Goal: Task Accomplishment & Management: Complete application form

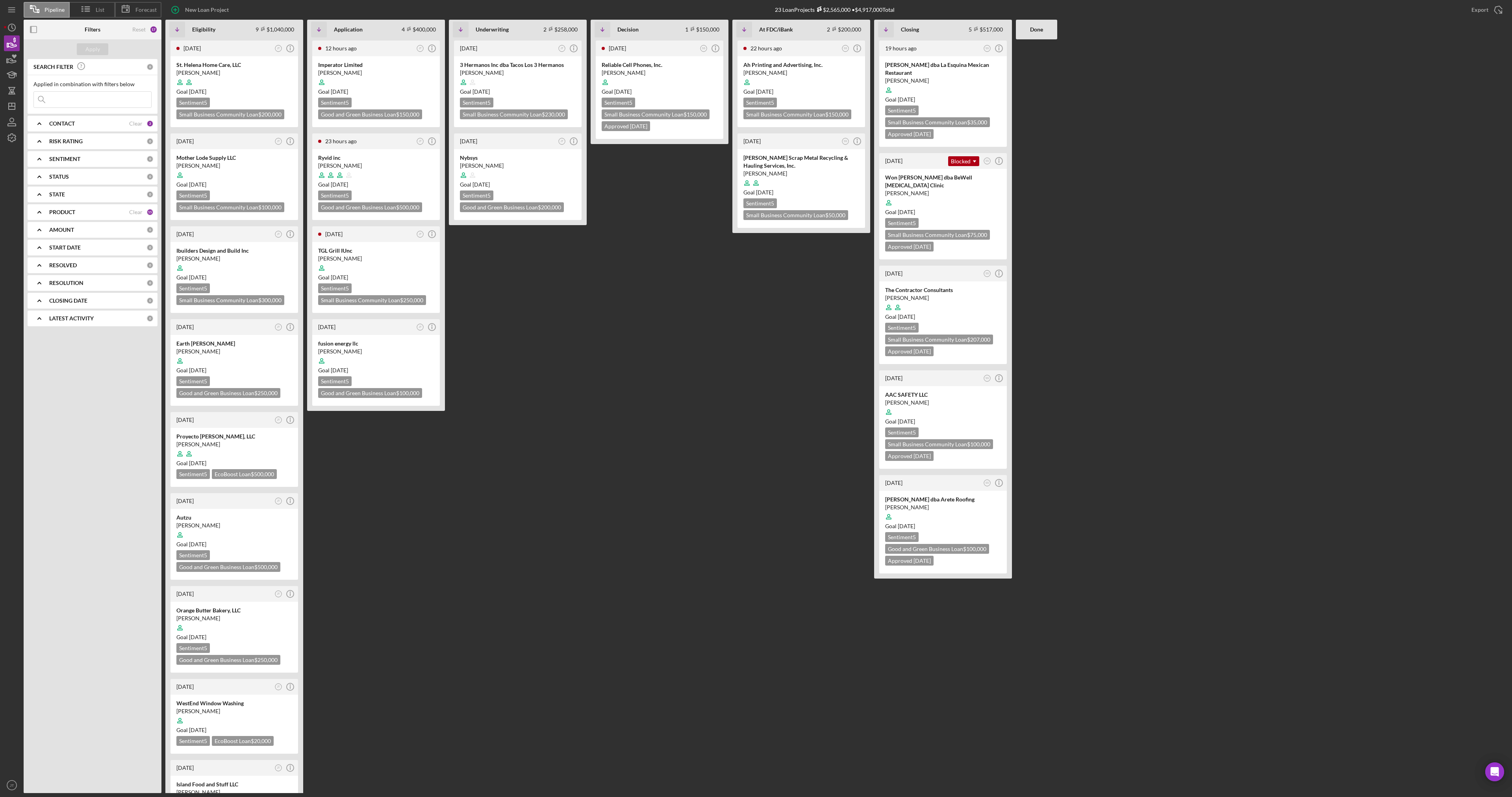
click at [105, 123] on div "CONTACT" at bounding box center [89, 123] width 80 height 6
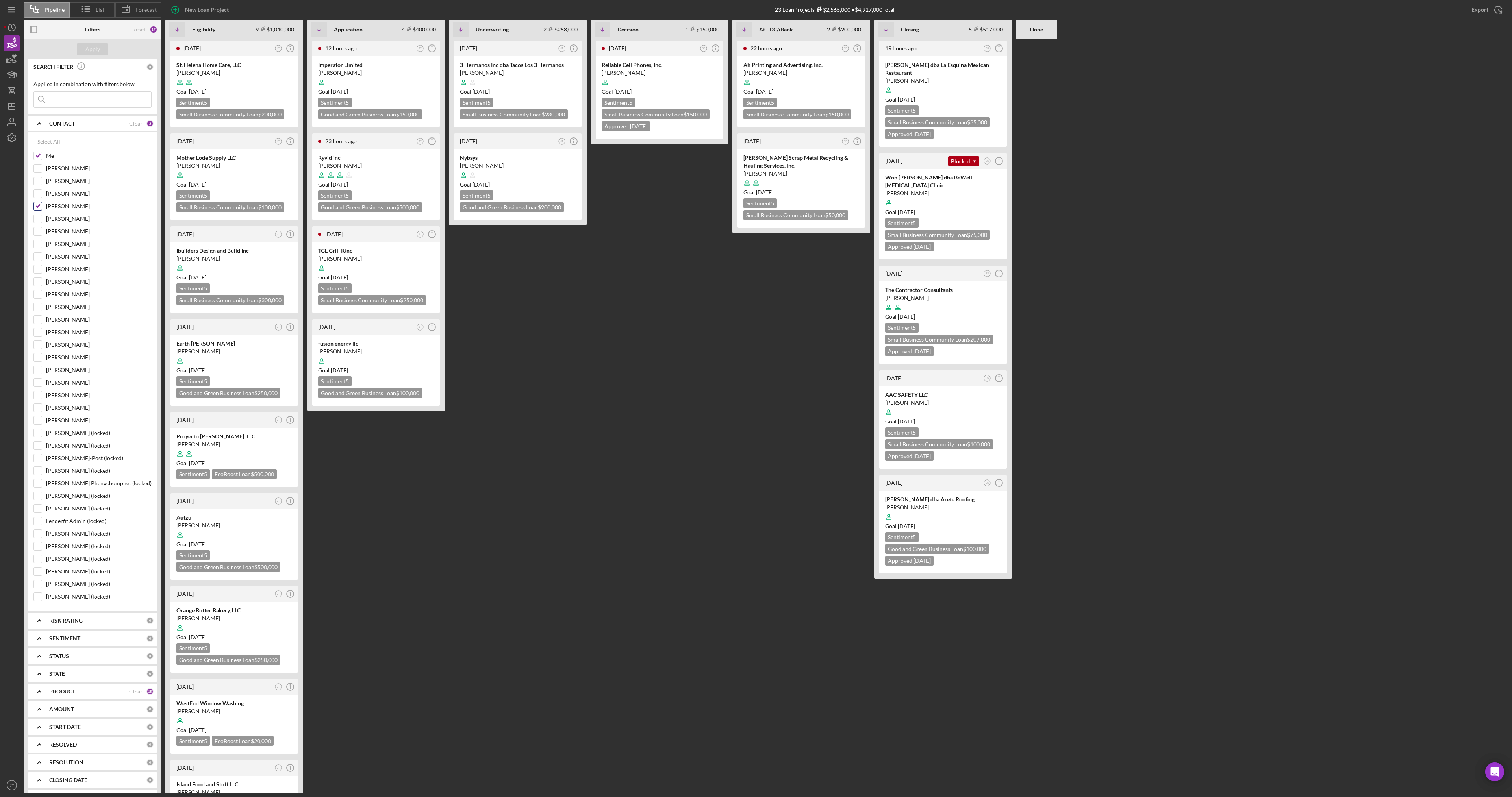
click at [35, 204] on input "[PERSON_NAME]" at bounding box center [38, 206] width 8 height 8
checkbox input "false"
click at [100, 47] on button "Apply" at bounding box center [93, 49] width 32 height 12
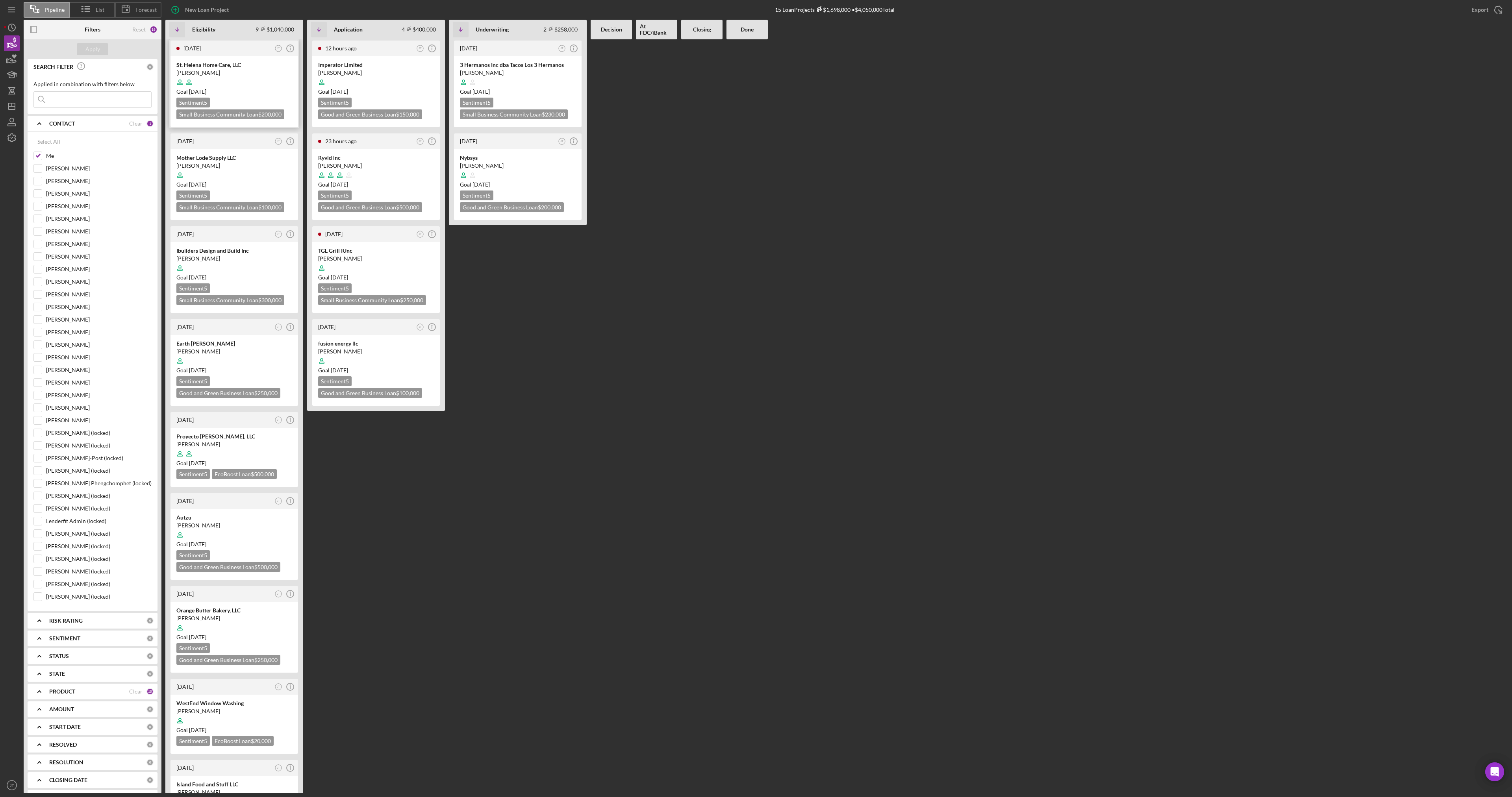
click at [254, 93] on div "Goal [DATE]" at bounding box center [234, 92] width 116 height 8
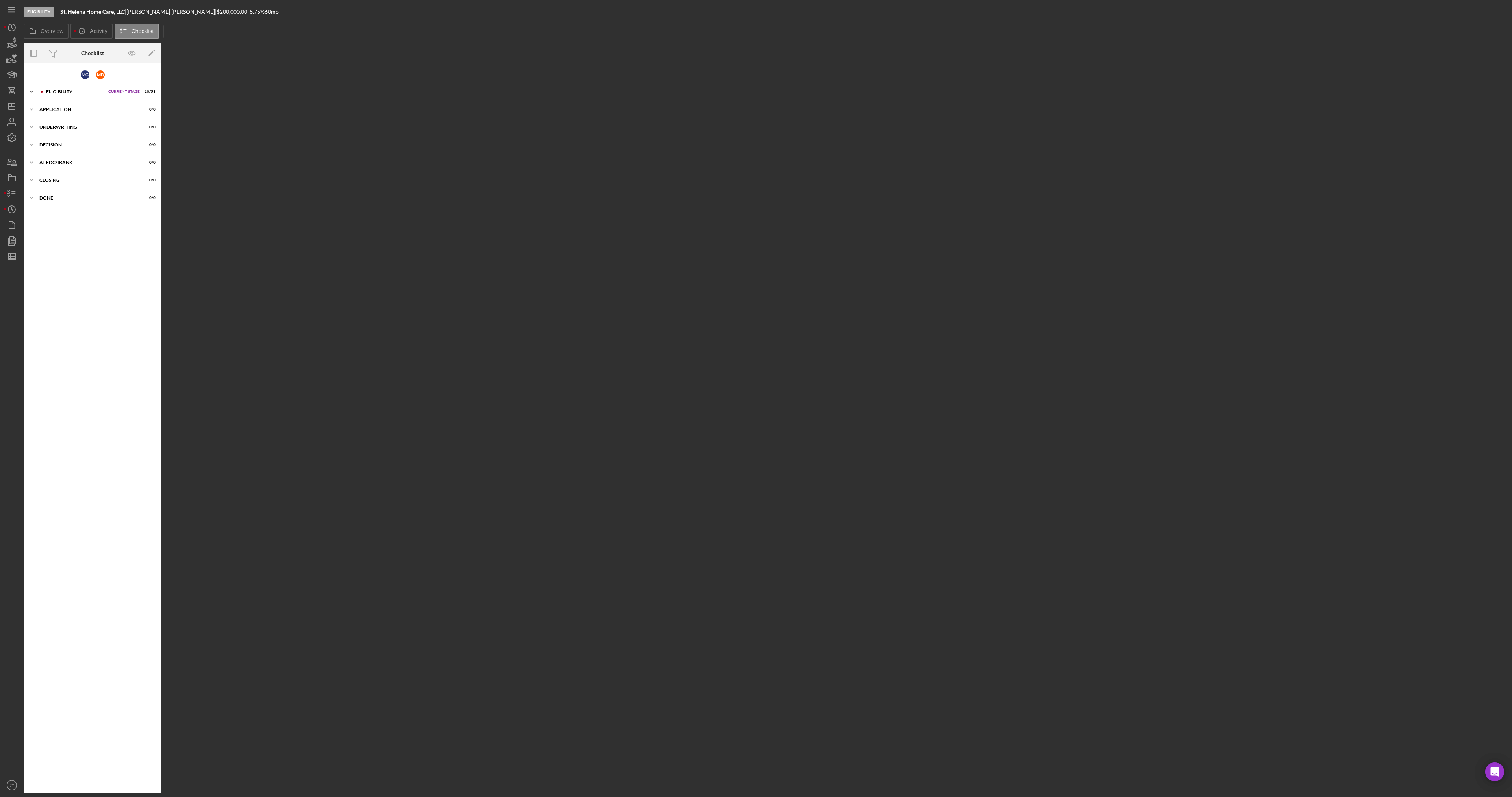
click at [69, 91] on div "Eligibility" at bounding box center [75, 92] width 58 height 5
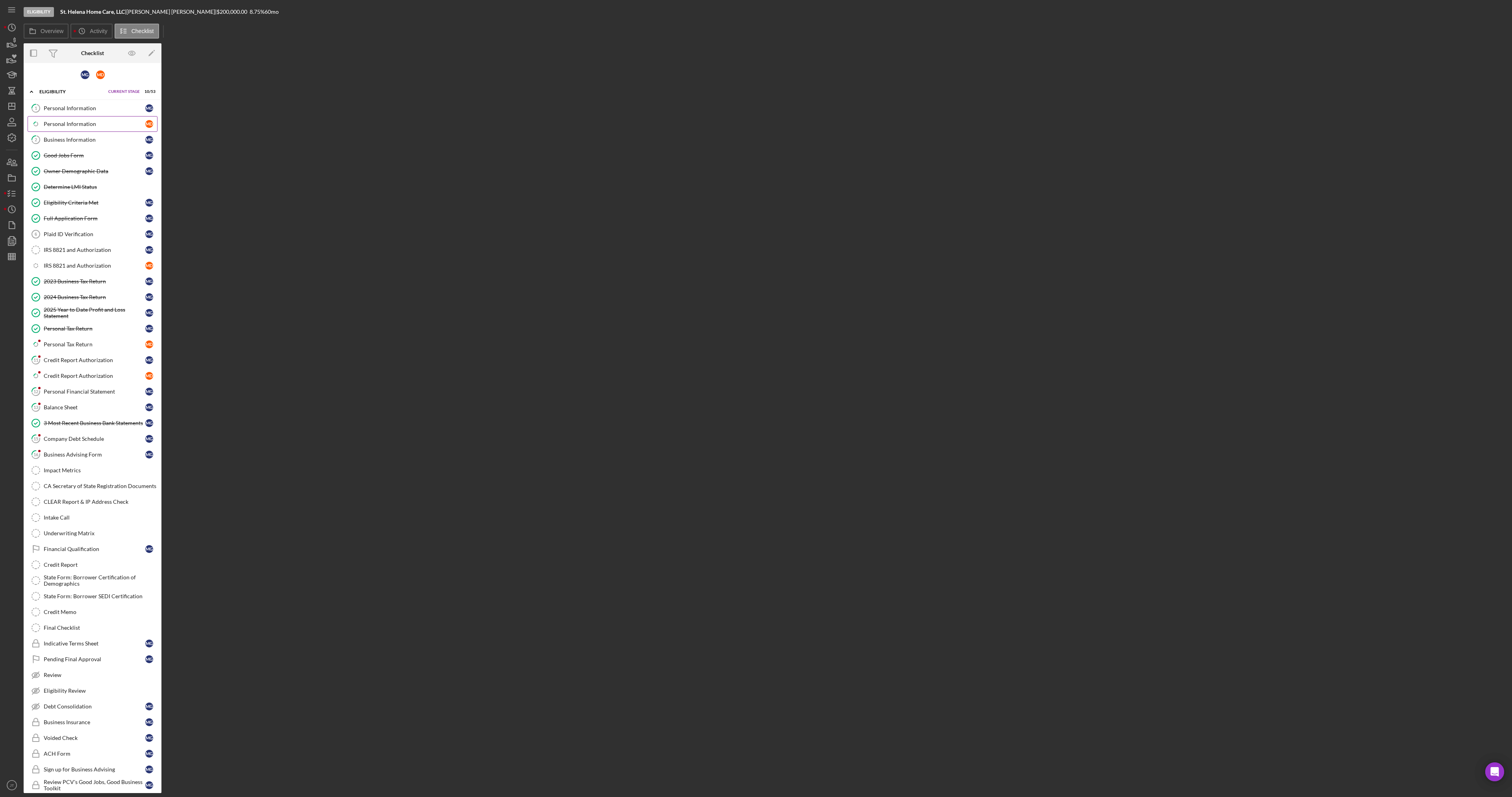
click at [68, 122] on div "Personal Information" at bounding box center [94, 124] width 102 height 6
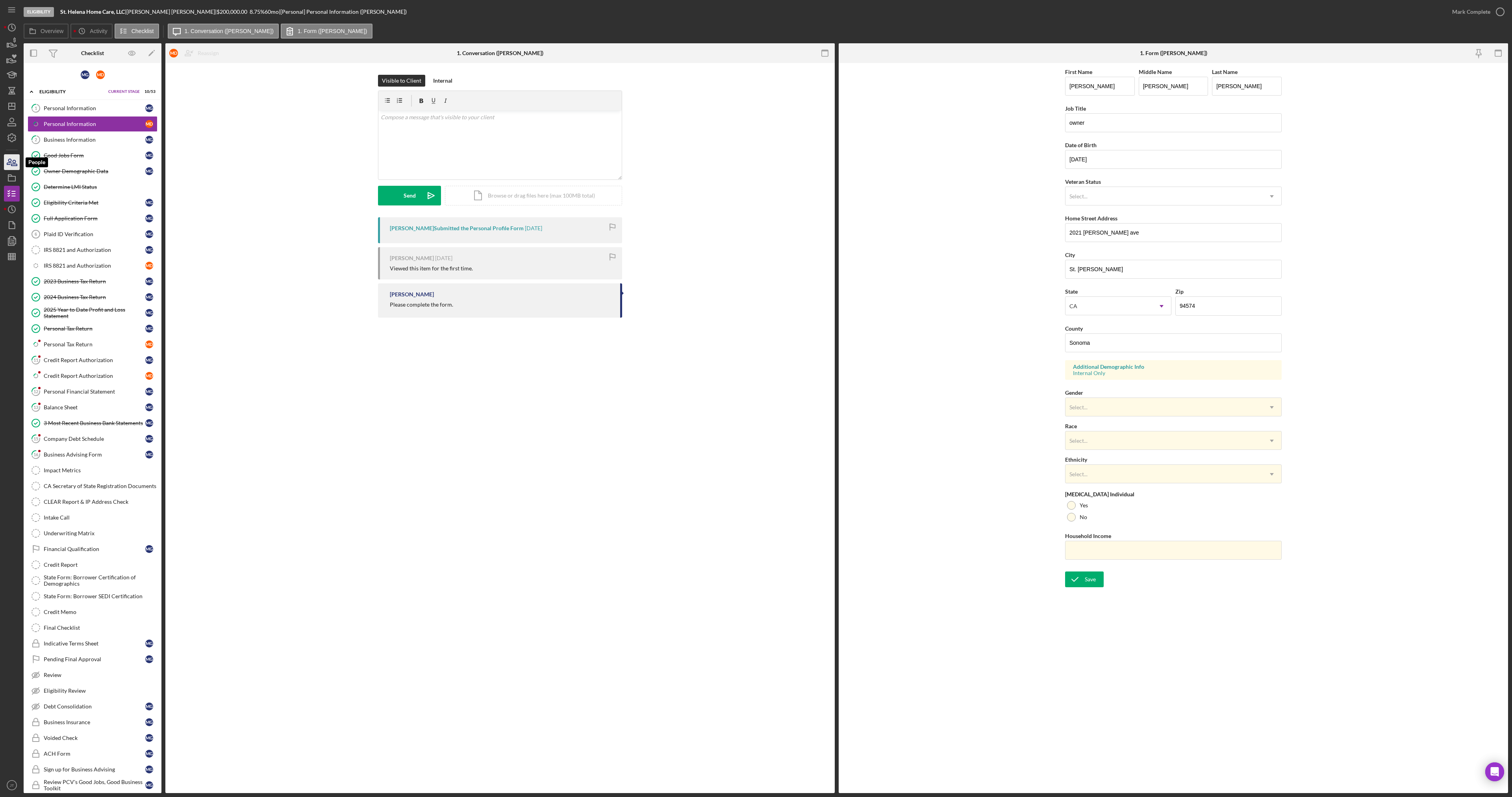
click at [10, 156] on icon "button" at bounding box center [12, 163] width 20 height 20
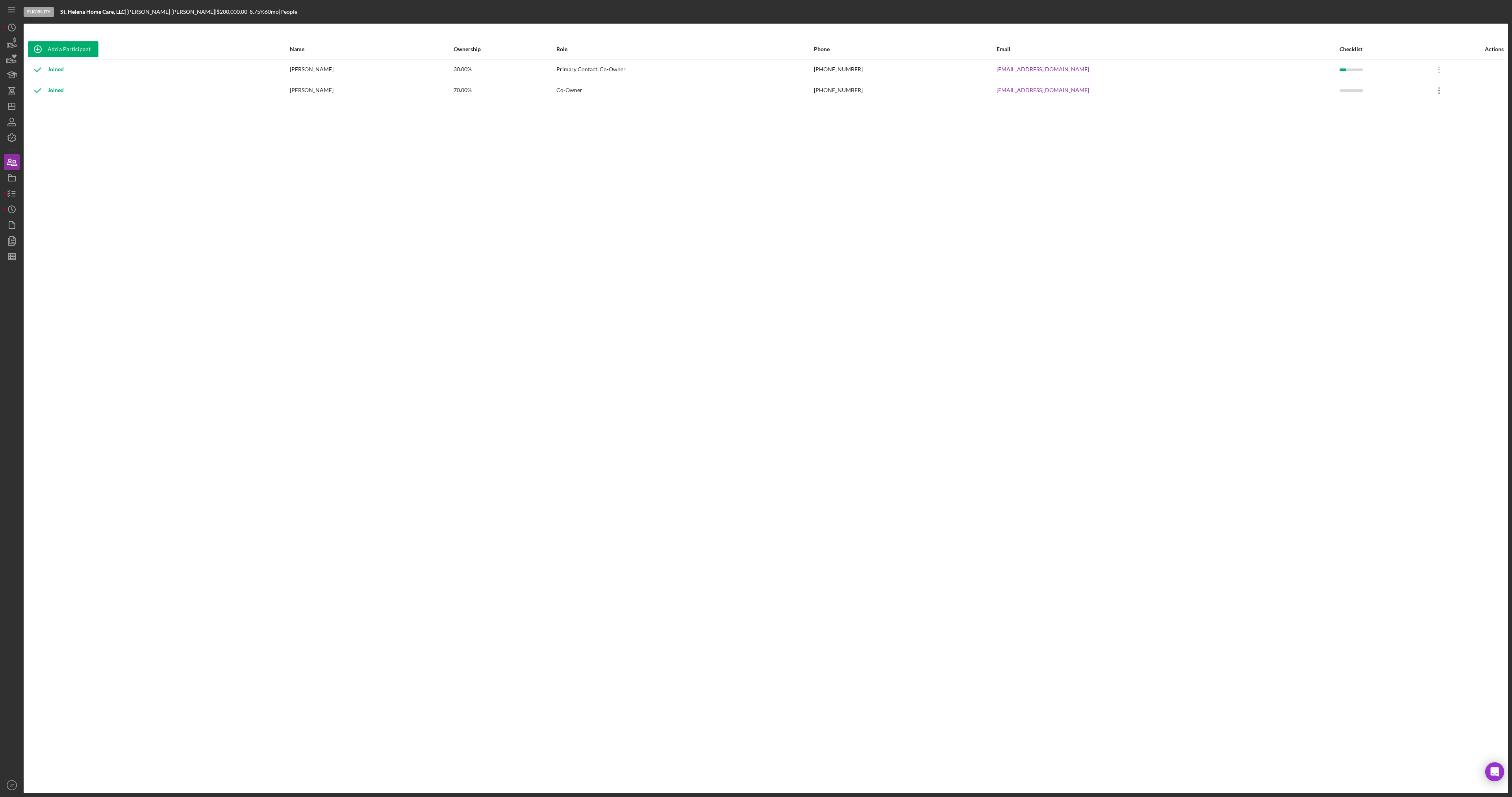
click at [1429, 90] on icon "Icon/Overflow" at bounding box center [1439, 91] width 20 height 20
click at [1376, 113] on div "Icon/Edit Edit" at bounding box center [1396, 112] width 87 height 16
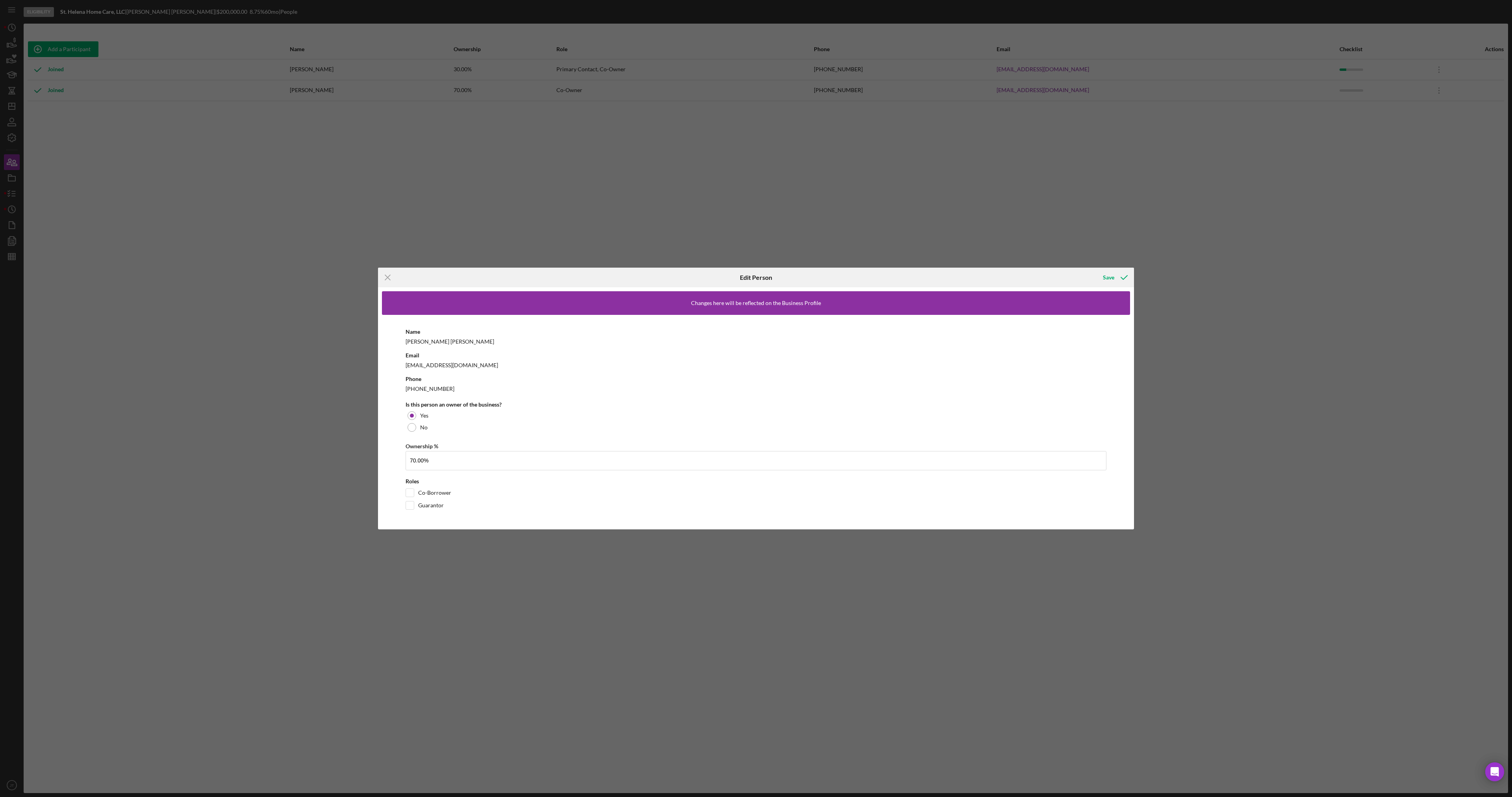
drag, startPoint x: 384, startPoint y: 278, endPoint x: 139, endPoint y: 182, distance: 263.1
click at [385, 278] on icon "Icon/Menu Close" at bounding box center [388, 278] width 20 height 20
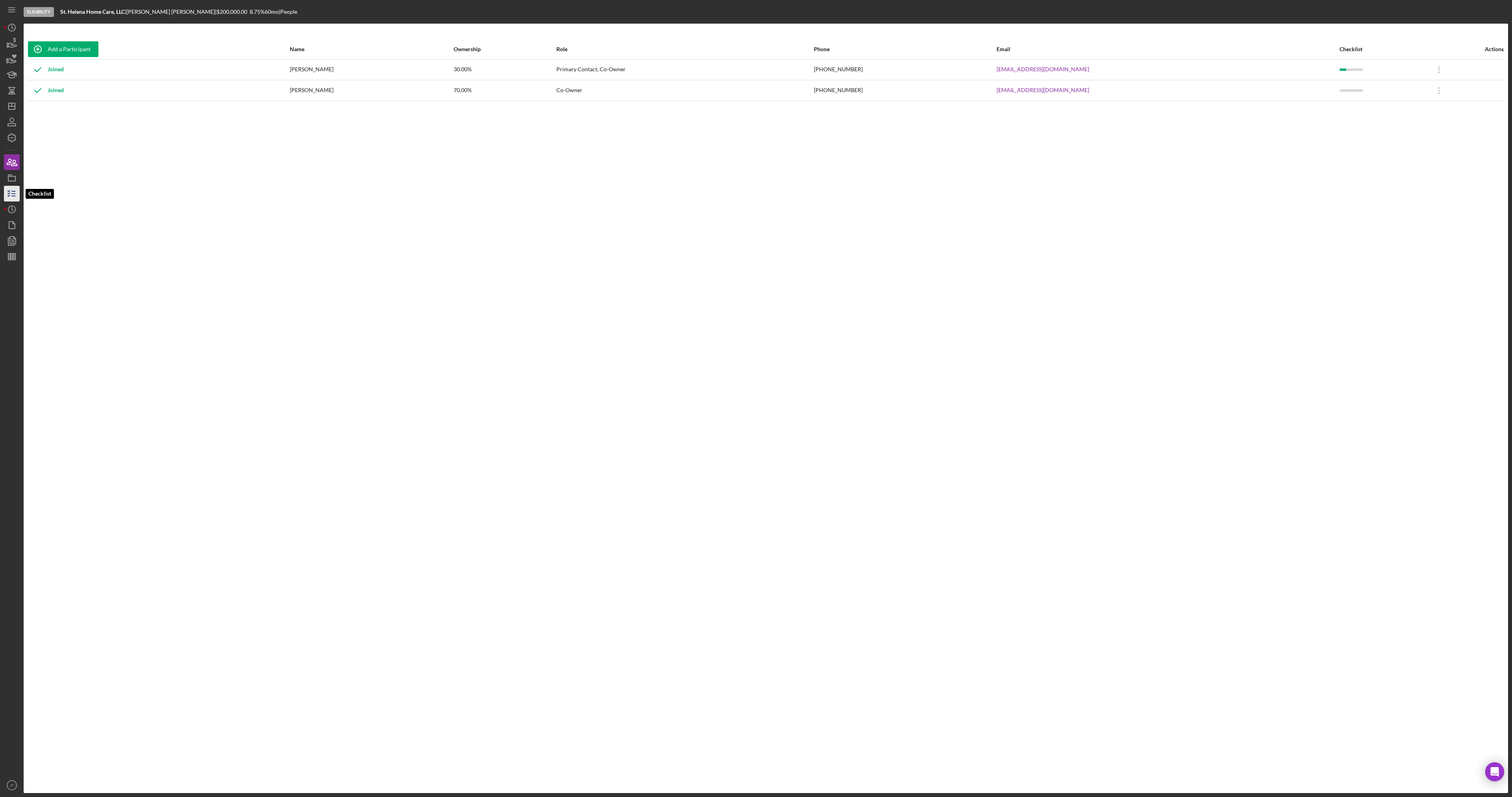
click at [10, 188] on icon "button" at bounding box center [12, 194] width 20 height 20
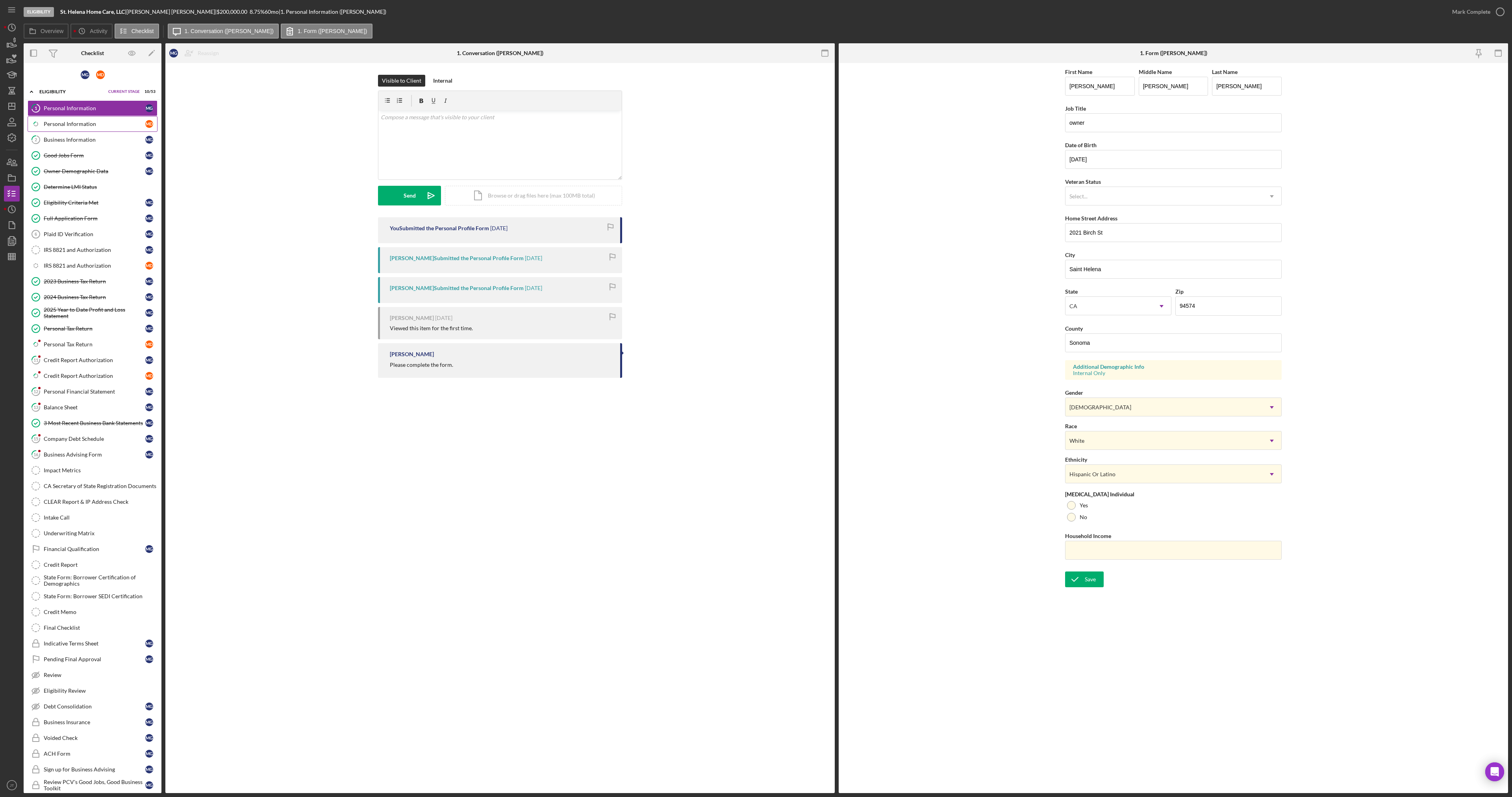
click at [86, 130] on link "Icon/Checklist Item Sub Partial Personal Information M D" at bounding box center [92, 124] width 130 height 16
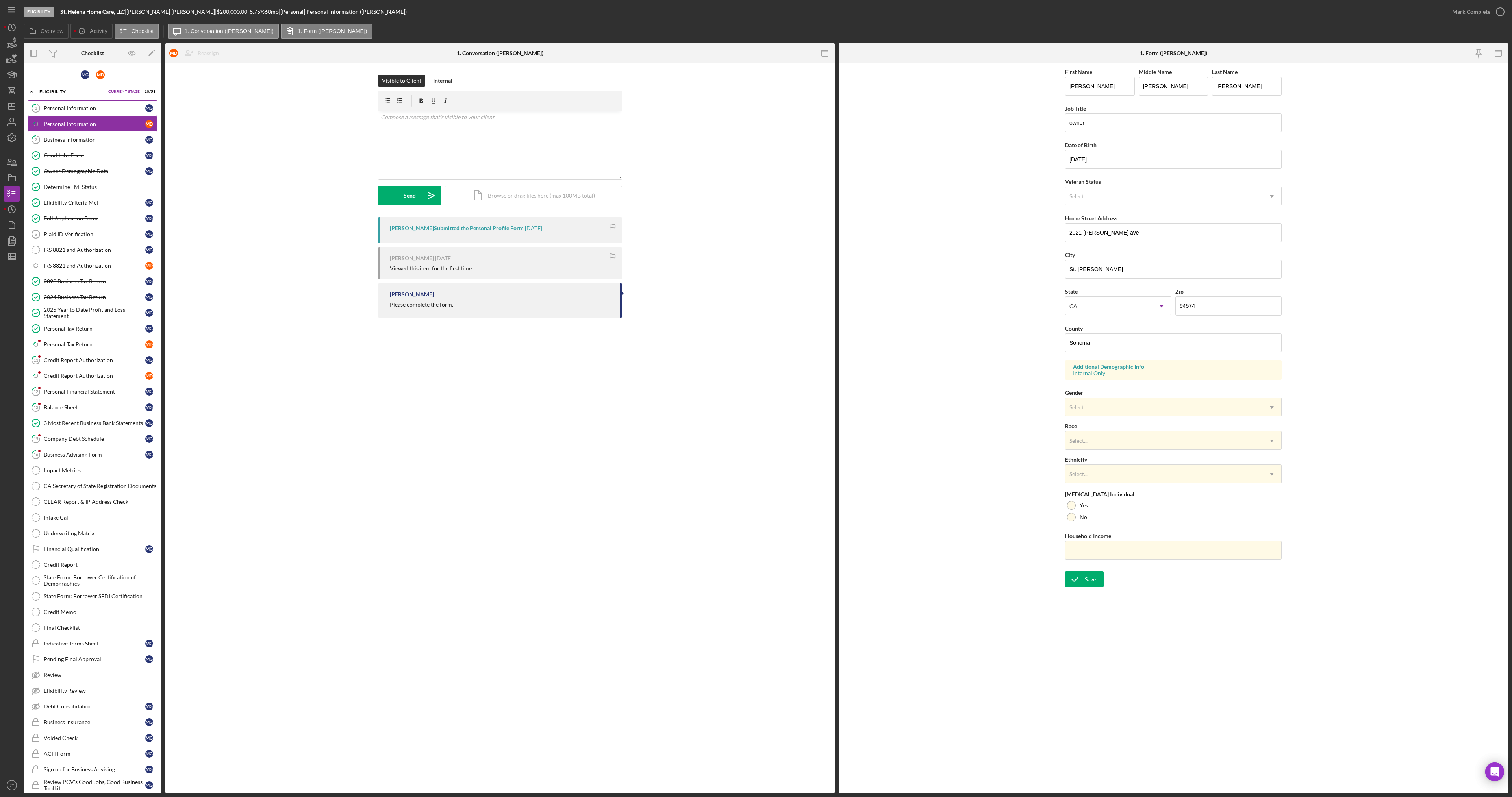
click at [86, 109] on div "Personal Information" at bounding box center [94, 108] width 102 height 6
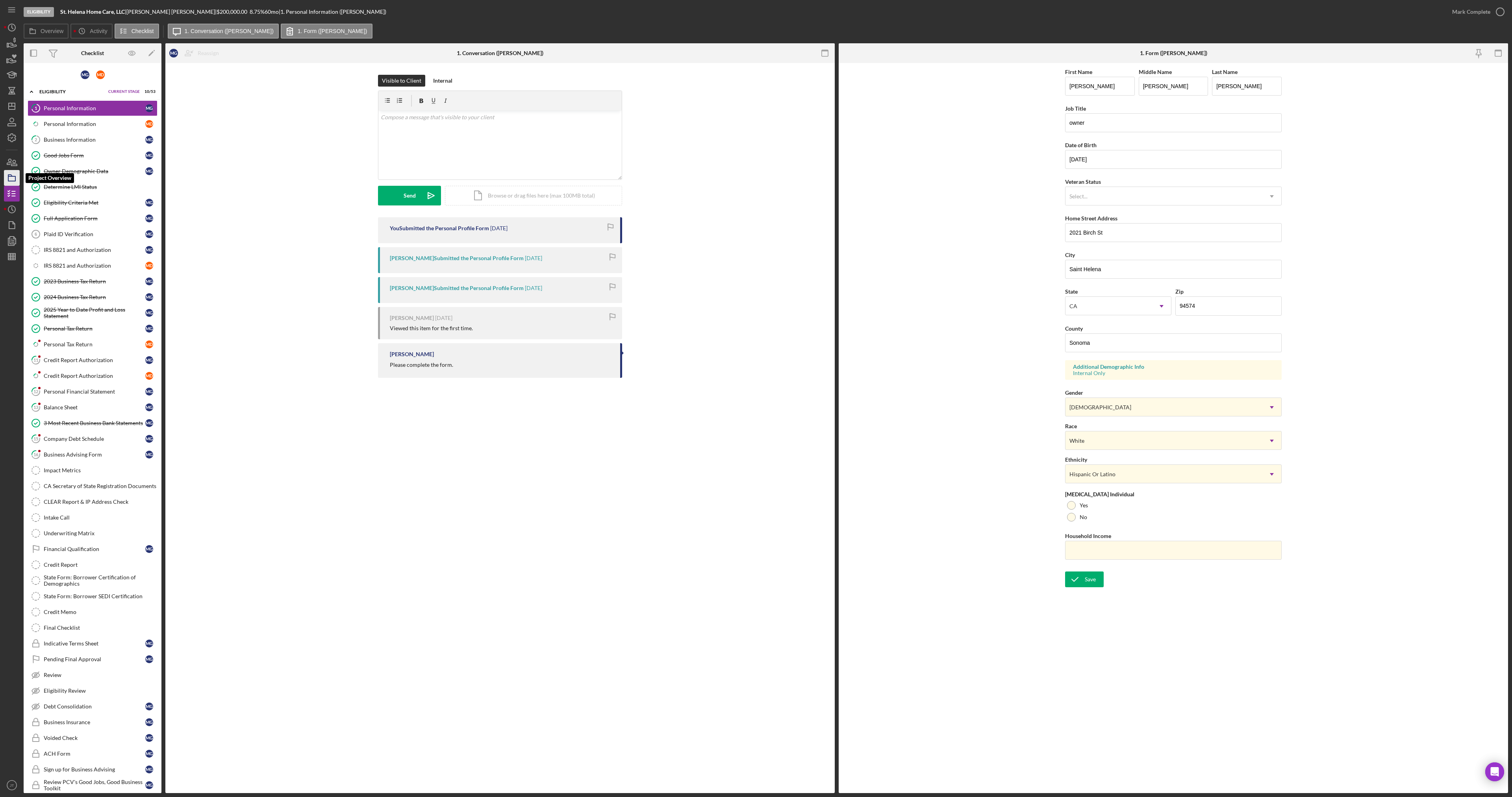
click at [12, 177] on polygon "button" at bounding box center [10, 175] width 4 height 2
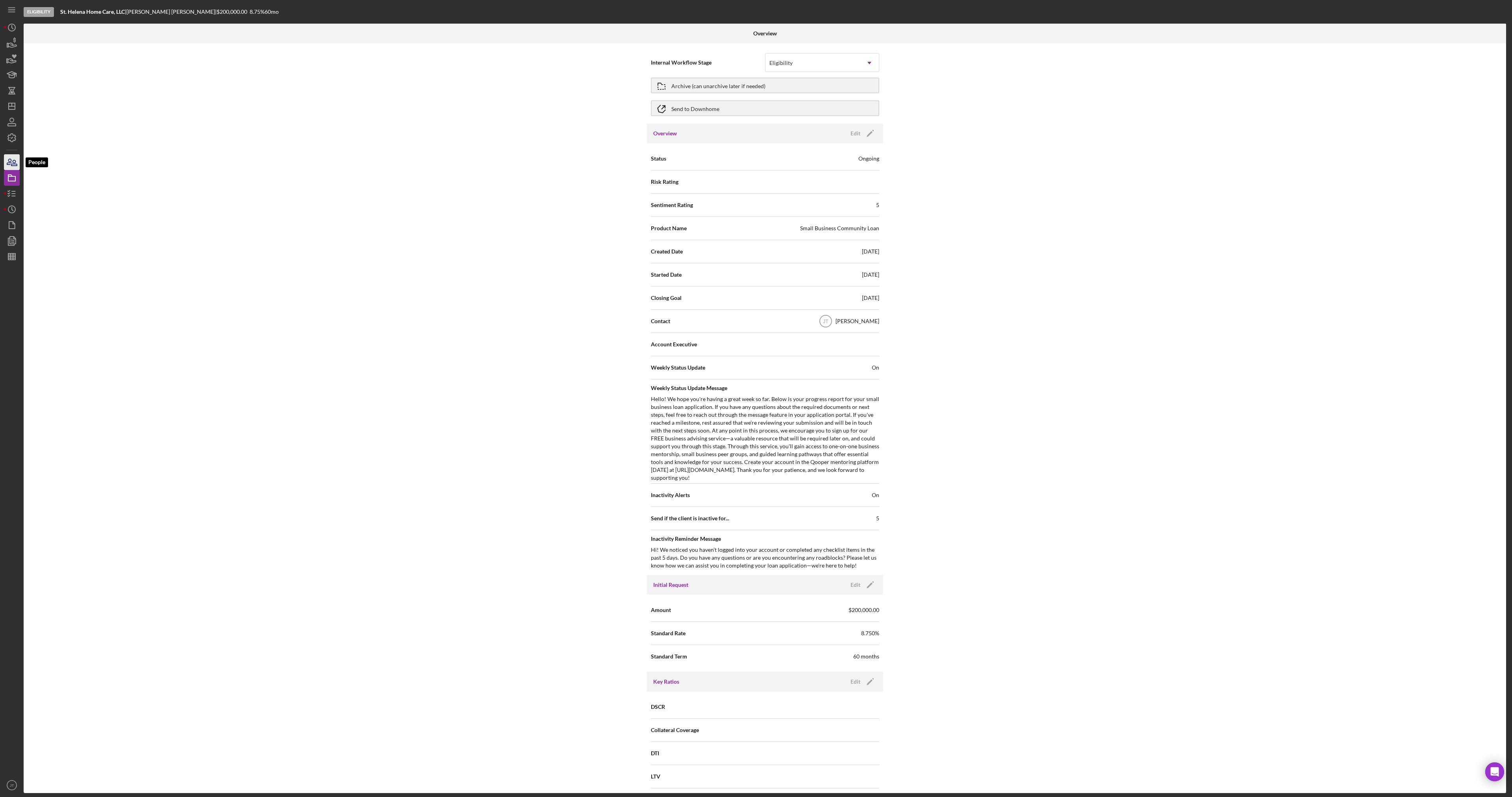
click at [14, 168] on icon "button" at bounding box center [12, 163] width 20 height 20
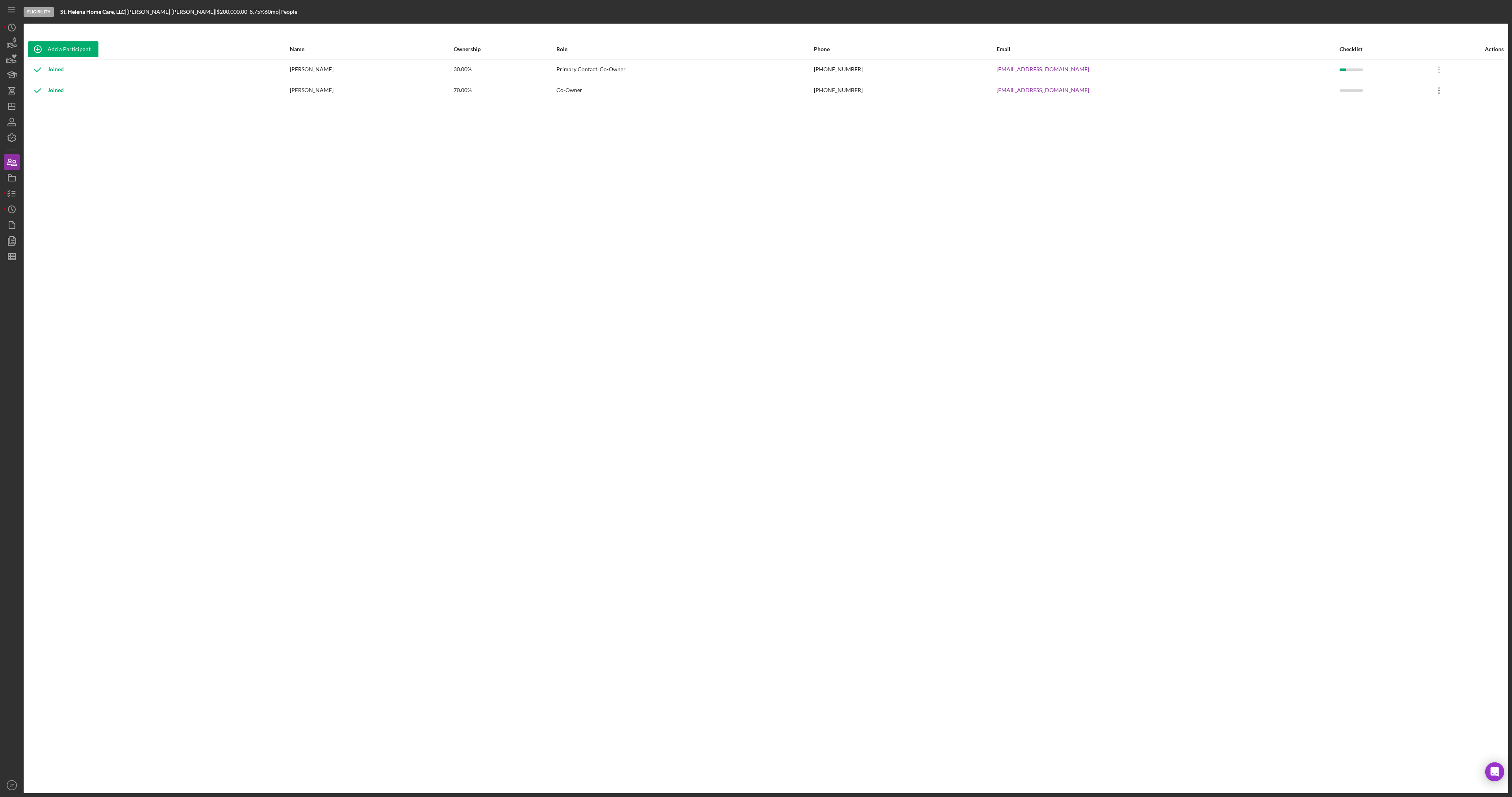
drag, startPoint x: 1436, startPoint y: 89, endPoint x: 1430, endPoint y: 90, distance: 6.1
click at [1430, 90] on icon "Icon/Overflow" at bounding box center [1439, 91] width 20 height 20
click at [1377, 111] on div "Icon/Edit Edit" at bounding box center [1396, 112] width 87 height 16
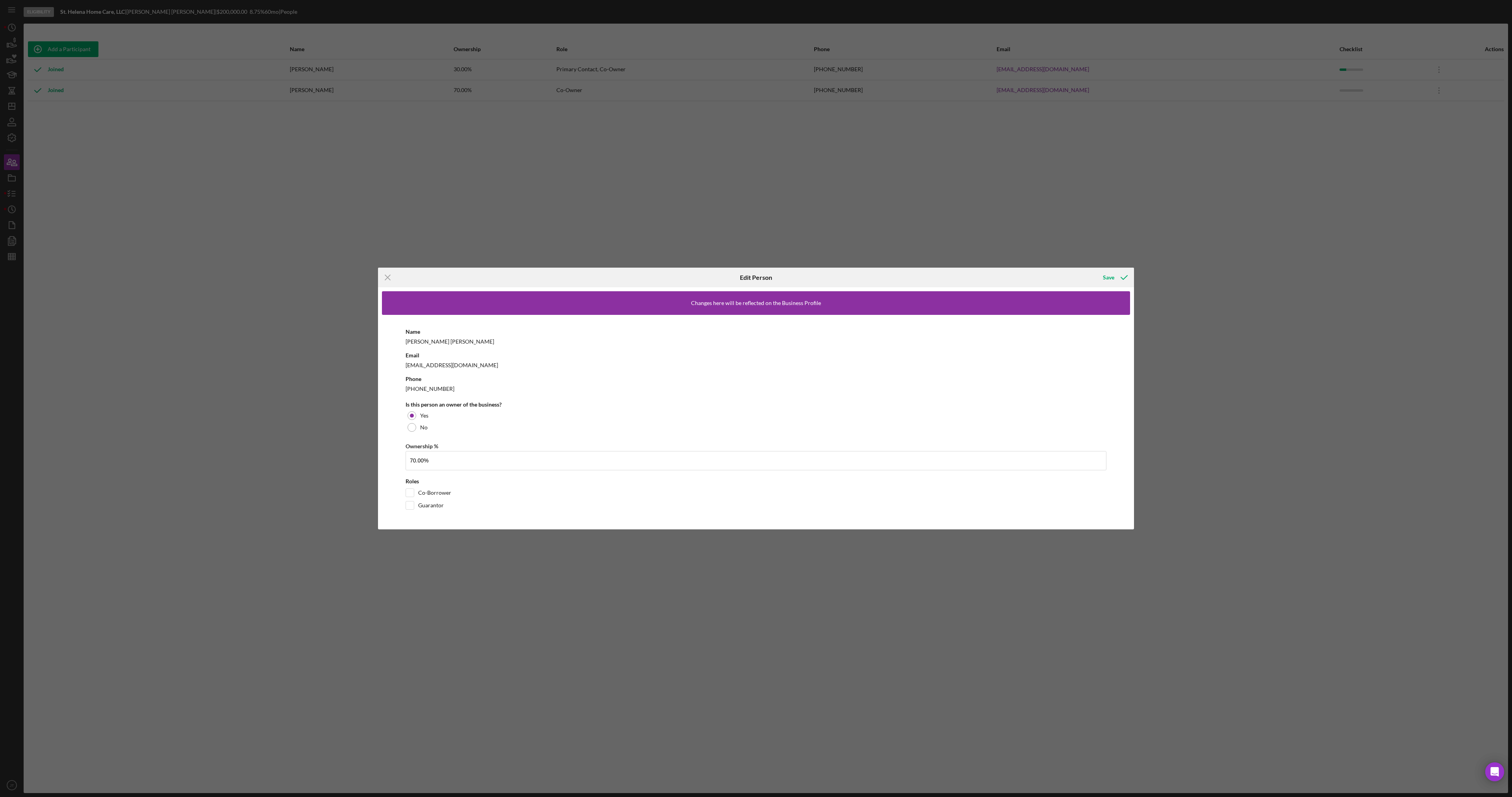
click at [428, 390] on div "[PHONE_NUMBER]" at bounding box center [756, 389] width 701 height 10
click at [389, 282] on icon "Icon/Menu Close" at bounding box center [388, 278] width 20 height 20
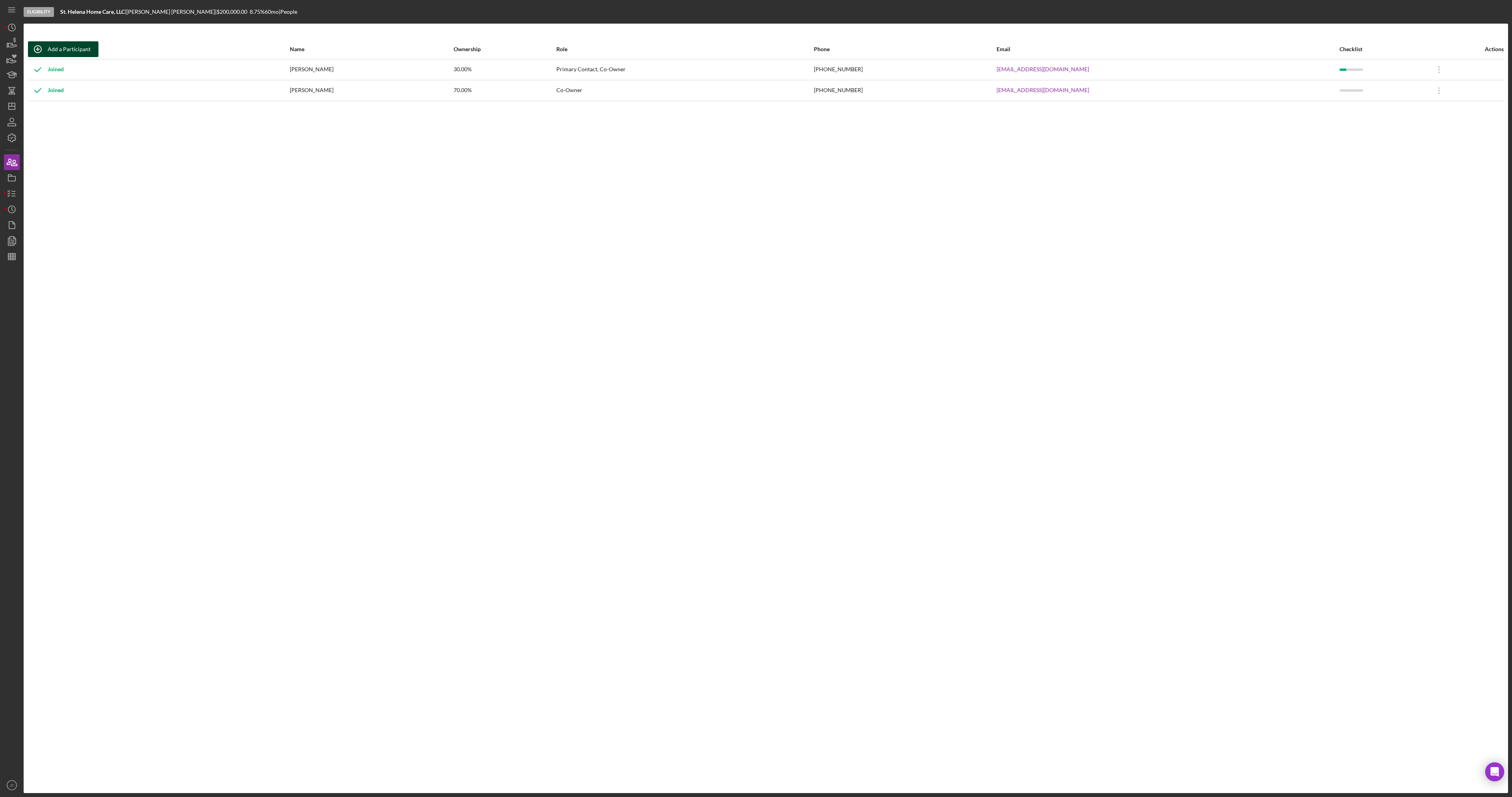
click at [64, 49] on div "Add a Participant" at bounding box center [69, 49] width 43 height 16
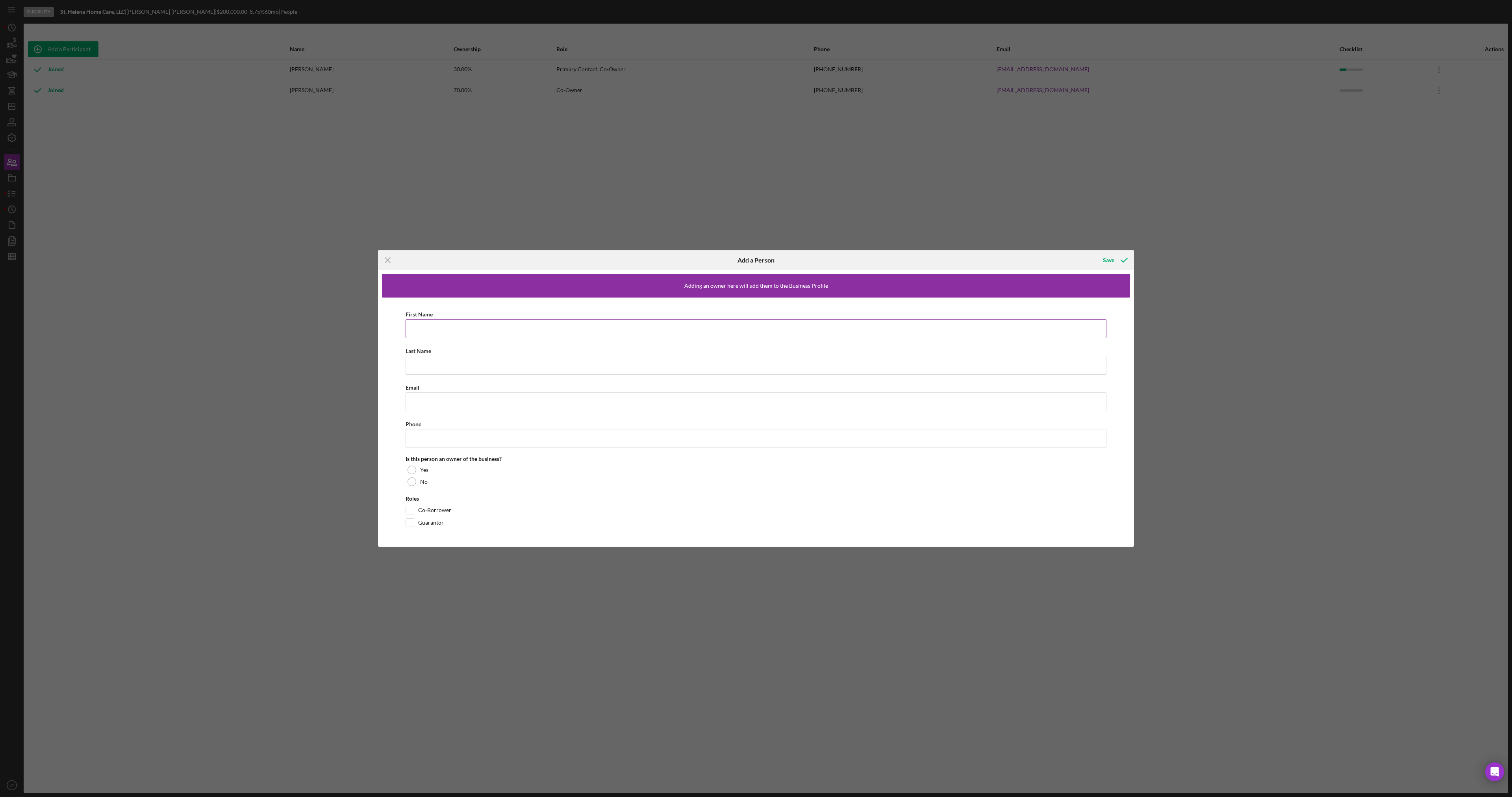
click at [443, 326] on input "First Name" at bounding box center [756, 329] width 701 height 19
type input "[PERSON_NAME]"
drag, startPoint x: 1112, startPoint y: 95, endPoint x: 1086, endPoint y: 87, distance: 27.2
click at [1086, 87] on div "Icon/Menu Close Add a Person Save Adding an owner here will add them to the Bus…" at bounding box center [756, 398] width 1512 height 797
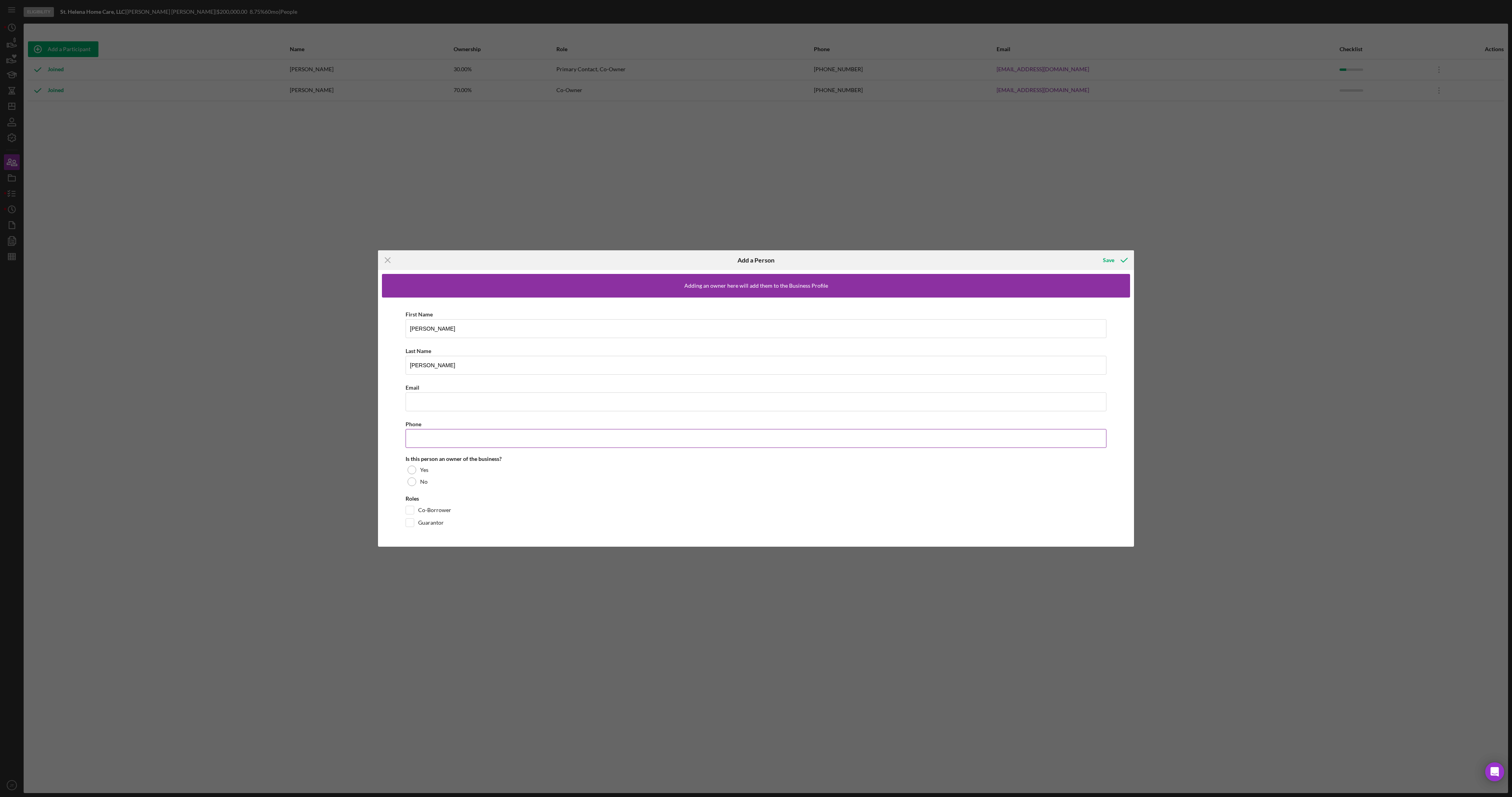
click at [442, 445] on input "Phone" at bounding box center [756, 438] width 701 height 19
click at [394, 444] on div "First Name [PERSON_NAME] Last Name [PERSON_NAME] Email Phone Is this person an …" at bounding box center [756, 420] width 748 height 246
click at [440, 435] on input "Phone" at bounding box center [756, 438] width 701 height 19
type input "[PHONE_NUMBER]"
click at [397, 470] on div "First Name [PERSON_NAME] Last Name [PERSON_NAME] Email Phone [PHONE_NUMBER] Is …" at bounding box center [756, 420] width 748 height 246
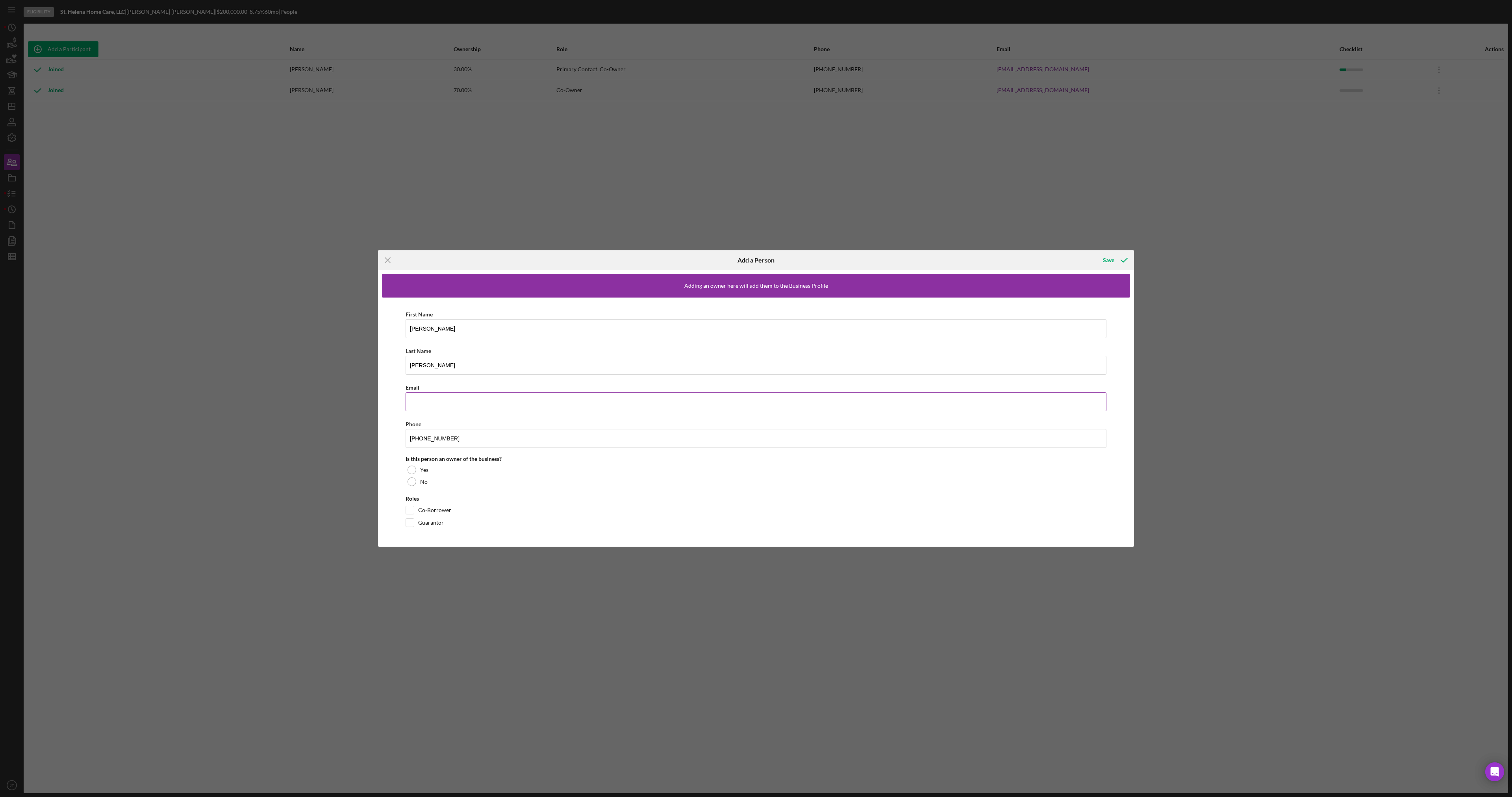
click at [442, 408] on input "Email" at bounding box center [756, 402] width 701 height 19
type input "[EMAIL_ADDRESS][DOMAIN_NAME]"
click at [375, 425] on div "Icon/Menu Close Add a Person Save Adding an owner here will add them to the Bus…" at bounding box center [756, 398] width 1512 height 797
click at [415, 470] on div at bounding box center [411, 470] width 9 height 9
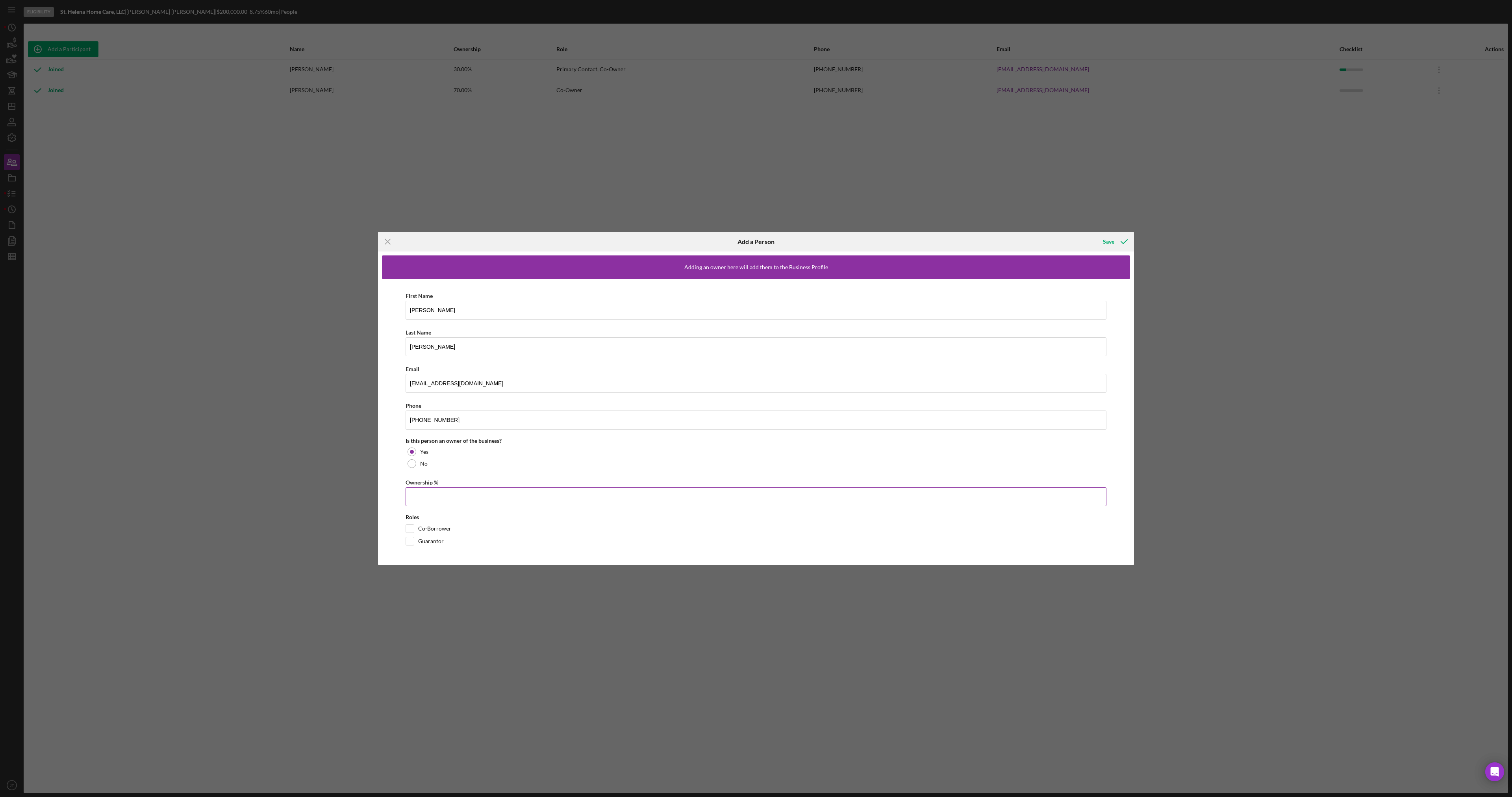
click at [421, 489] on input "Ownership %" at bounding box center [756, 497] width 701 height 19
type input "70.00%"
click at [410, 530] on input "Co-Borrower" at bounding box center [410, 528] width 8 height 8
checkbox input "true"
click at [1109, 242] on div "Save" at bounding box center [1108, 241] width 11 height 16
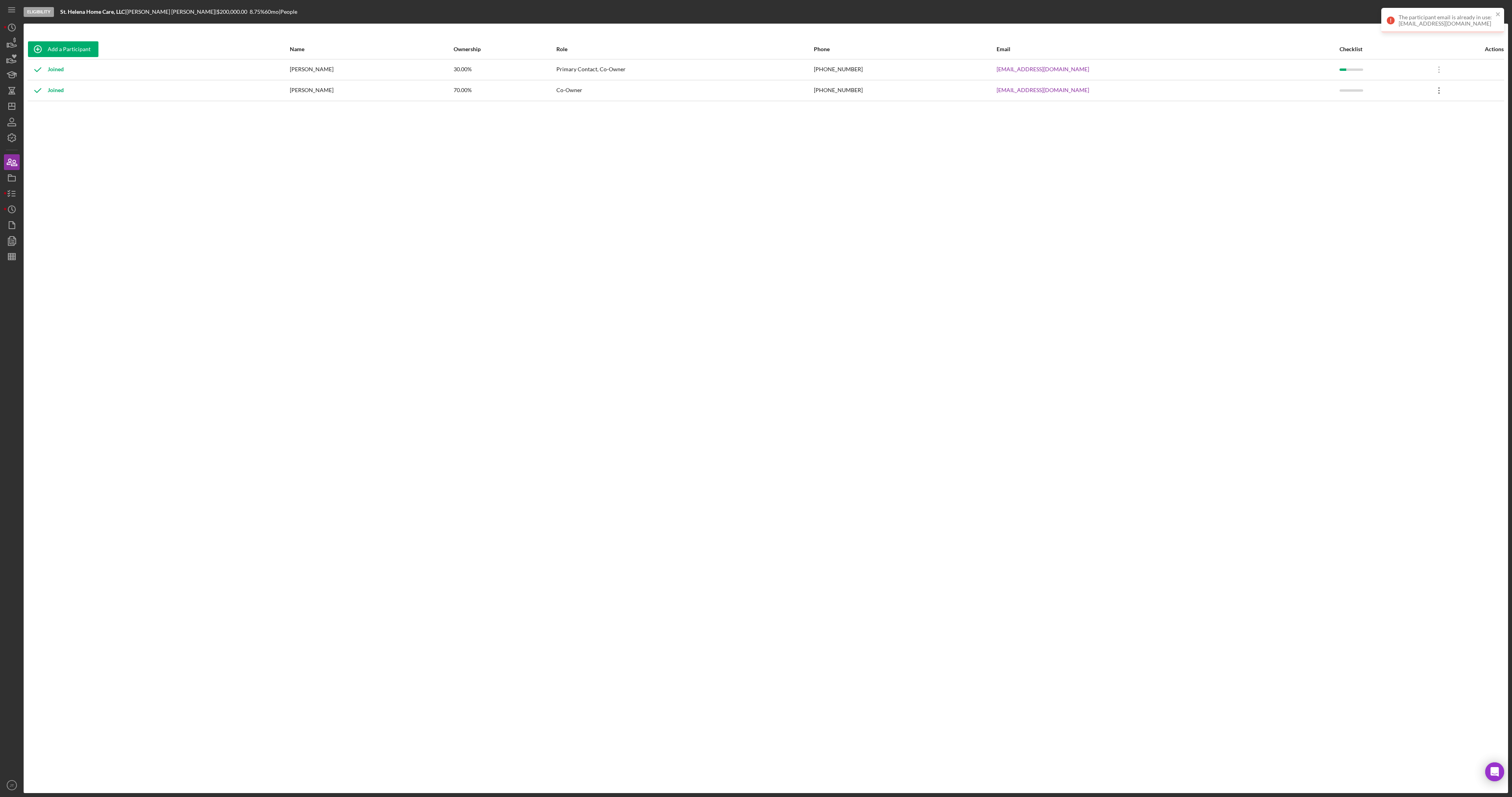
click at [1439, 73] on icon at bounding box center [1439, 69] width 1 height 6
click at [1388, 115] on div "Icon/Edit Edit" at bounding box center [1396, 112] width 87 height 16
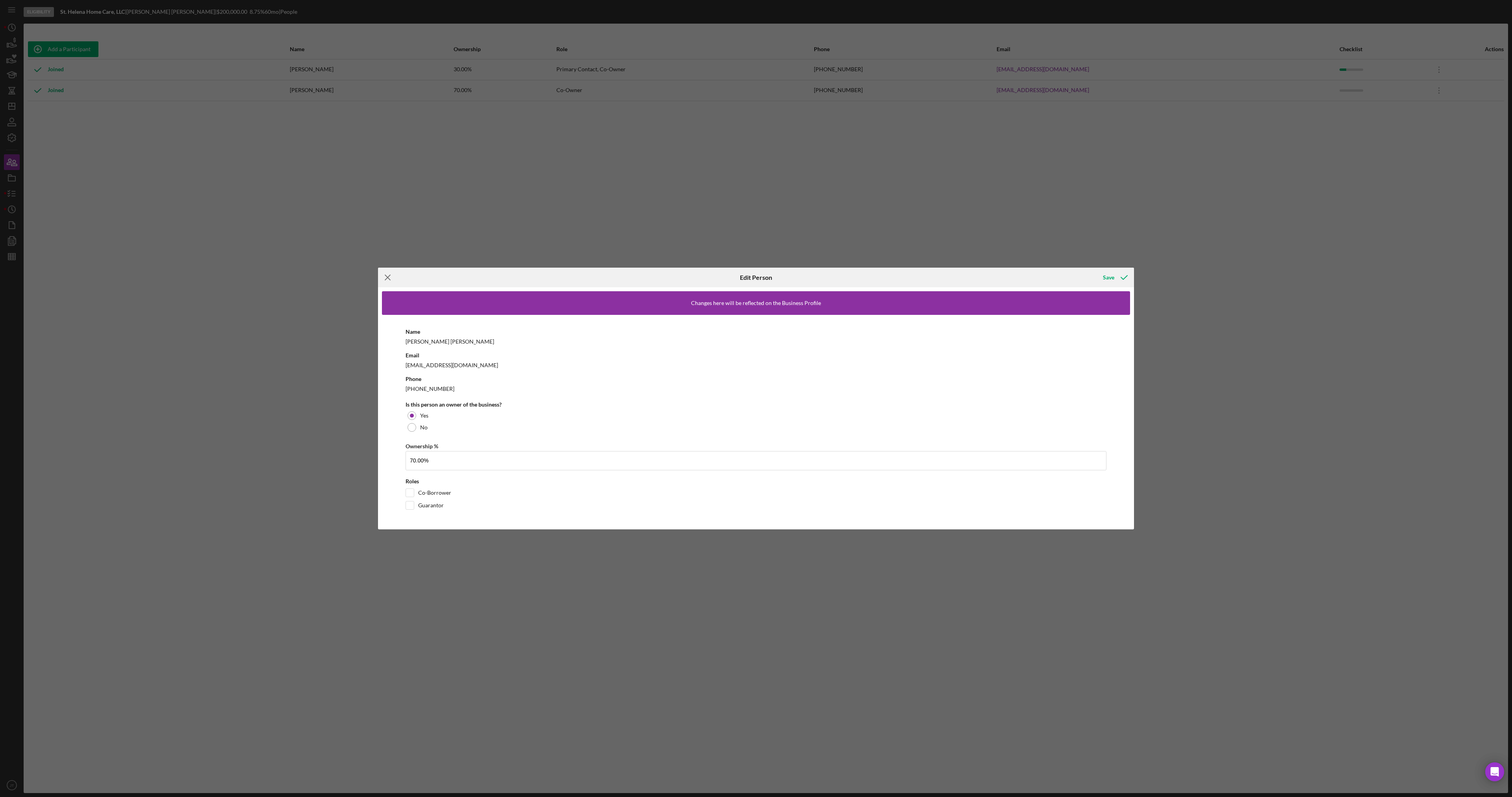
click at [384, 279] on icon "Icon/Menu Close" at bounding box center [388, 278] width 20 height 20
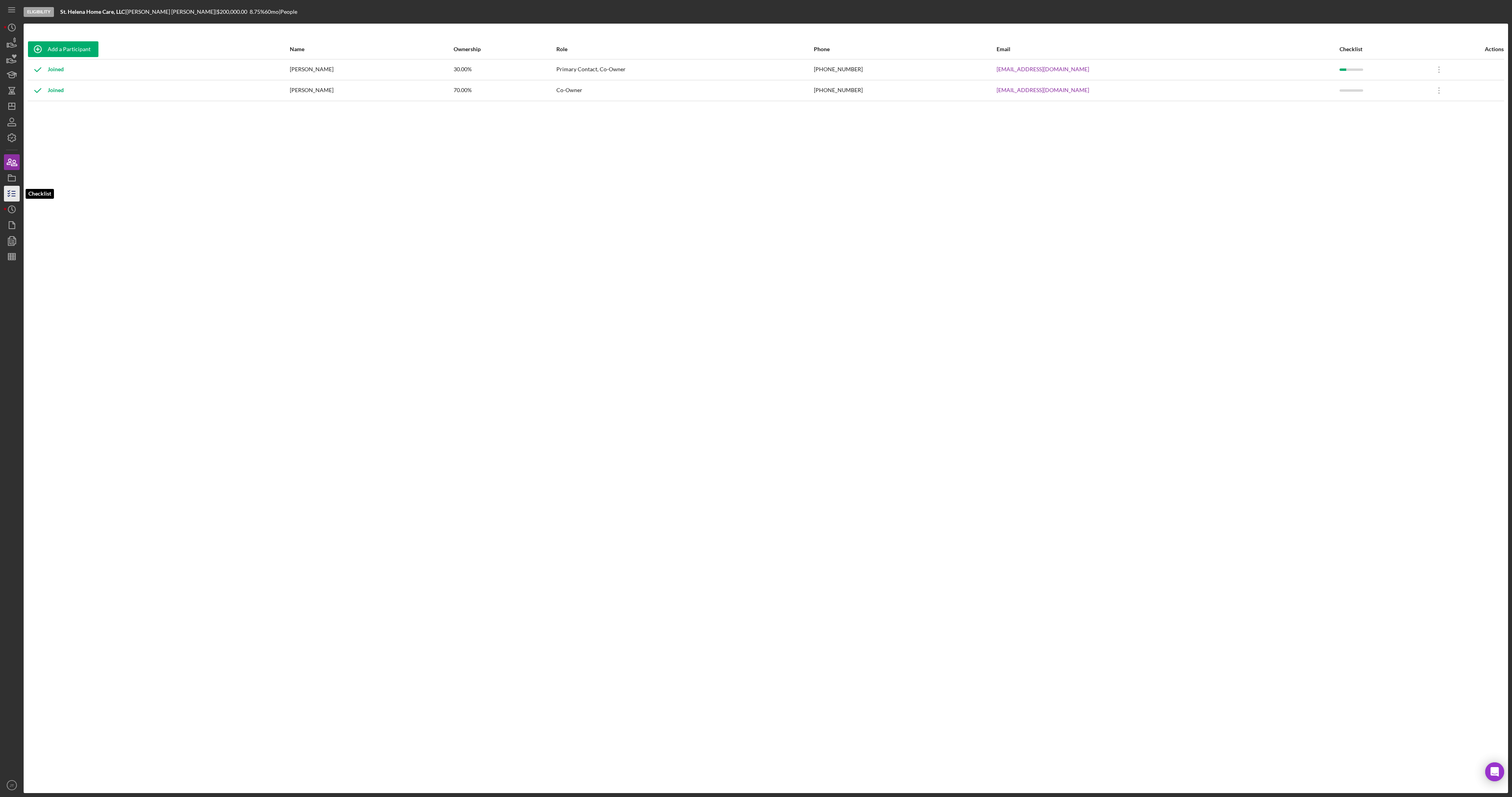
click at [14, 196] on line "button" at bounding box center [14, 196] width 4 height 0
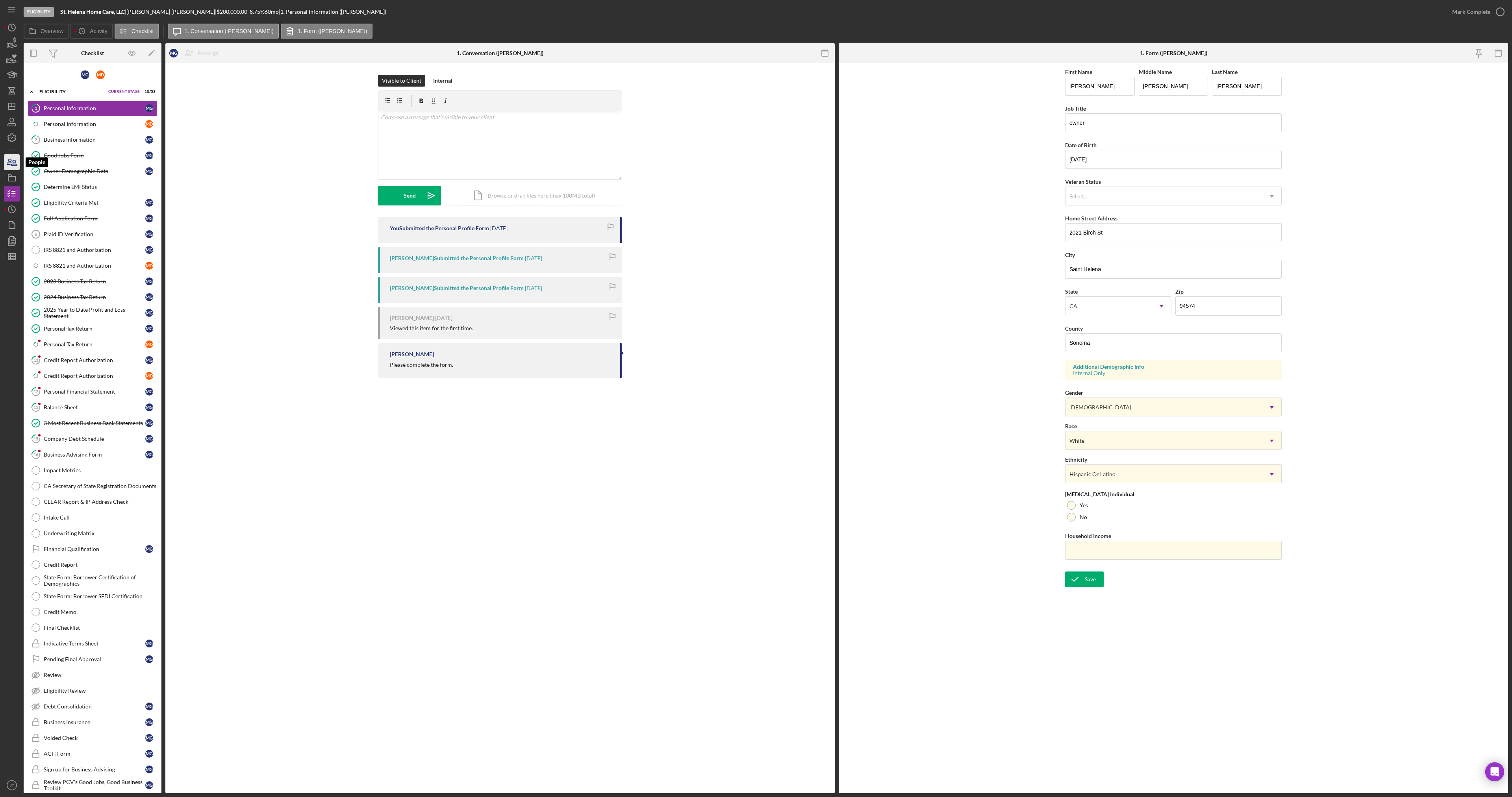
click at [8, 164] on icon "button" at bounding box center [9, 161] width 4 height 5
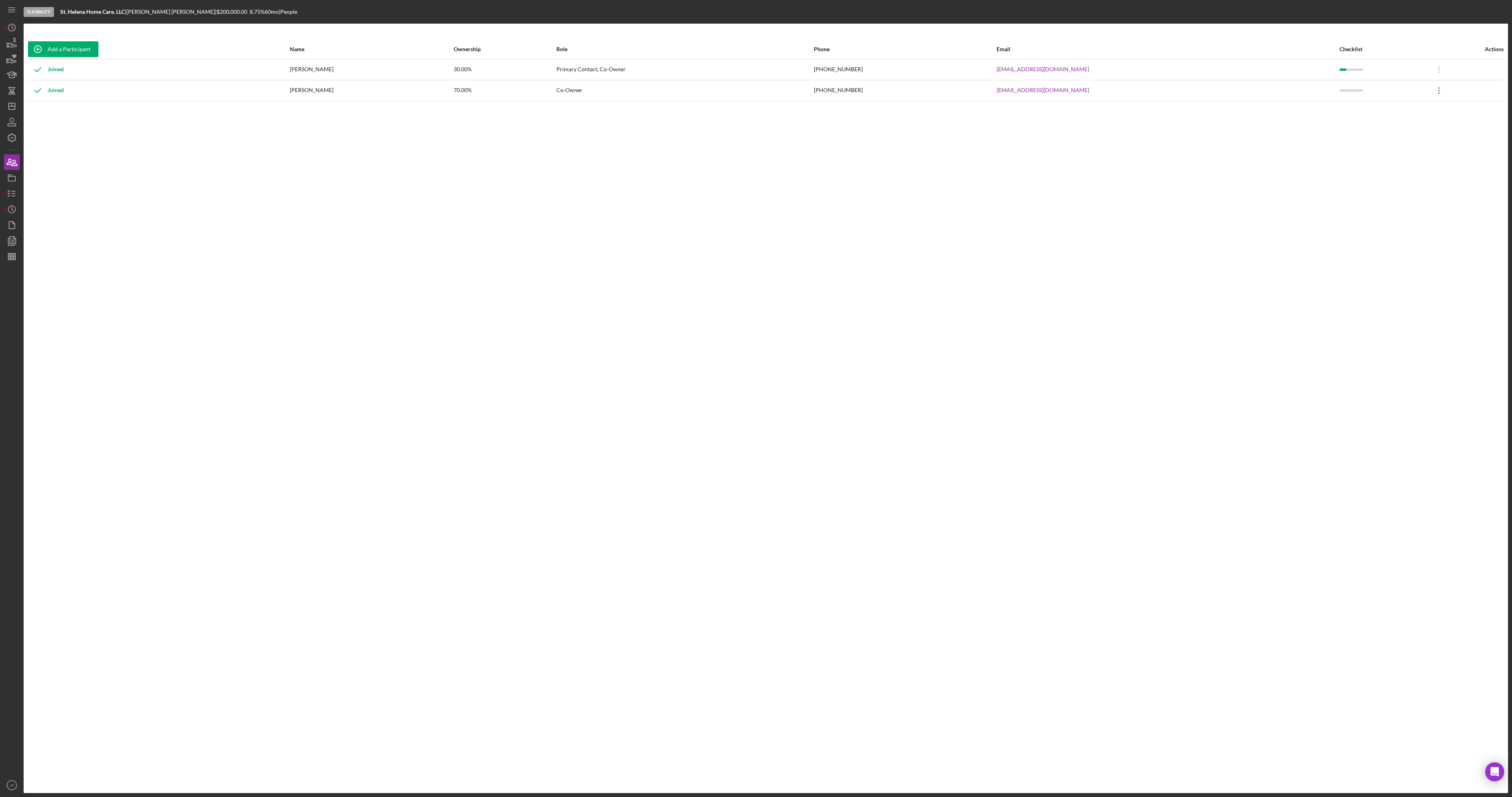
click at [1433, 89] on icon "Icon/Overflow" at bounding box center [1439, 91] width 20 height 20
click at [1273, 148] on div "Add a Participant Name Ownership Role Phone Email Checklist Actions Joined [PER…" at bounding box center [765, 408] width 1484 height 738
click at [1439, 73] on icon at bounding box center [1439, 69] width 1 height 6
click at [1370, 110] on div "Icon/Edit Edit" at bounding box center [1396, 112] width 87 height 16
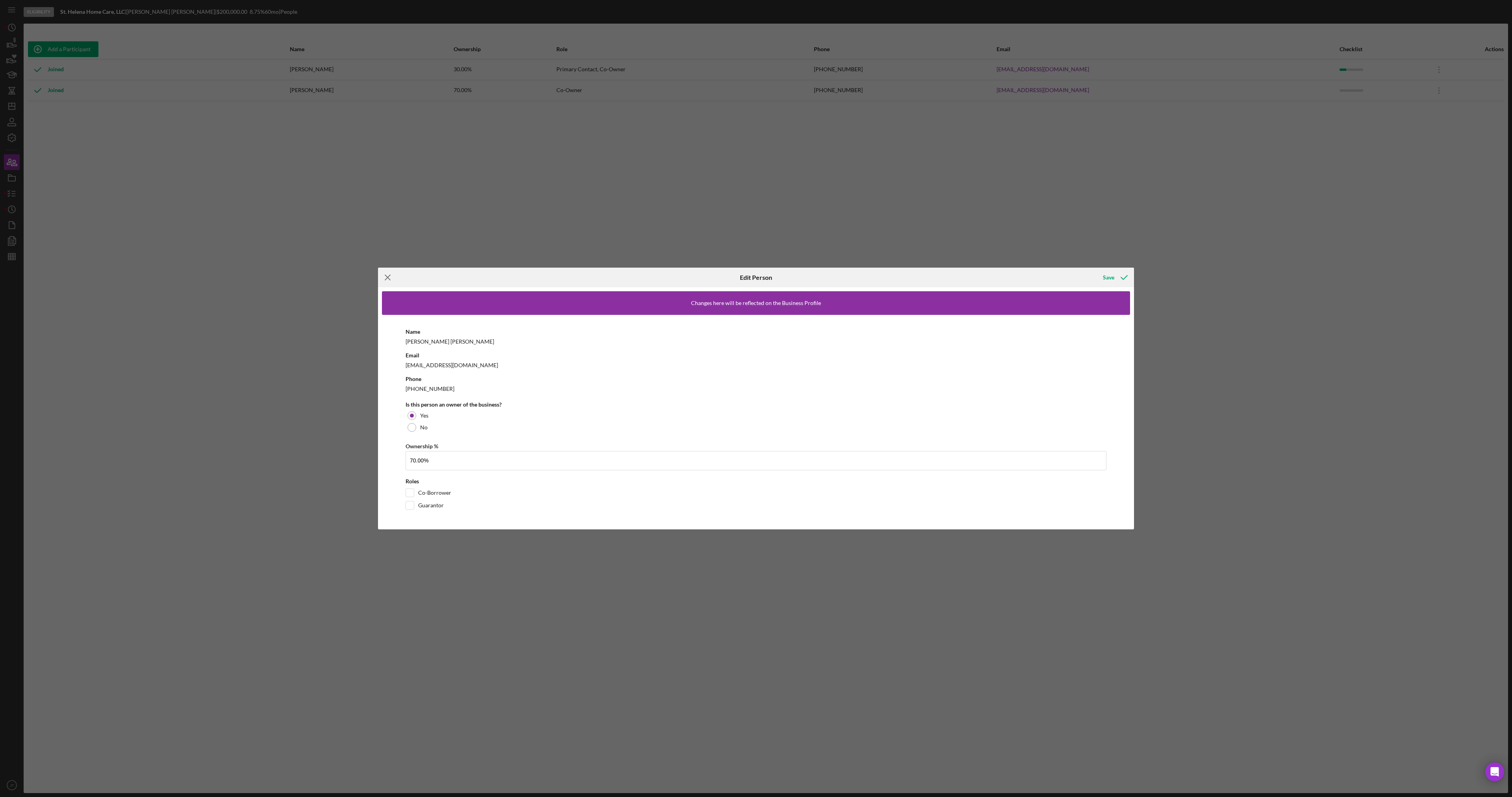
click at [388, 279] on icon "Icon/Menu Close" at bounding box center [388, 278] width 20 height 20
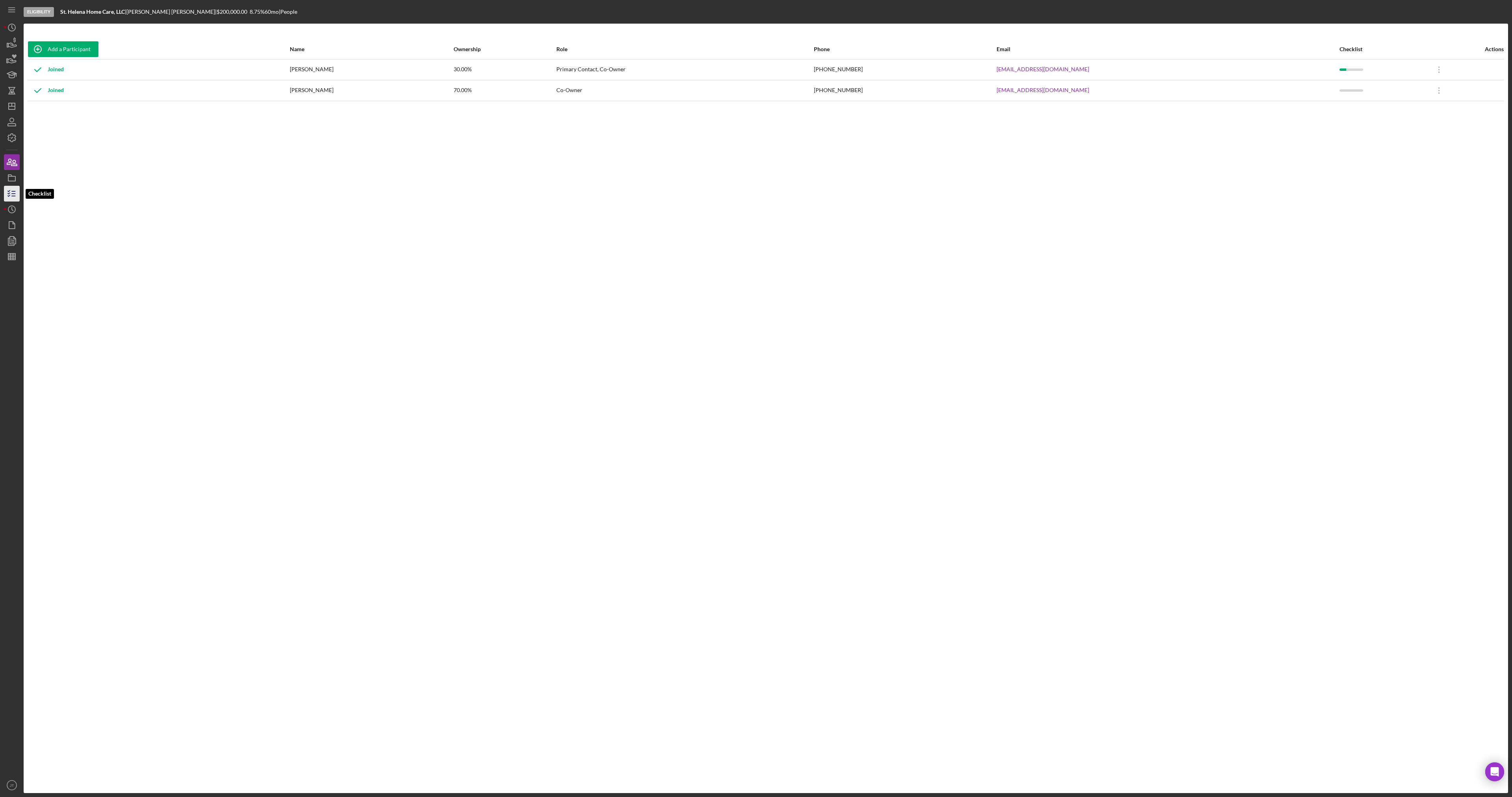
click at [14, 191] on line "button" at bounding box center [14, 191] width 4 height 0
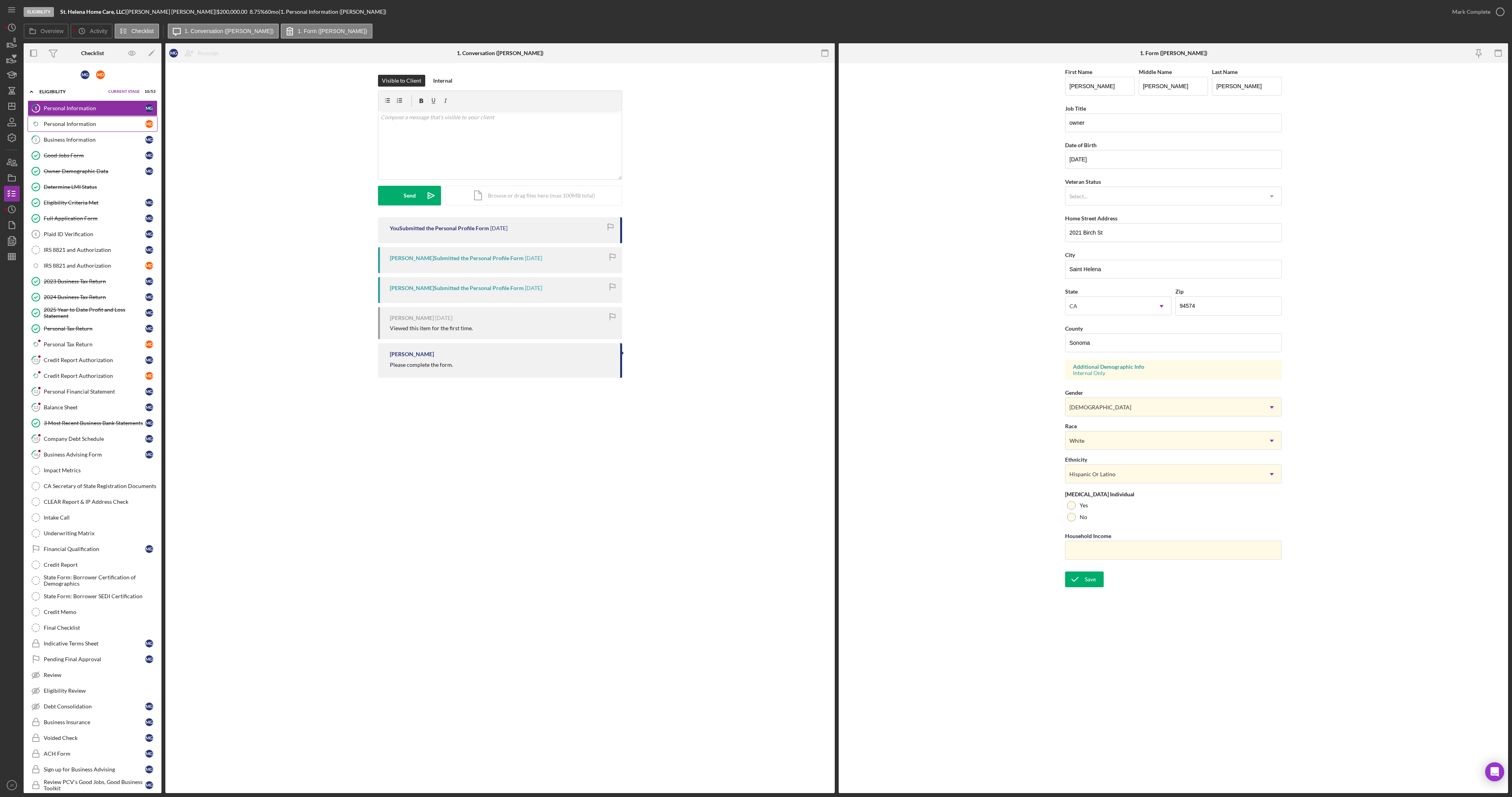
click at [79, 126] on div "Personal Information" at bounding box center [94, 124] width 102 height 6
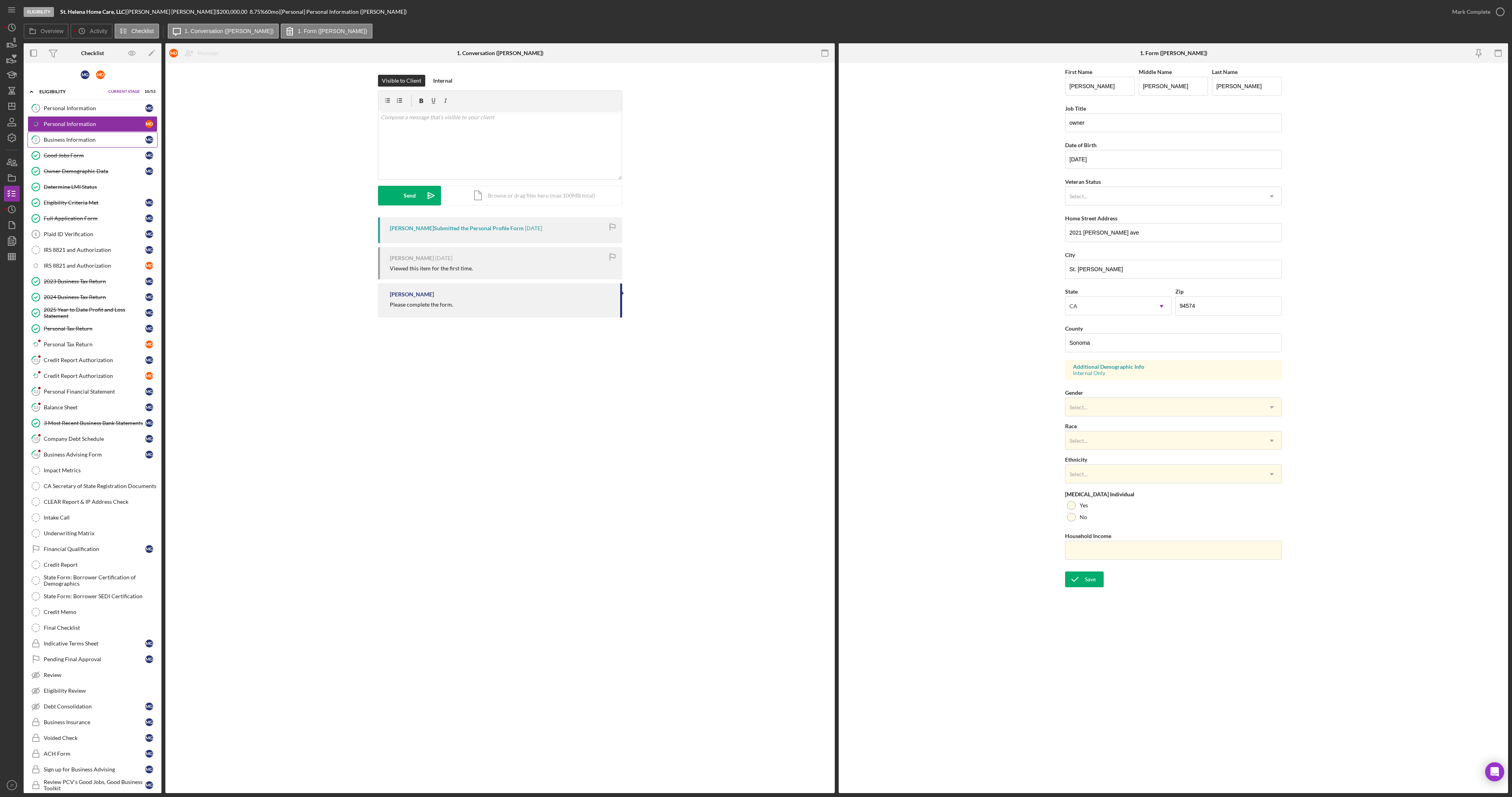
click at [76, 141] on div "Business Information" at bounding box center [94, 140] width 102 height 6
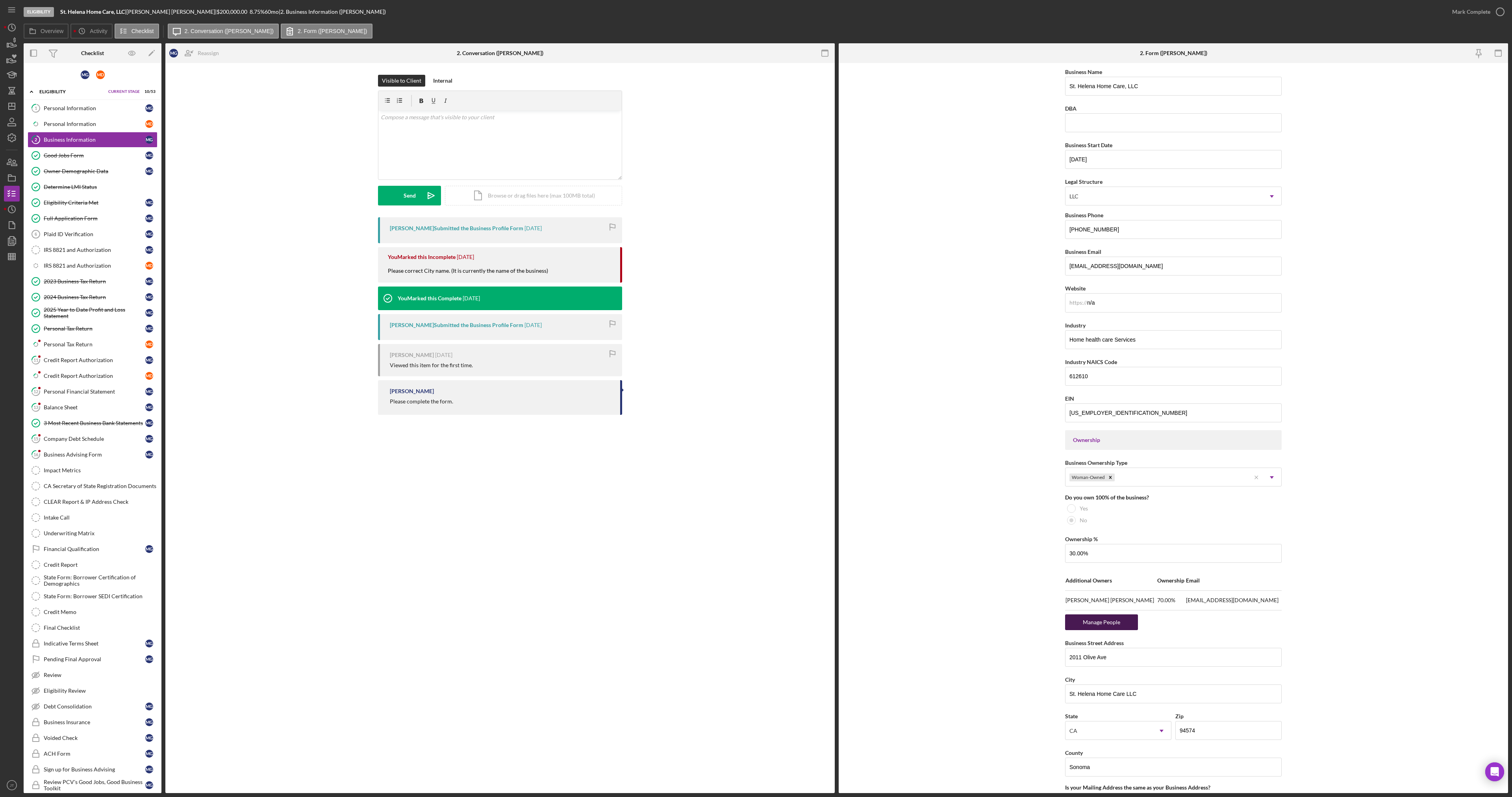
click at [1108, 618] on div "Manage People" at bounding box center [1101, 622] width 65 height 16
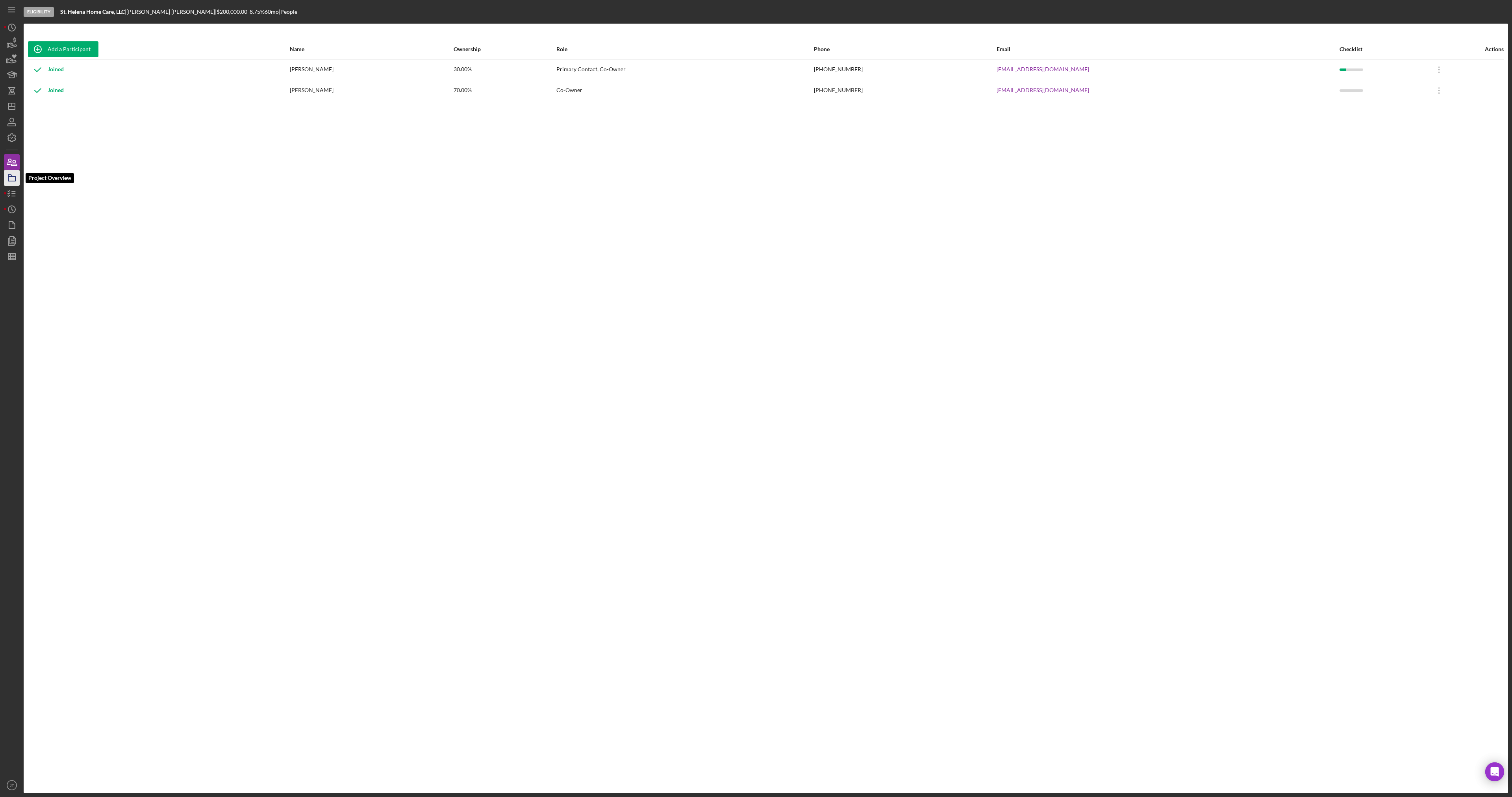
click at [14, 179] on icon "button" at bounding box center [12, 178] width 20 height 20
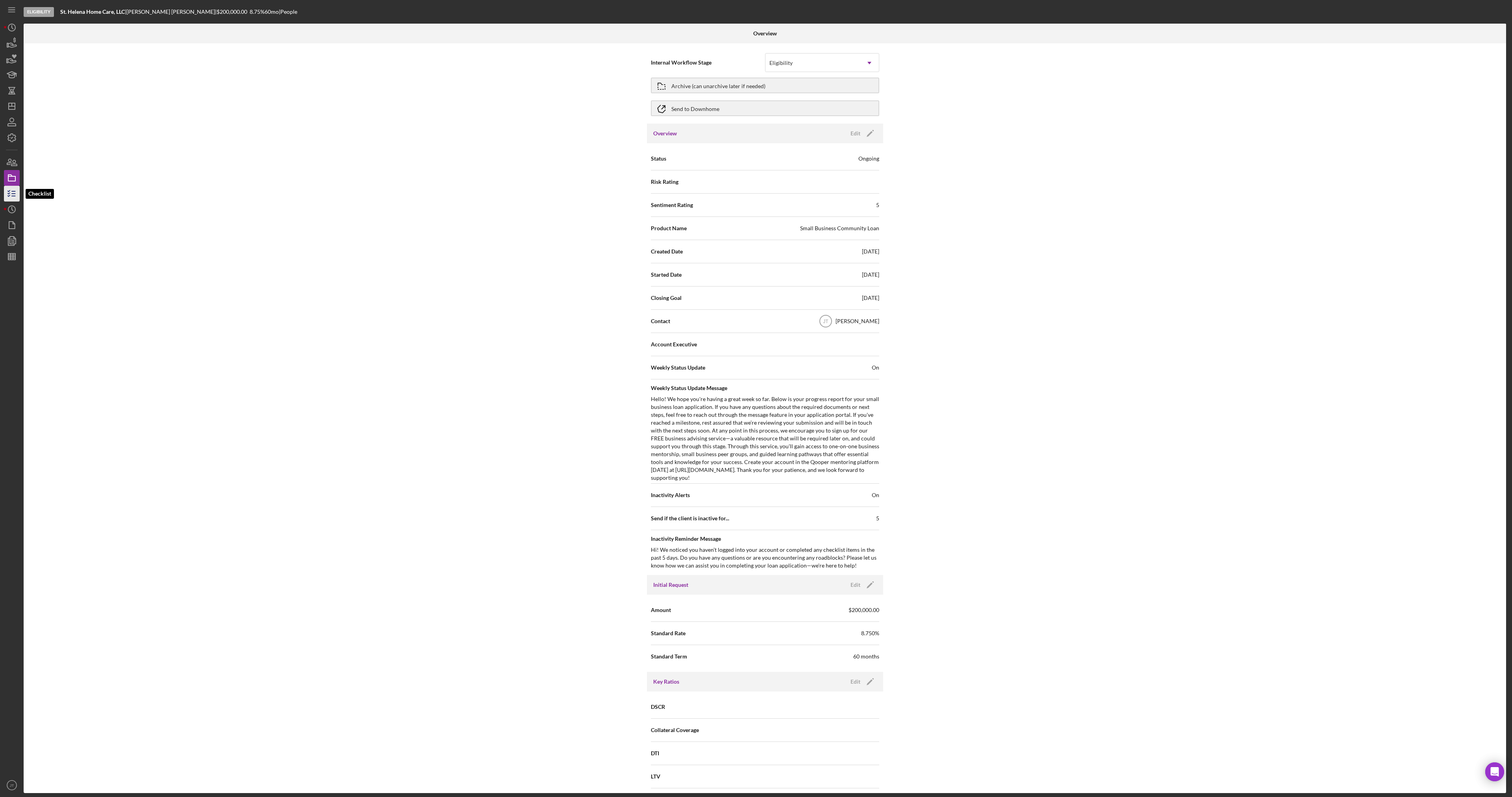
click at [8, 199] on icon "button" at bounding box center [12, 194] width 20 height 20
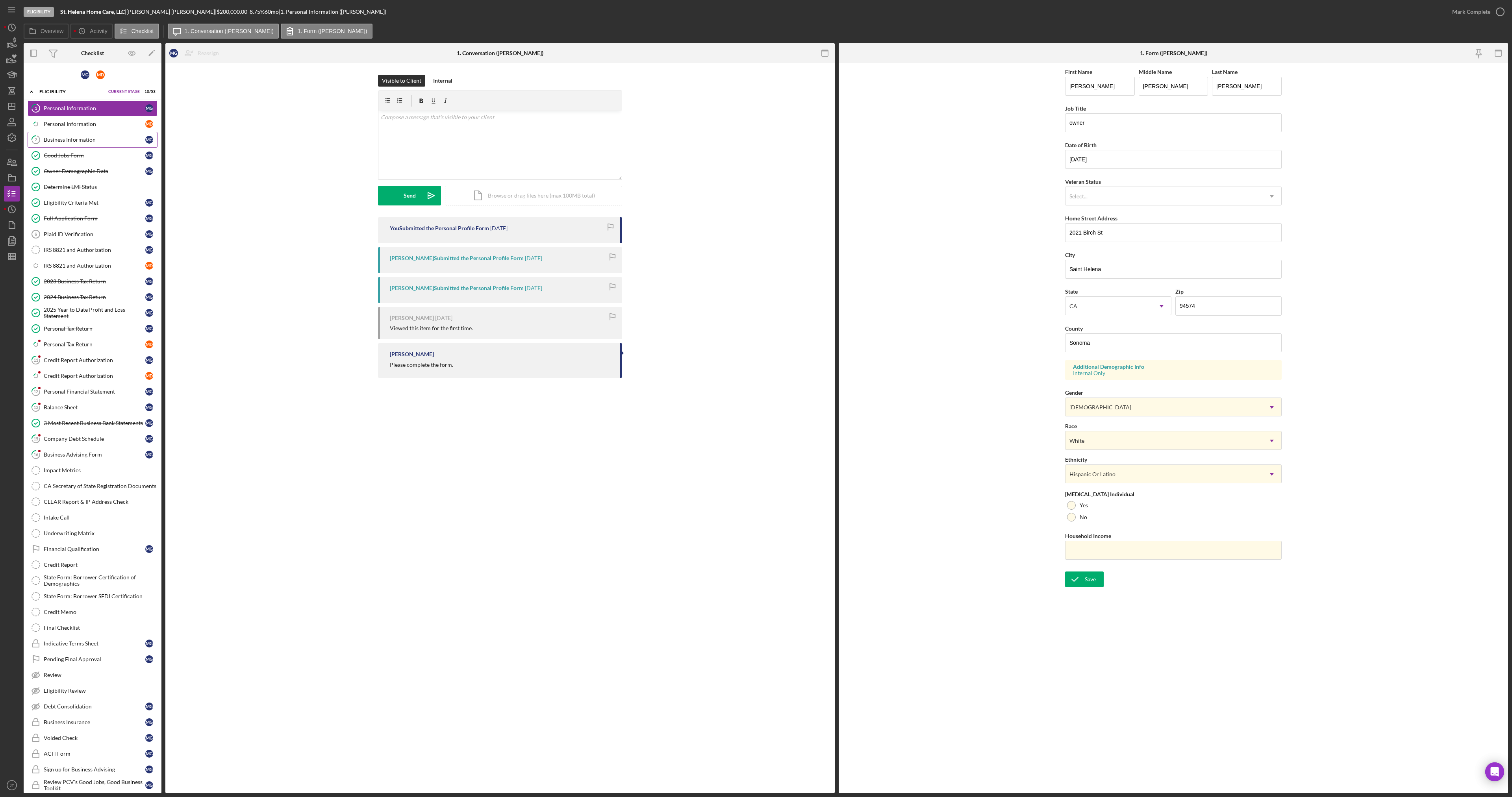
click at [87, 141] on div "Business Information" at bounding box center [94, 140] width 102 height 6
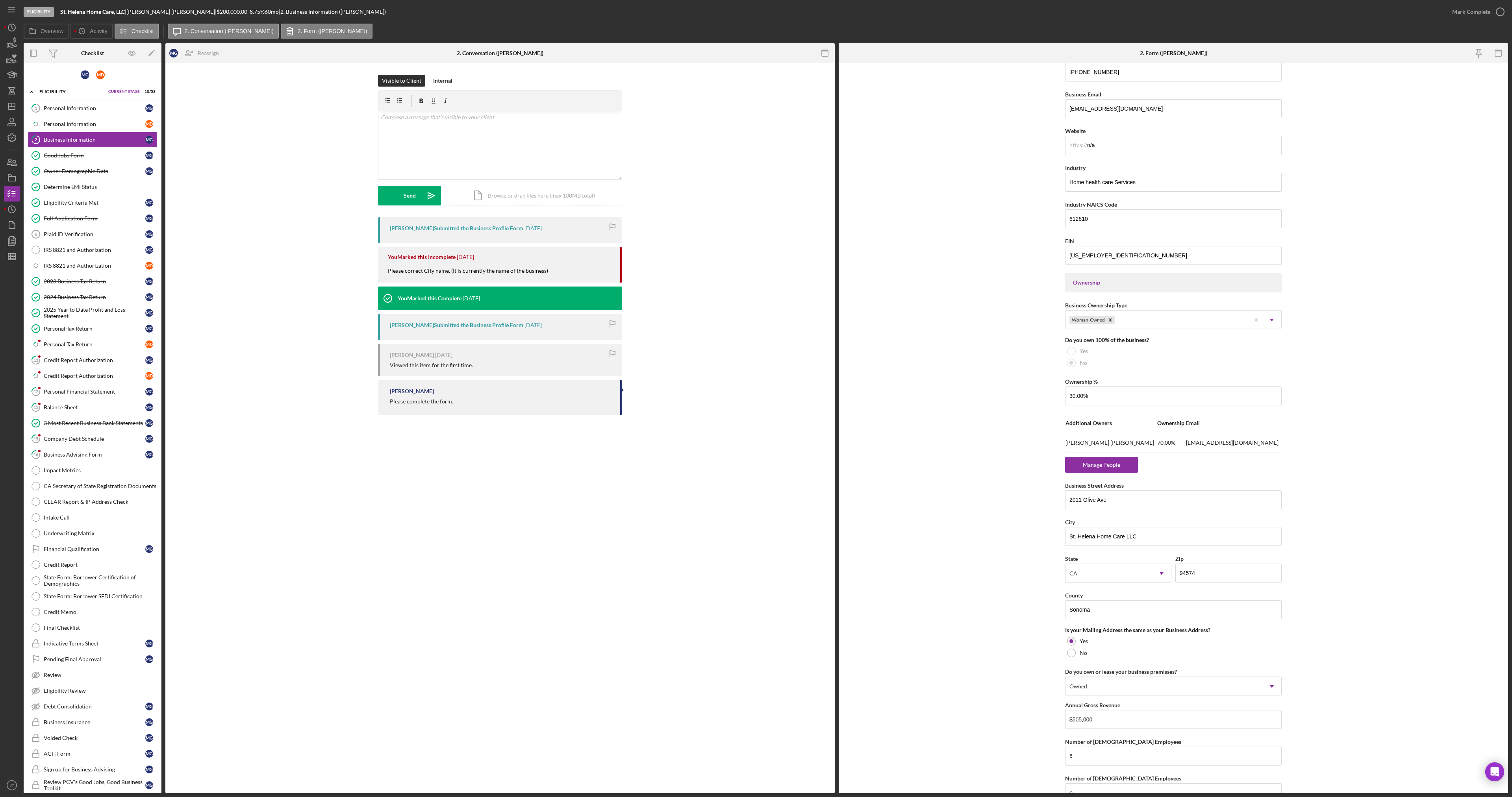
scroll to position [247, 0]
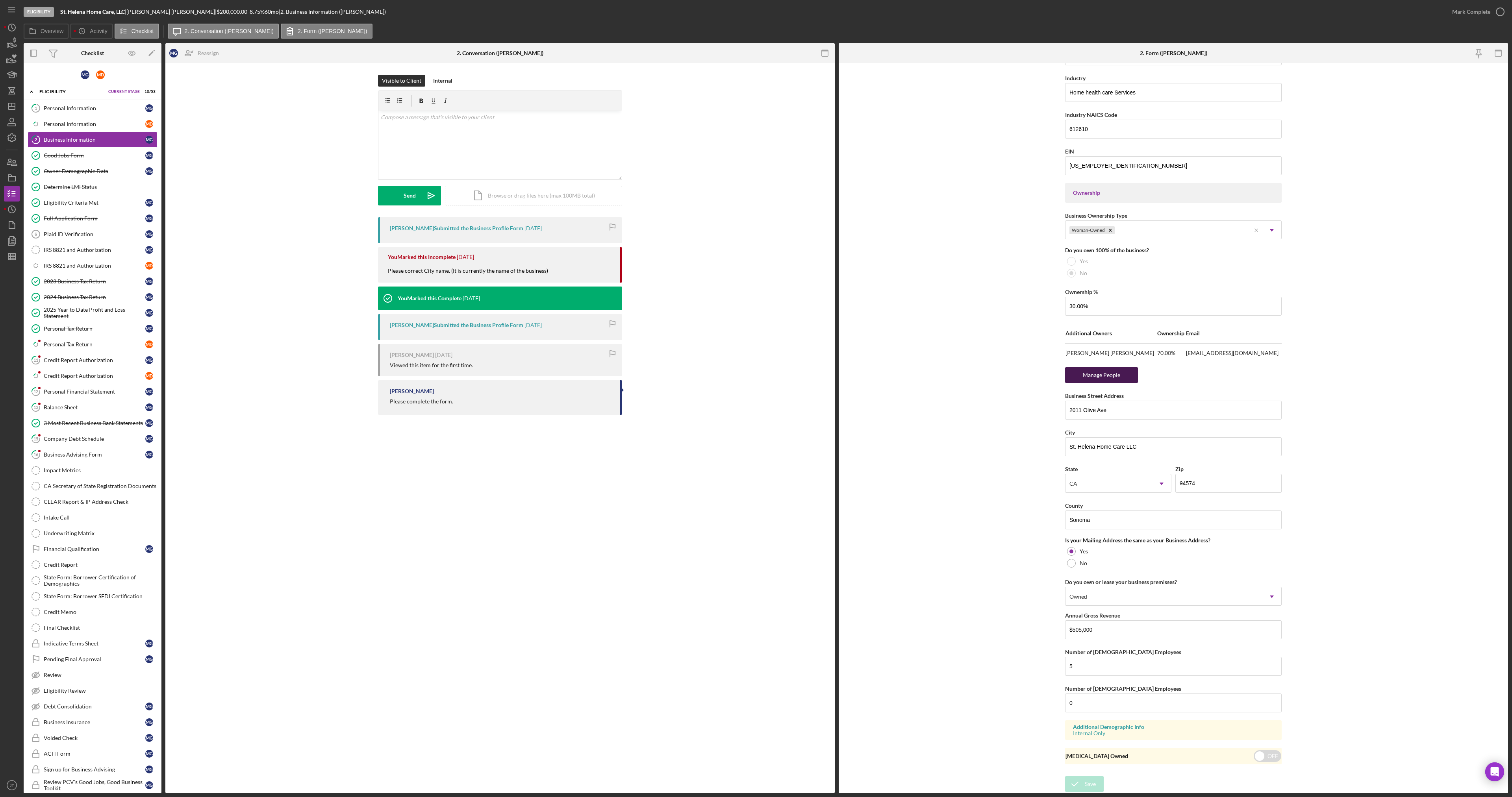
click at [1113, 375] on div "Manage People" at bounding box center [1101, 375] width 65 height 16
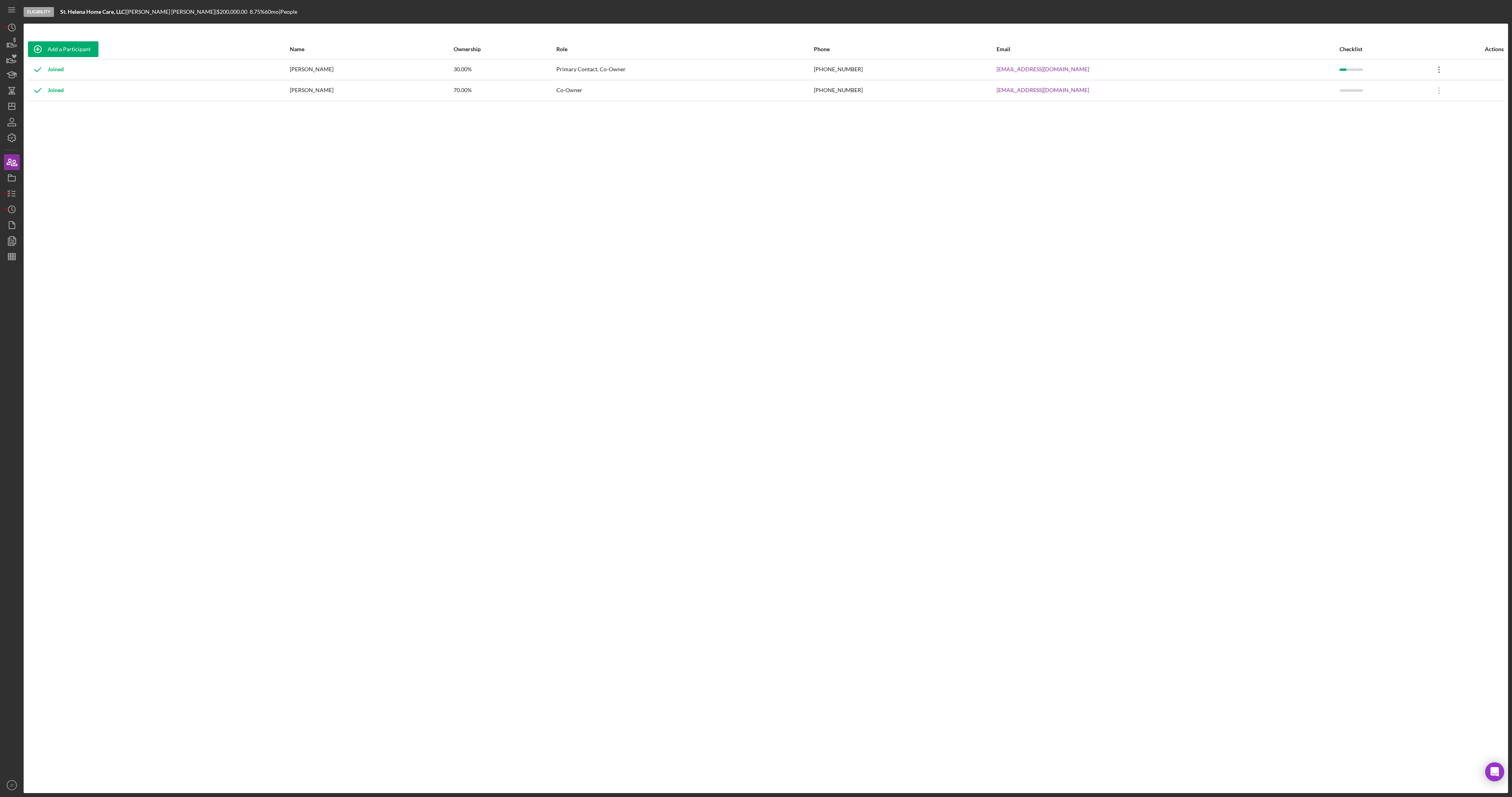
click at [1429, 72] on icon "Icon/Overflow" at bounding box center [1439, 70] width 20 height 20
click at [1377, 88] on div "Icon/Edit Edit" at bounding box center [1396, 90] width 87 height 16
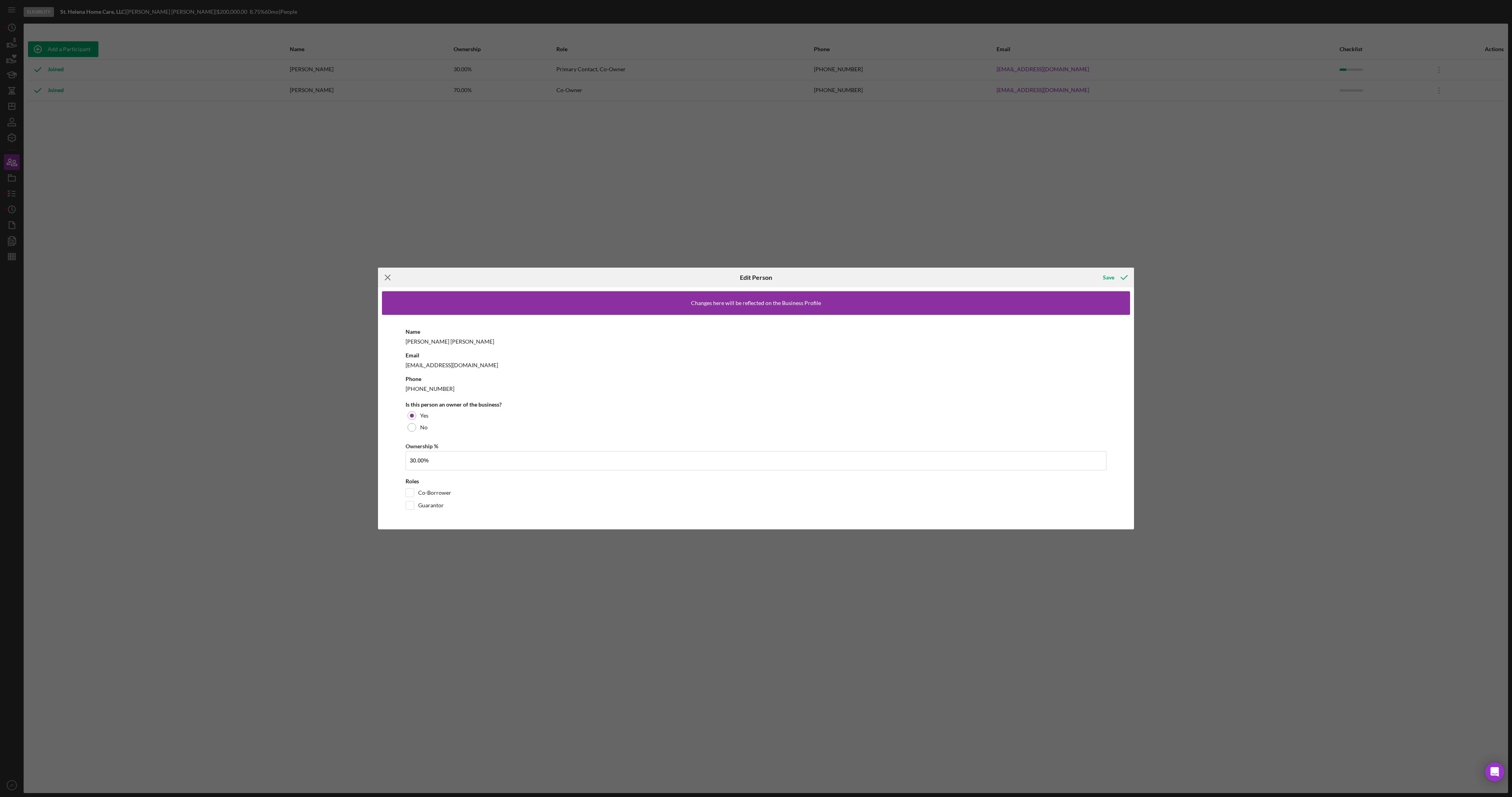
click at [384, 273] on icon "Icon/Menu Close" at bounding box center [388, 278] width 20 height 20
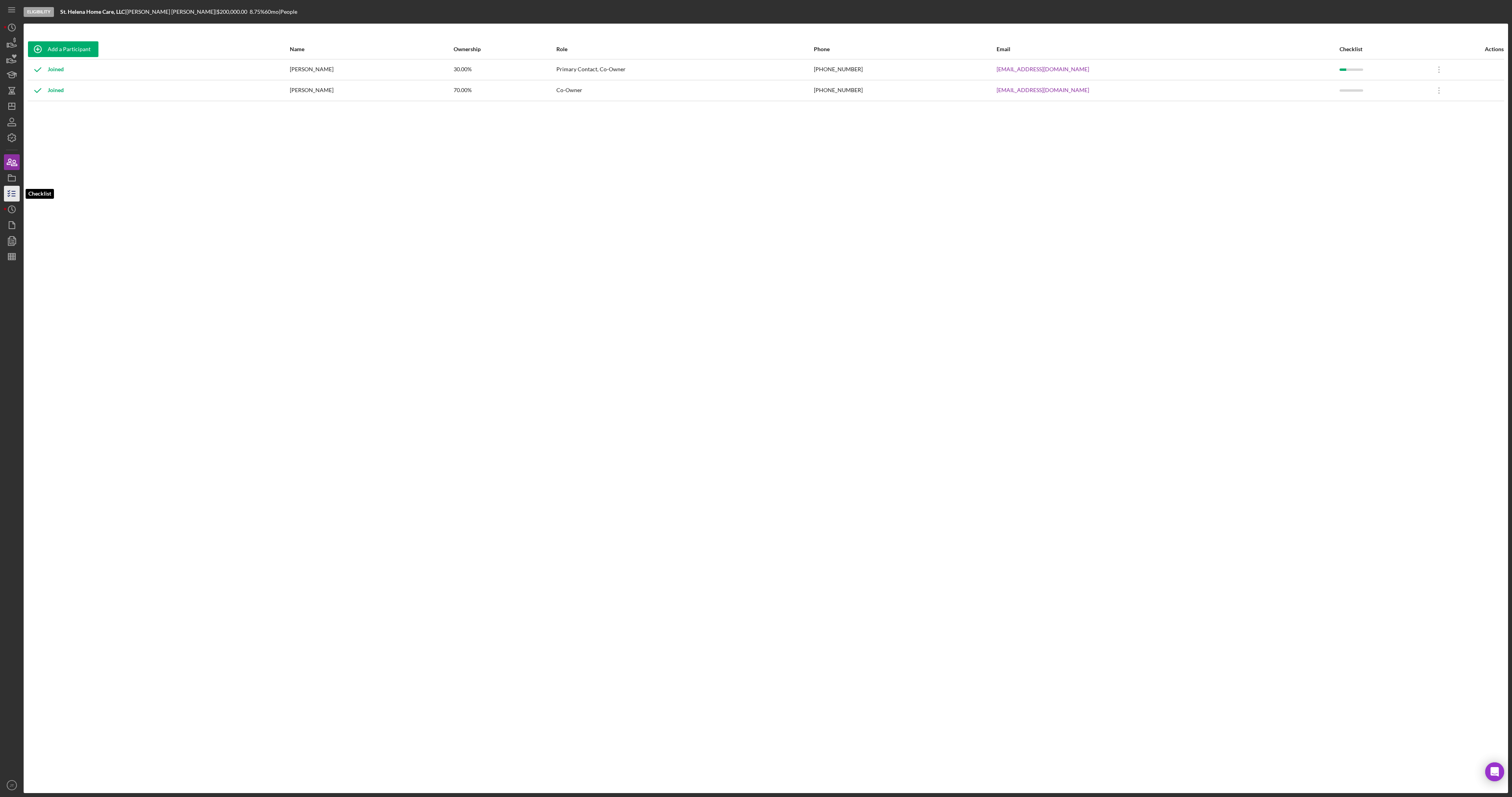
click at [14, 191] on line "button" at bounding box center [14, 191] width 4 height 0
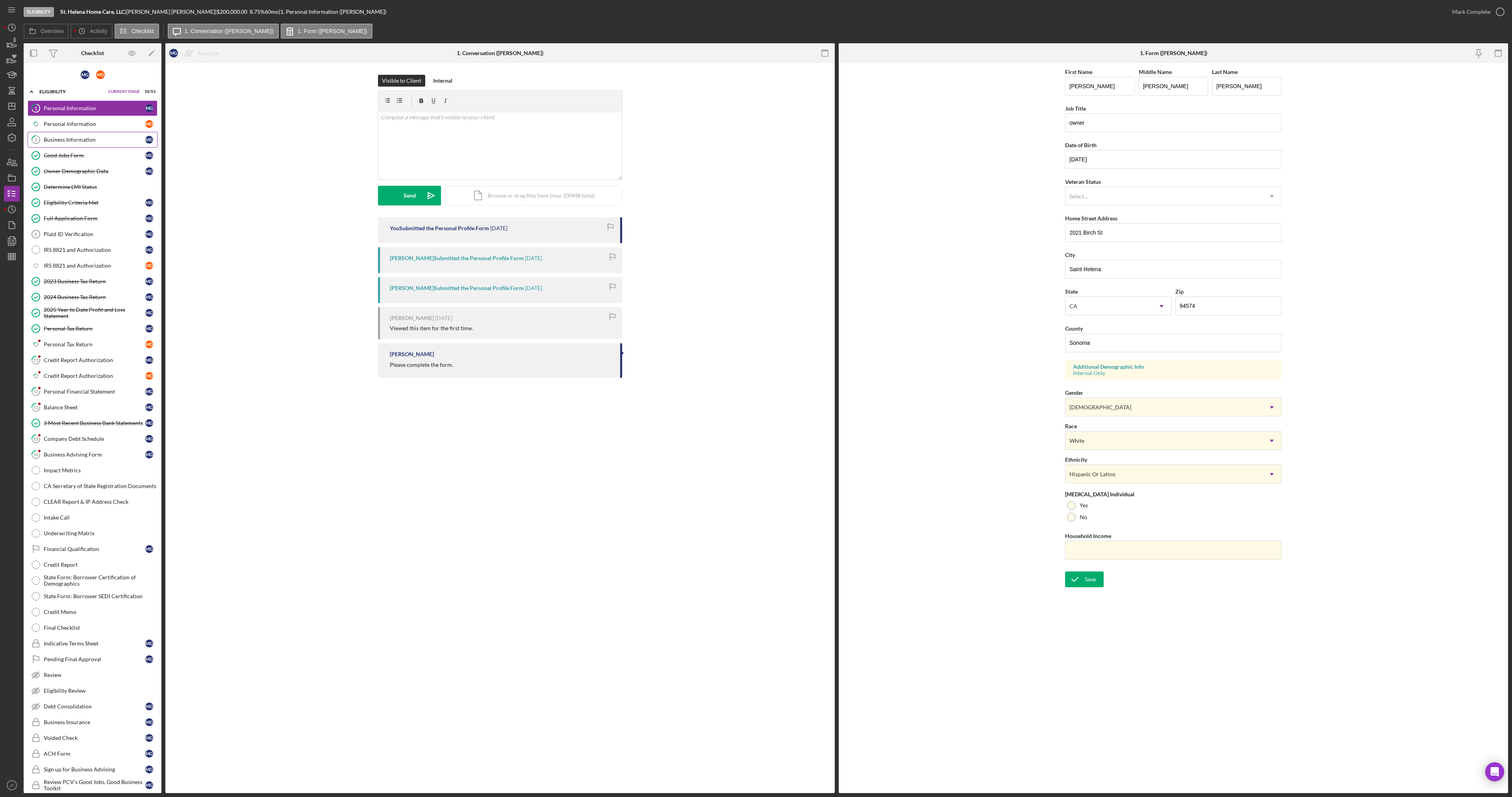
click at [52, 133] on link "2 Business Information M G" at bounding box center [92, 140] width 130 height 16
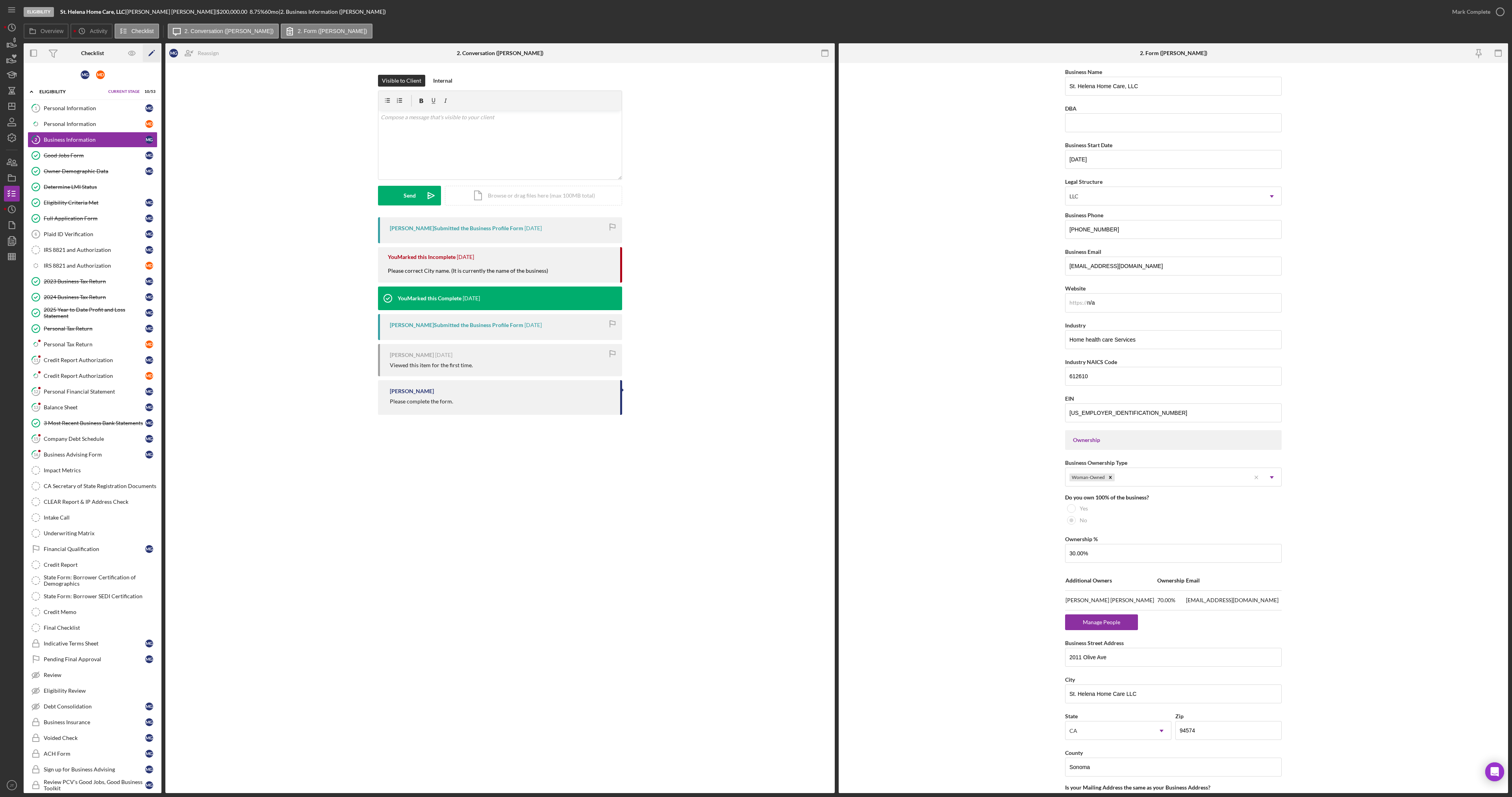
click at [150, 52] on icon "Icon/Edit" at bounding box center [152, 53] width 18 height 18
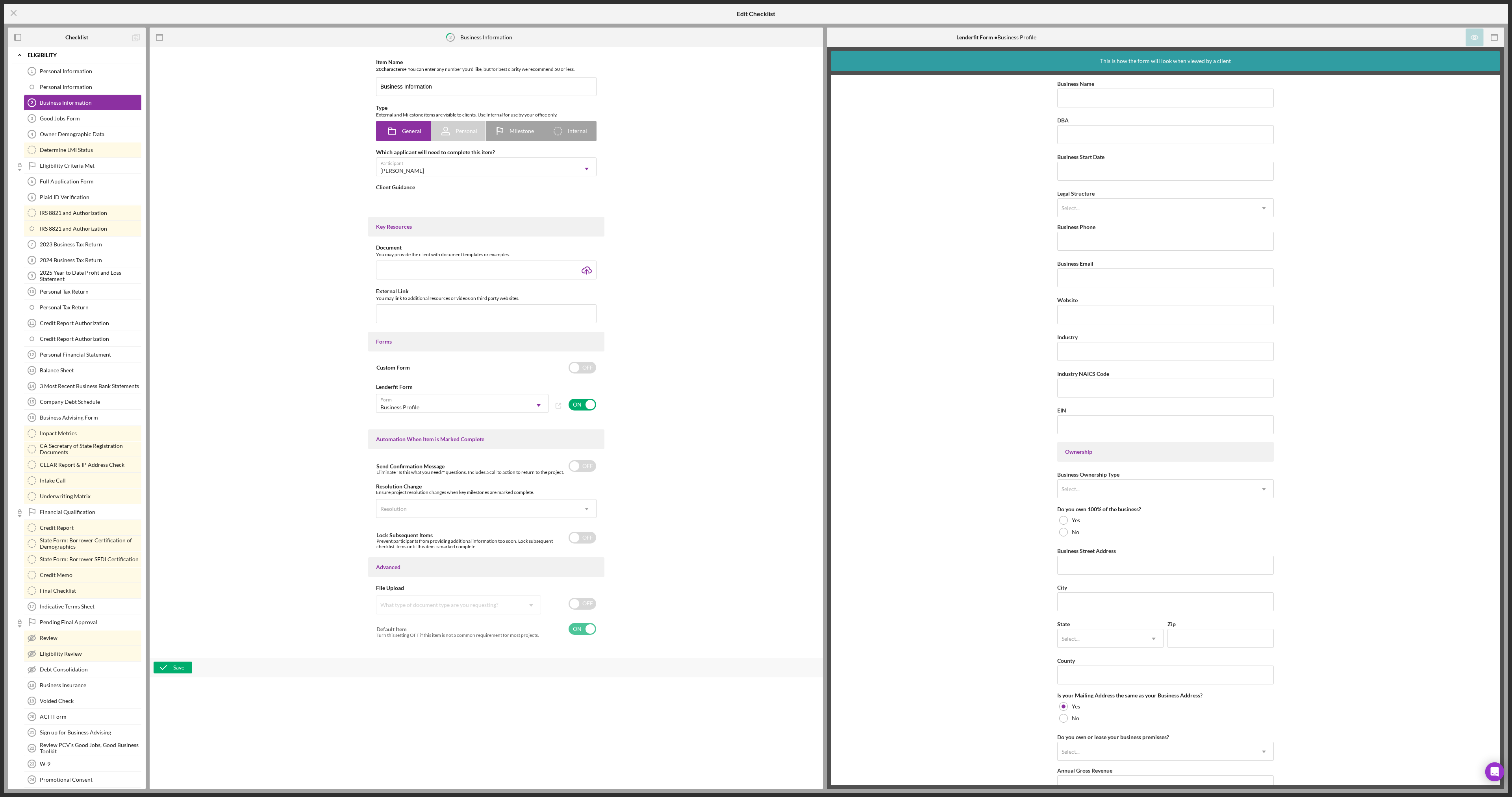
type textarea "<div>Please complete the form.</div>"
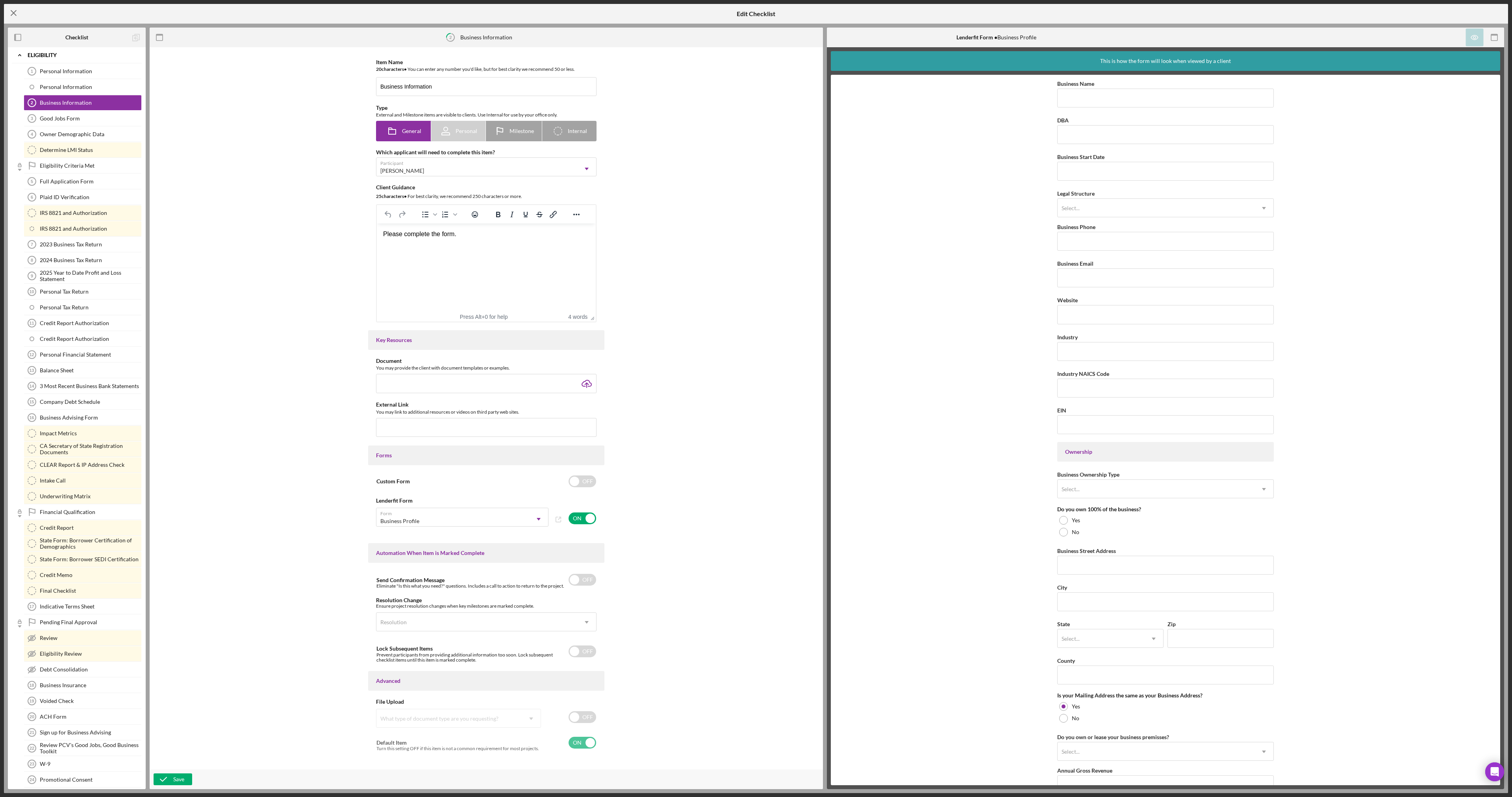
click at [11, 15] on icon "Icon/Menu Close" at bounding box center [14, 13] width 20 height 20
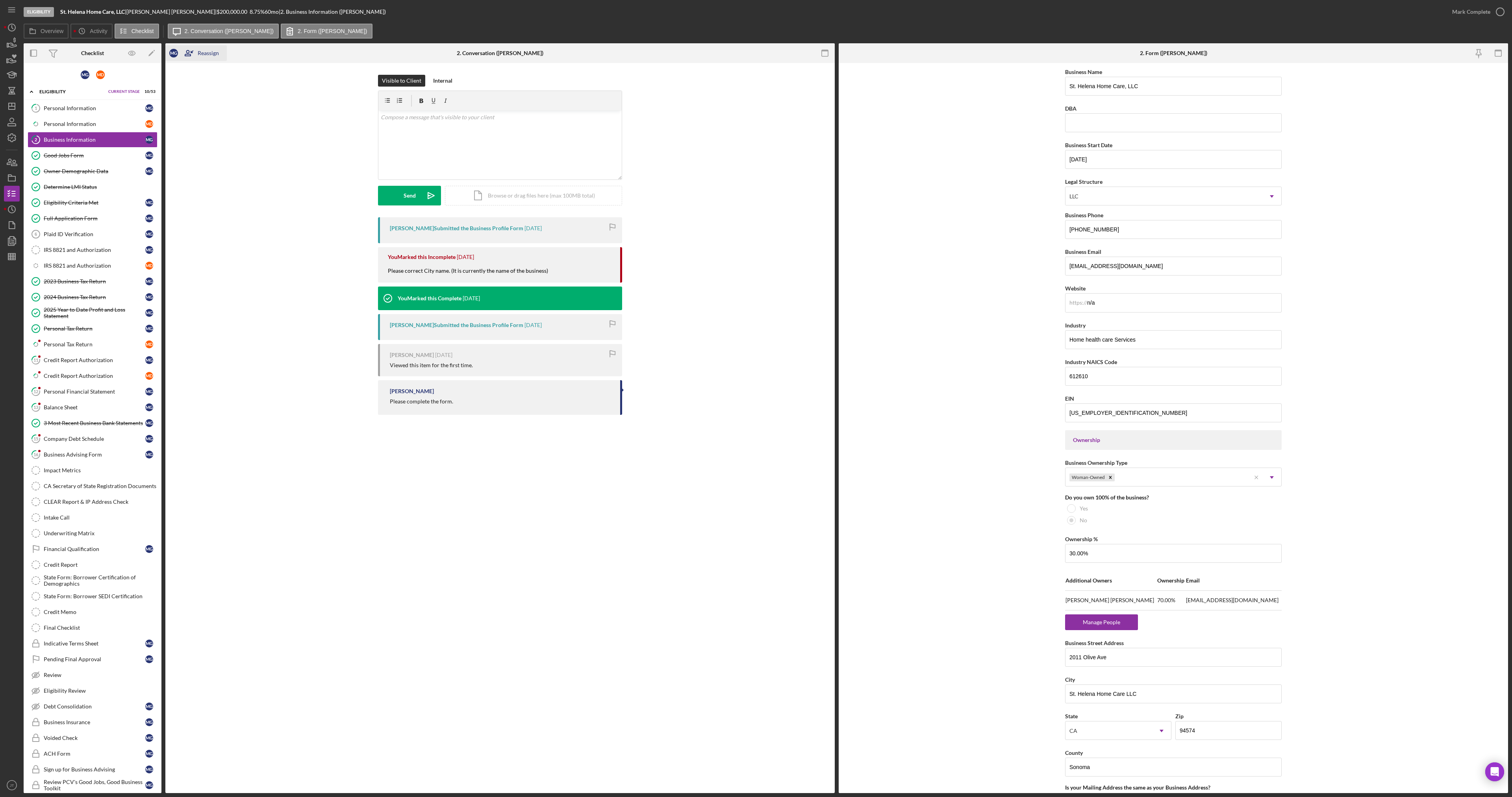
click at [191, 52] on icon "button" at bounding box center [192, 52] width 4 height 4
click at [194, 88] on div "M D [PERSON_NAME]" at bounding box center [215, 88] width 105 height 16
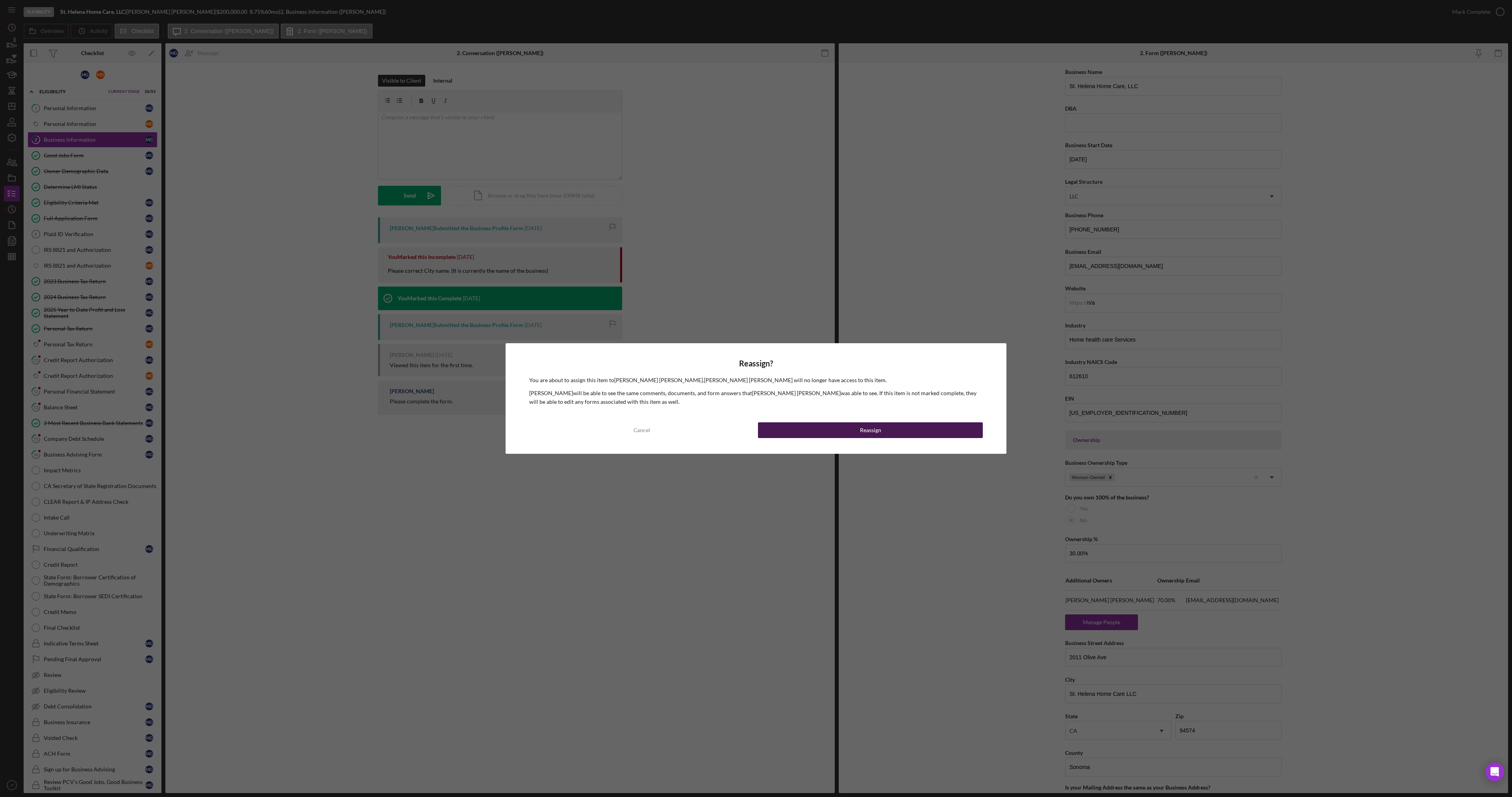
click at [843, 425] on button "Reassign" at bounding box center [870, 430] width 225 height 16
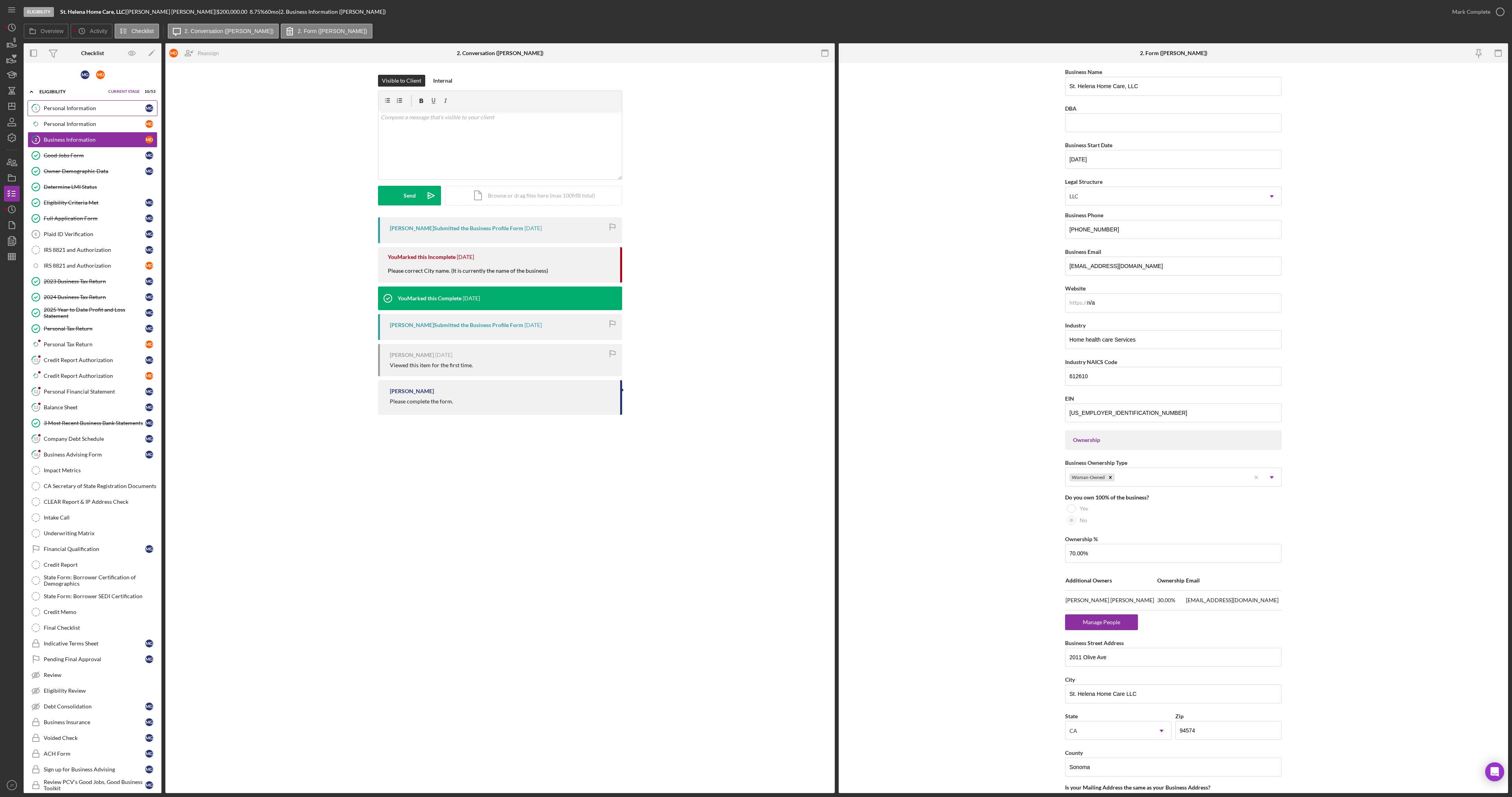
click at [63, 104] on link "1 Personal Information M G" at bounding box center [92, 108] width 130 height 16
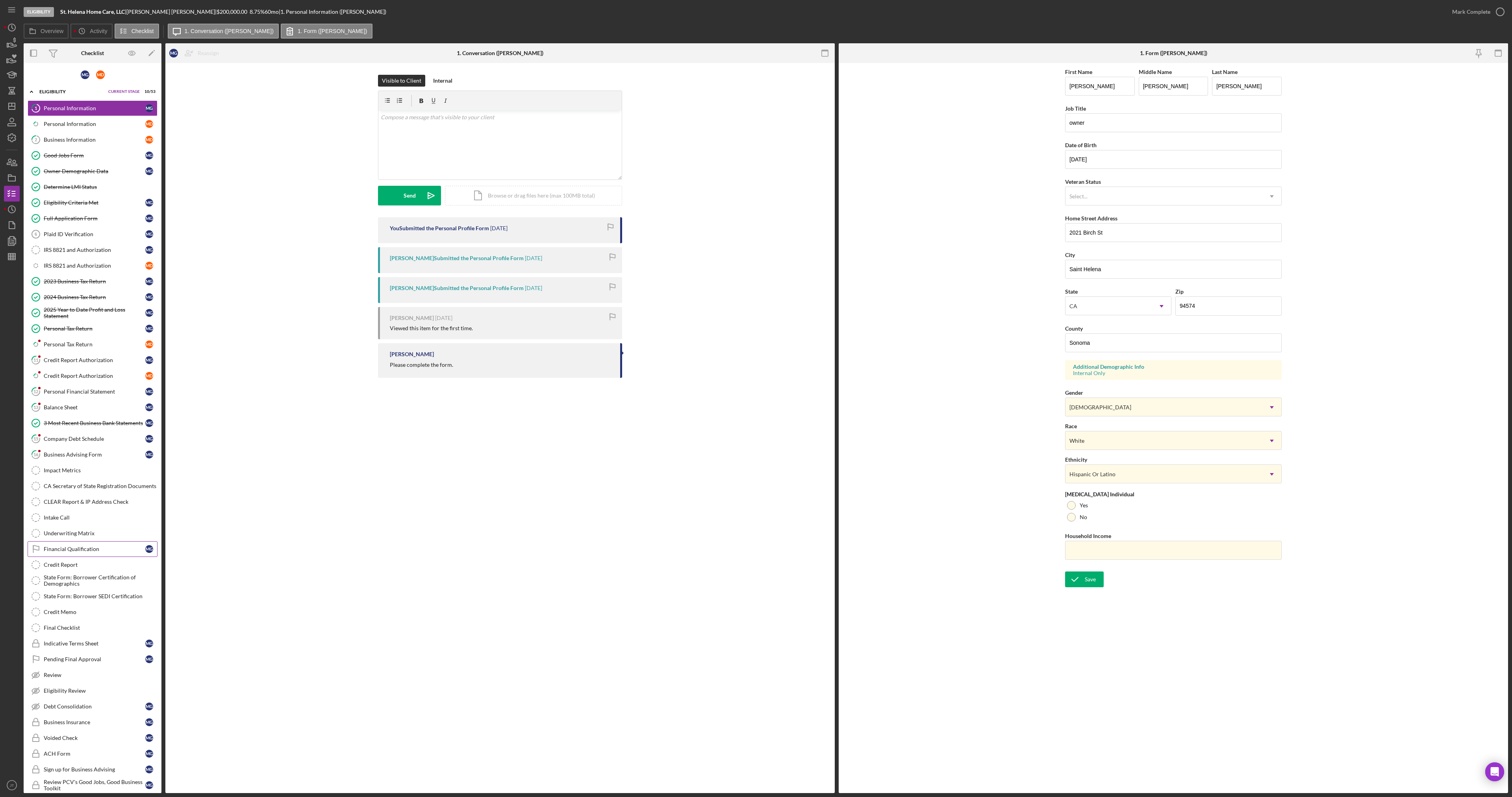
click at [76, 552] on div "Financial Qualification" at bounding box center [94, 549] width 102 height 6
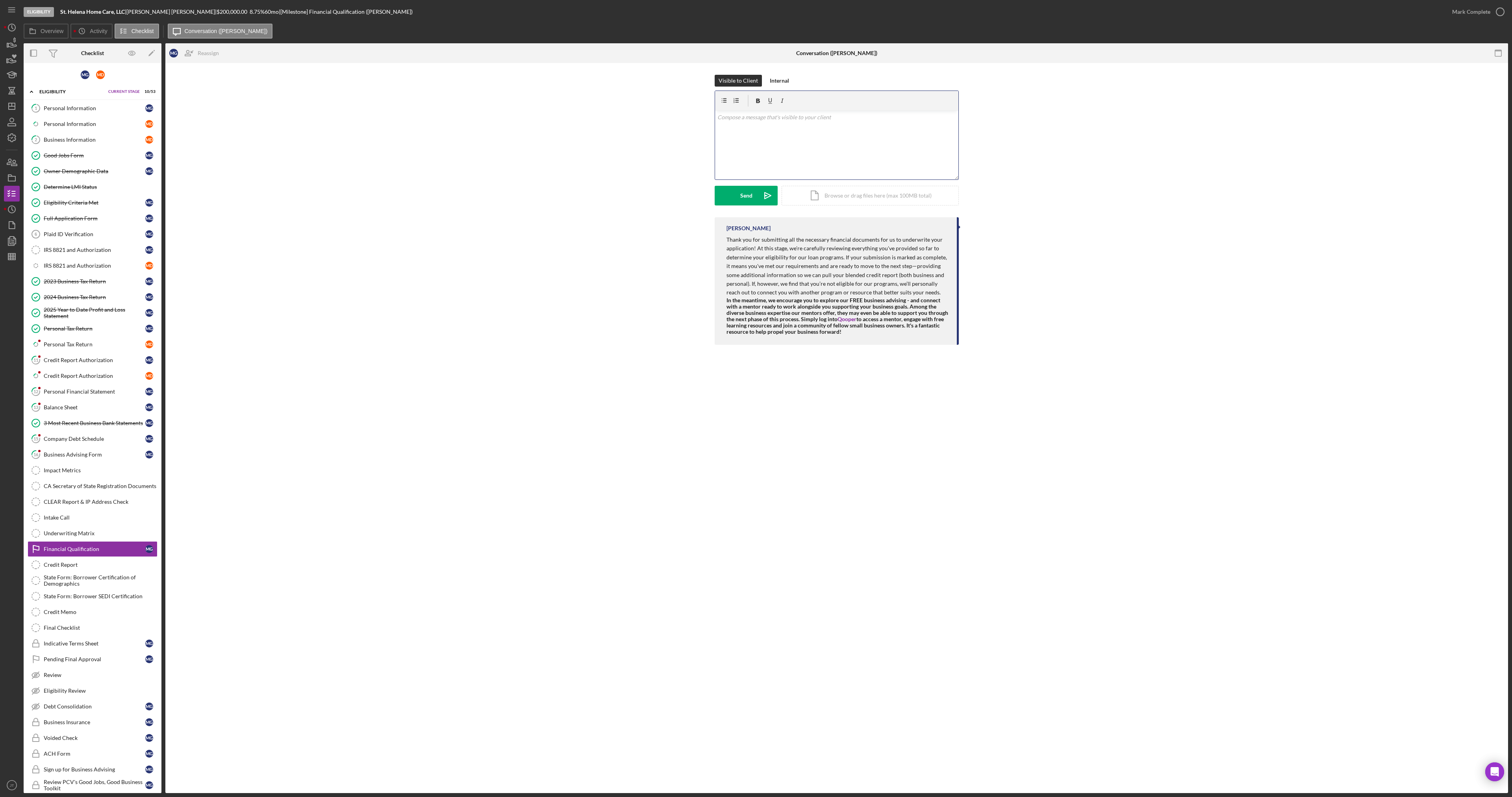
click at [757, 129] on div "v Color teal Color pink Remove color Add row above Add row below Add column bef…" at bounding box center [836, 145] width 244 height 69
click at [745, 188] on div "Send" at bounding box center [746, 196] width 12 height 20
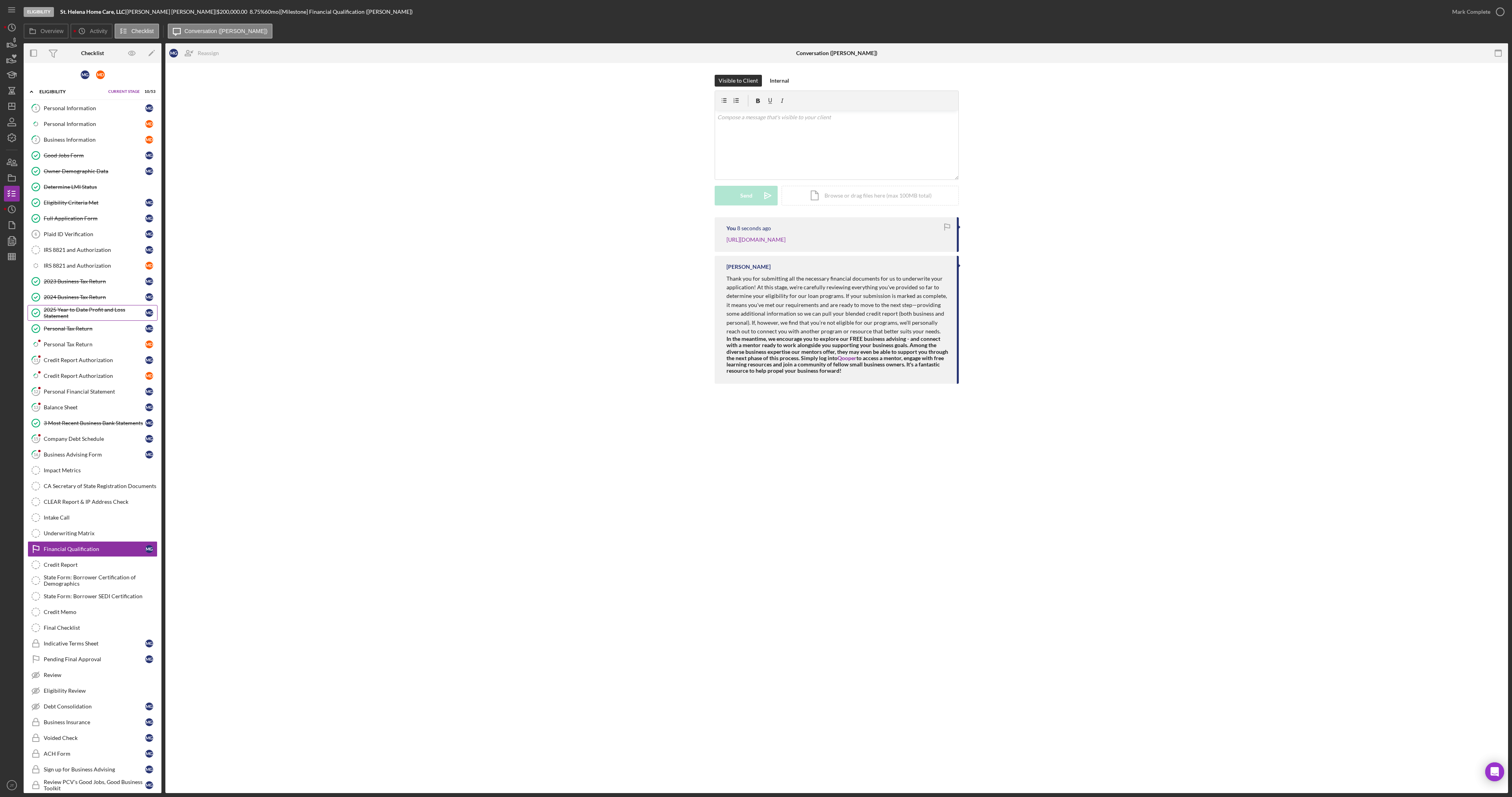
click at [60, 308] on div "2025 Year to Date Profit and Loss Statement" at bounding box center [94, 313] width 102 height 12
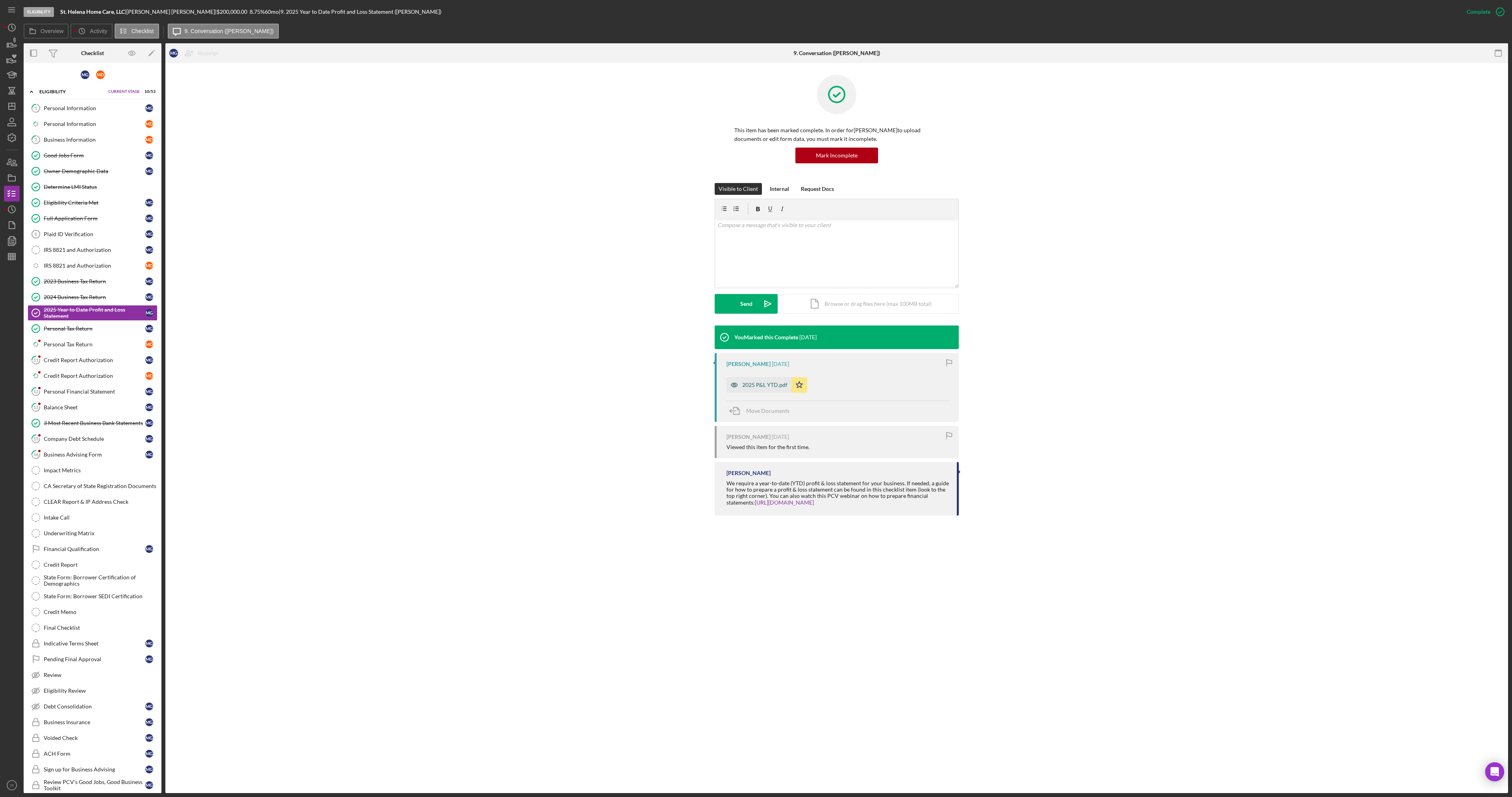
click at [772, 386] on div "2025 P&L YTD.pdf" at bounding box center [765, 385] width 45 height 6
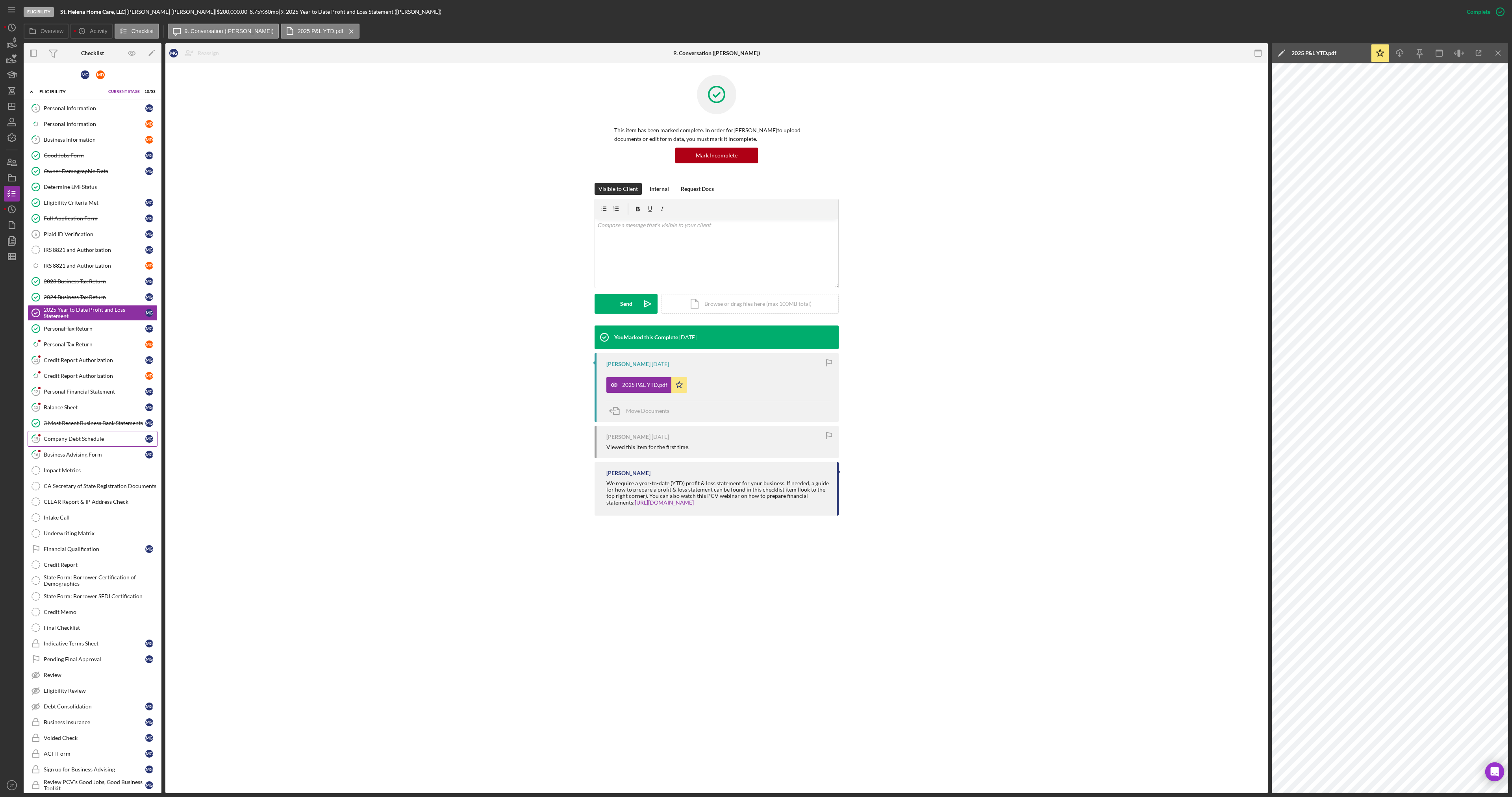
click at [83, 435] on link "15 Company Debt Schedule M G" at bounding box center [92, 439] width 130 height 16
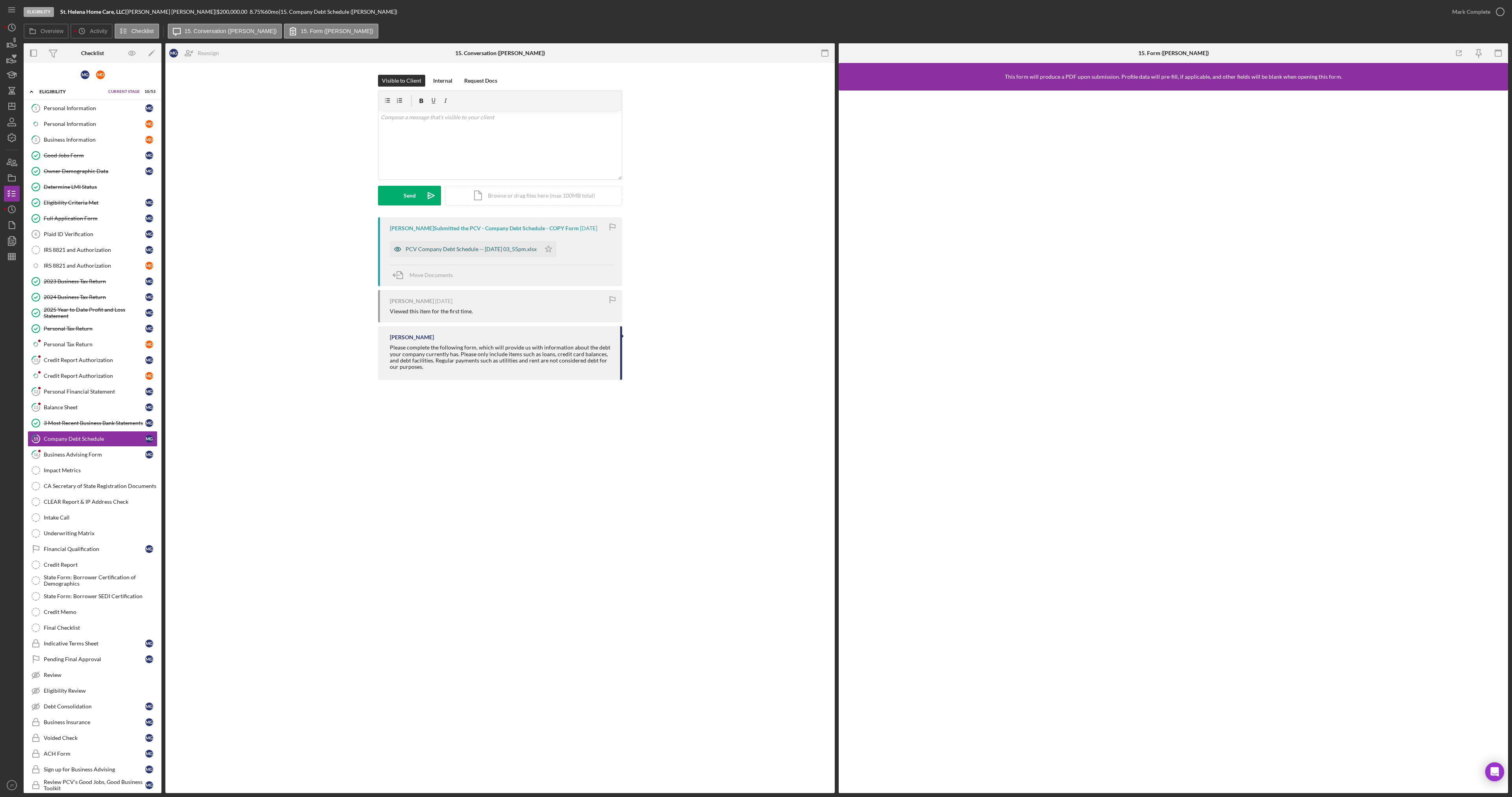
click at [422, 254] on div "PCV Company Debt Schedule -- [DATE] 03_55pm.xlsx" at bounding box center [465, 249] width 151 height 16
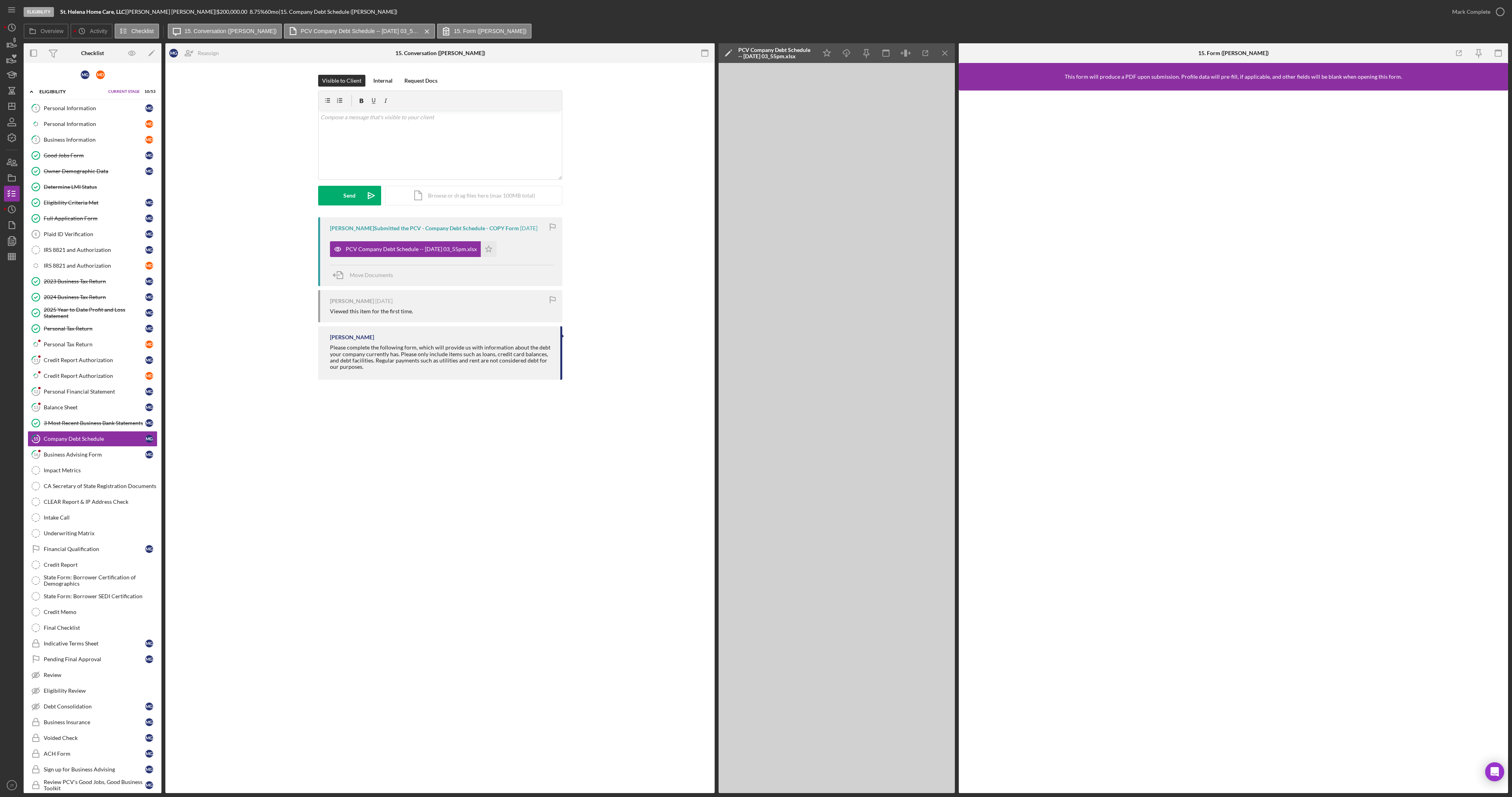
click at [297, 278] on div "[PERSON_NAME] Submitted the PCV - Company Debt Schedule - COPY Form [DATE] PCV …" at bounding box center [440, 300] width 526 height 167
click at [86, 140] on div "Business Information" at bounding box center [94, 140] width 102 height 6
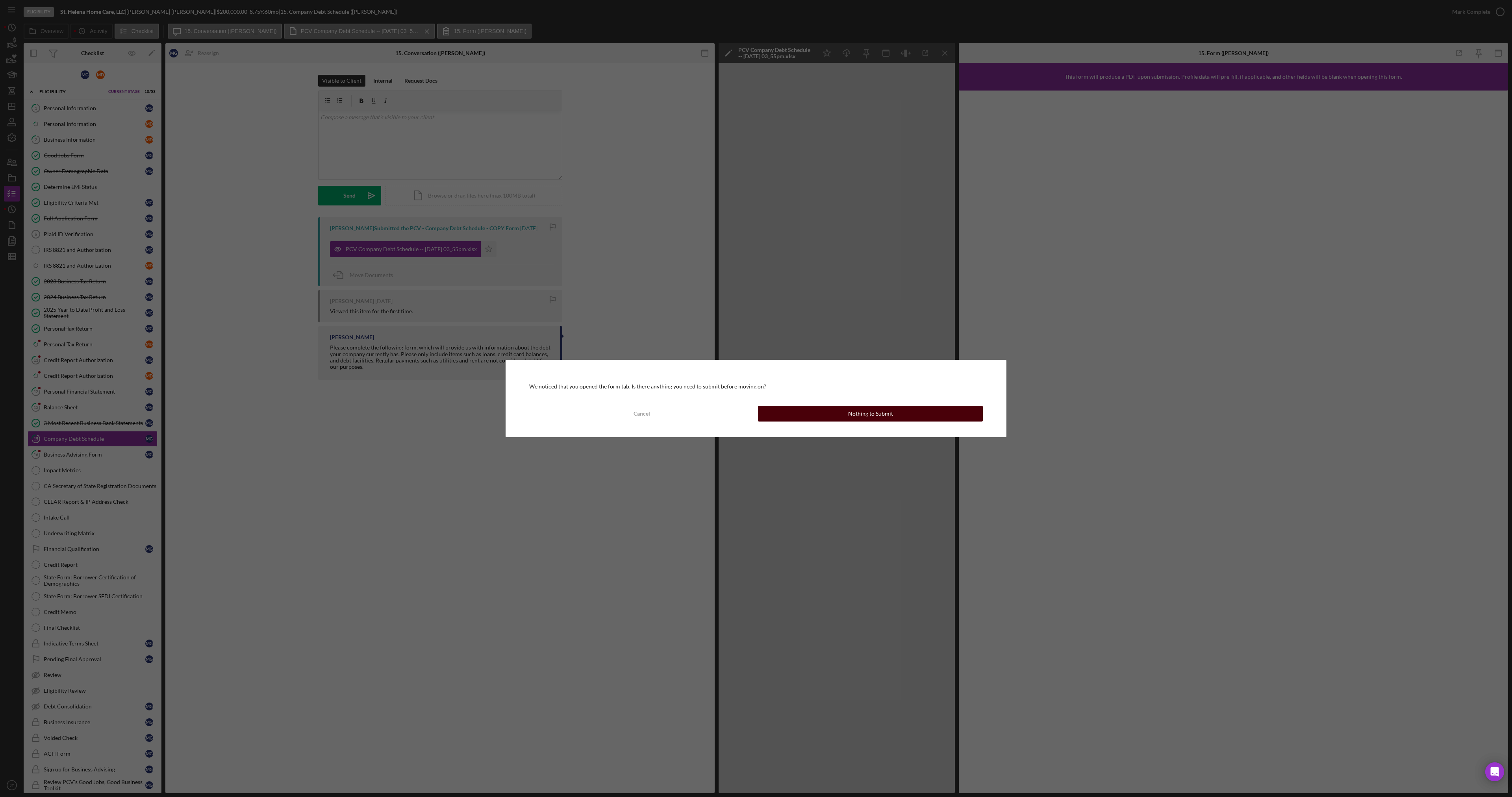
click at [807, 414] on button "Nothing to Submit" at bounding box center [870, 414] width 225 height 16
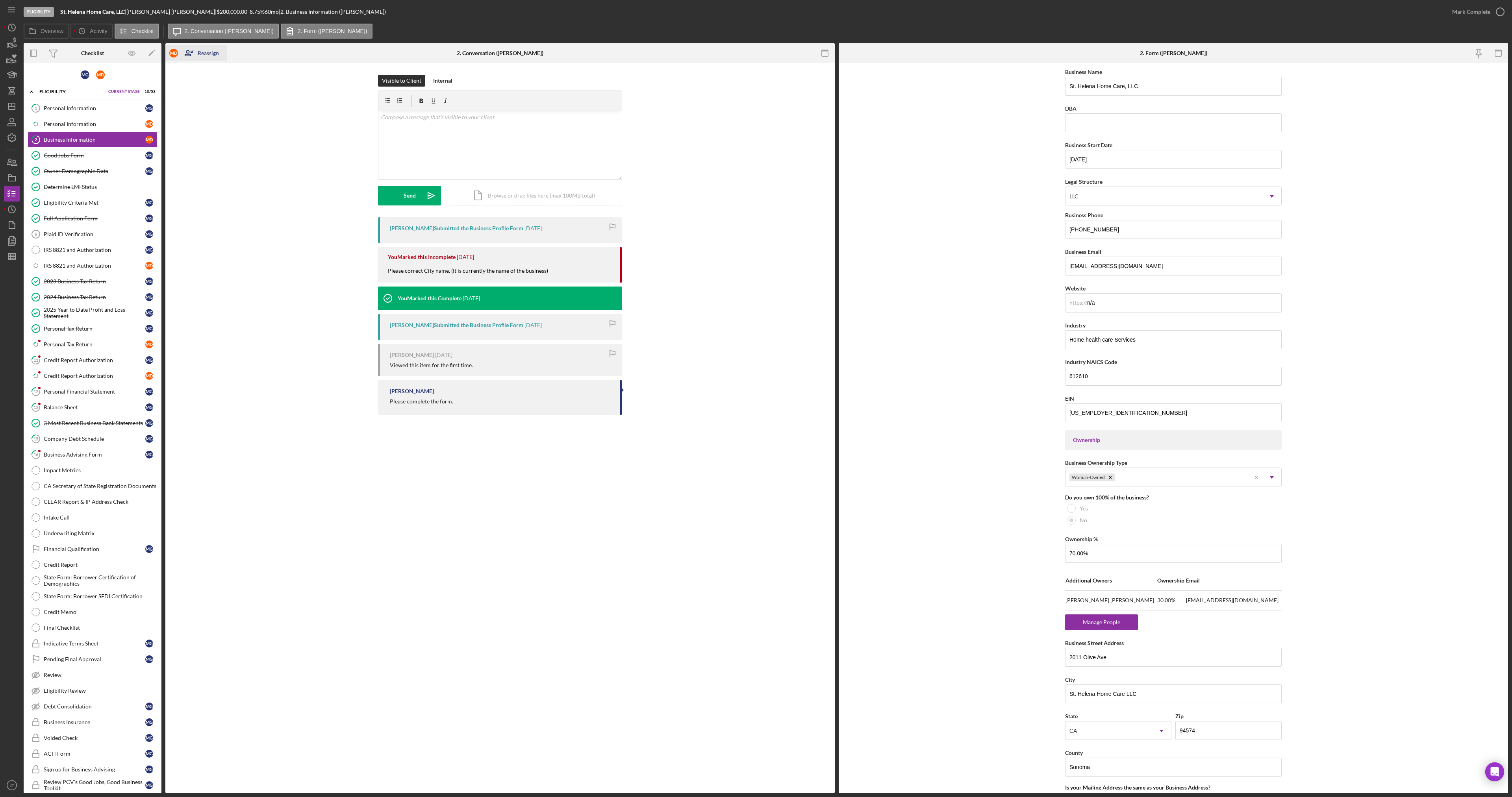
click at [195, 52] on icon "button" at bounding box center [188, 53] width 20 height 20
click at [148, 55] on icon "Icon/Edit" at bounding box center [152, 53] width 18 height 18
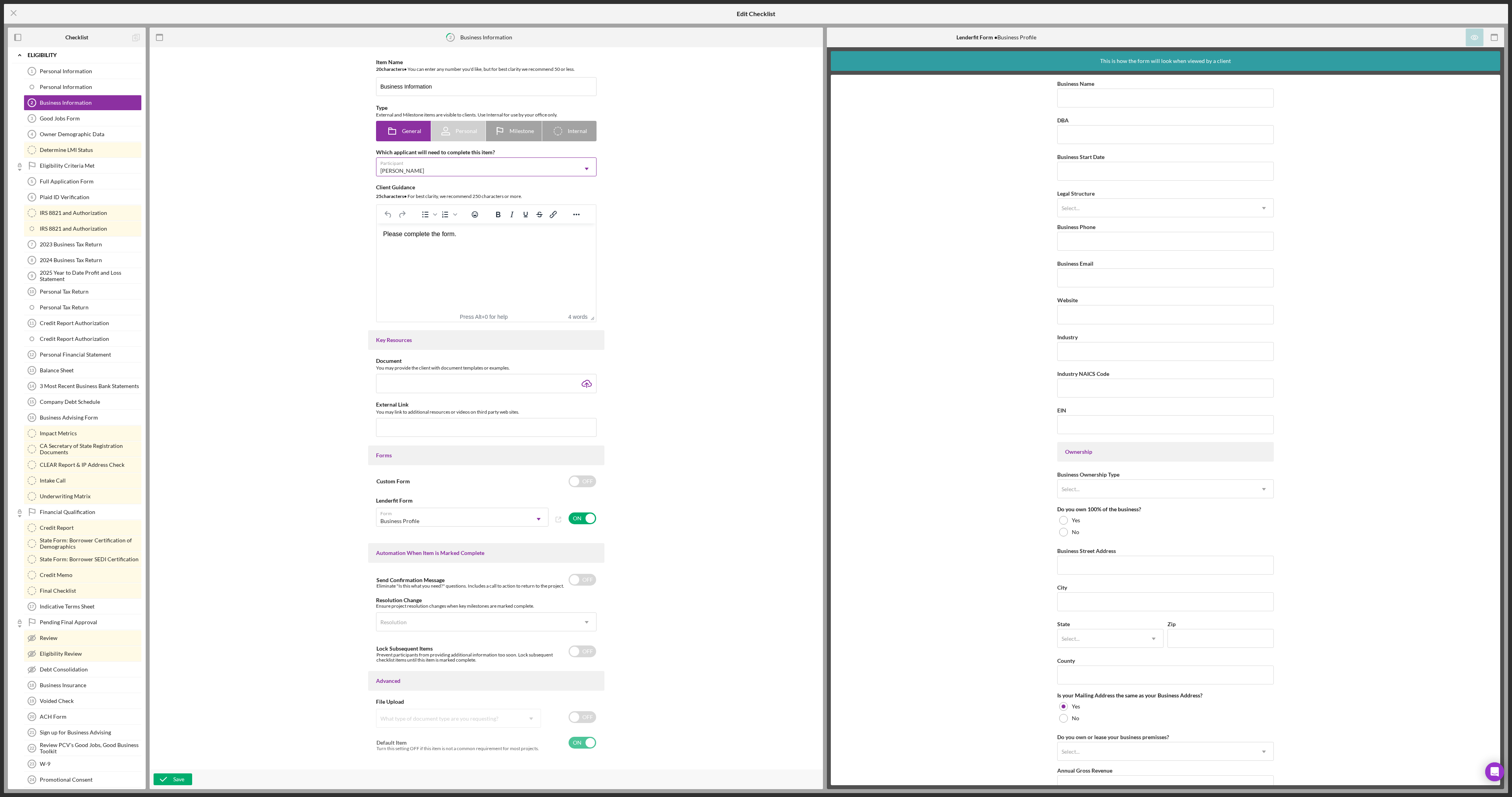
click at [423, 174] on div "[PERSON_NAME]" at bounding box center [477, 171] width 201 height 18
click at [425, 190] on div "[PERSON_NAME]" at bounding box center [486, 190] width 220 height 20
click at [401, 127] on icon at bounding box center [392, 131] width 20 height 20
click at [454, 132] on icon at bounding box center [446, 131] width 20 height 20
click at [290, 172] on div "Item Name 20 character s • You can enter any number you'd like, but for best cl…" at bounding box center [486, 408] width 636 height 715
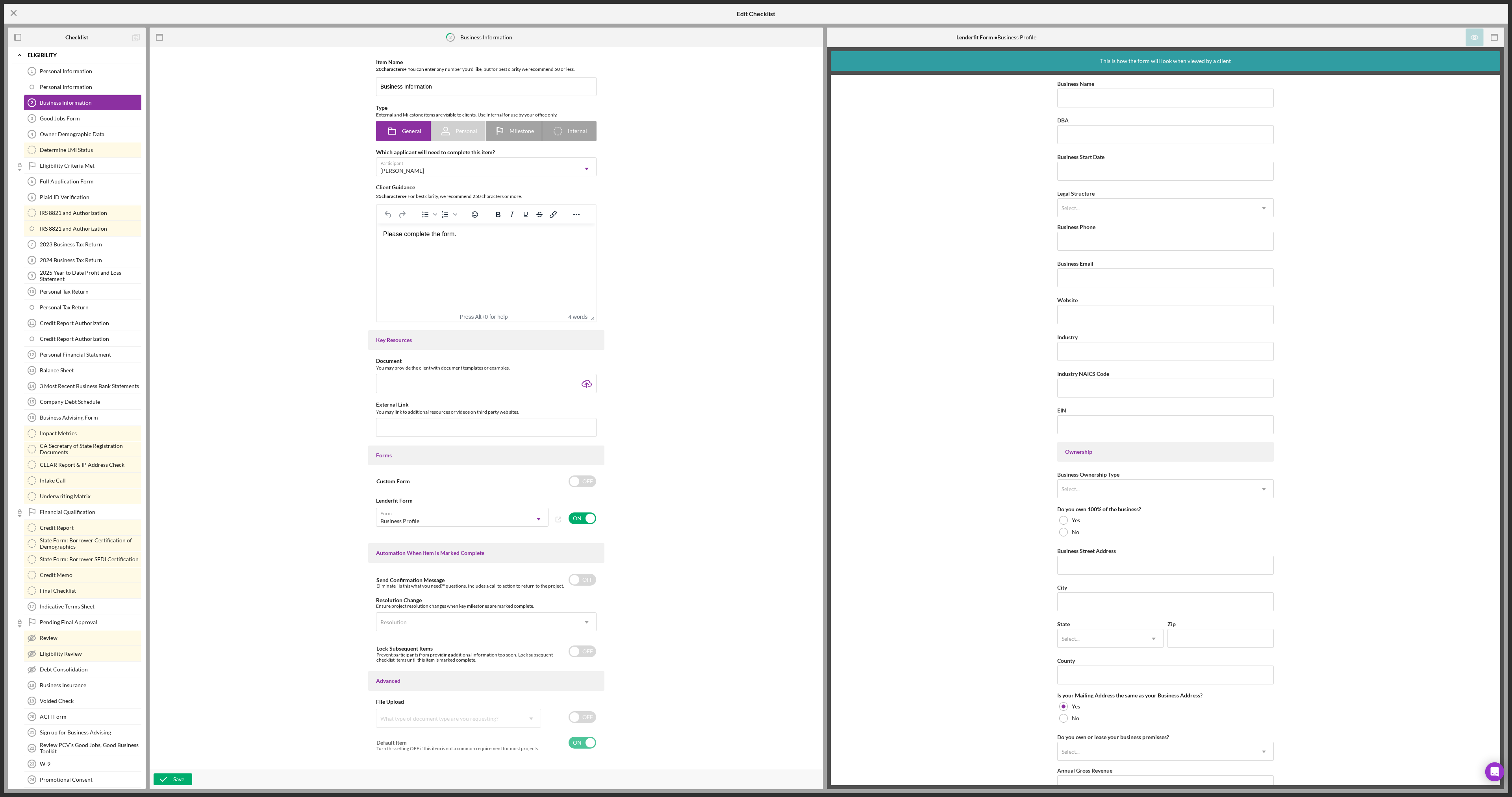
click at [14, 18] on icon "Icon/Menu Close" at bounding box center [14, 13] width 20 height 20
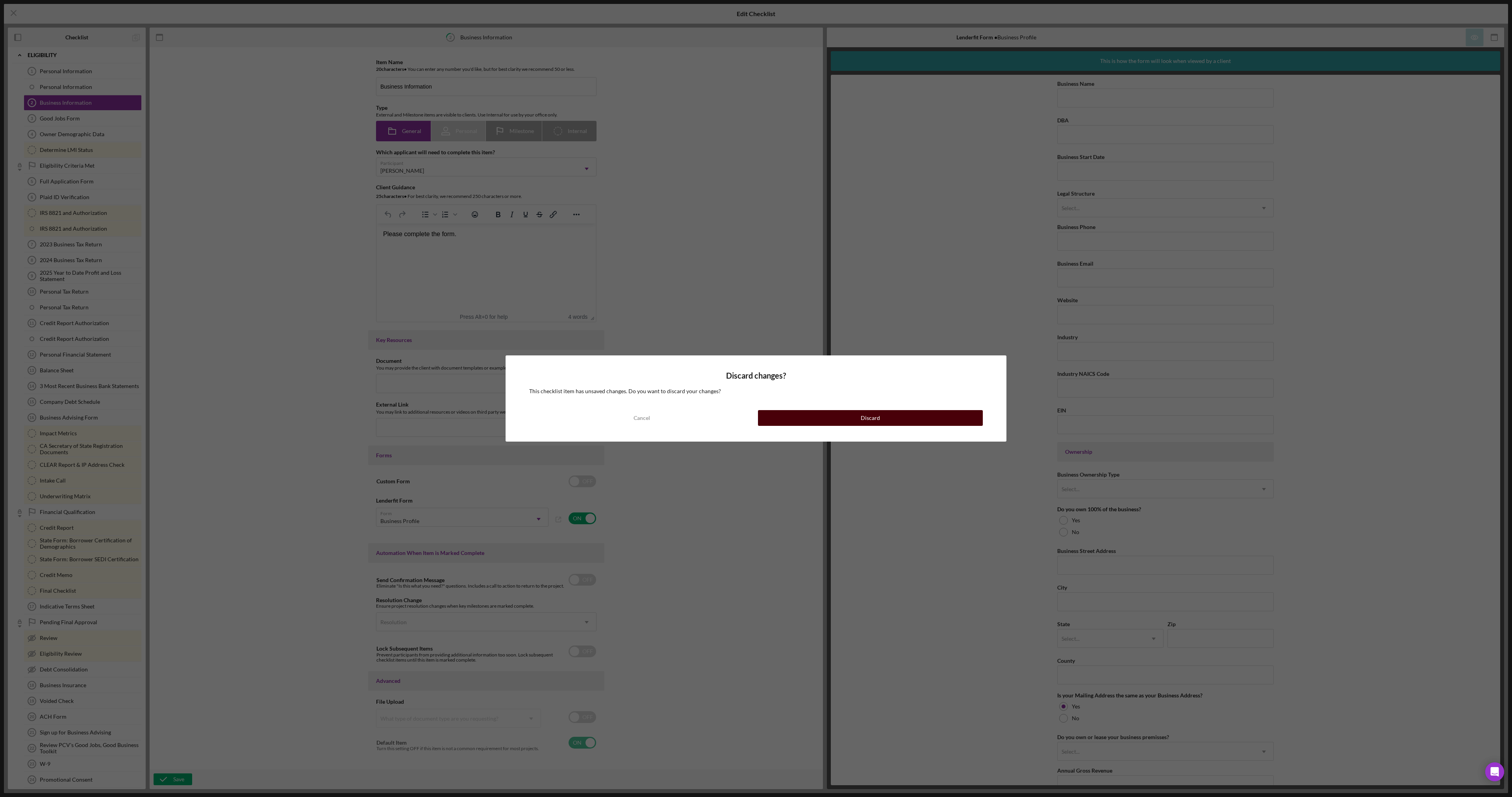
click at [814, 419] on button "Discard" at bounding box center [870, 418] width 225 height 16
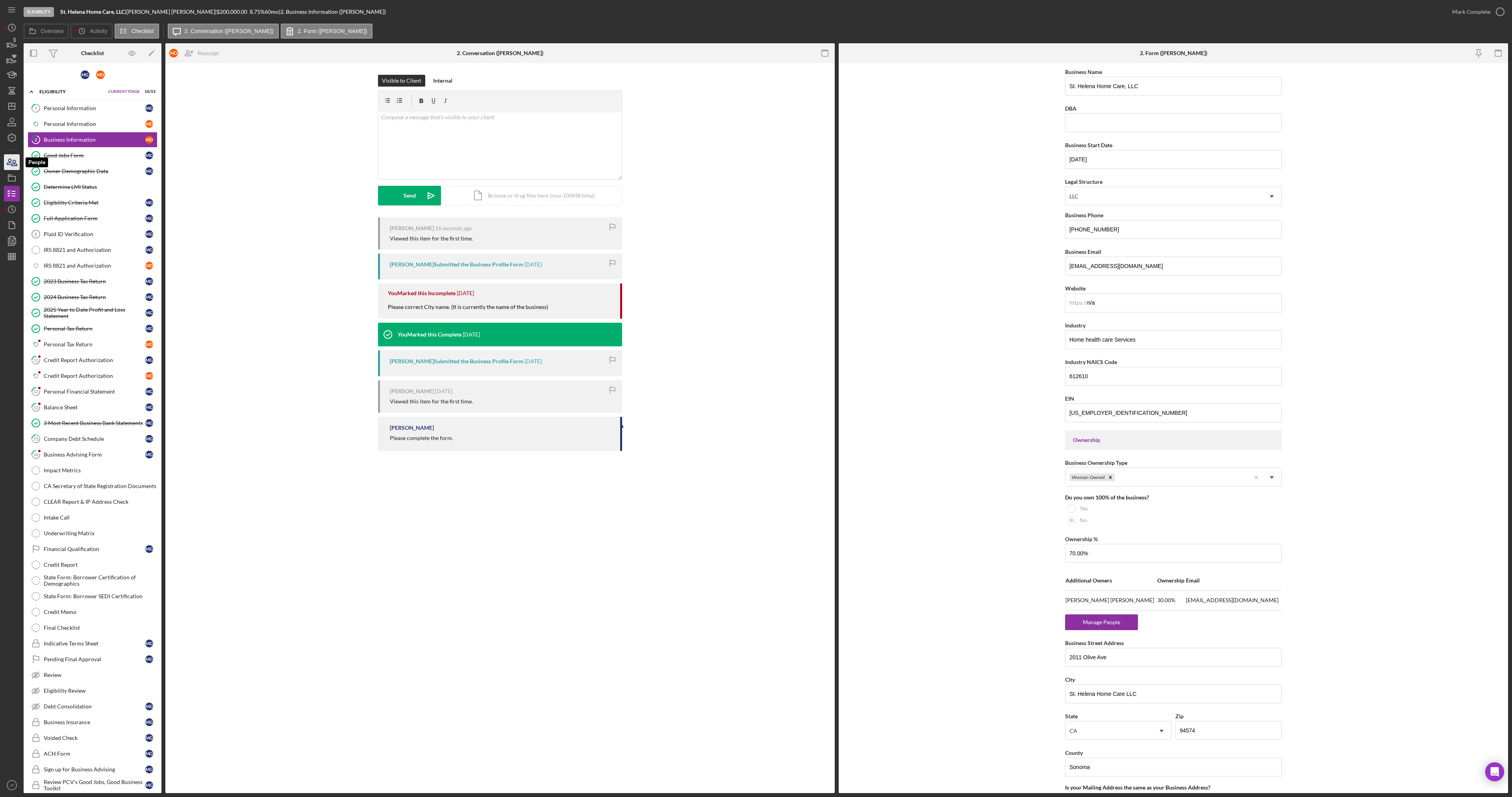
click at [10, 167] on icon "button" at bounding box center [12, 163] width 20 height 20
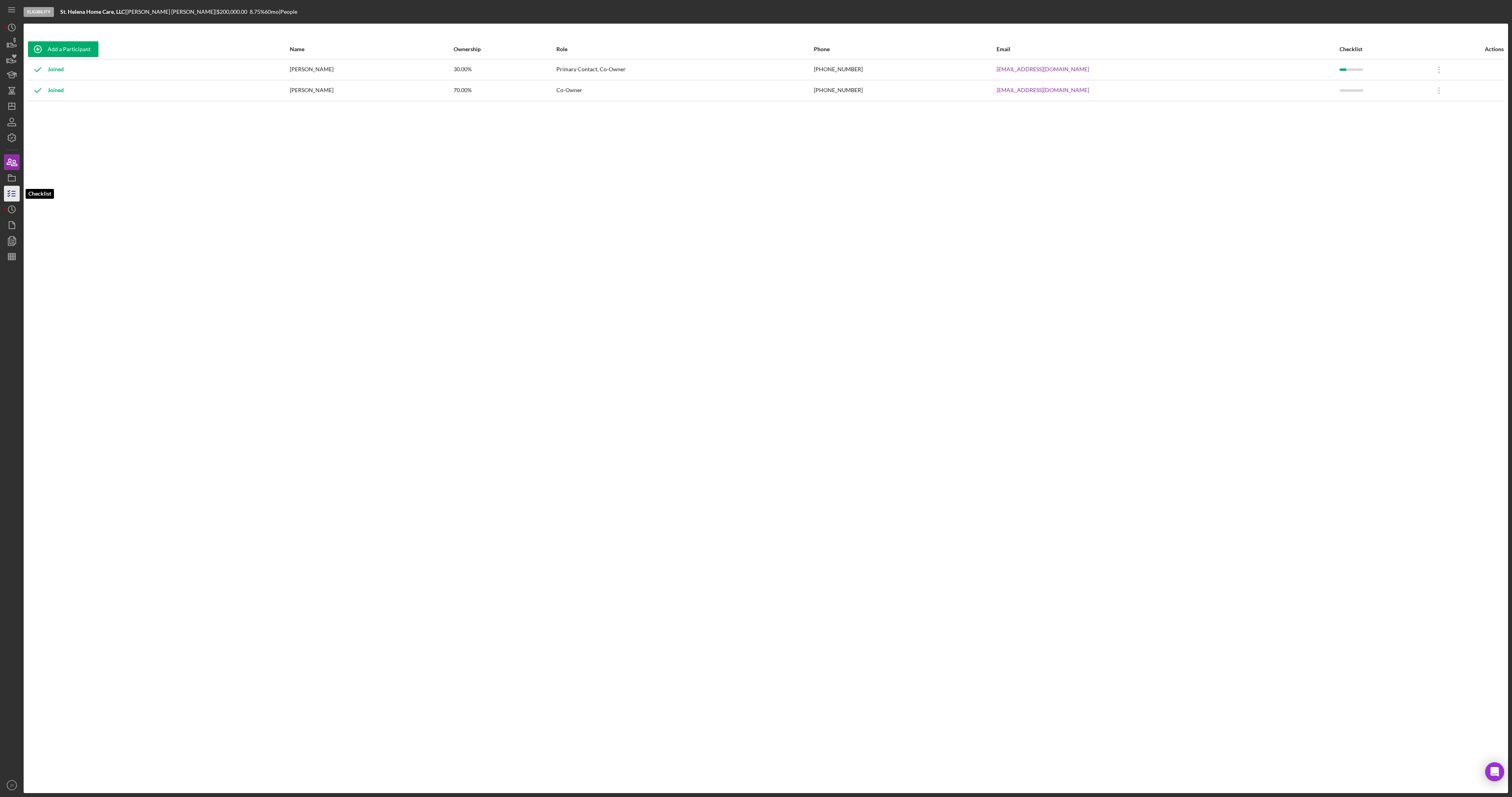
click at [13, 192] on icon "button" at bounding box center [12, 194] width 20 height 20
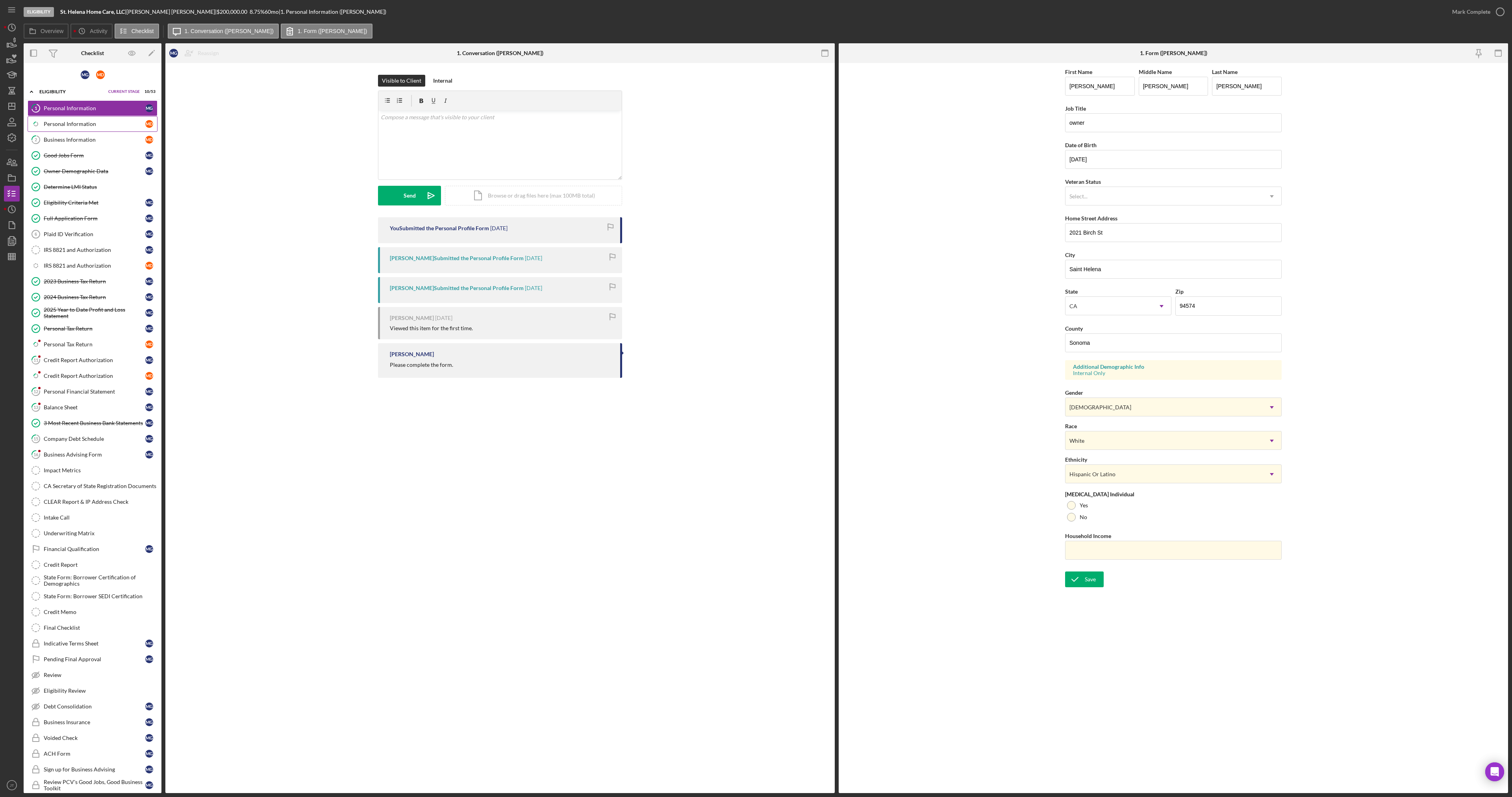
click at [97, 126] on div "Personal Information" at bounding box center [94, 124] width 102 height 6
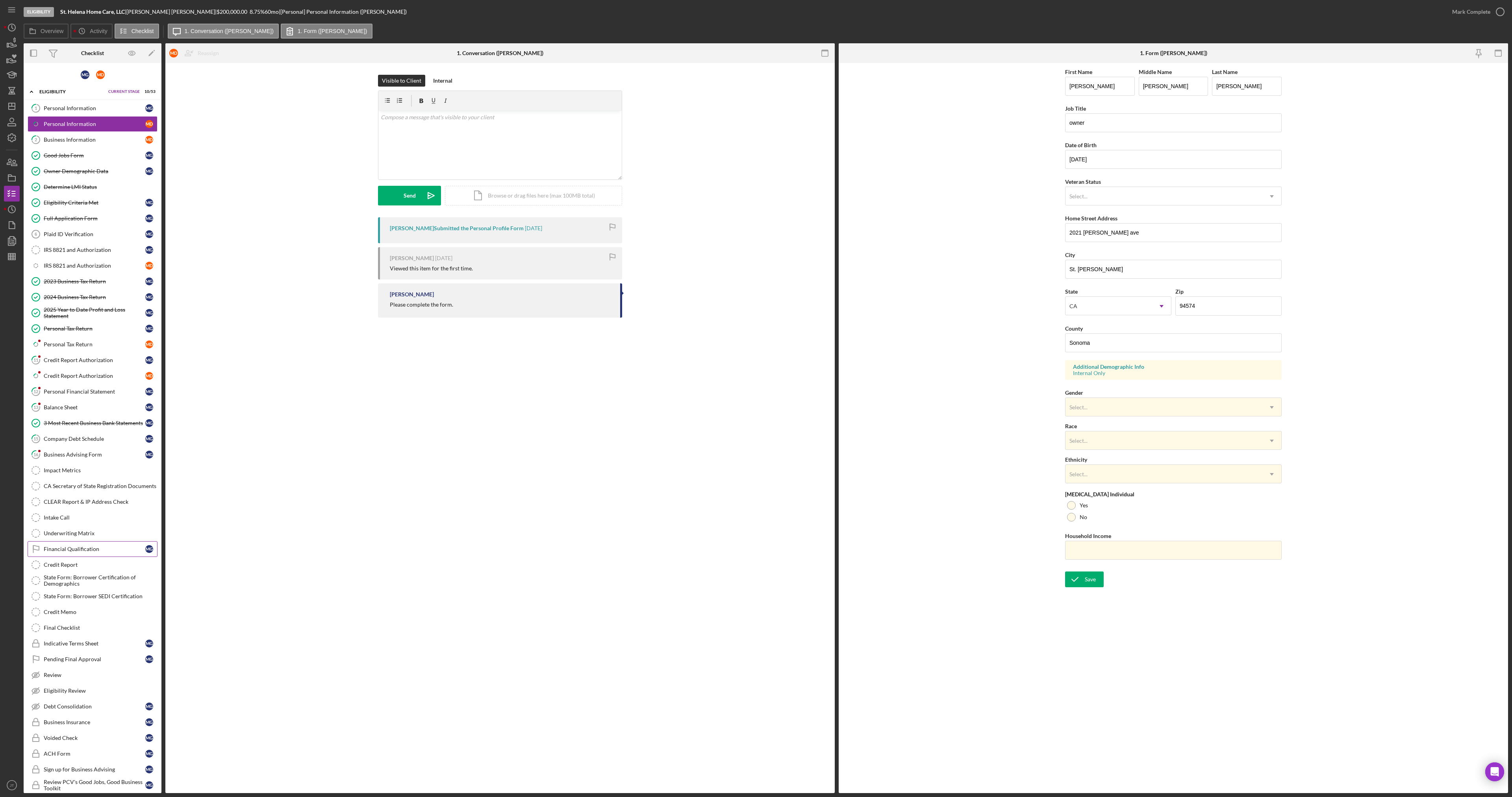
click at [82, 555] on link "Financial Qualification Financial Qualification M G" at bounding box center [92, 549] width 130 height 16
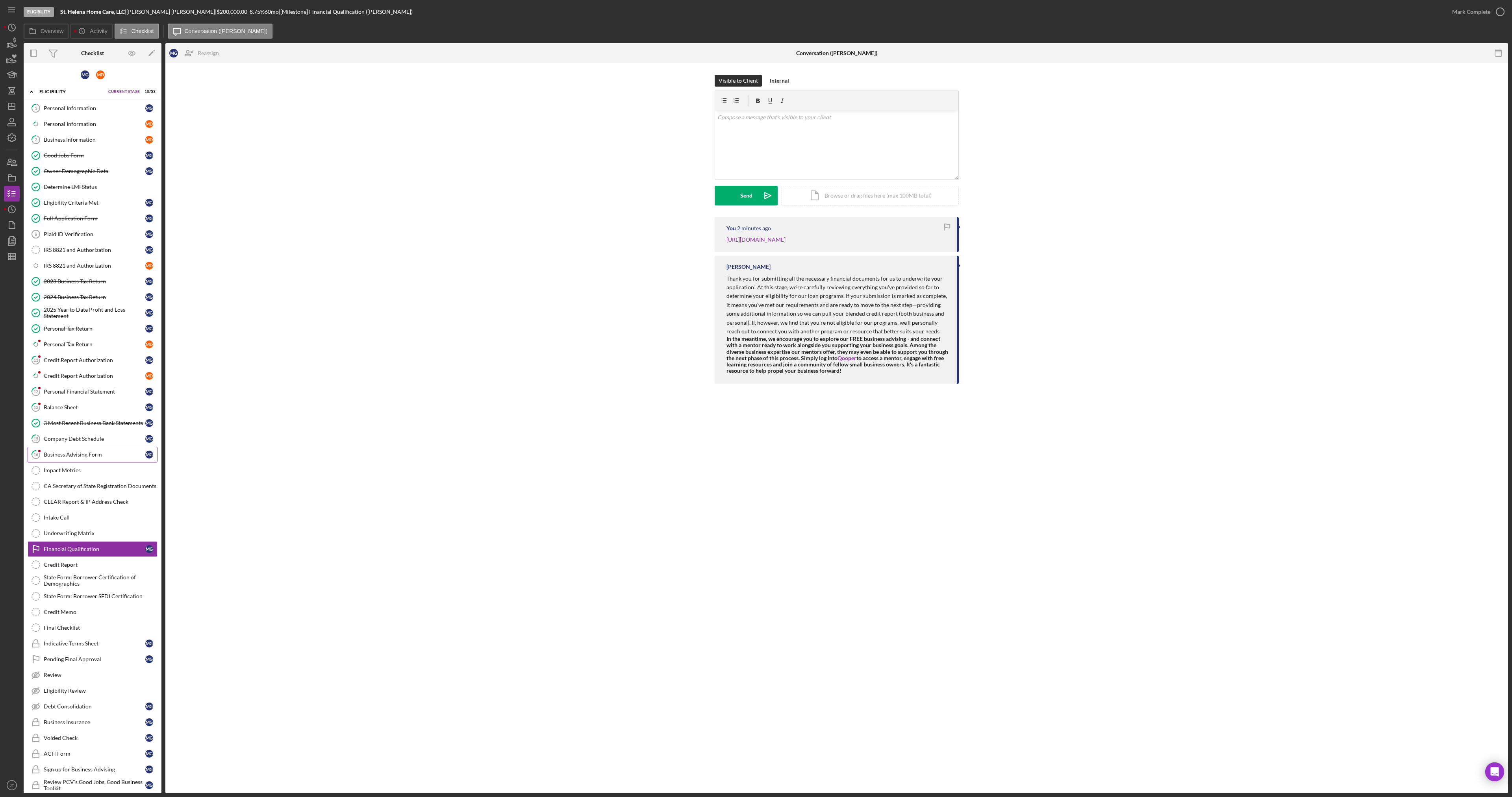
click at [98, 454] on div "Business Advising Form" at bounding box center [94, 454] width 102 height 6
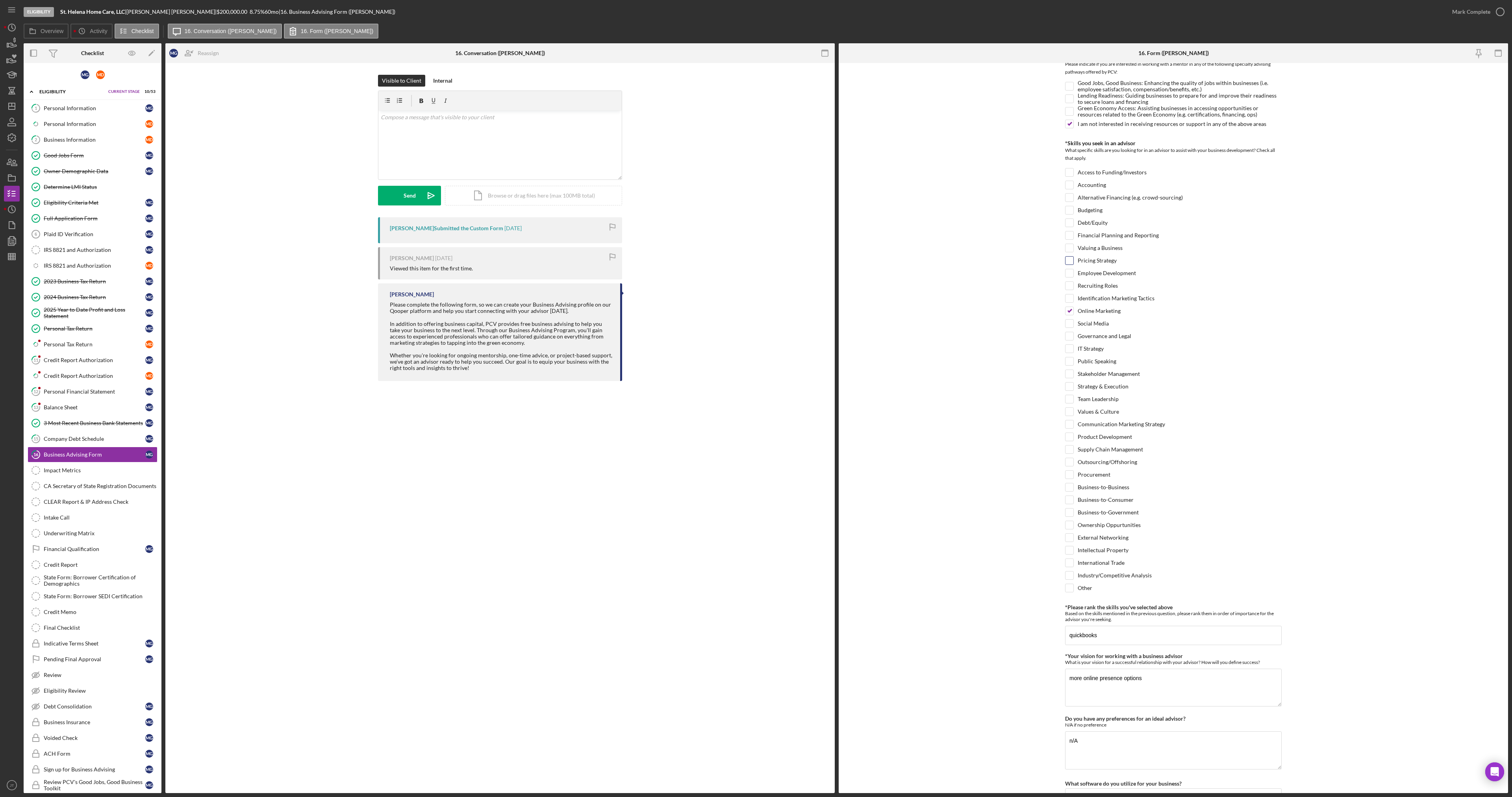
scroll to position [221, 0]
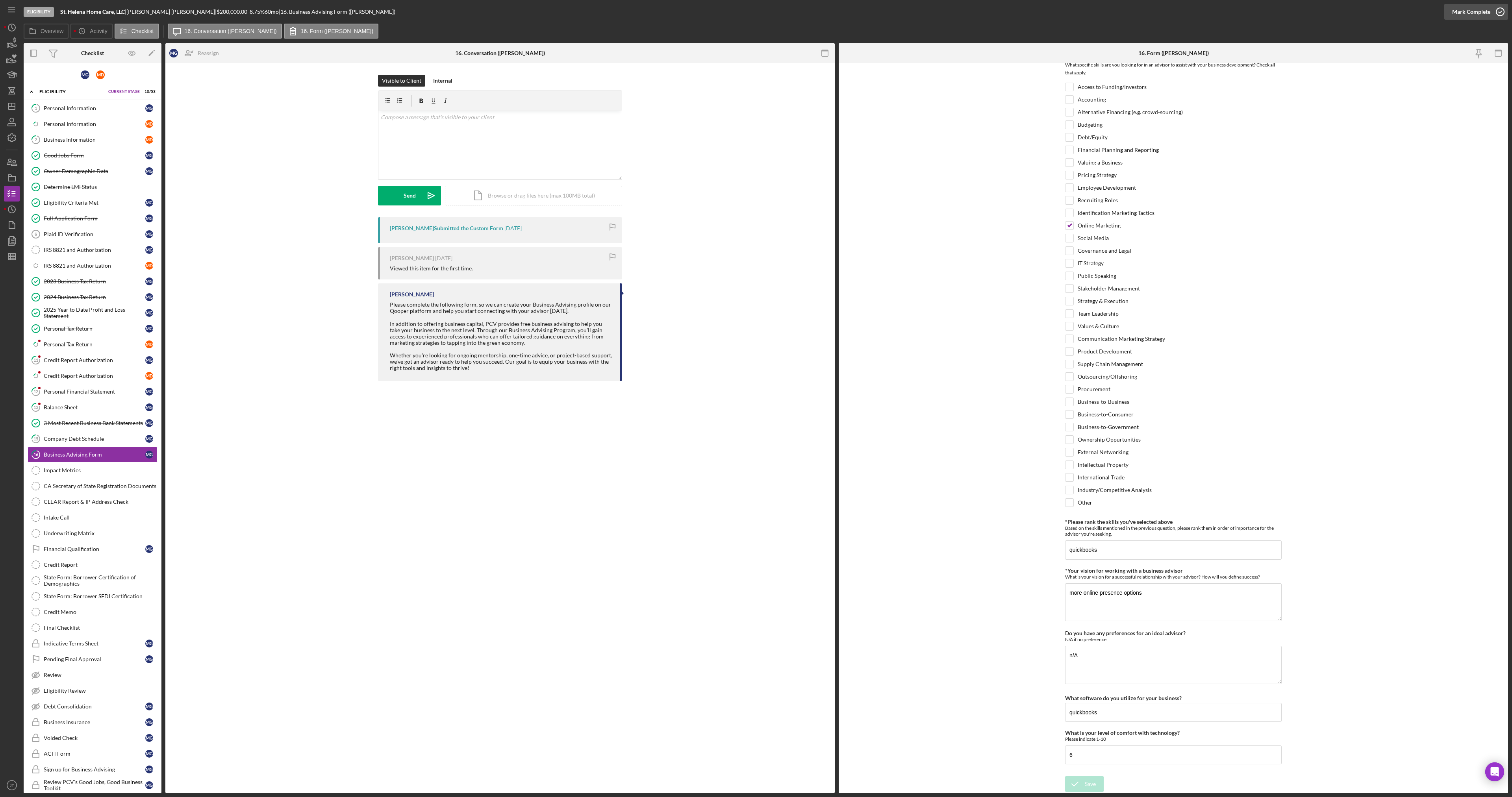
click at [1473, 6] on div "Mark Complete" at bounding box center [1471, 12] width 38 height 16
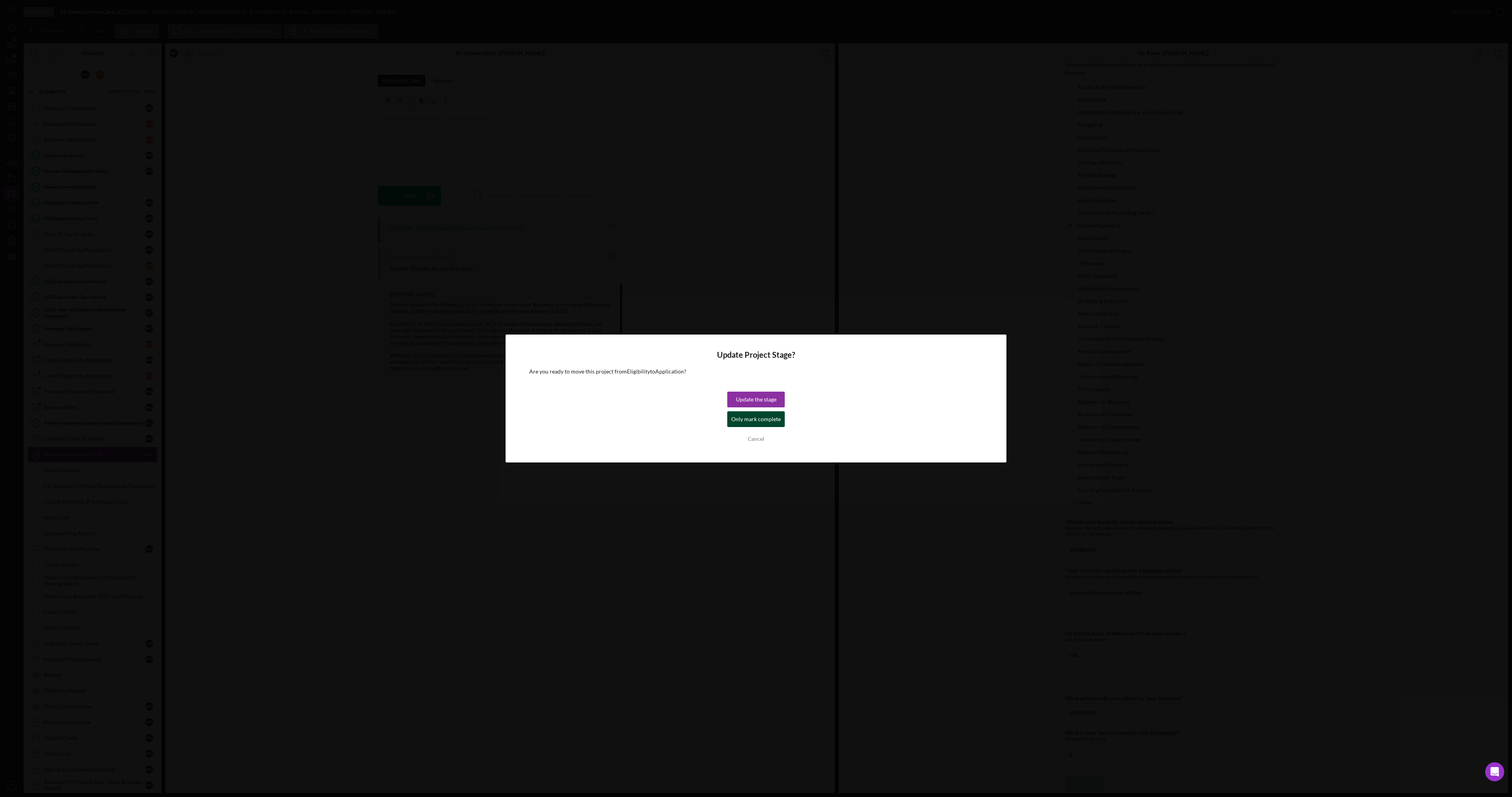
click at [754, 418] on div "Only mark complete" at bounding box center [756, 419] width 50 height 16
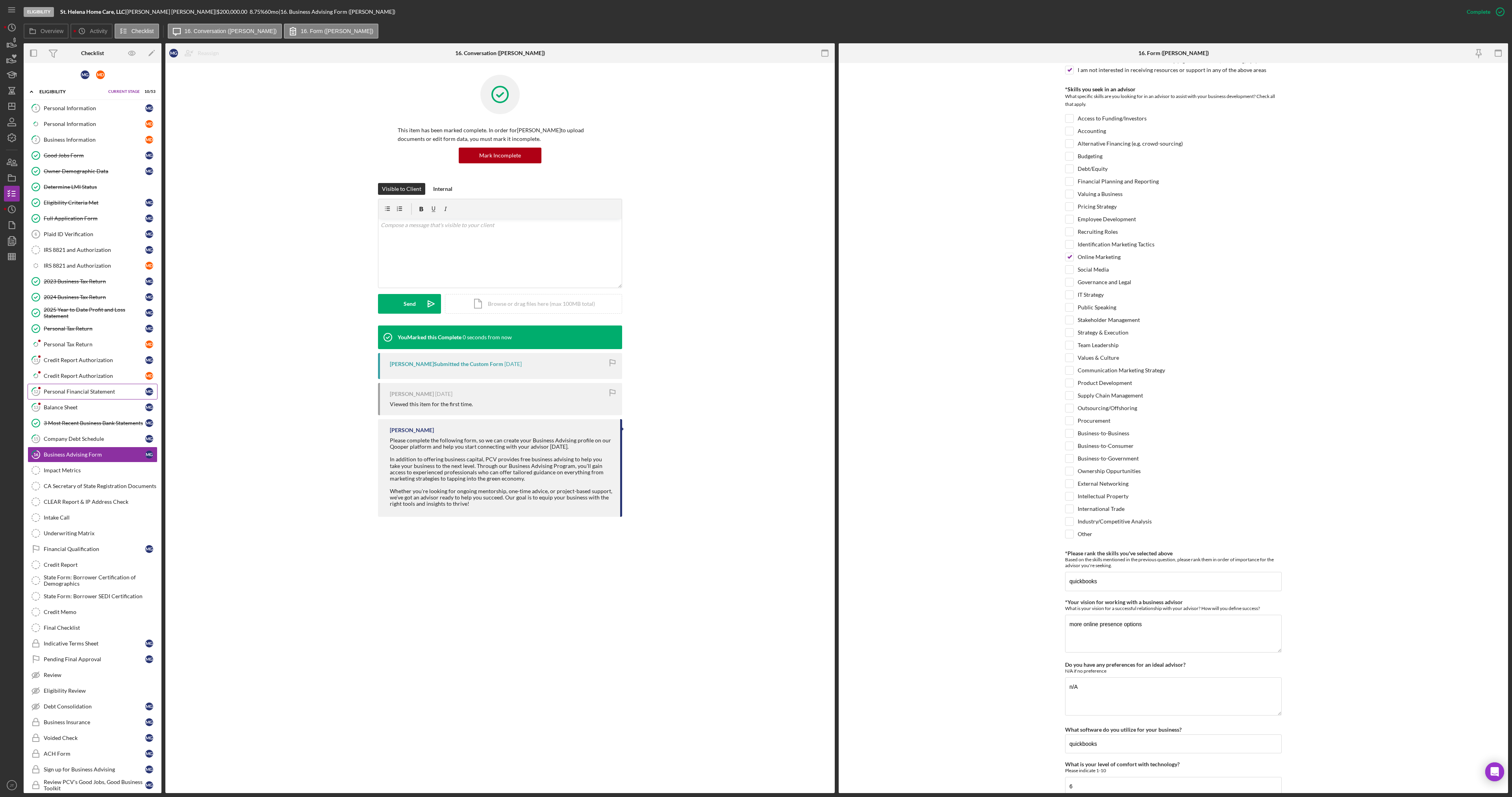
scroll to position [253, 0]
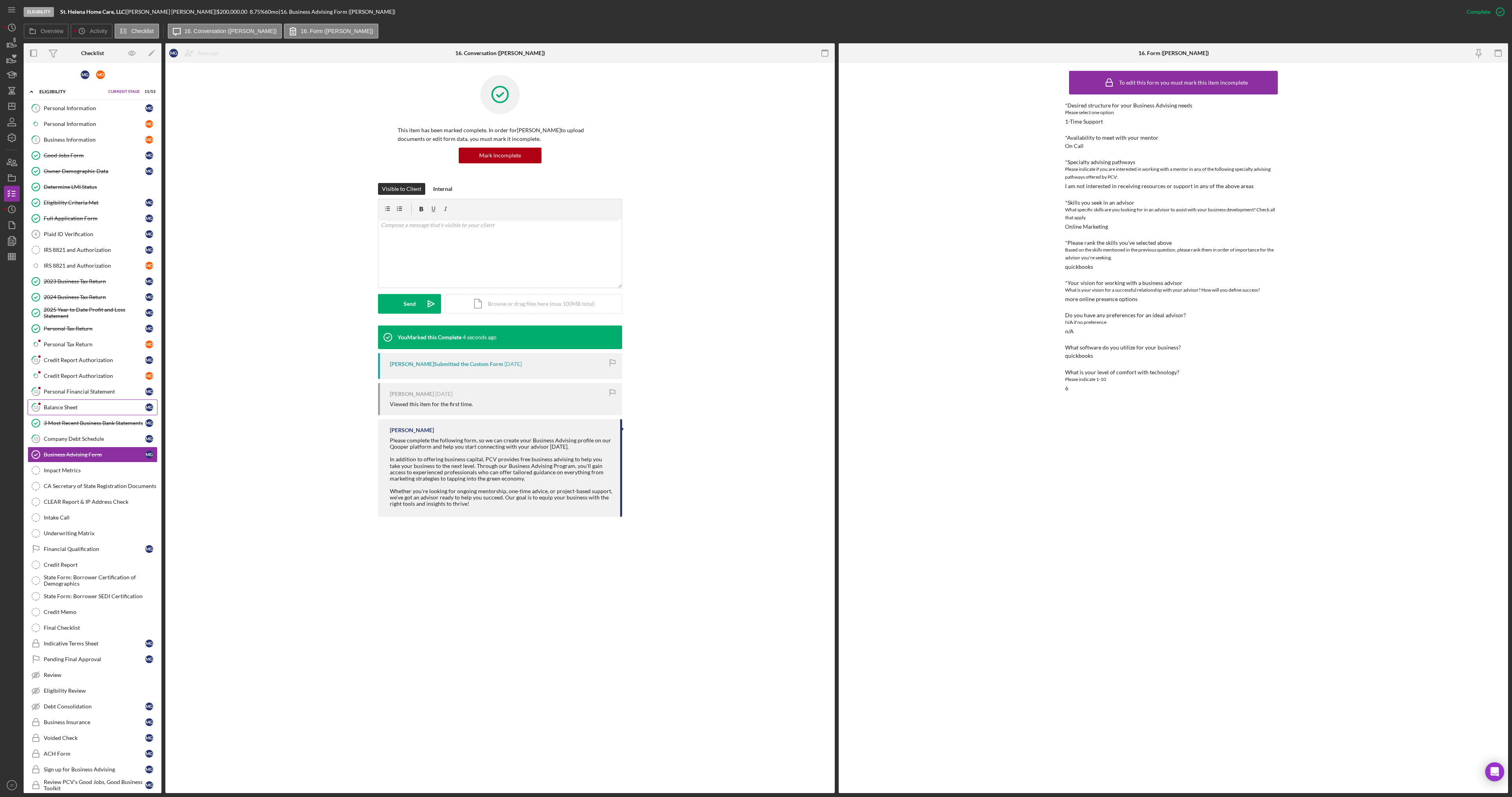
click at [86, 410] on div "Balance Sheet" at bounding box center [94, 407] width 102 height 6
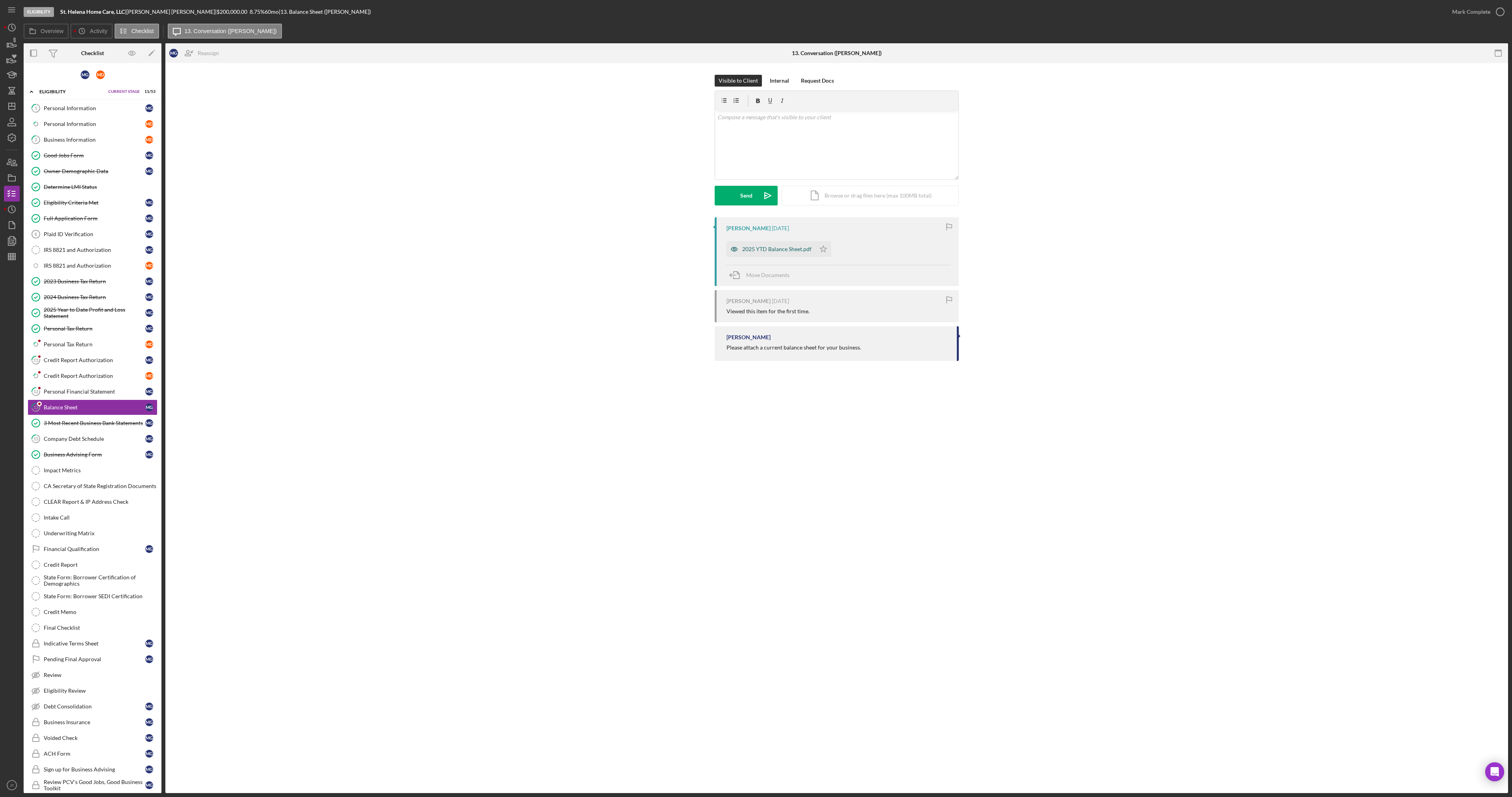
click at [783, 248] on div "2025 YTD Balance Sheet.pdf" at bounding box center [777, 249] width 69 height 6
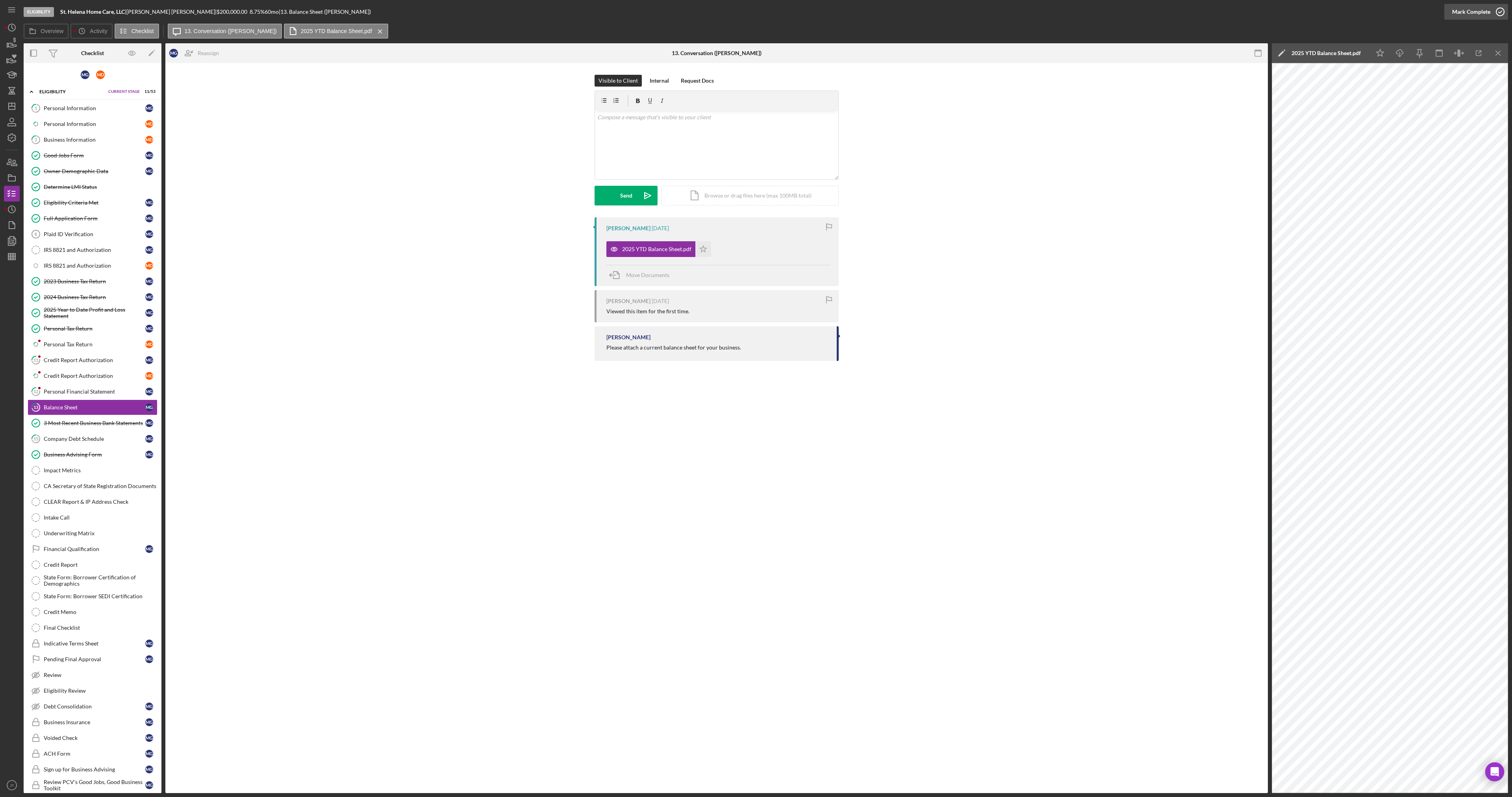
click at [1473, 12] on div "Mark Complete" at bounding box center [1471, 12] width 38 height 16
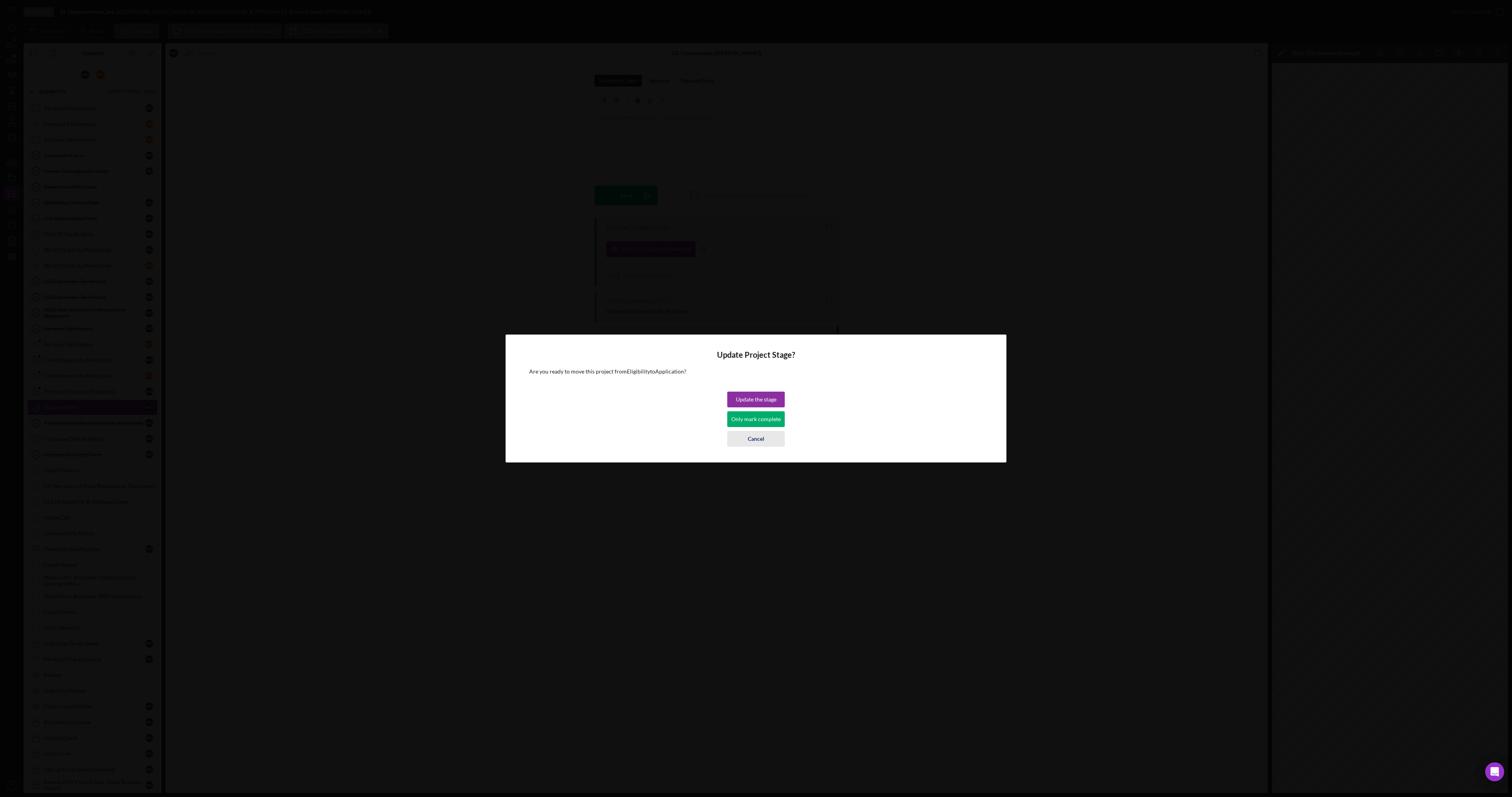
click at [750, 443] on div "Cancel" at bounding box center [756, 439] width 16 height 16
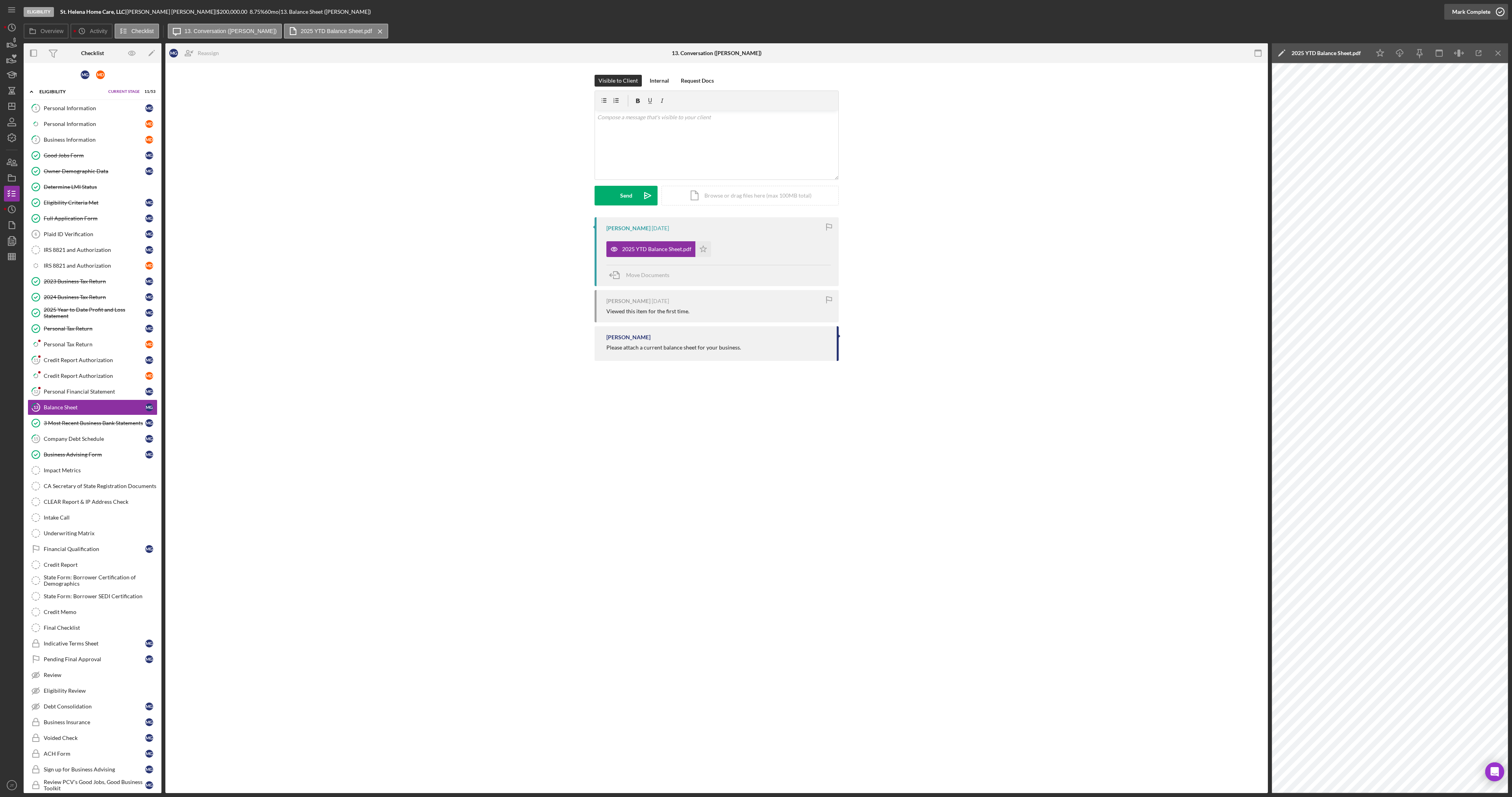
click at [1465, 16] on div "Mark Complete" at bounding box center [1471, 12] width 38 height 16
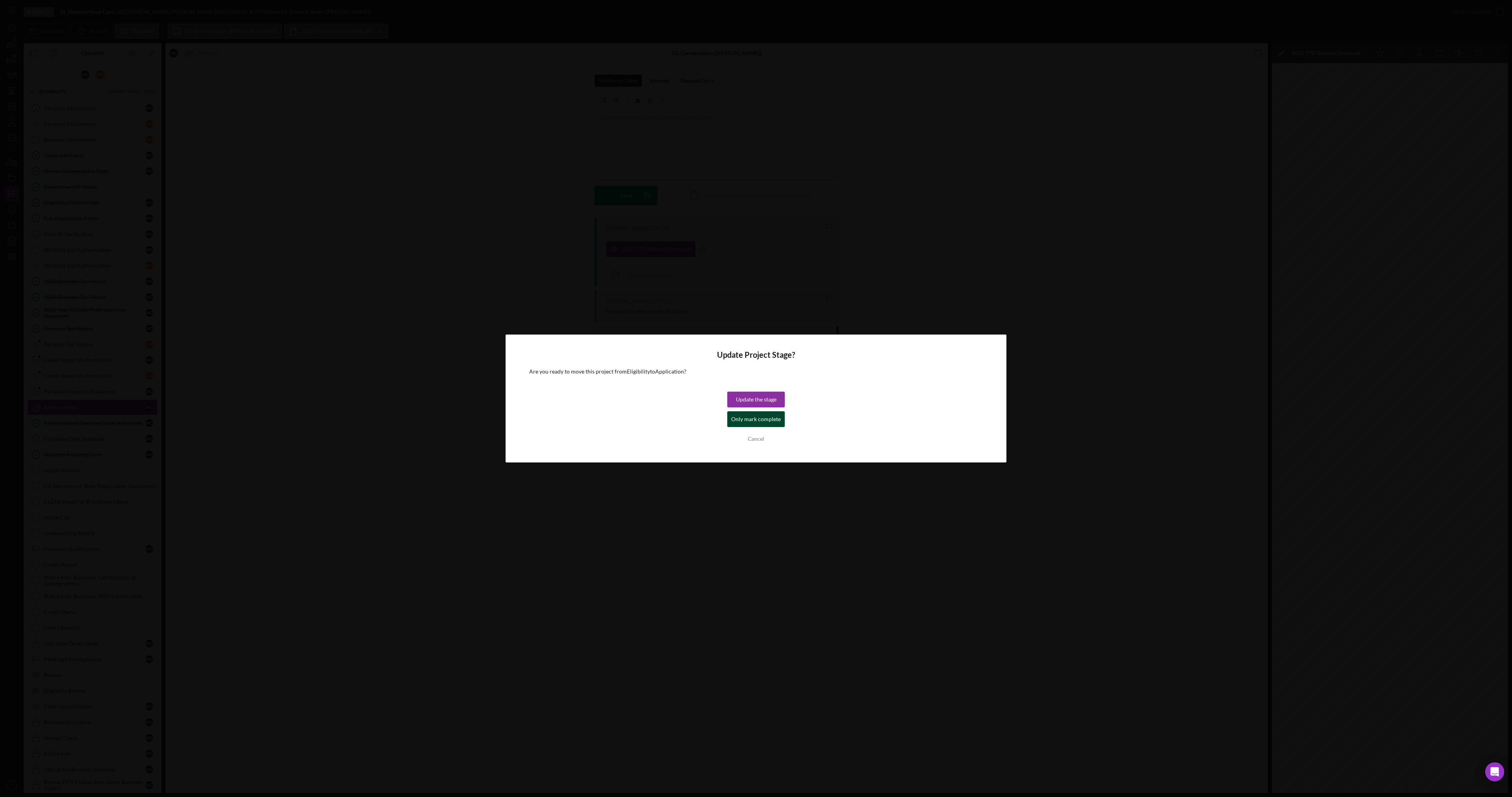
click at [772, 419] on div "Only mark complete" at bounding box center [756, 419] width 50 height 16
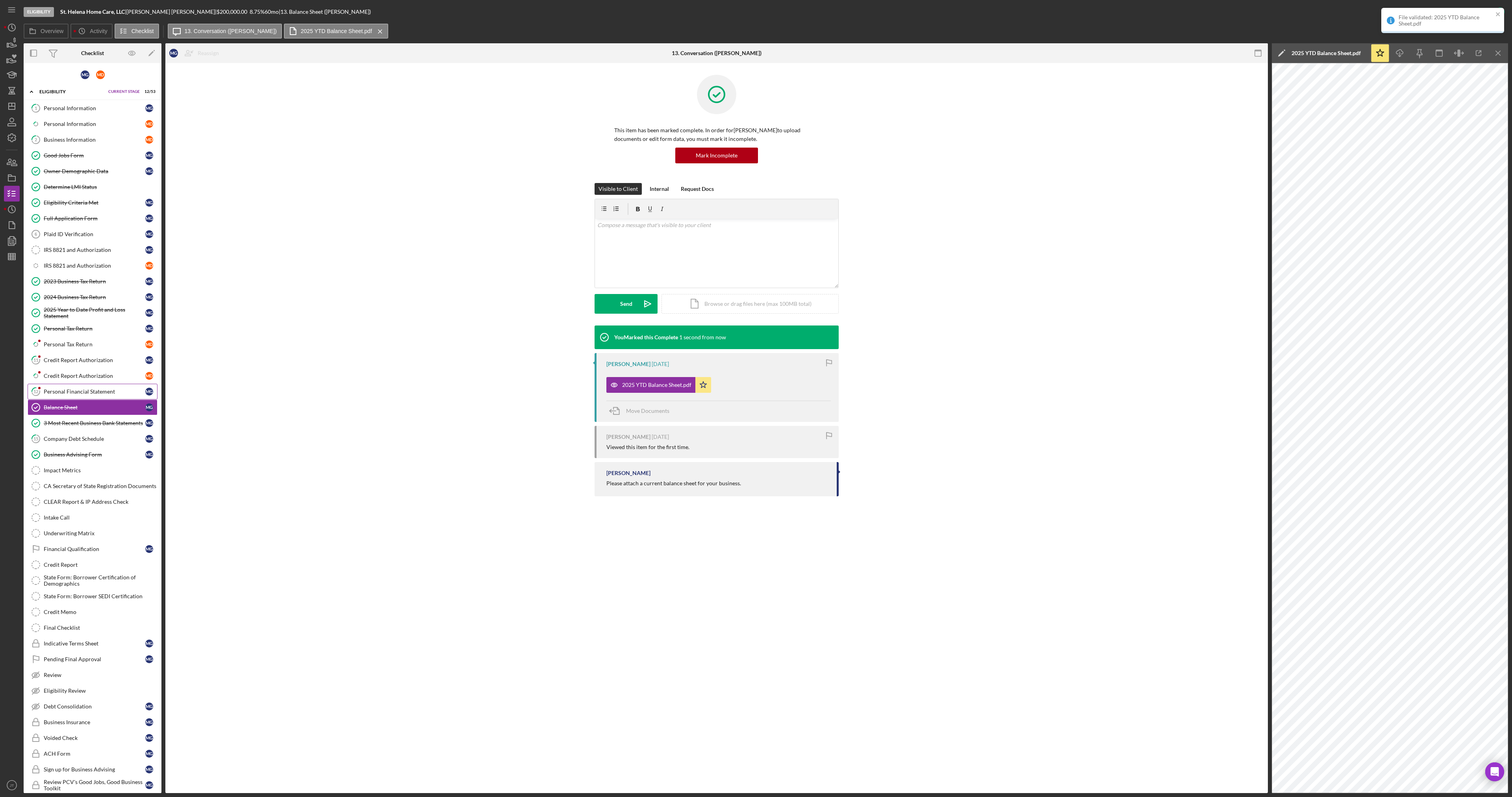
click at [85, 393] on div "Personal Financial Statement" at bounding box center [94, 391] width 102 height 6
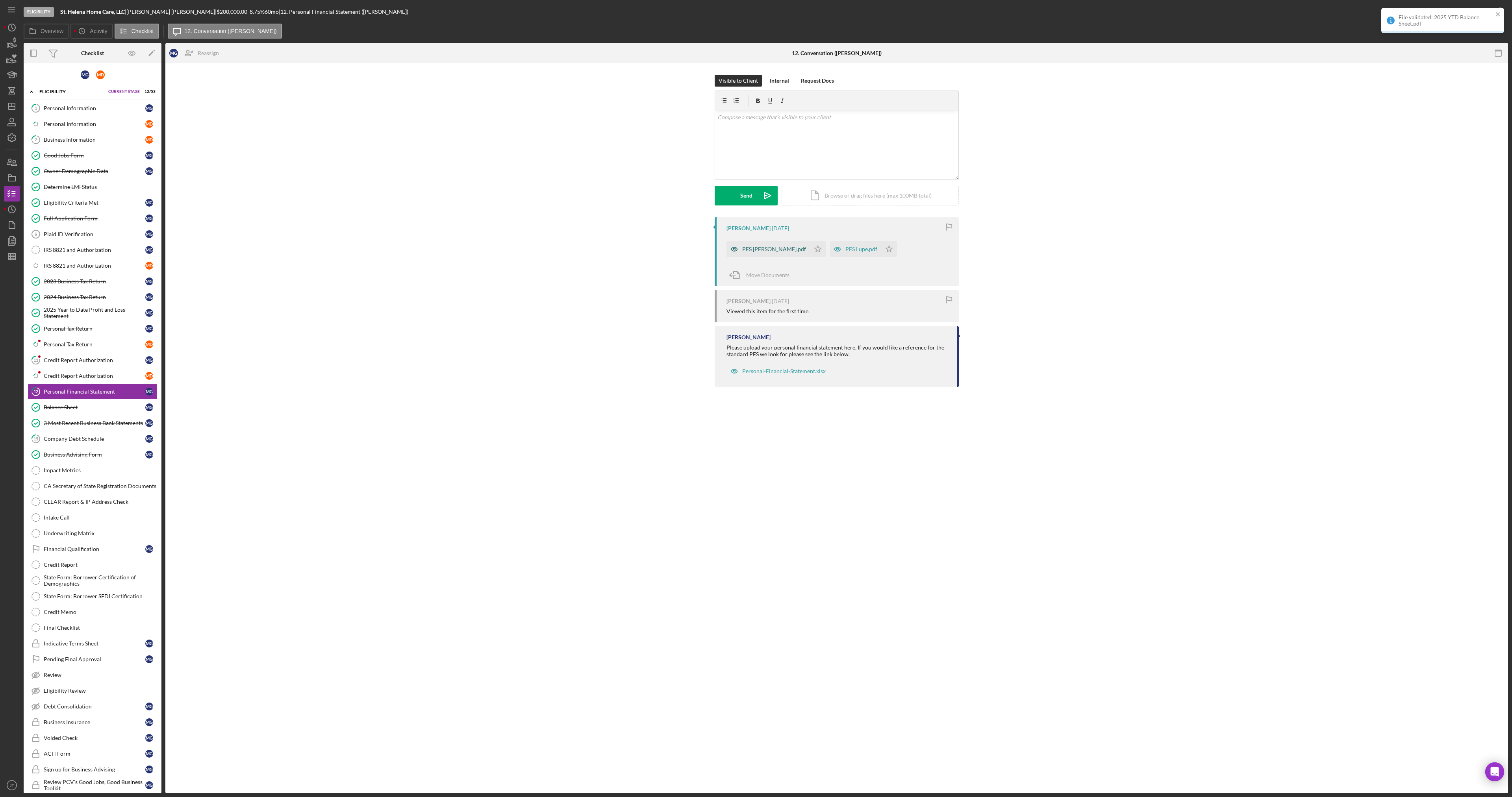
click at [762, 250] on div "PFS [PERSON_NAME].pdf" at bounding box center [774, 249] width 64 height 6
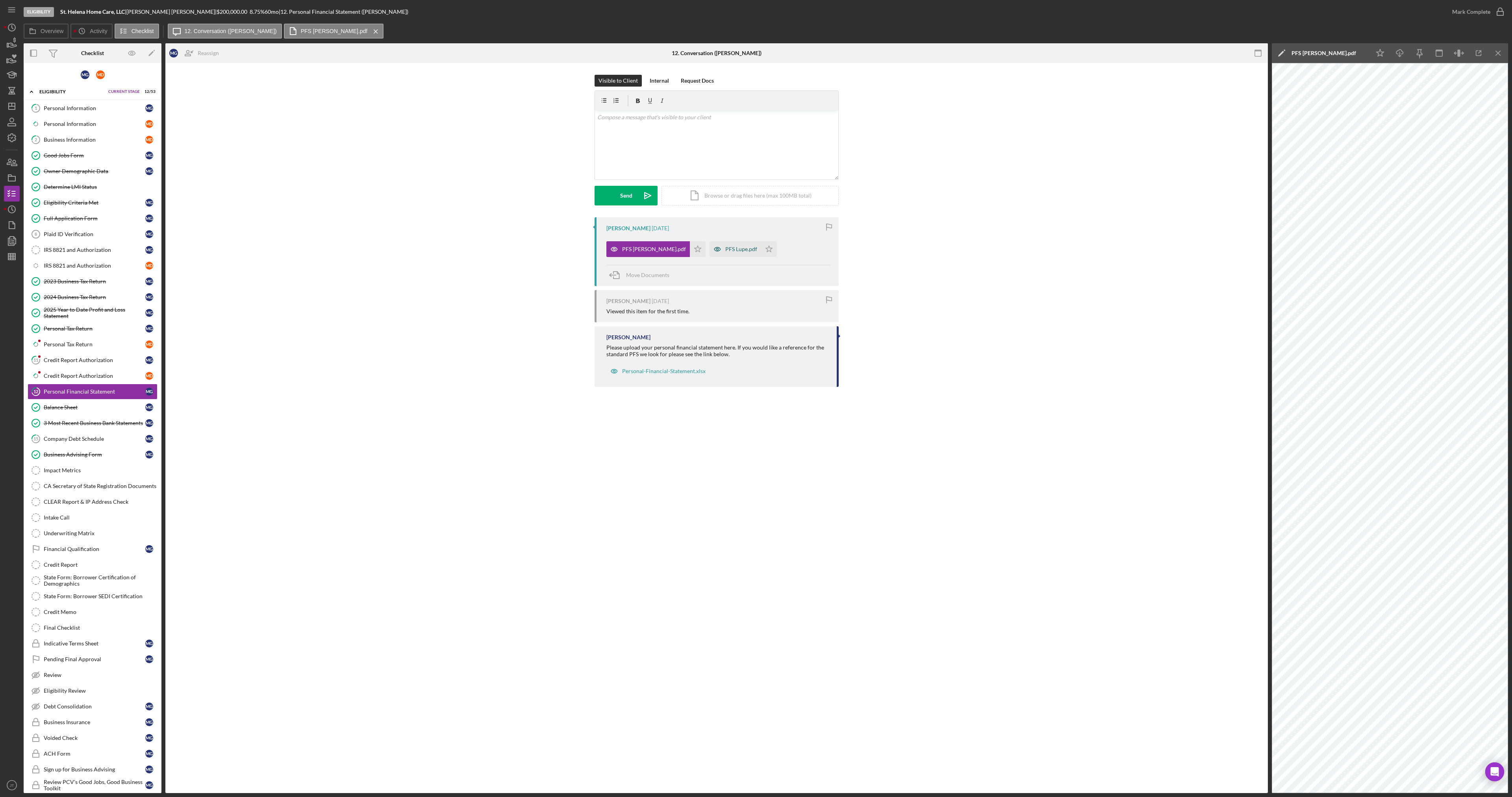
click at [725, 252] on div "PFS Lupe.pdf" at bounding box center [741, 249] width 32 height 6
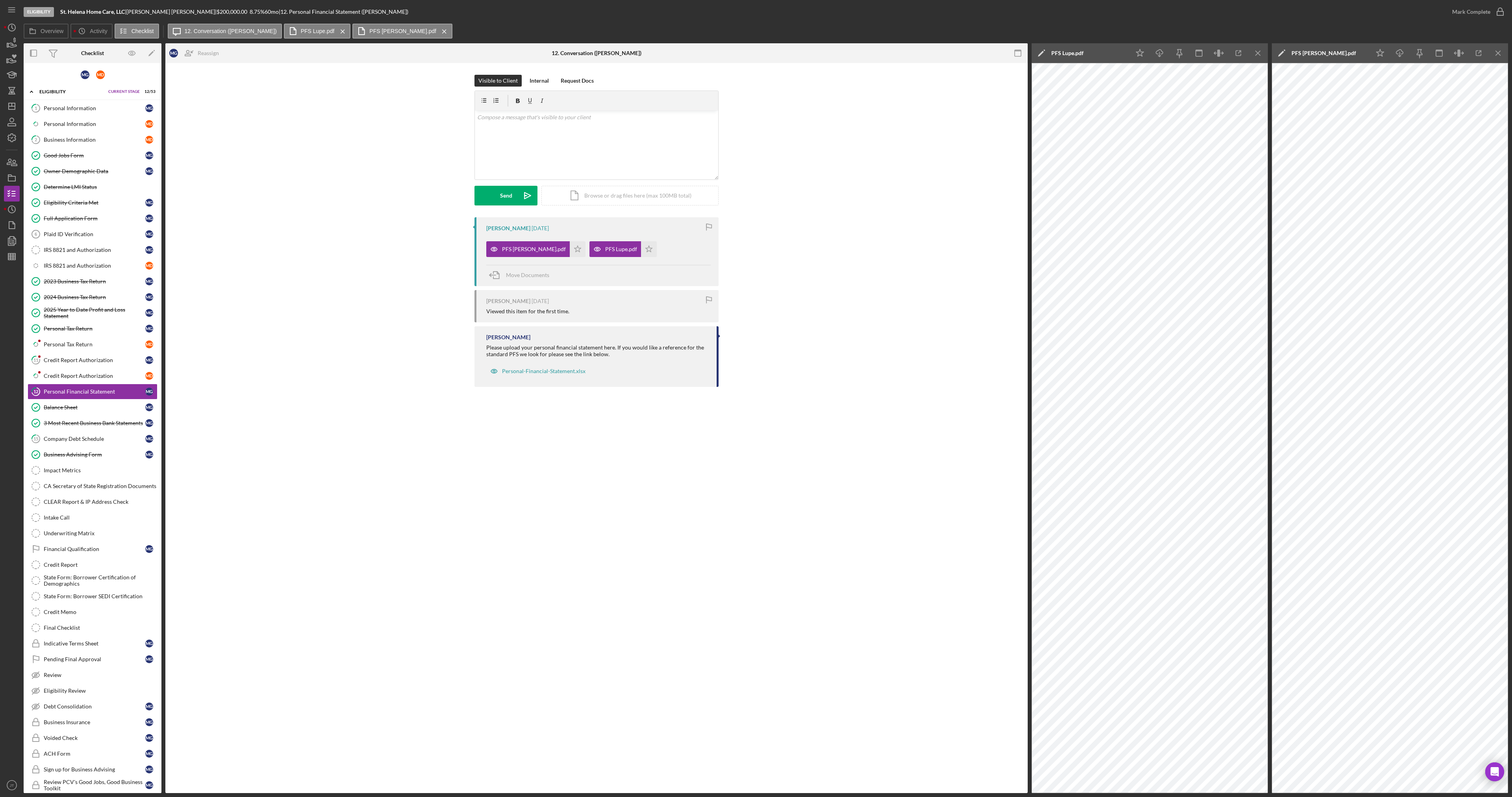
drag, startPoint x: 545, startPoint y: 252, endPoint x: 604, endPoint y: 258, distance: 59.3
click at [570, 251] on icon "Icon/Star" at bounding box center [578, 249] width 16 height 16
click at [641, 249] on icon "Icon/Star" at bounding box center [649, 249] width 16 height 16
click at [1480, 12] on div "Mark Complete" at bounding box center [1471, 12] width 38 height 16
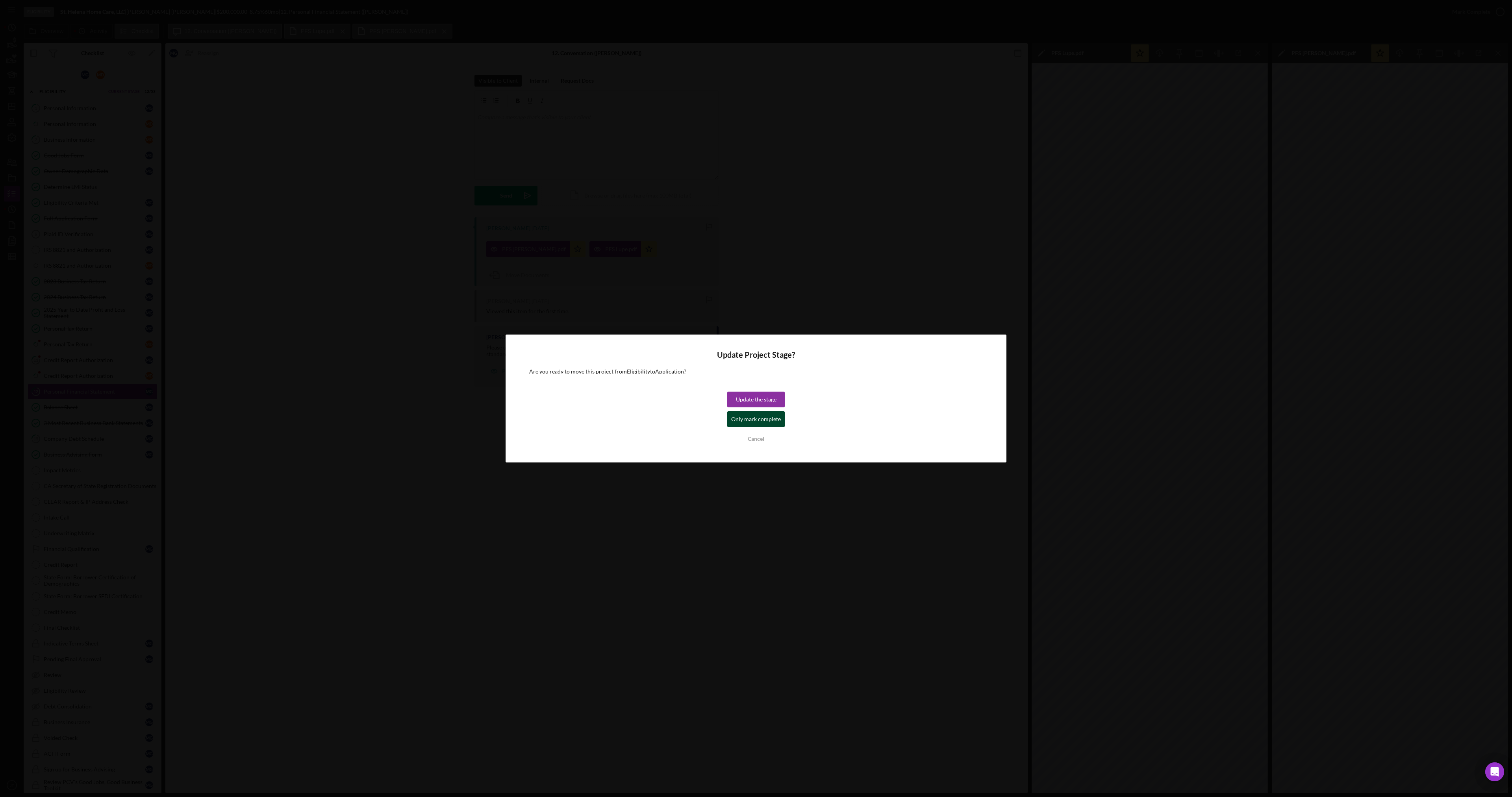
click at [756, 414] on div "Only mark complete" at bounding box center [756, 419] width 50 height 16
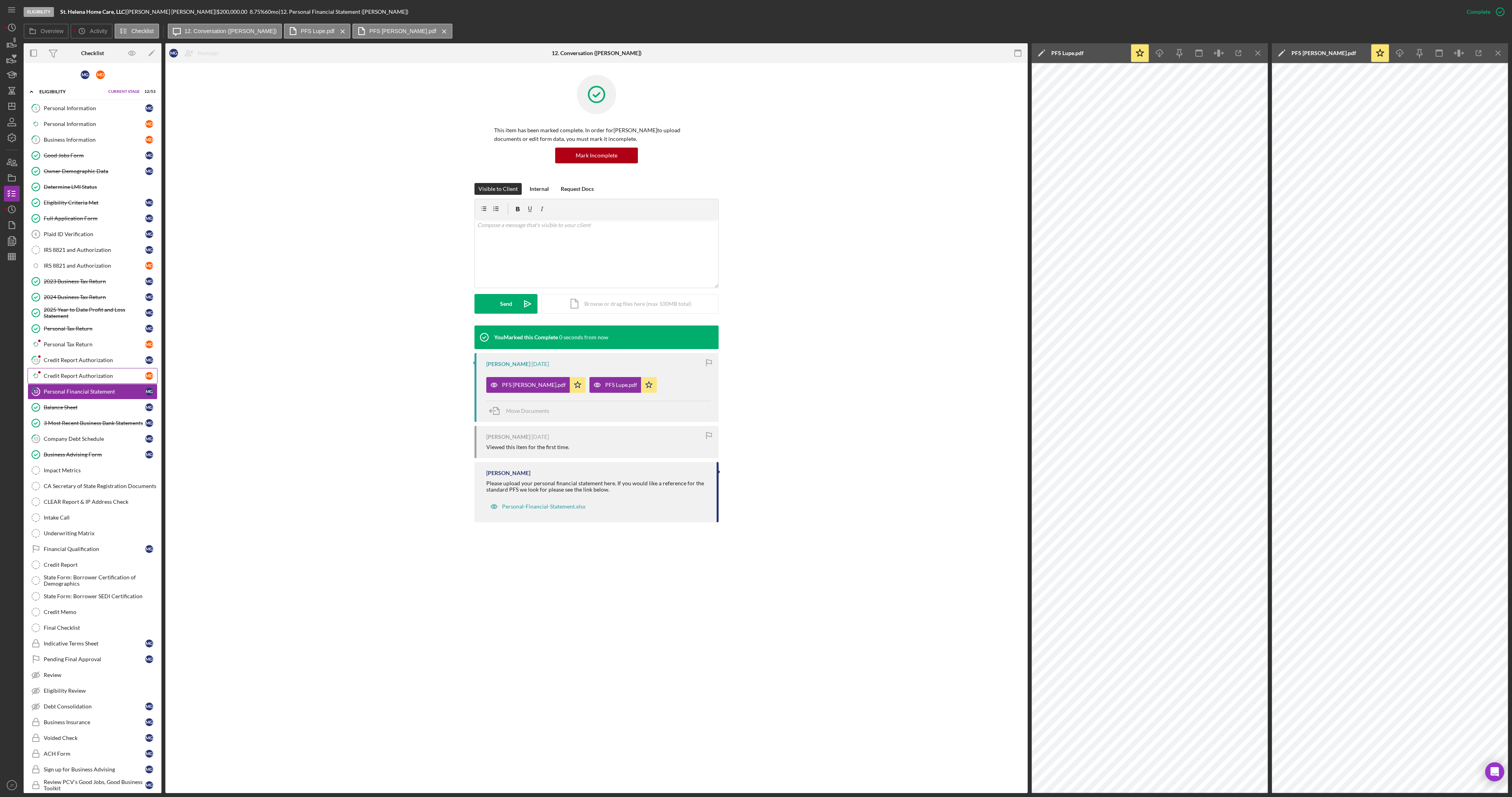
click at [117, 379] on div "Credit Report Authorization" at bounding box center [94, 376] width 102 height 6
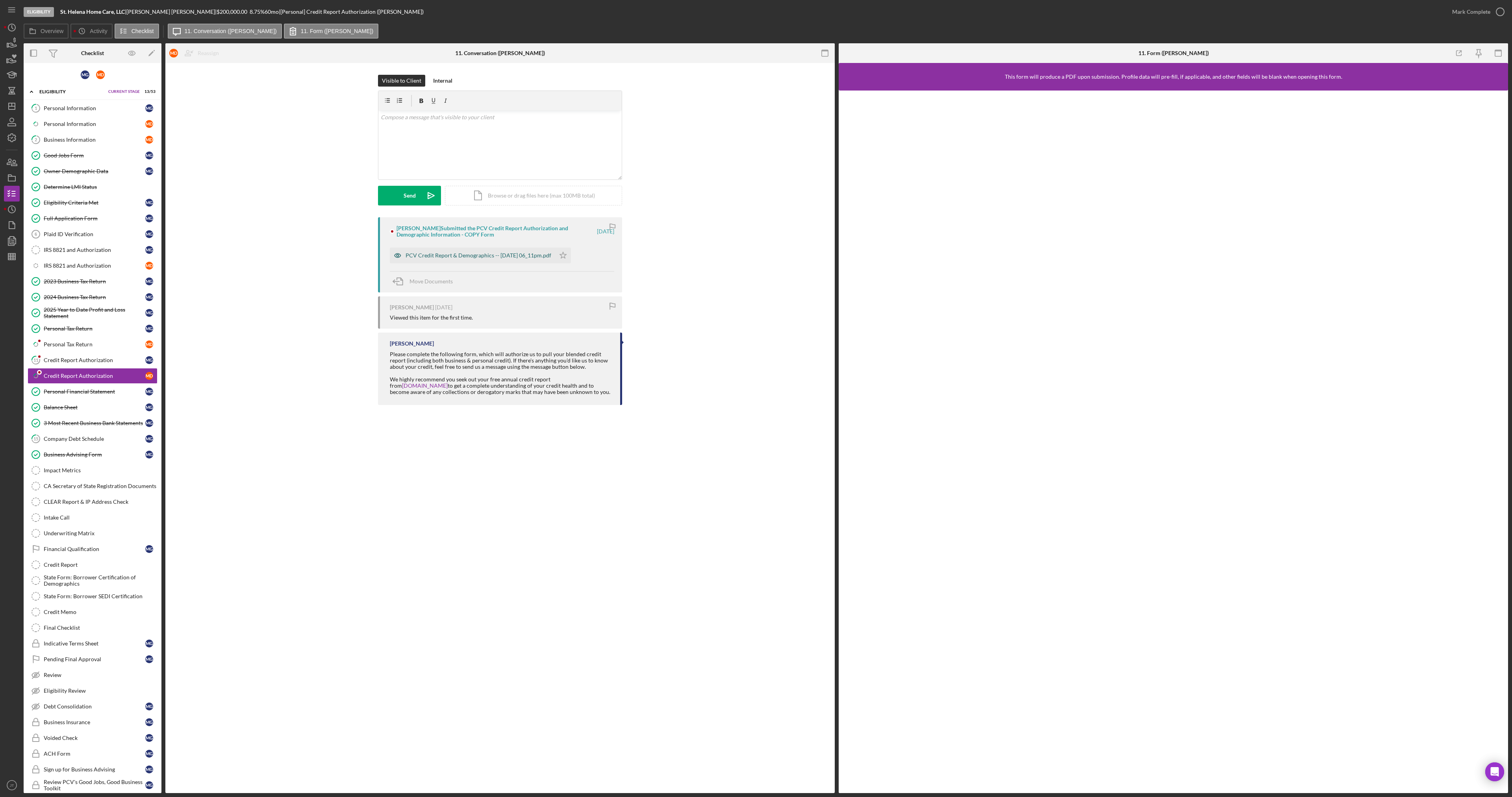
click at [453, 248] on div "PCV Credit Report & Demographics -- [DATE] 06_11pm.pdf" at bounding box center [473, 255] width 166 height 16
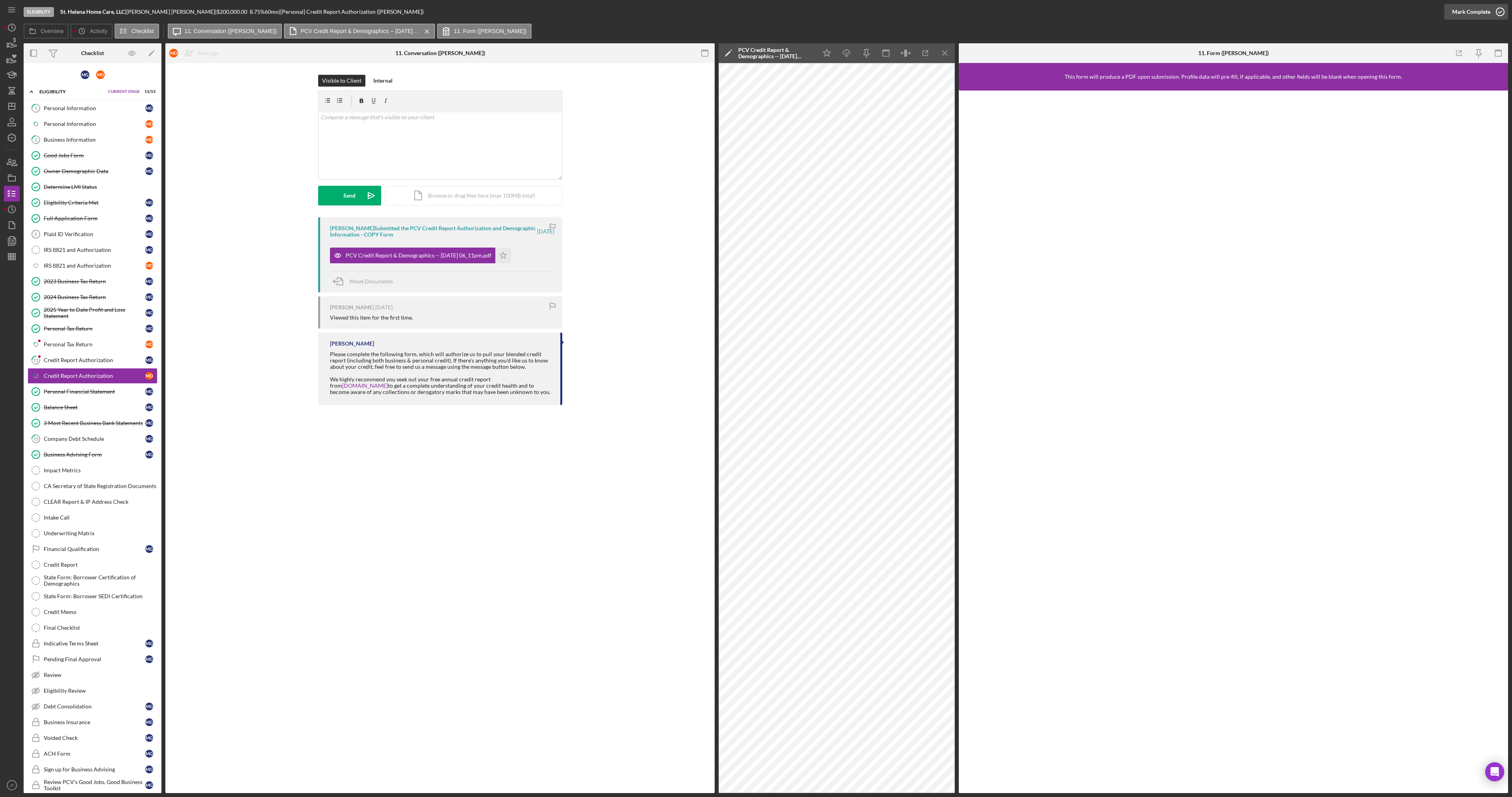
click at [1454, 15] on div "Mark Complete" at bounding box center [1471, 12] width 38 height 16
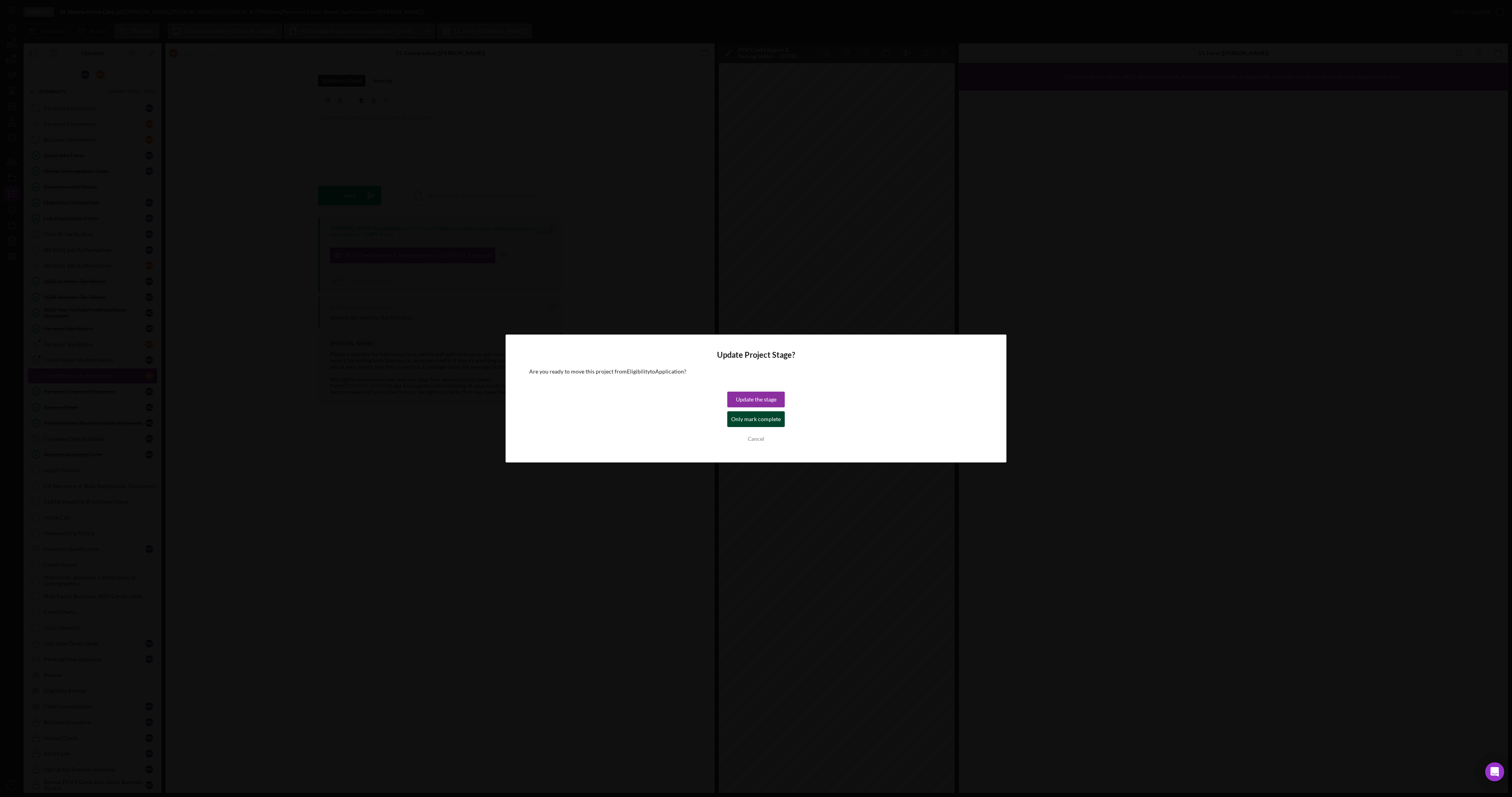
click at [763, 421] on div "Only mark complete" at bounding box center [756, 419] width 50 height 16
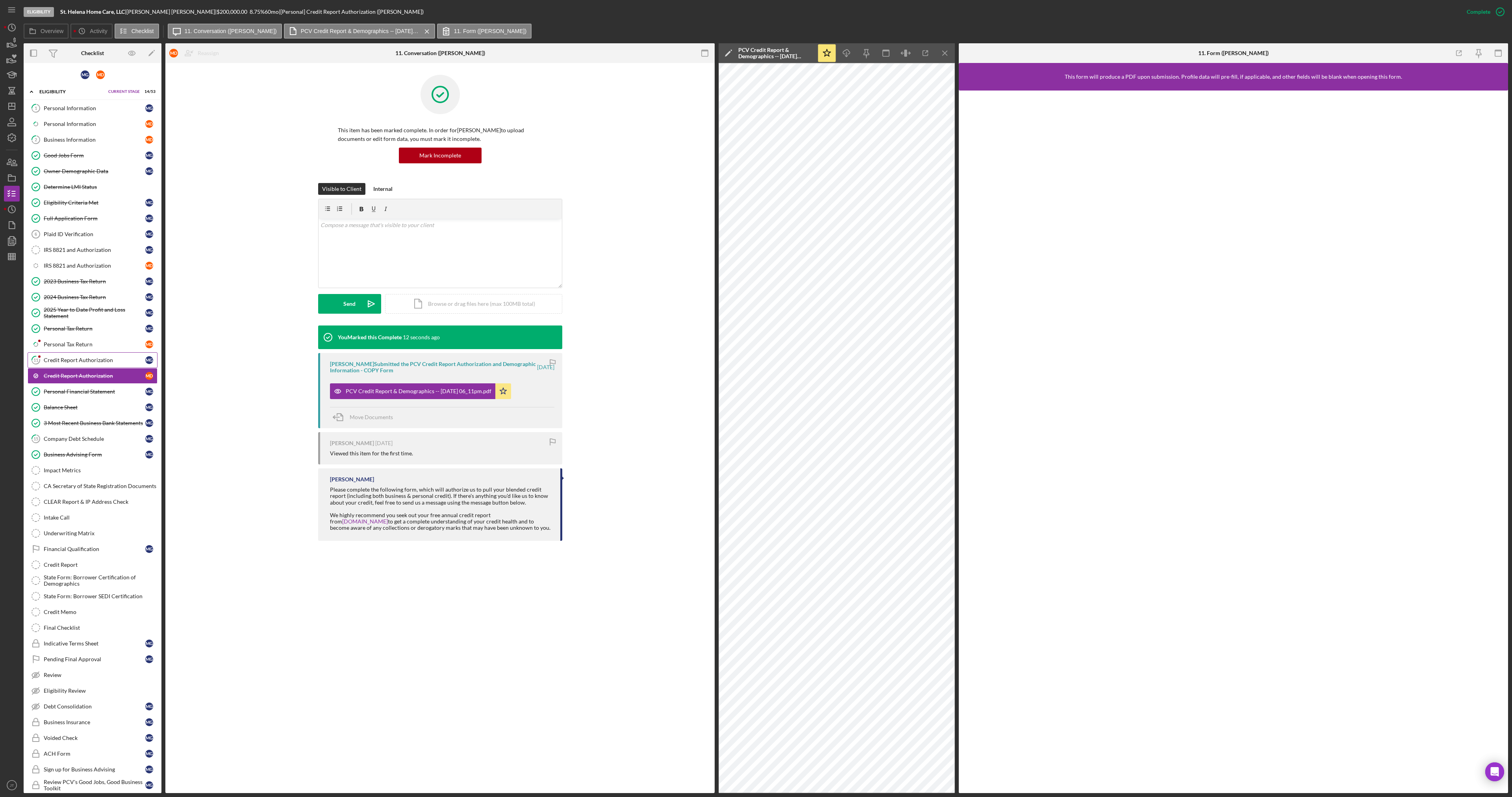
click at [88, 364] on link "11 Credit Report Authorization M G" at bounding box center [92, 360] width 130 height 16
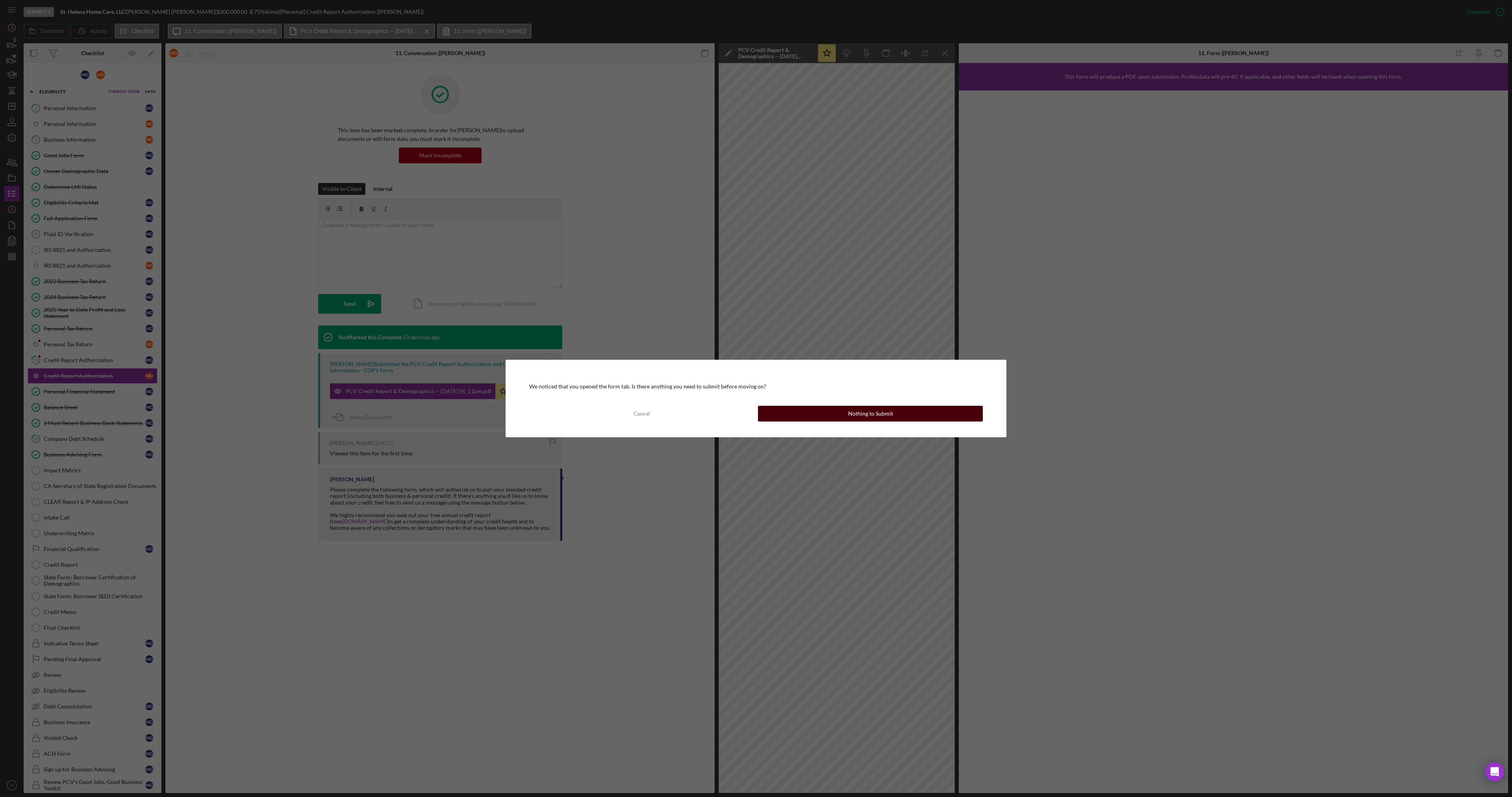
click at [856, 410] on div "Nothing to Submit" at bounding box center [870, 414] width 45 height 16
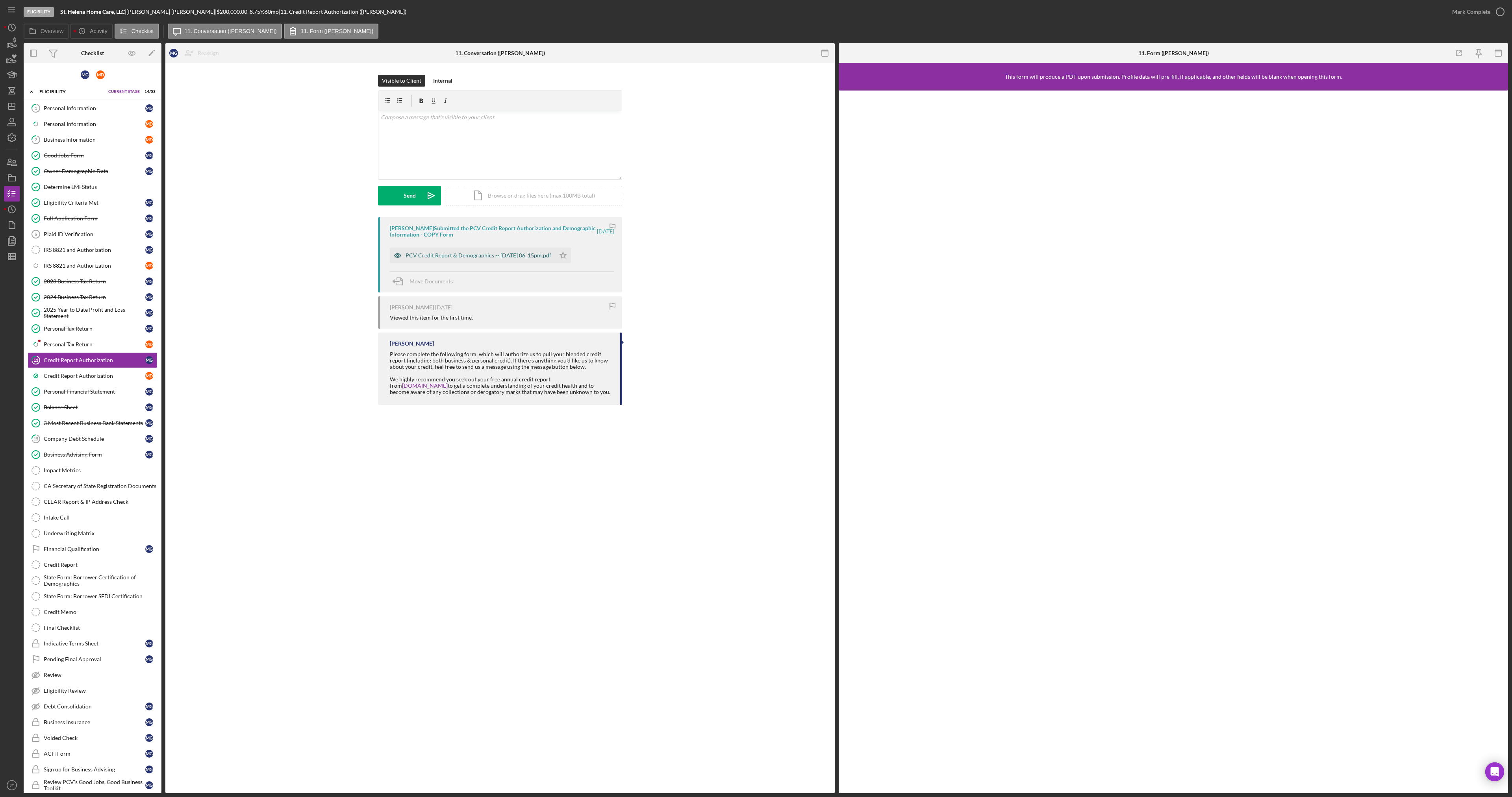
click at [467, 262] on div "PCV Credit Report & Demographics -- [DATE] 06_15pm.pdf" at bounding box center [473, 255] width 166 height 16
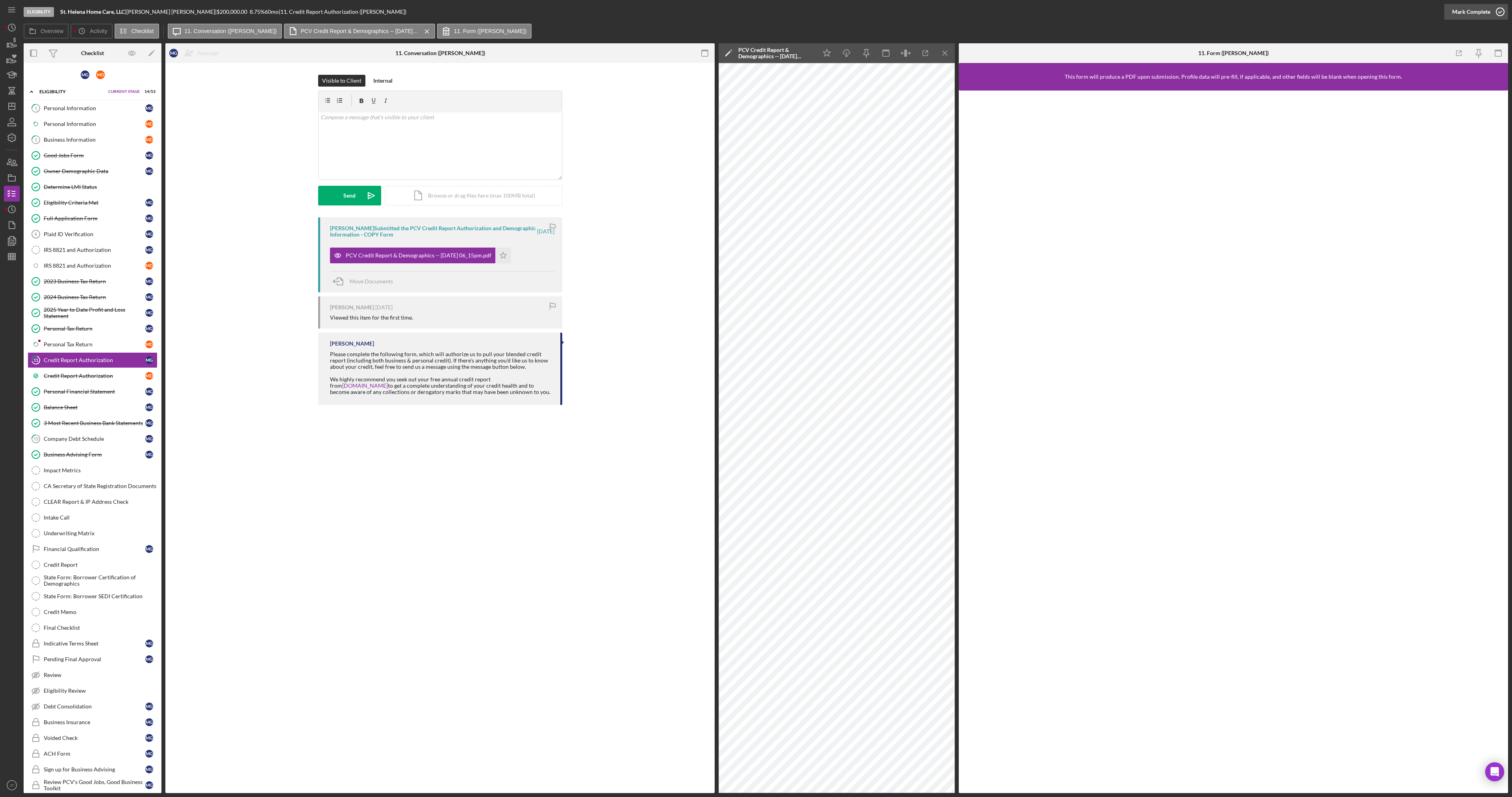
click at [1460, 9] on div "Mark Complete" at bounding box center [1471, 12] width 38 height 16
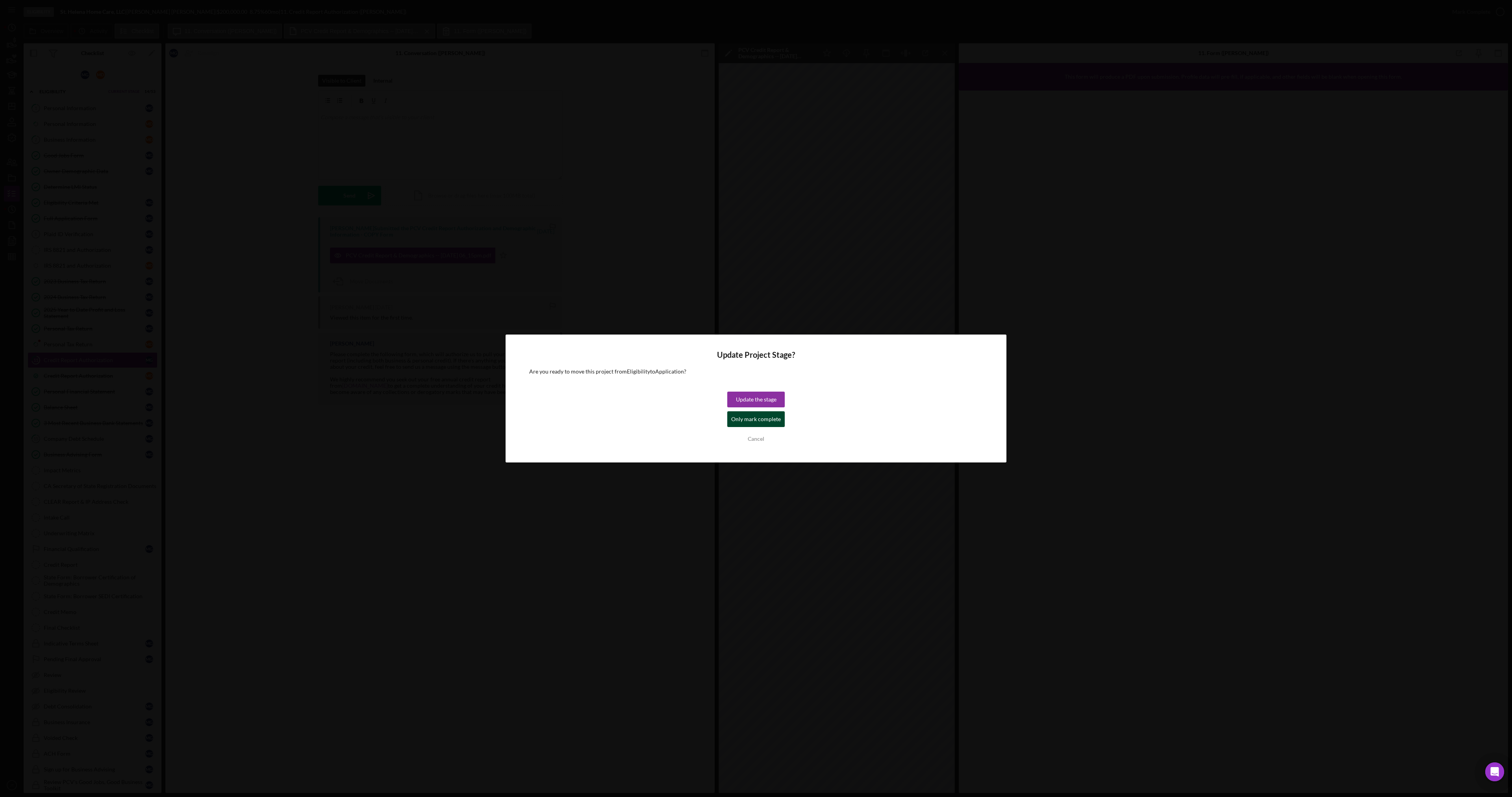
click at [764, 424] on div "Only mark complete" at bounding box center [756, 419] width 50 height 16
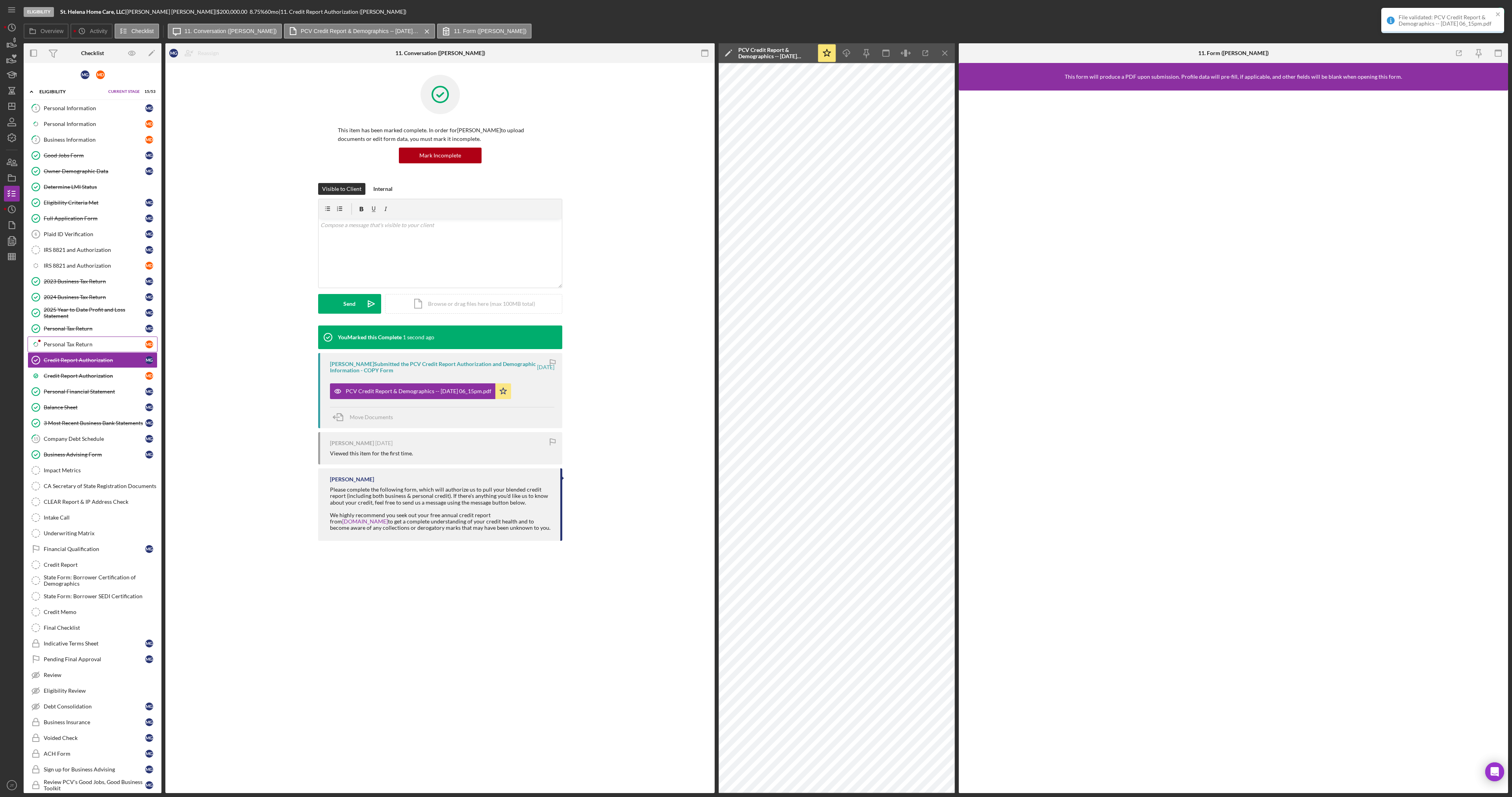
click at [75, 342] on div "Personal Tax Return" at bounding box center [94, 345] width 102 height 6
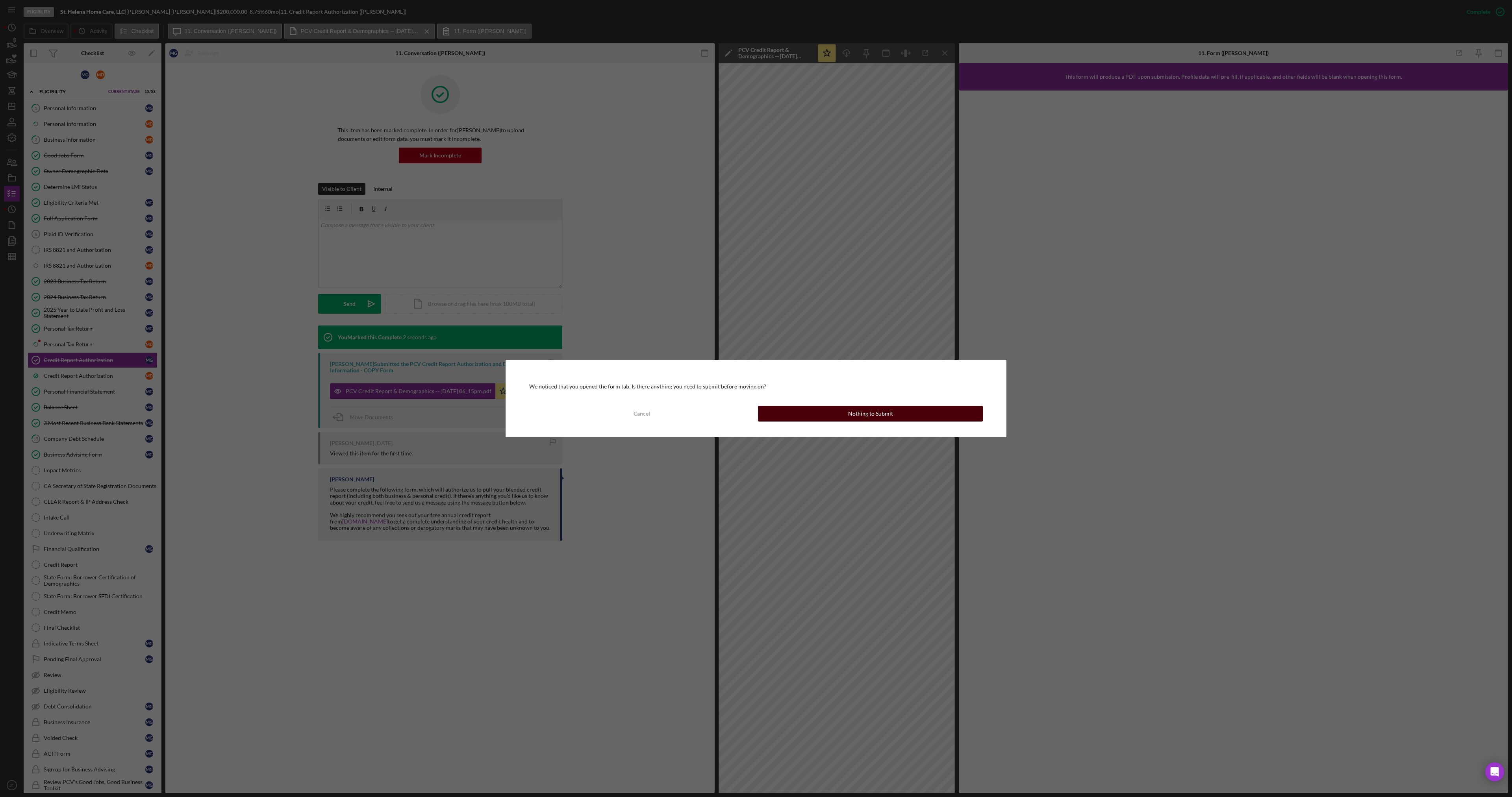
click at [894, 413] on button "Nothing to Submit" at bounding box center [870, 414] width 225 height 16
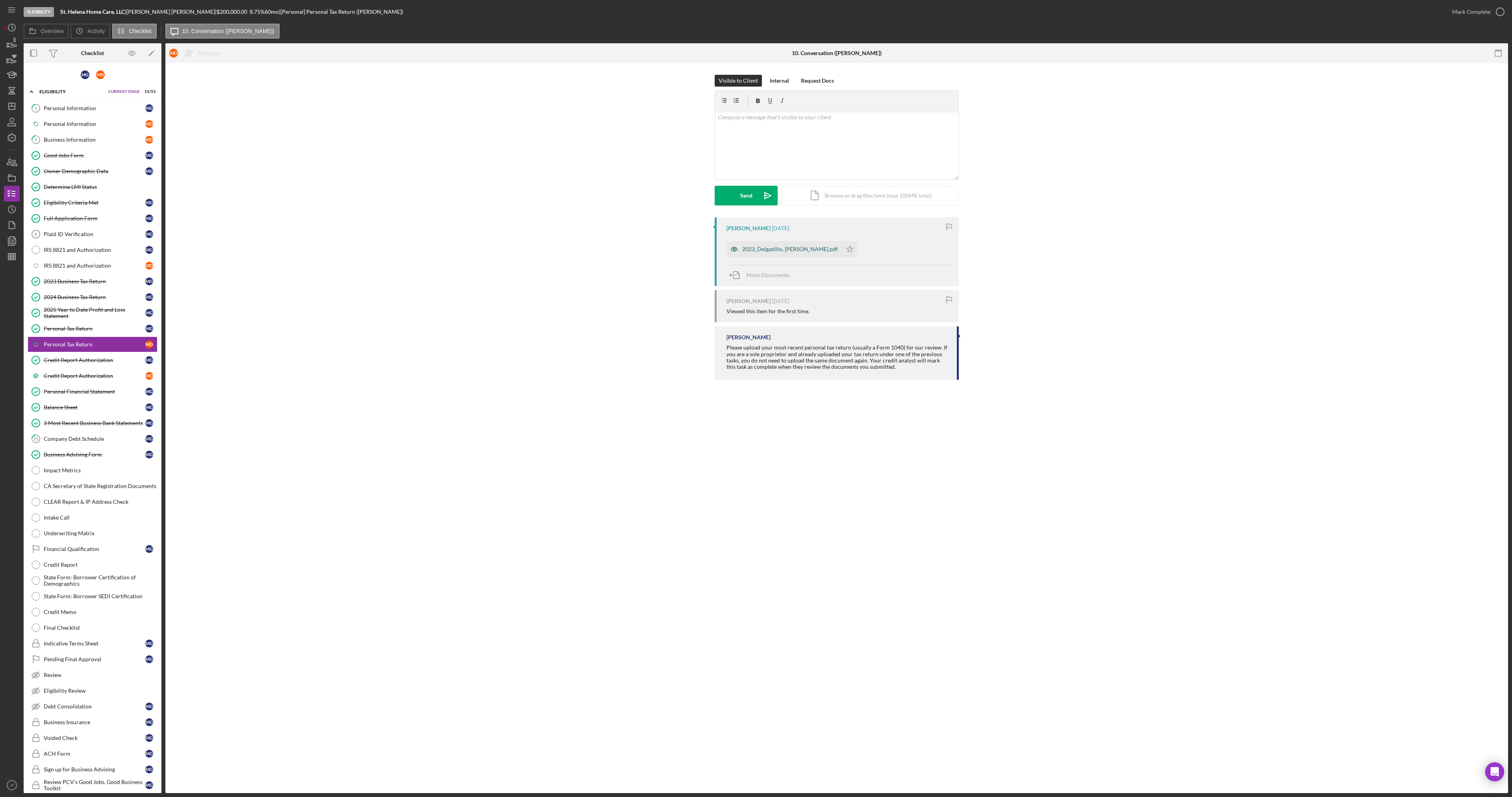
click at [807, 249] on div "2023_Delgadillo, [PERSON_NAME].pdf" at bounding box center [790, 249] width 96 height 6
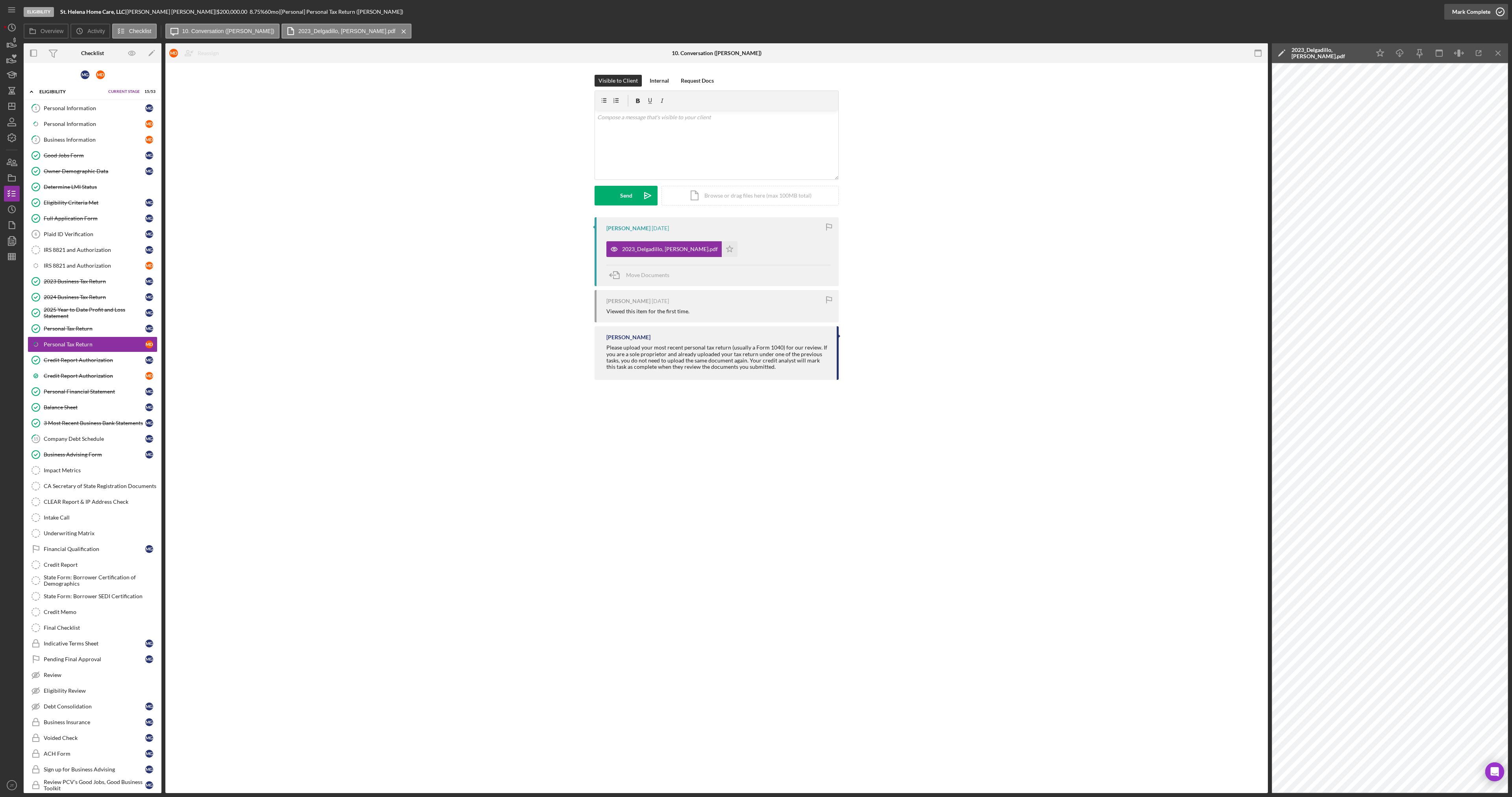
click at [1466, 13] on div "Mark Complete" at bounding box center [1471, 12] width 38 height 16
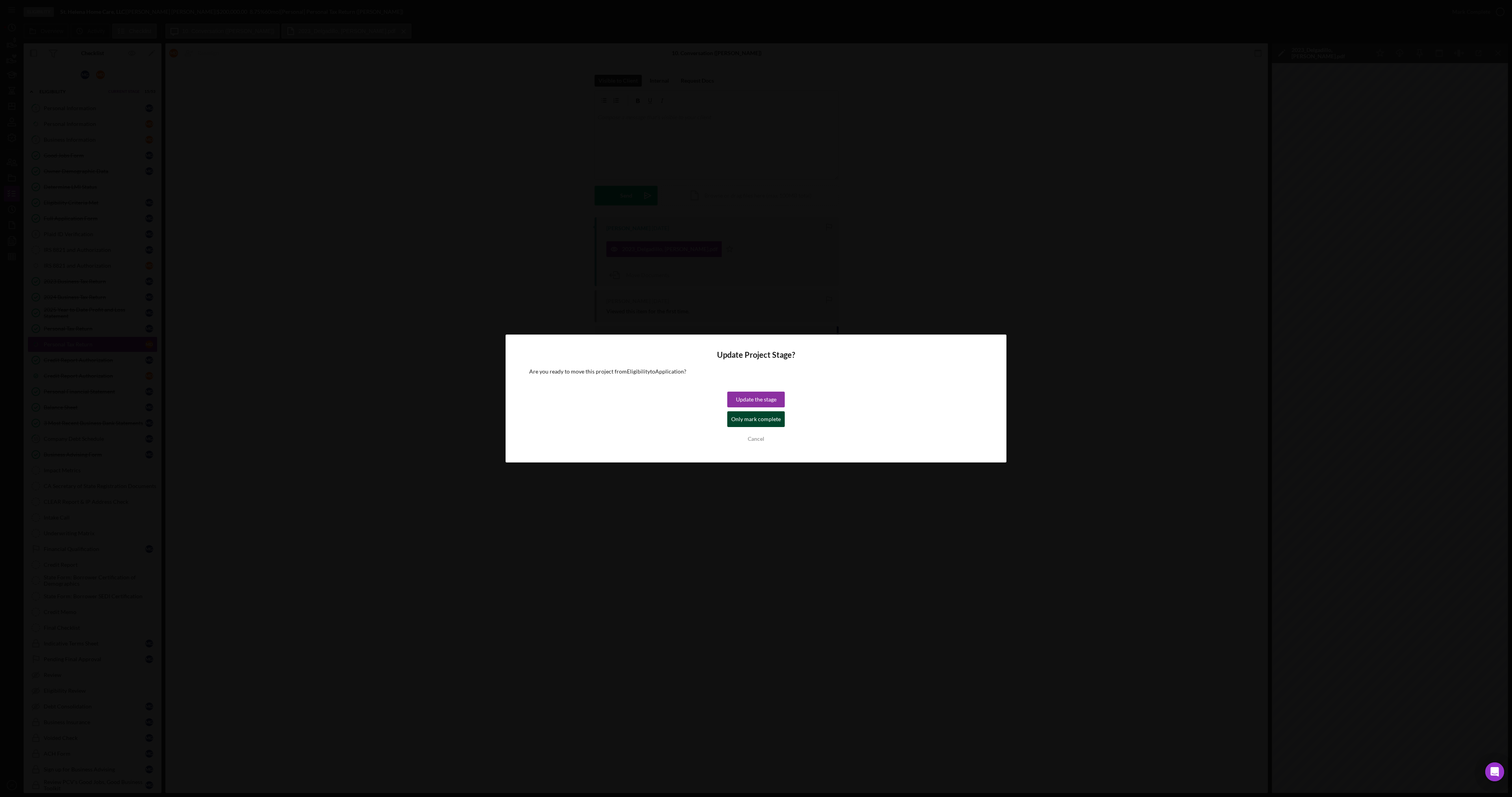
click at [758, 416] on div "Only mark complete" at bounding box center [756, 419] width 50 height 16
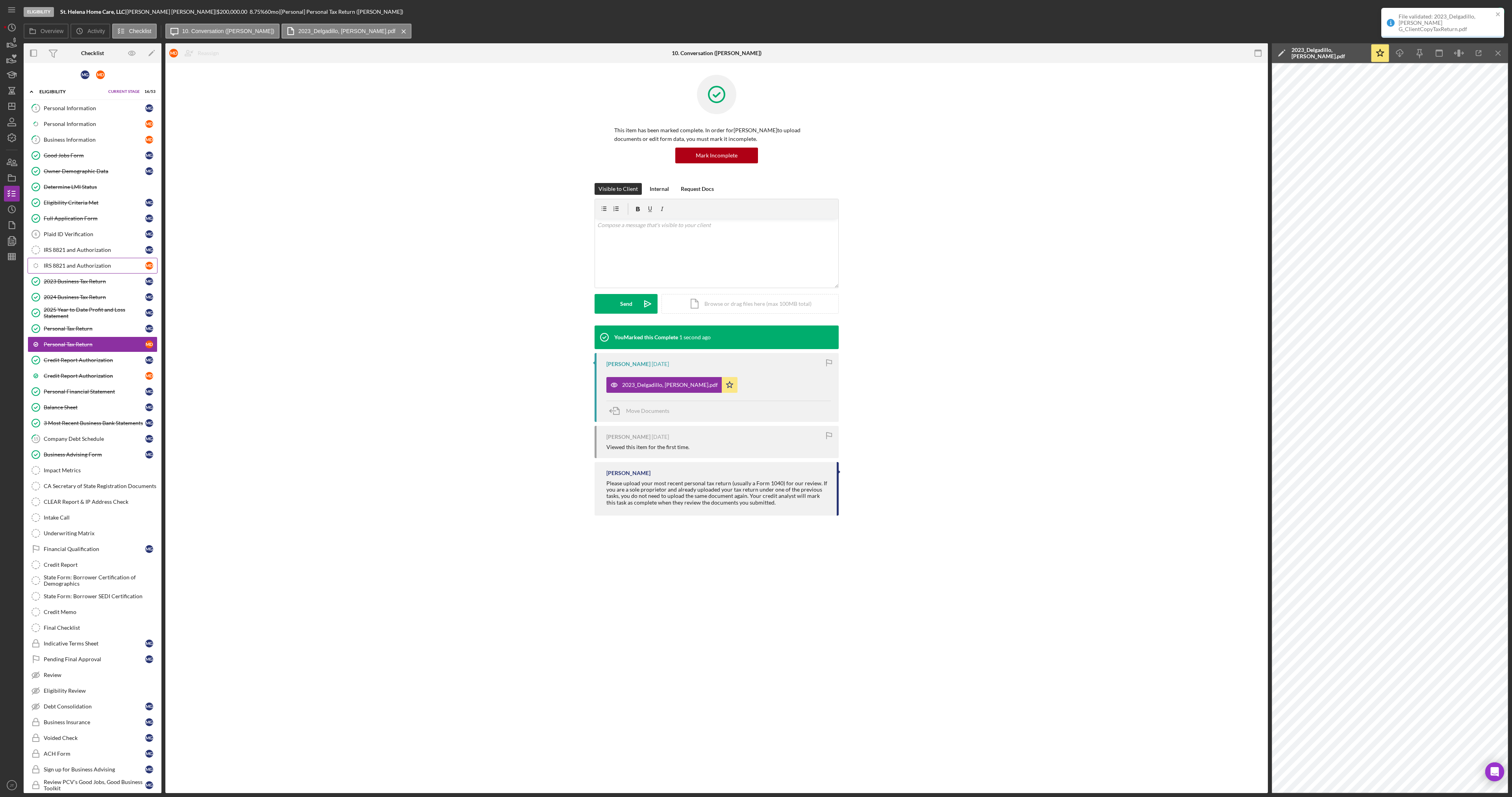
click at [104, 268] on div "IRS 8821 and Authorization" at bounding box center [94, 265] width 102 height 6
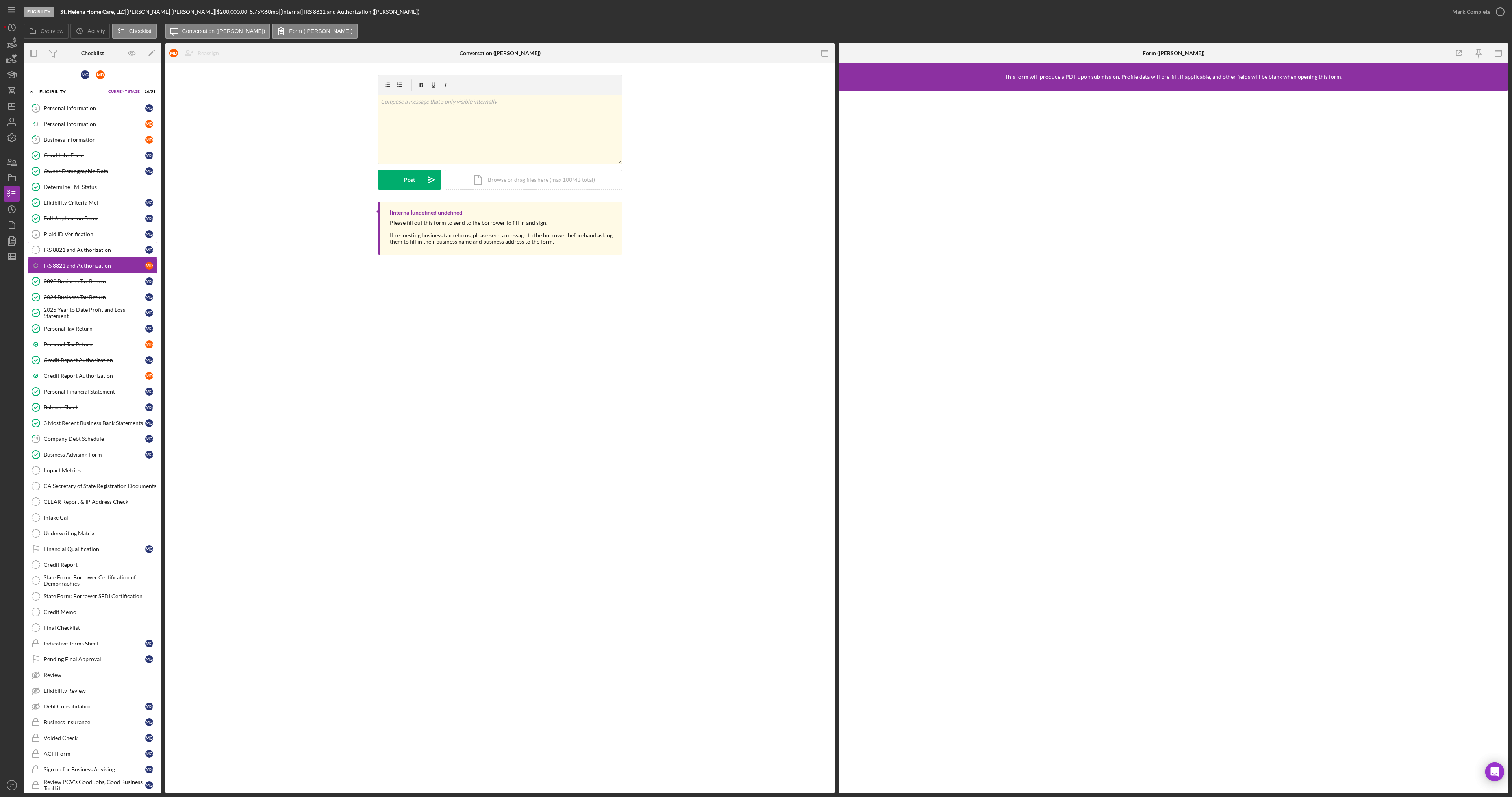
click at [85, 254] on link "IRS 8821 and Authorization IRS 8821 and Authorization M G" at bounding box center [92, 250] width 130 height 16
click at [81, 300] on div "2024 Business Tax Return" at bounding box center [94, 297] width 102 height 6
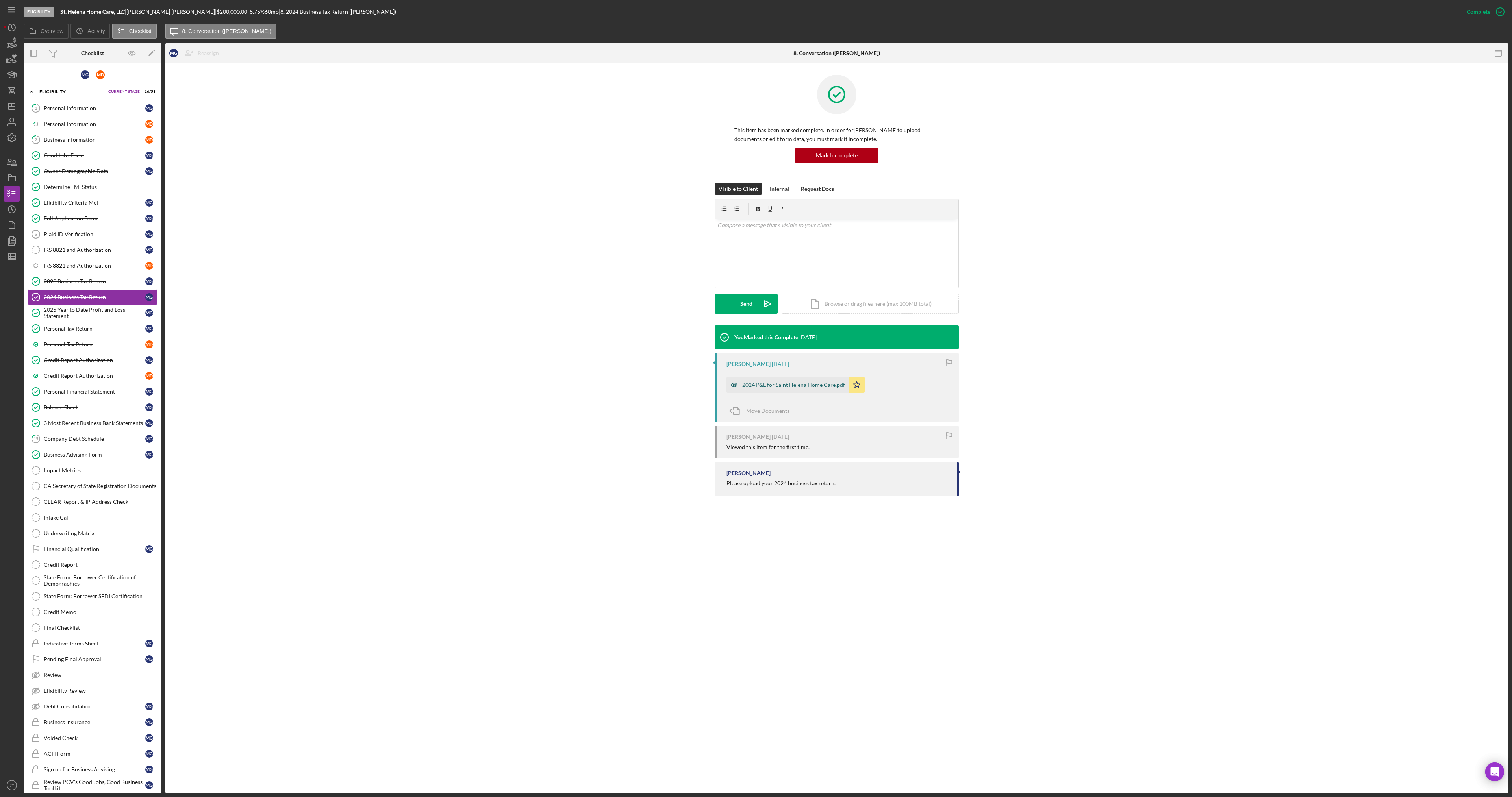
click at [769, 378] on div "2024 P&L for Saint Helena Home Care.pdf" at bounding box center [788, 385] width 123 height 16
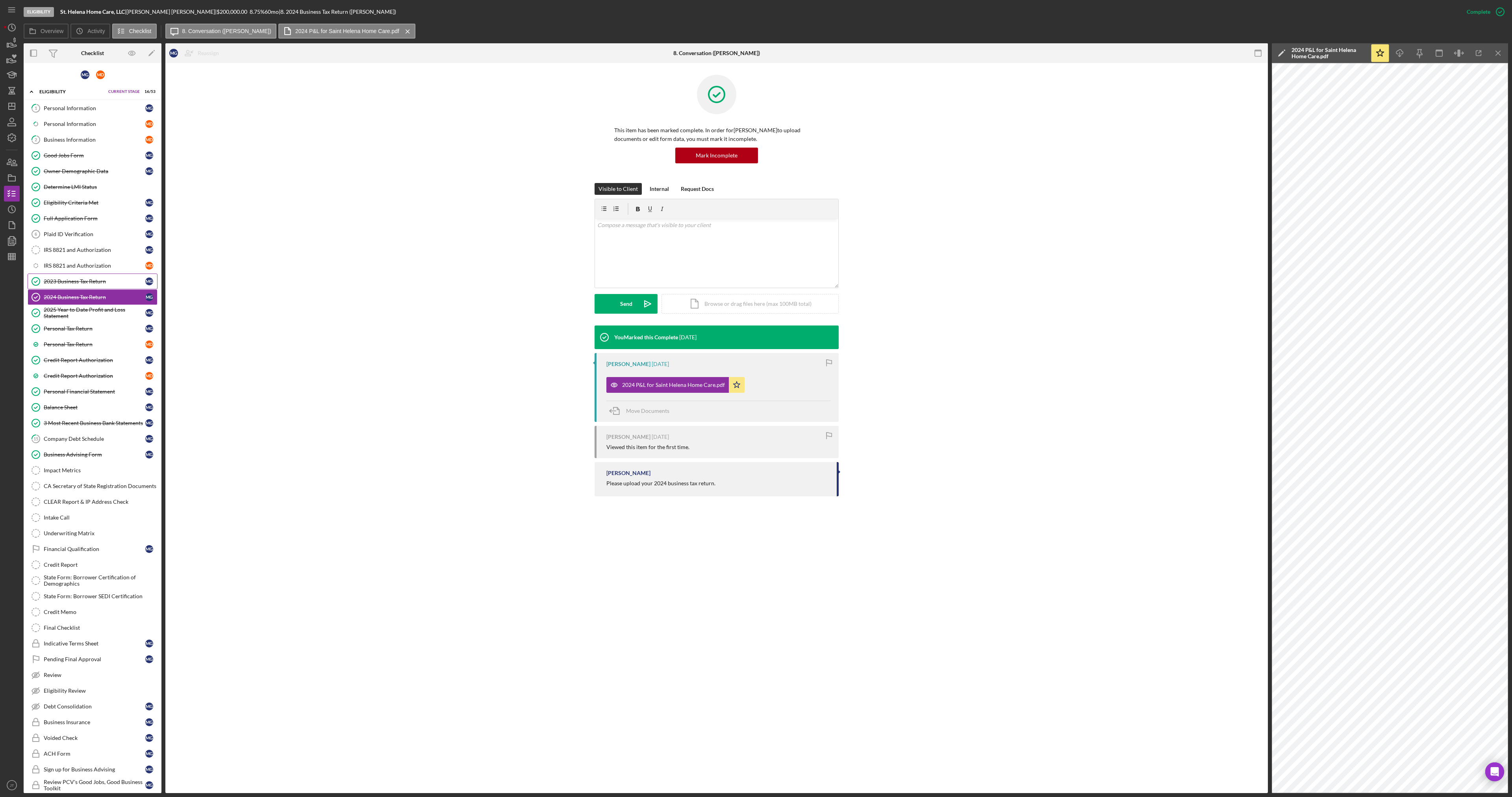
click at [86, 276] on link "2023 Business Tax Return 2023 Business Tax Return M G" at bounding box center [92, 281] width 130 height 16
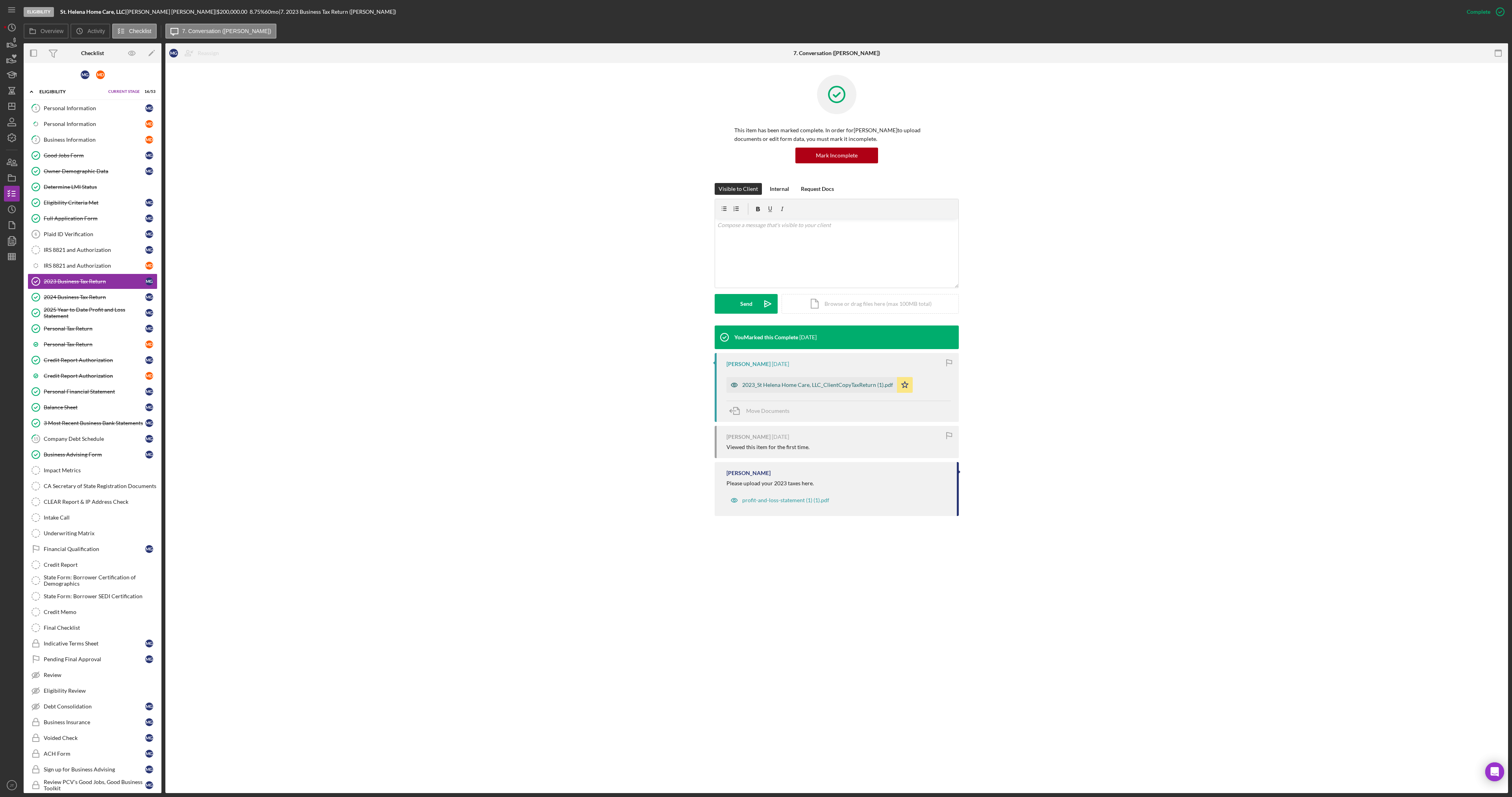
click at [798, 390] on div "2023_St Helena Home Care, LLC_ClientCopyTaxReturn (1).pdf" at bounding box center [812, 385] width 170 height 16
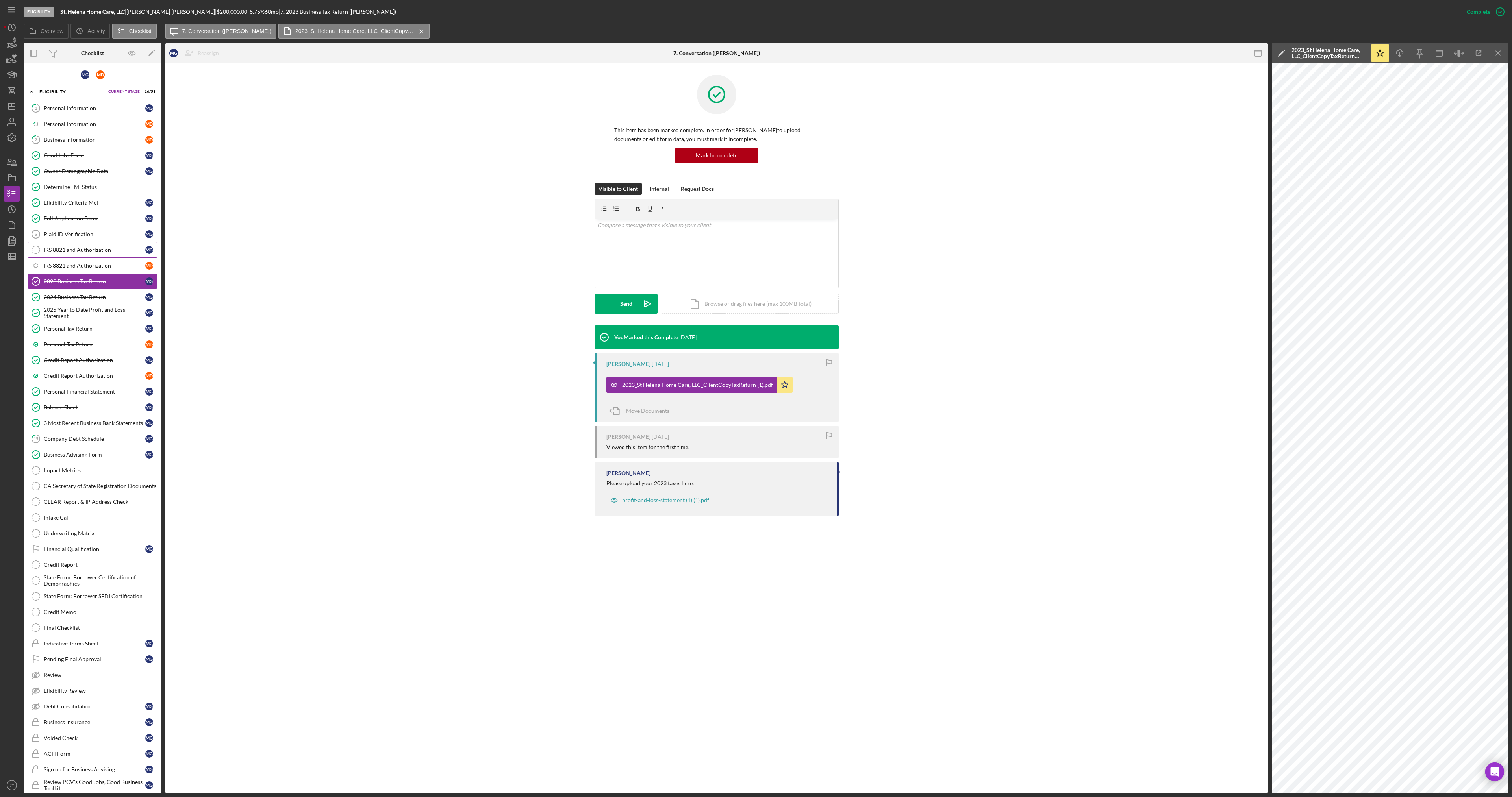
click at [79, 254] on link "IRS 8821 and Authorization IRS 8821 and Authorization M G" at bounding box center [92, 250] width 130 height 16
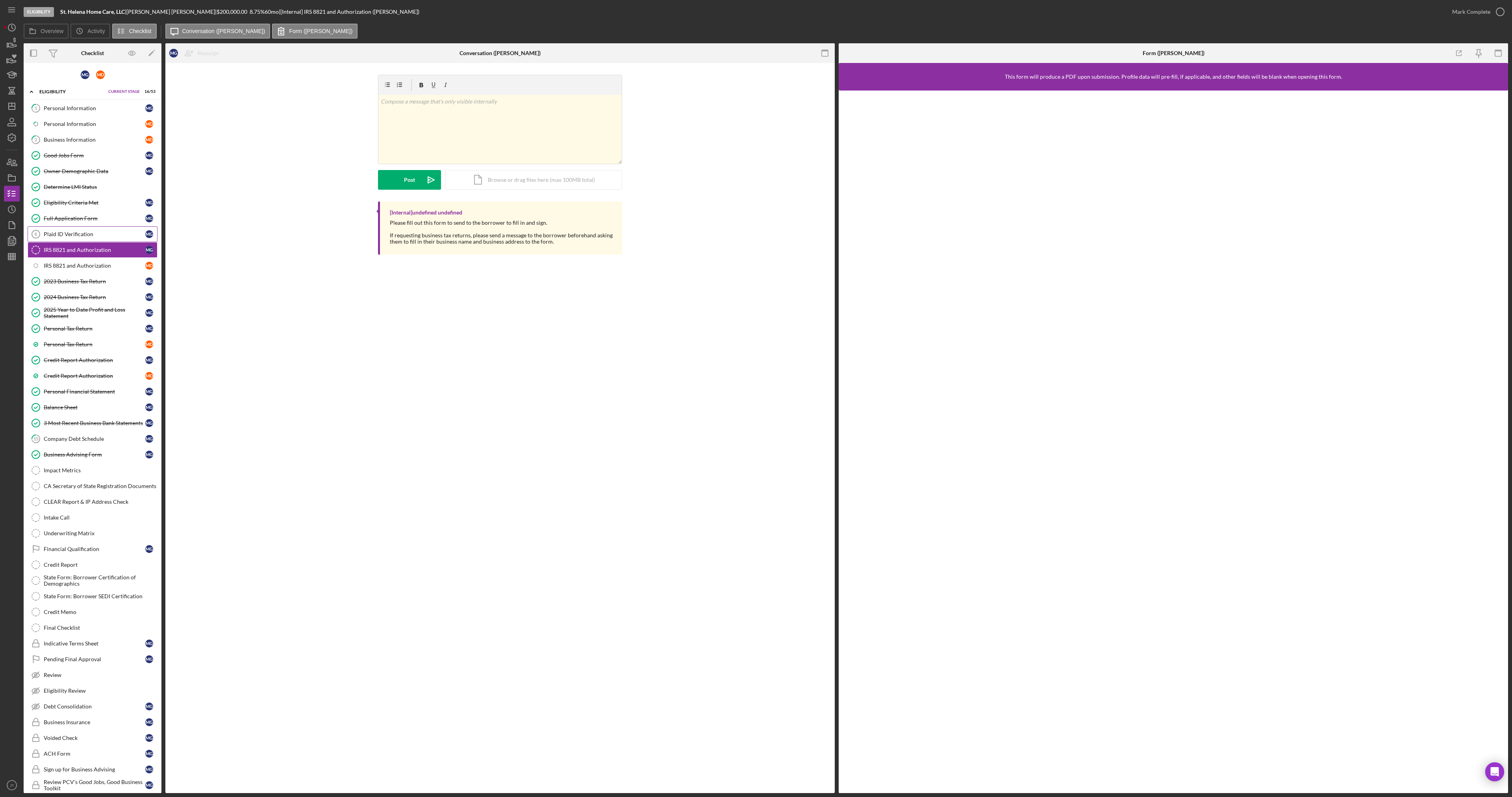
click at [59, 235] on div "Plaid ID Verification" at bounding box center [94, 234] width 102 height 6
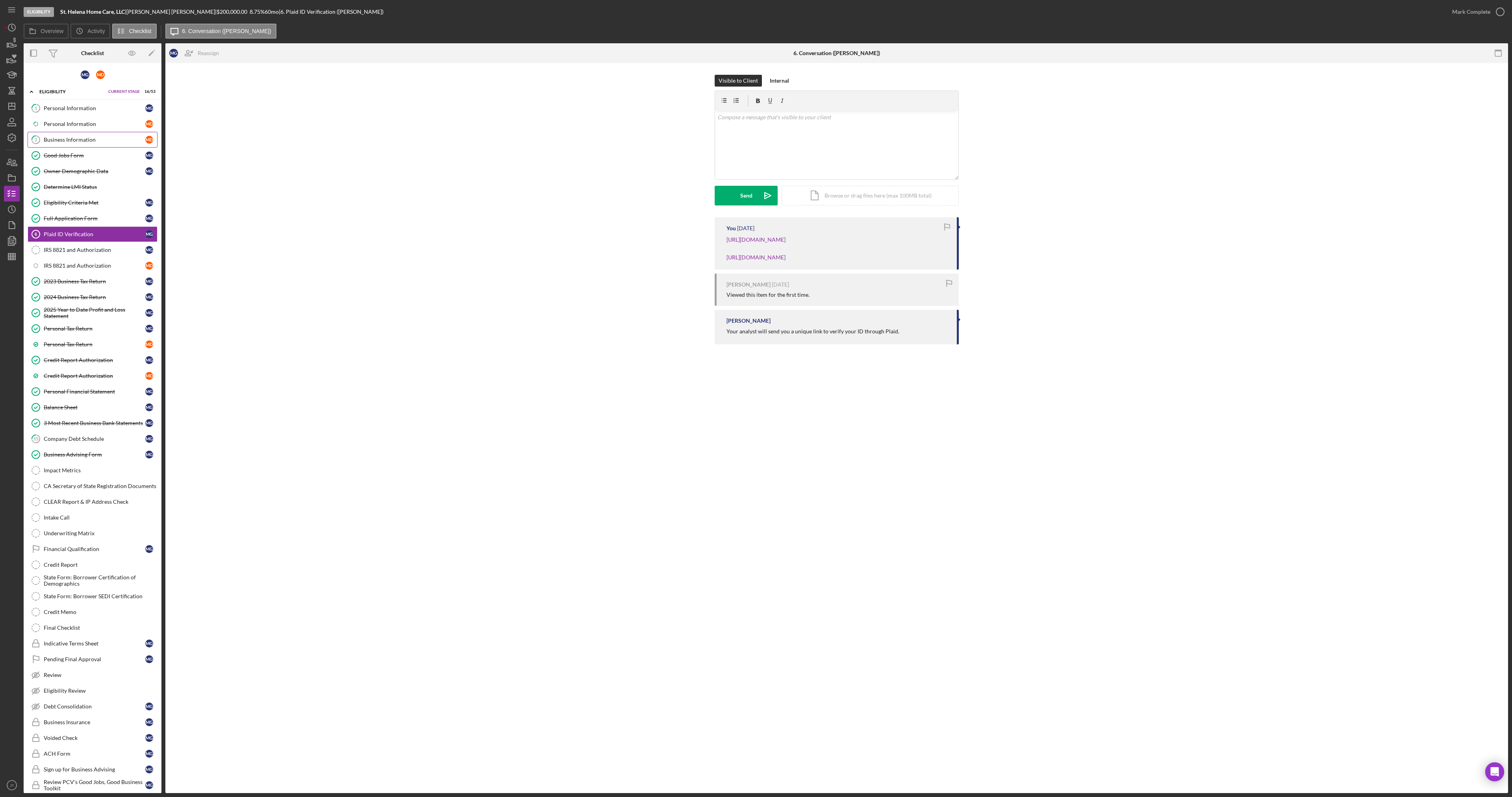
click at [75, 140] on div "Business Information" at bounding box center [94, 140] width 102 height 6
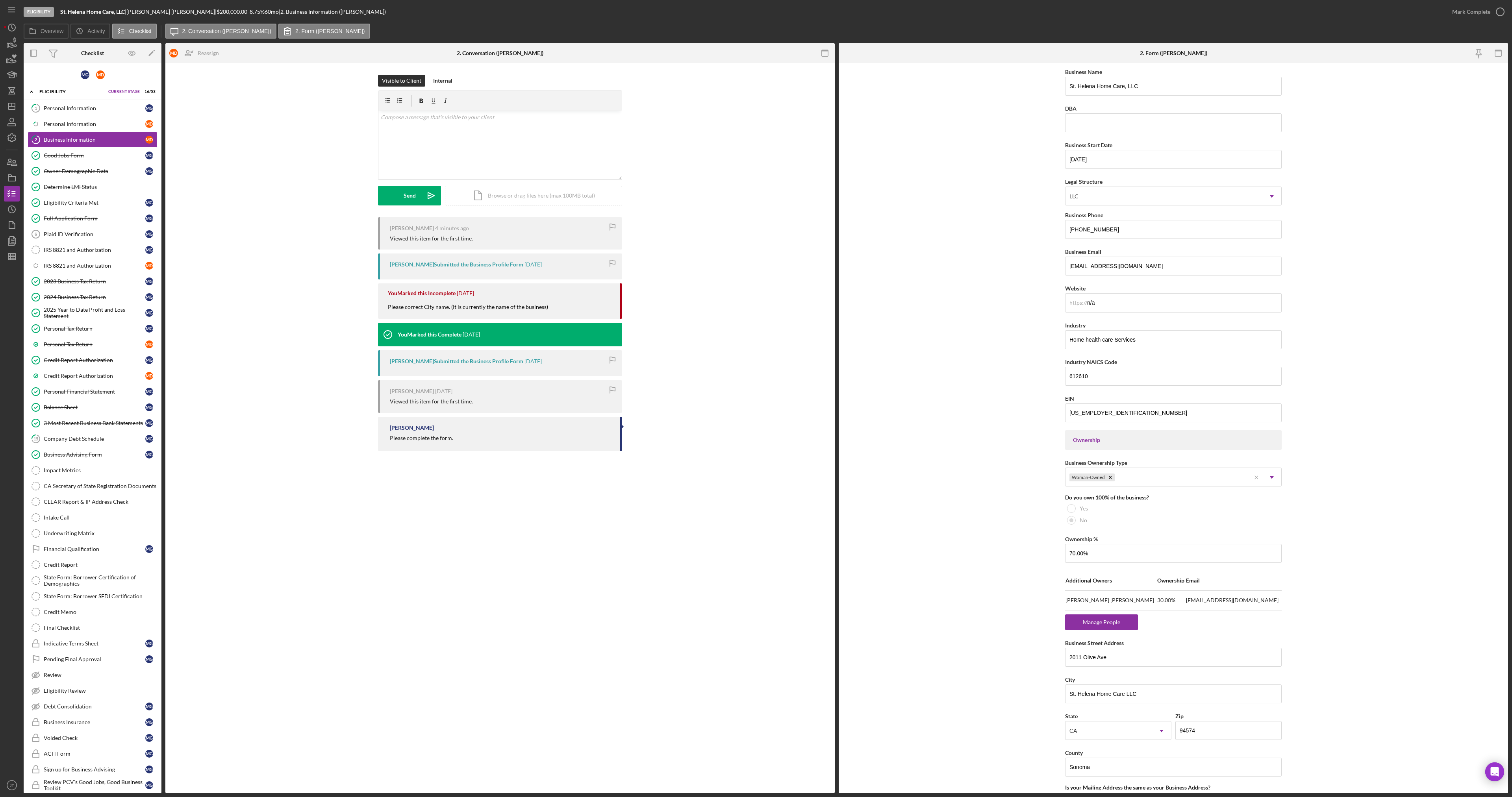
click at [947, 205] on form "Business Name [GEOGRAPHIC_DATA] Home Care, LLC DBA Business Start Date [DATE] L…" at bounding box center [1173, 428] width 669 height 730
click at [1454, 13] on div "Mark Complete" at bounding box center [1471, 12] width 38 height 16
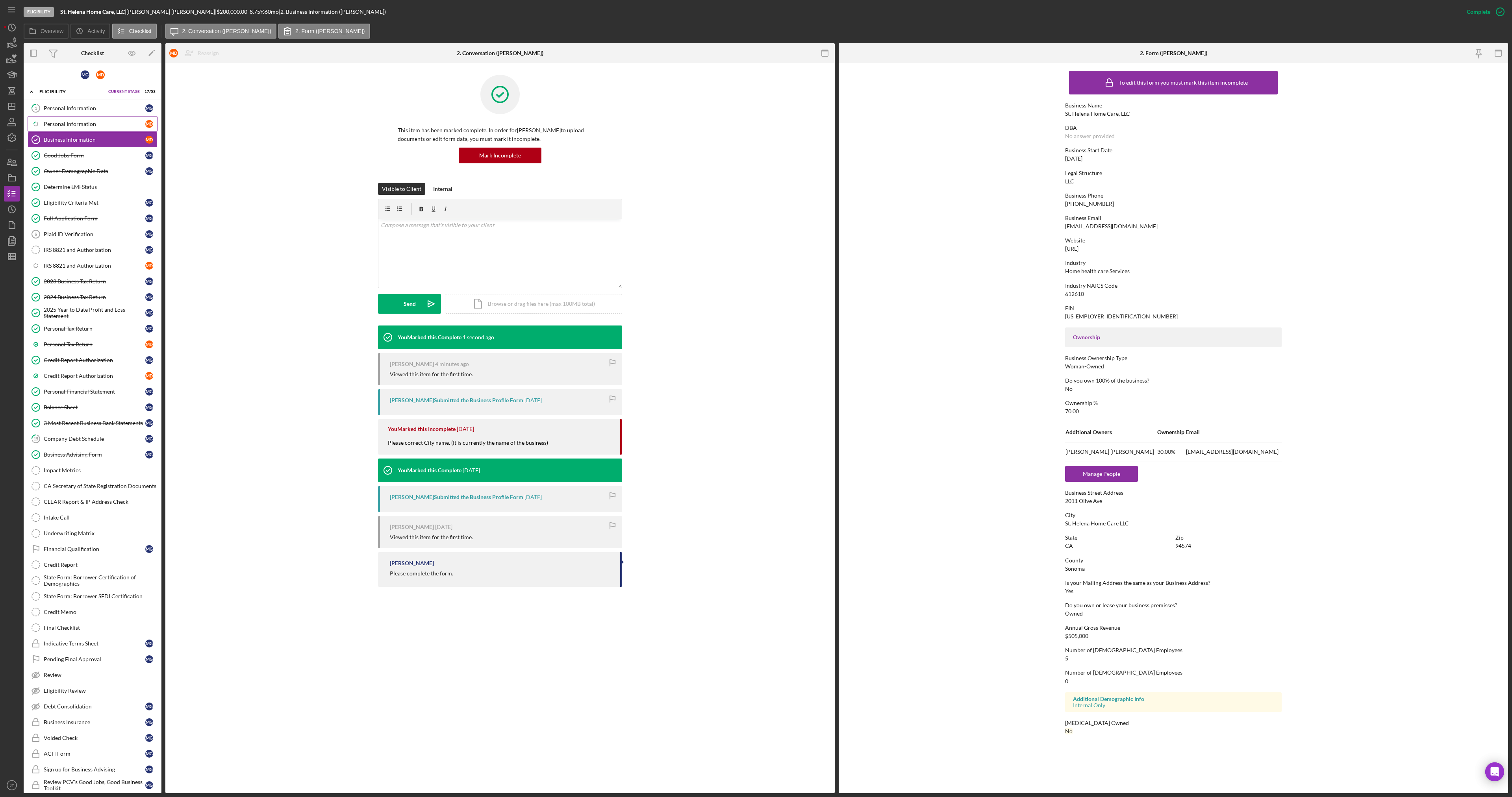
click at [85, 123] on div "Personal Information" at bounding box center [94, 124] width 102 height 6
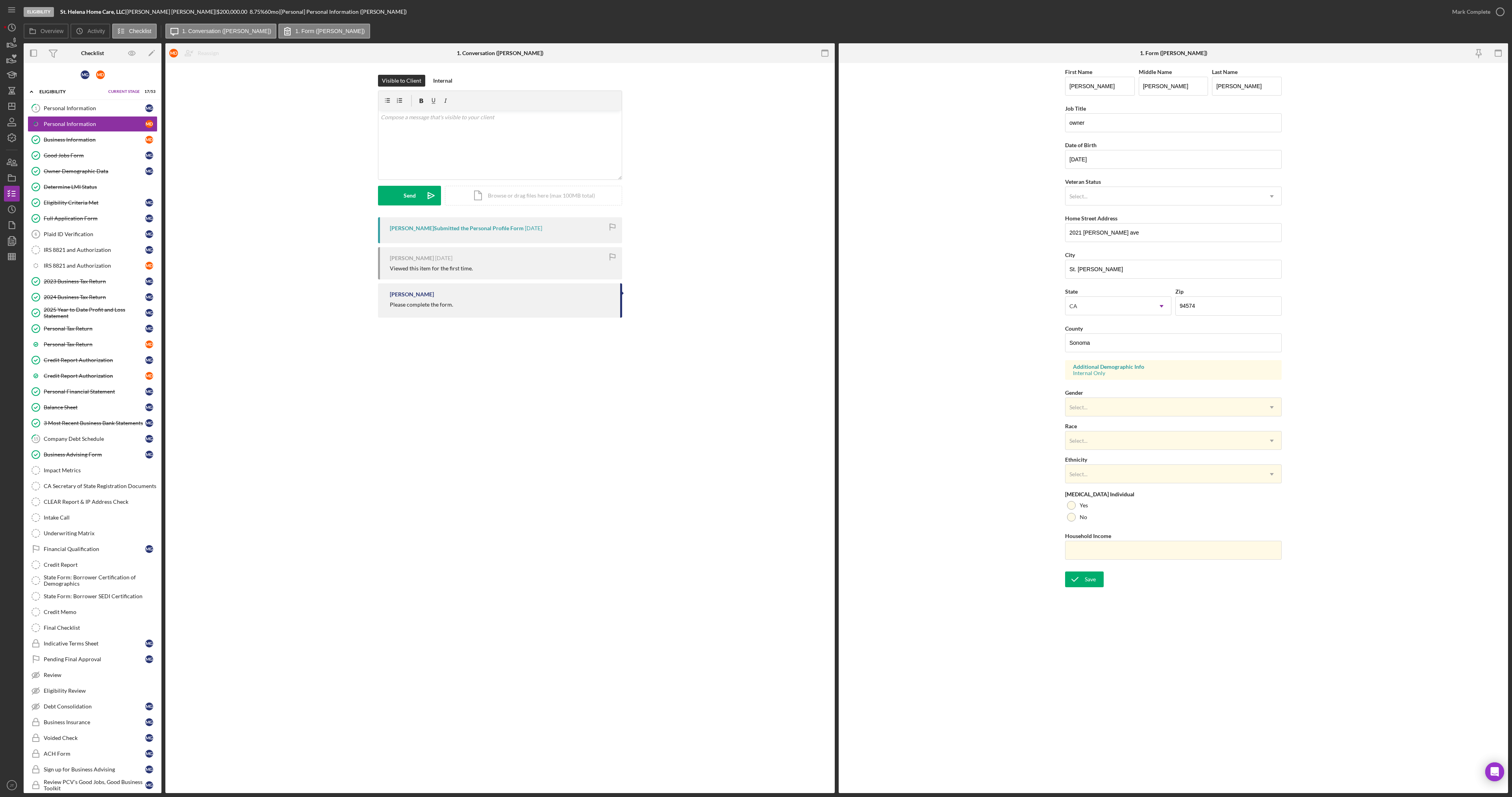
click at [1116, 388] on div "Gender Select... Icon/Dropdown Arrow" at bounding box center [1173, 402] width 217 height 29
click at [1113, 398] on div "Select..." at bounding box center [1163, 407] width 197 height 18
click at [1097, 448] on div "[DEMOGRAPHIC_DATA]" at bounding box center [1173, 450] width 216 height 20
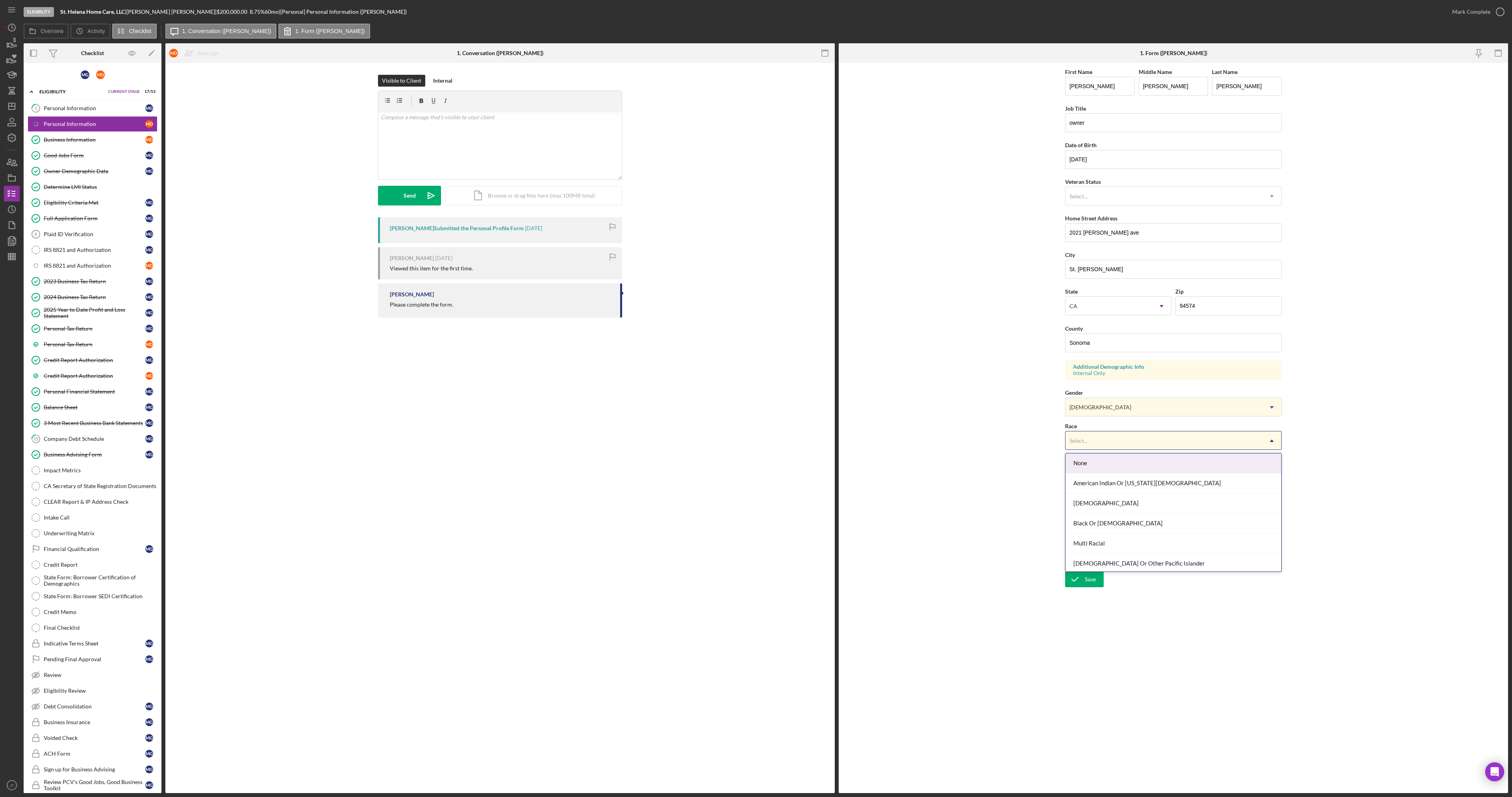
click at [1096, 448] on div "Select..." at bounding box center [1163, 441] width 197 height 18
click at [1100, 548] on div "Other" at bounding box center [1173, 542] width 216 height 20
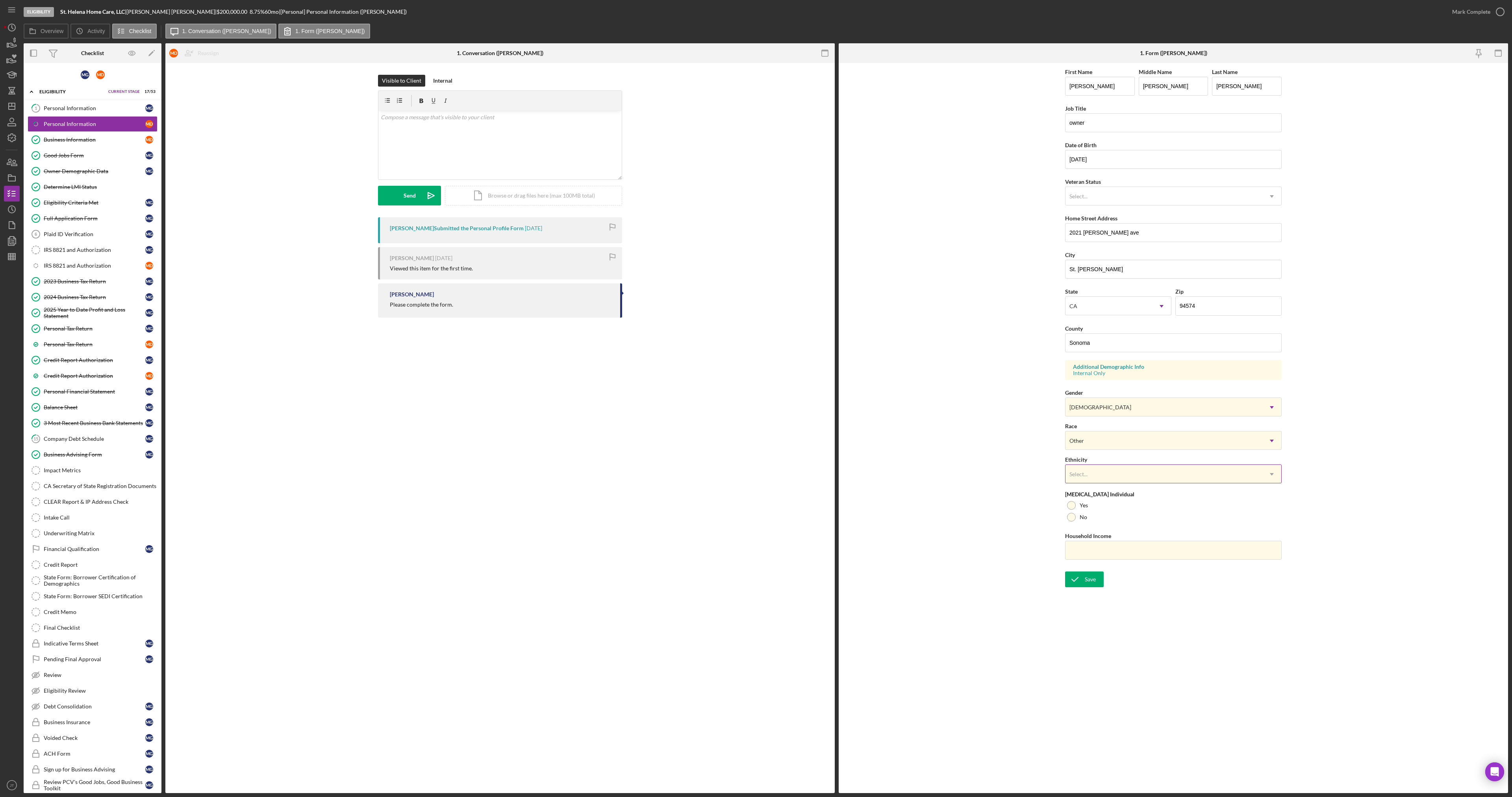
click at [1115, 479] on div "Select..." at bounding box center [1163, 474] width 197 height 18
click at [1126, 516] on div "Hispanic Or Latino" at bounding box center [1173, 517] width 216 height 20
click at [1087, 578] on div "Save" at bounding box center [1090, 579] width 11 height 16
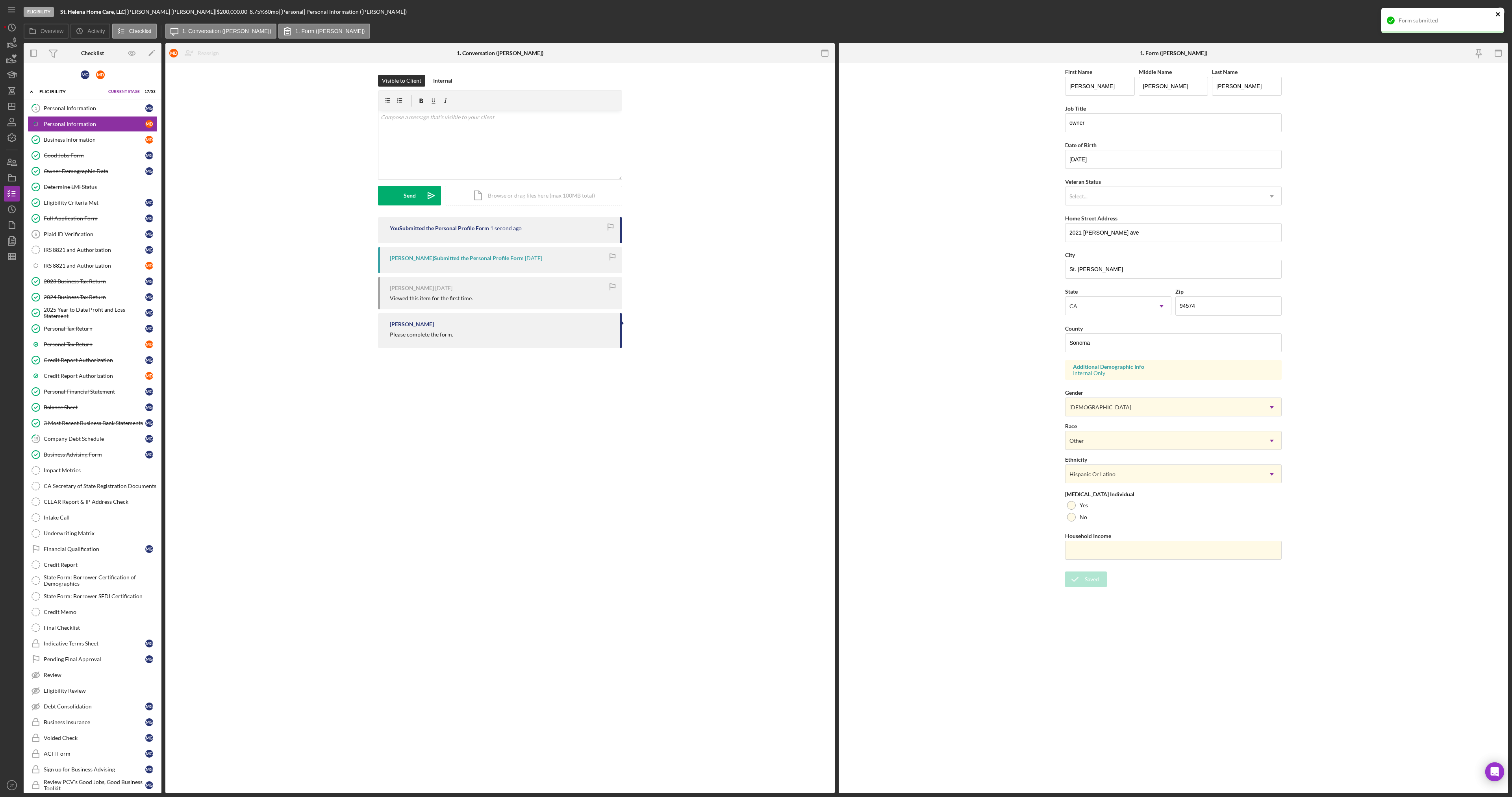
click at [1500, 13] on icon "close" at bounding box center [1498, 14] width 5 height 6
click at [1469, 9] on div "Mark Complete" at bounding box center [1471, 12] width 38 height 16
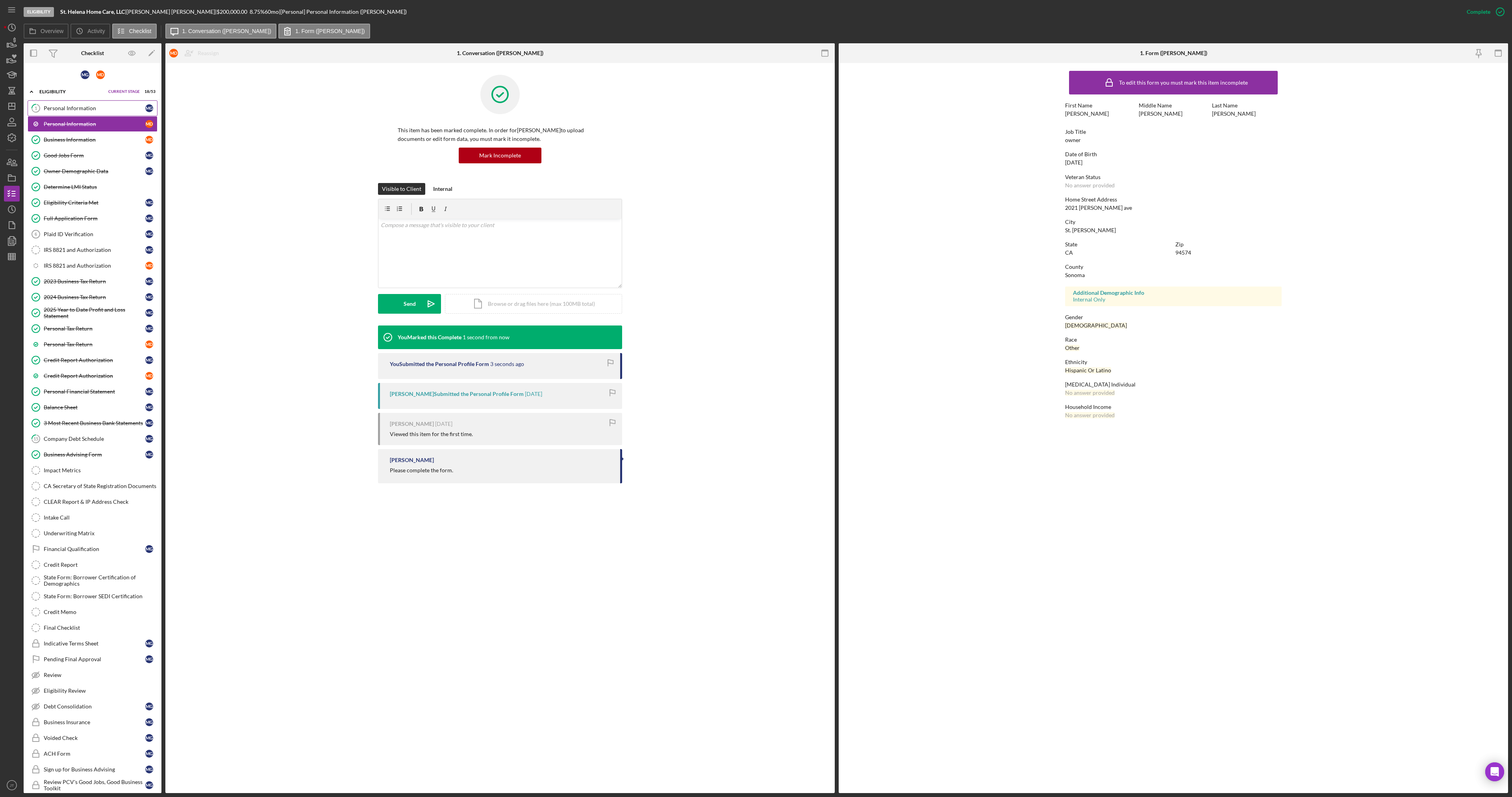
click at [96, 111] on div "Personal Information" at bounding box center [94, 108] width 102 height 6
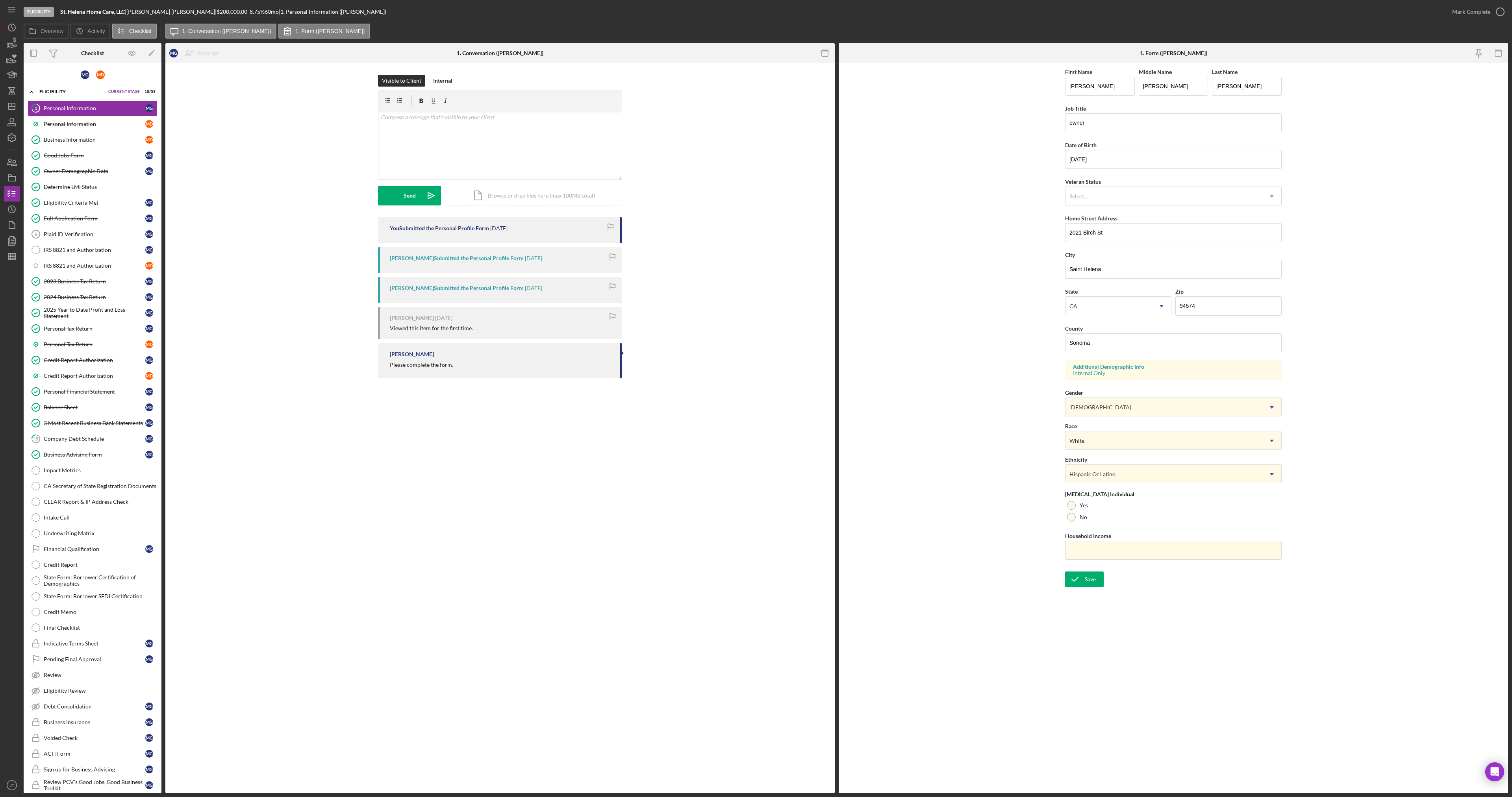
drag, startPoint x: 1471, startPoint y: 12, endPoint x: 1429, endPoint y: 29, distance: 45.3
click at [1471, 12] on div "Mark Complete" at bounding box center [1471, 12] width 38 height 16
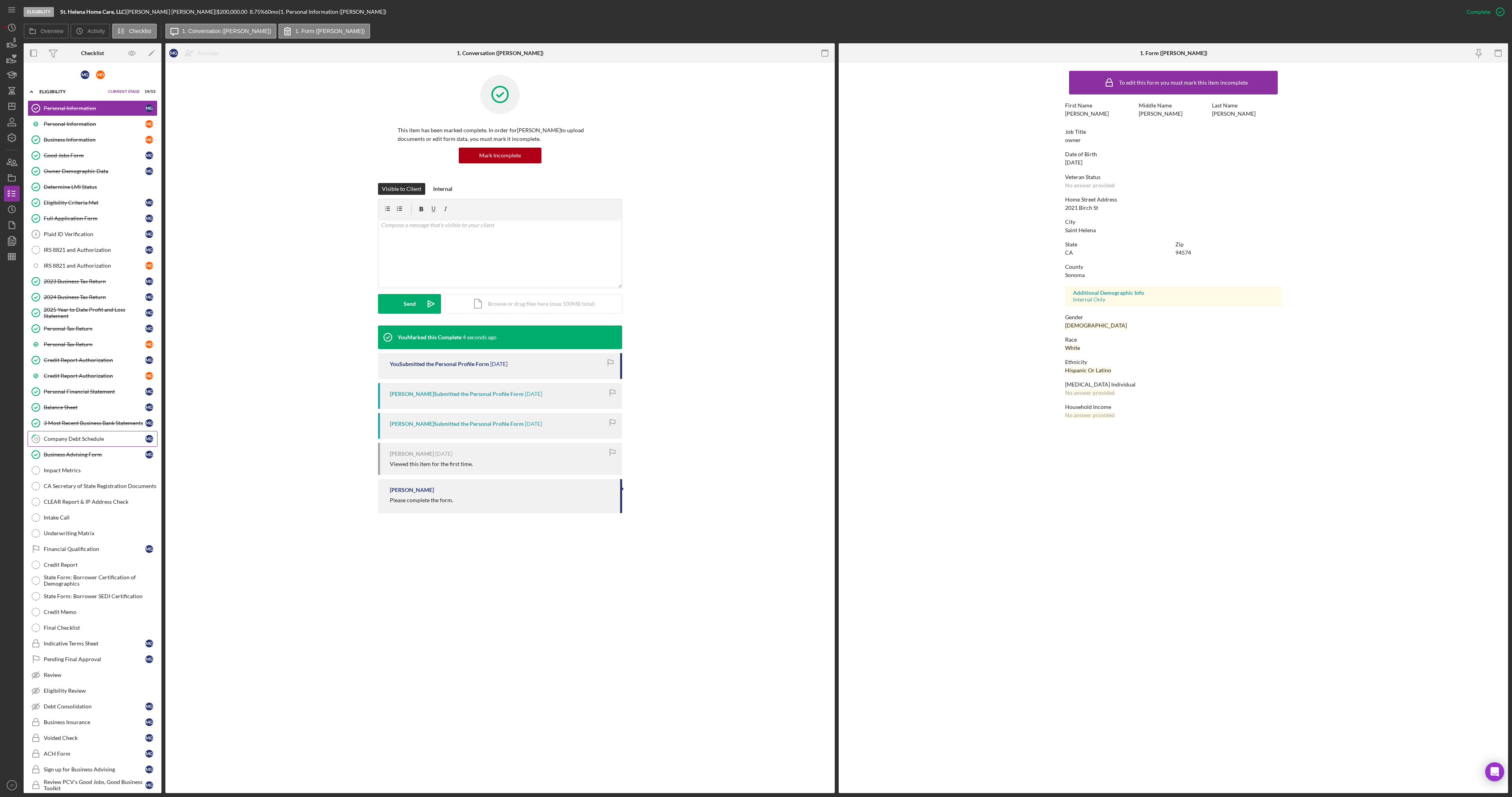
click at [71, 441] on div "Company Debt Schedule" at bounding box center [94, 439] width 102 height 6
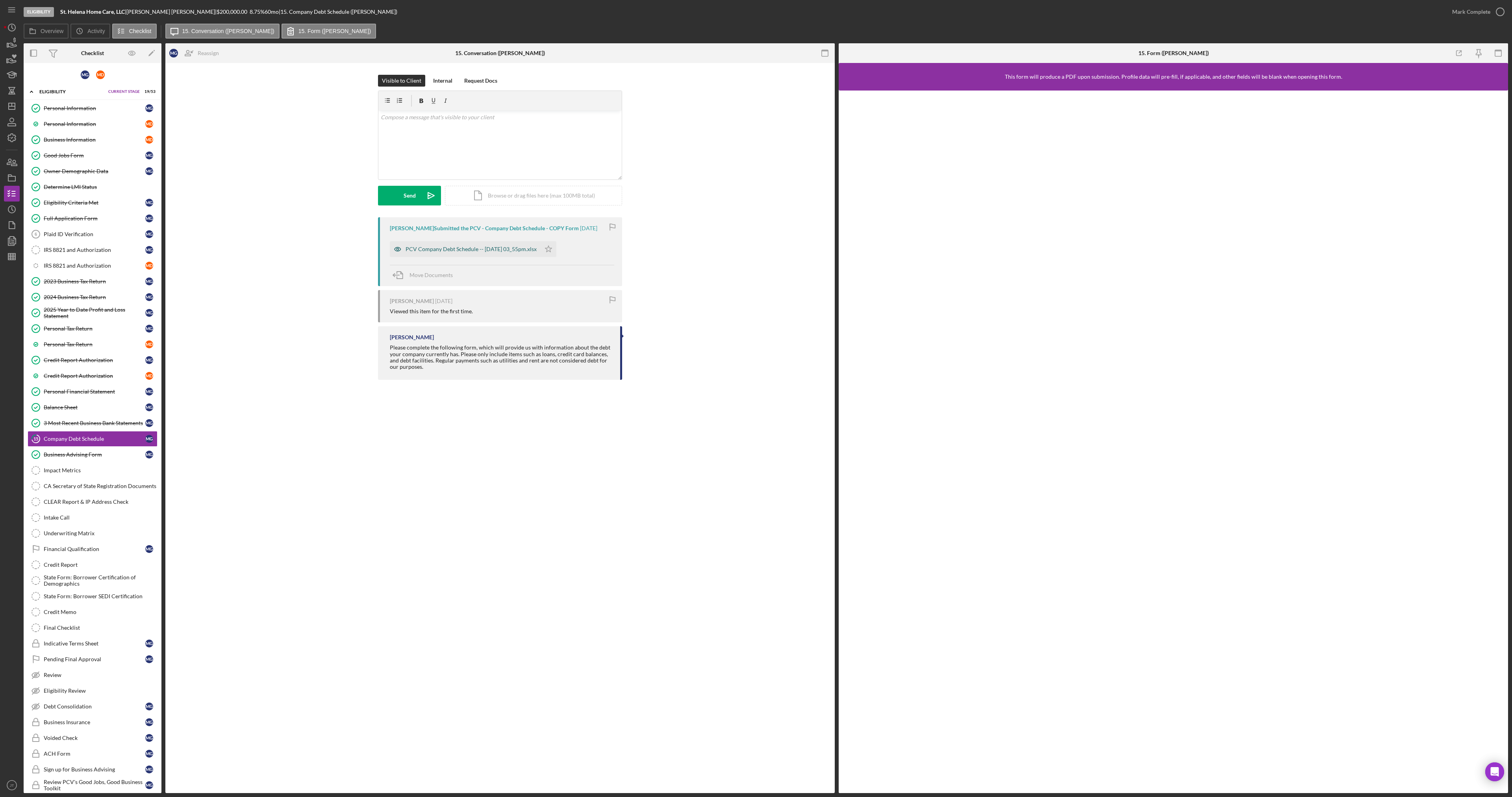
click at [470, 248] on div "PCV Company Debt Schedule -- [DATE] 03_55pm.xlsx" at bounding box center [471, 249] width 131 height 6
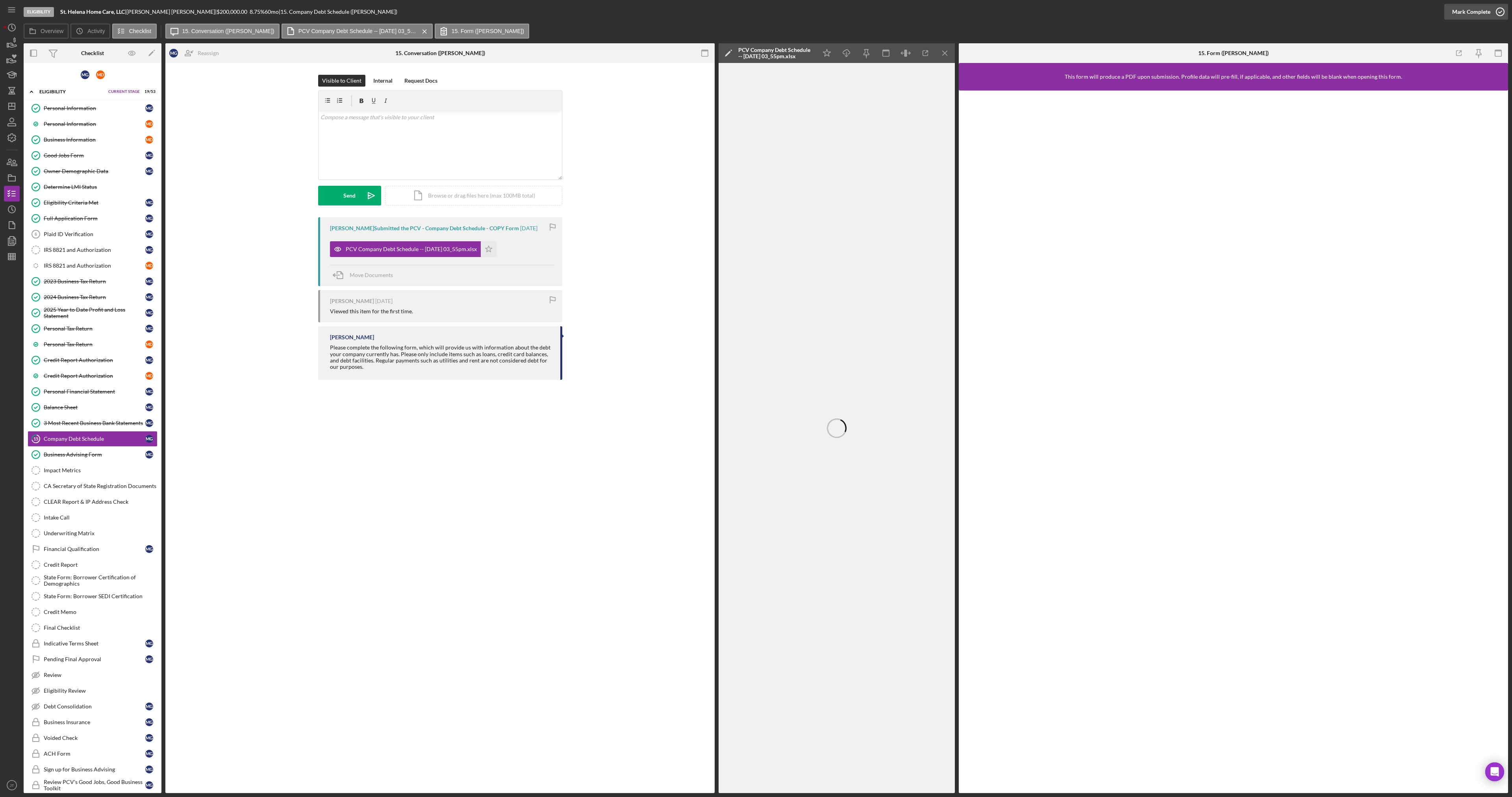
click at [1479, 8] on div "Mark Complete" at bounding box center [1471, 12] width 38 height 16
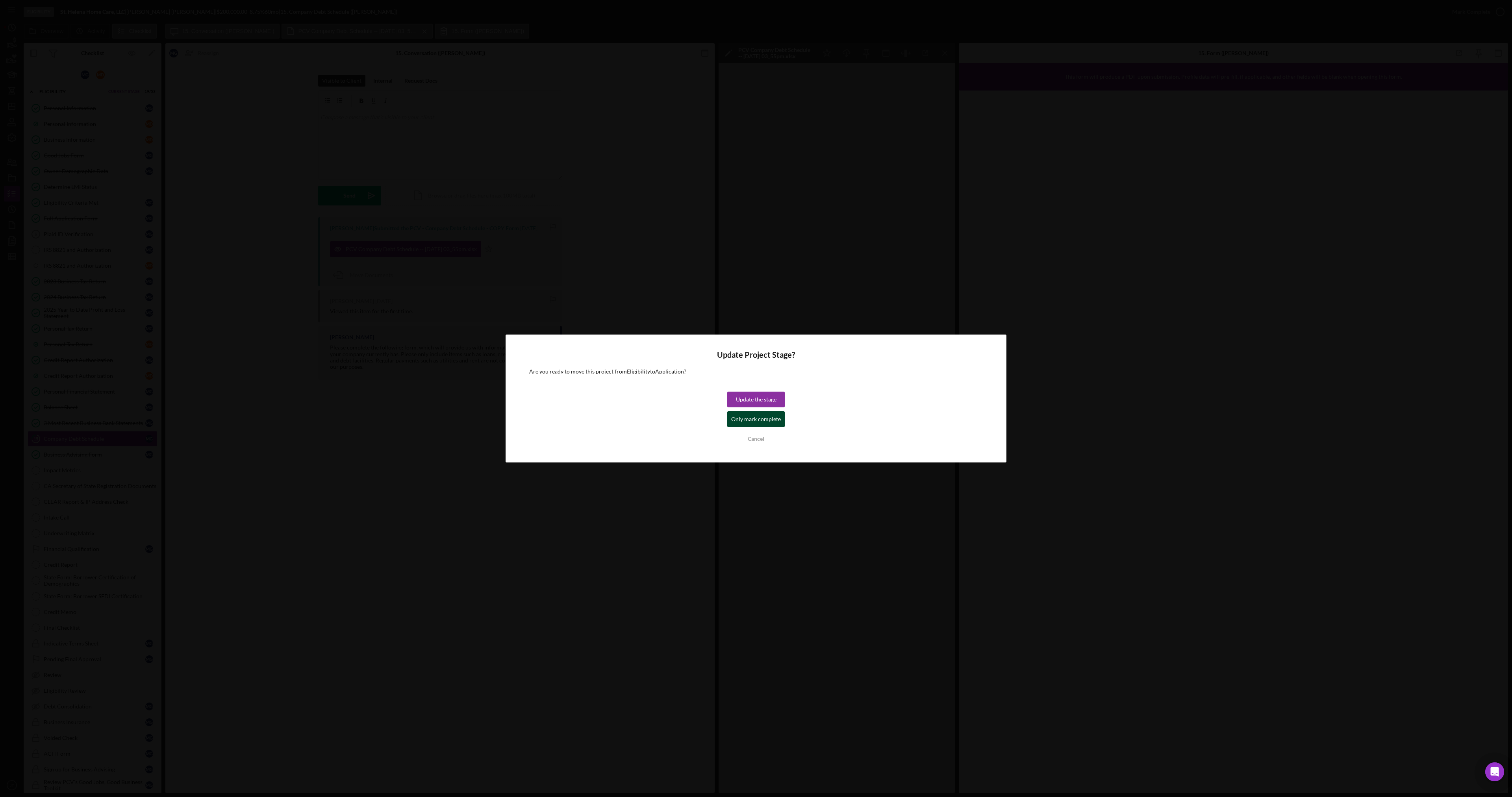
click at [766, 414] on div "Only mark complete" at bounding box center [756, 419] width 50 height 16
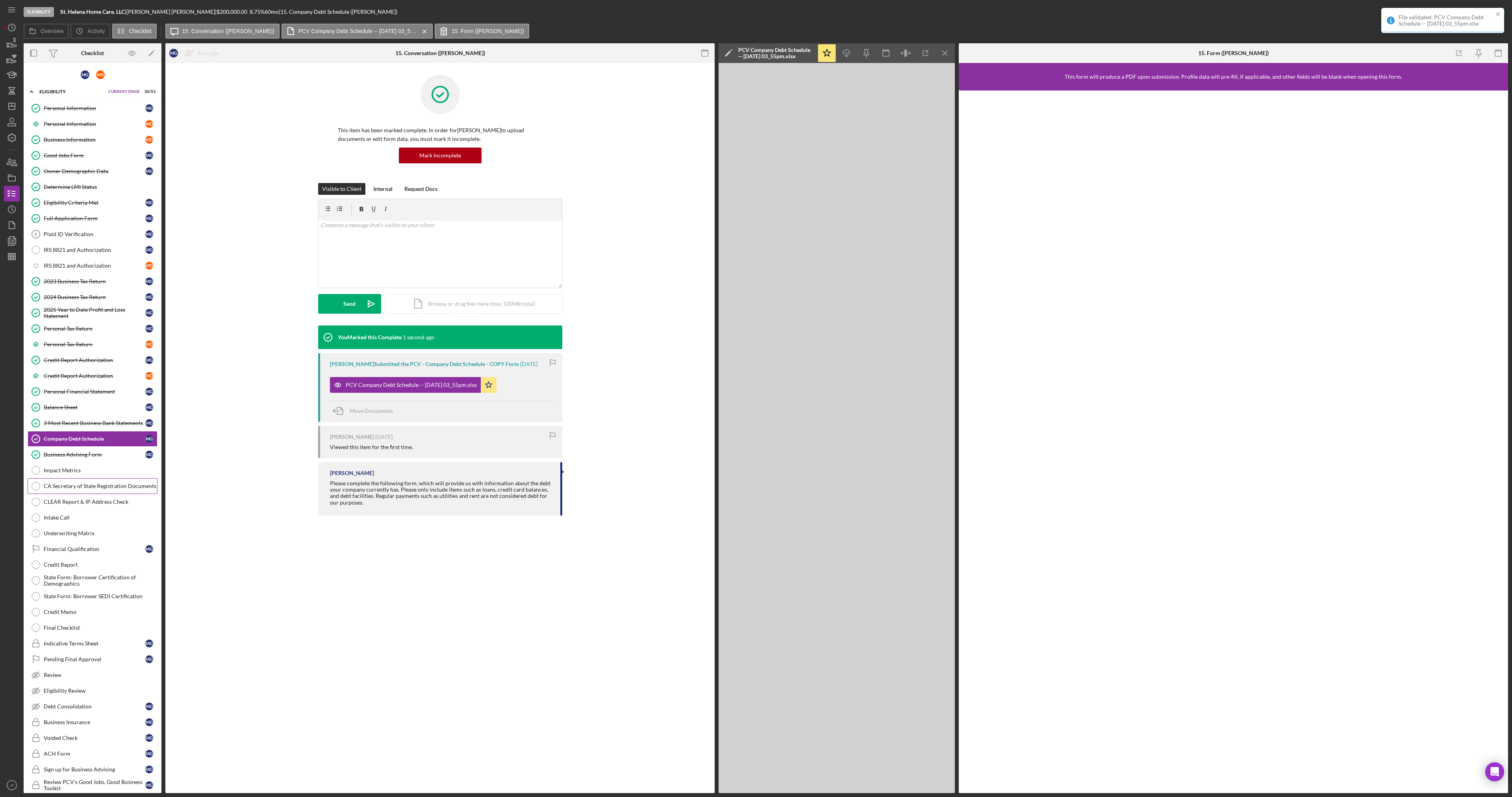
click at [81, 494] on link "CA Secretary of State Registration Documents CA Secretary of State Registration…" at bounding box center [92, 486] width 130 height 16
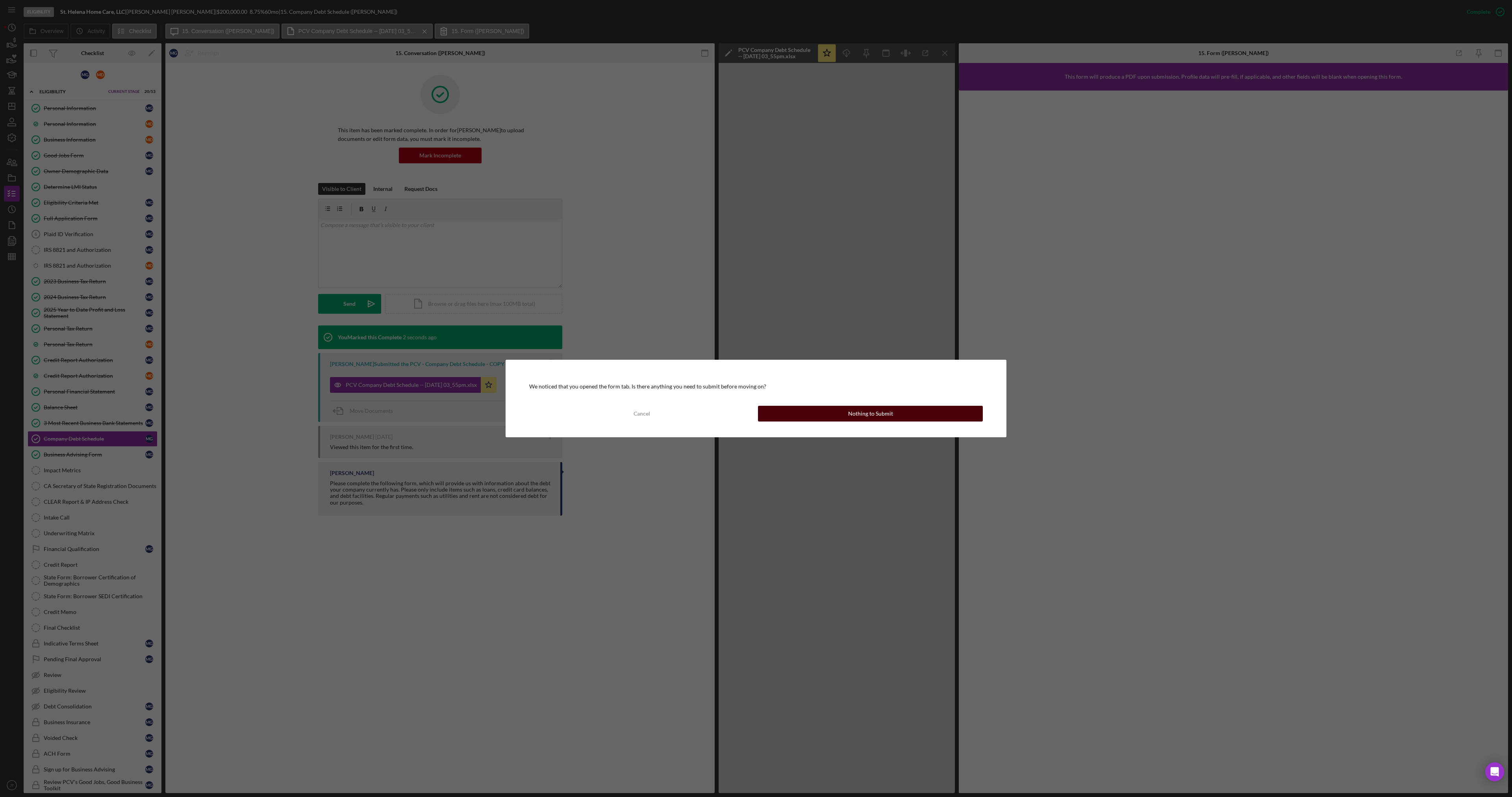
click at [845, 415] on button "Nothing to Submit" at bounding box center [870, 414] width 225 height 16
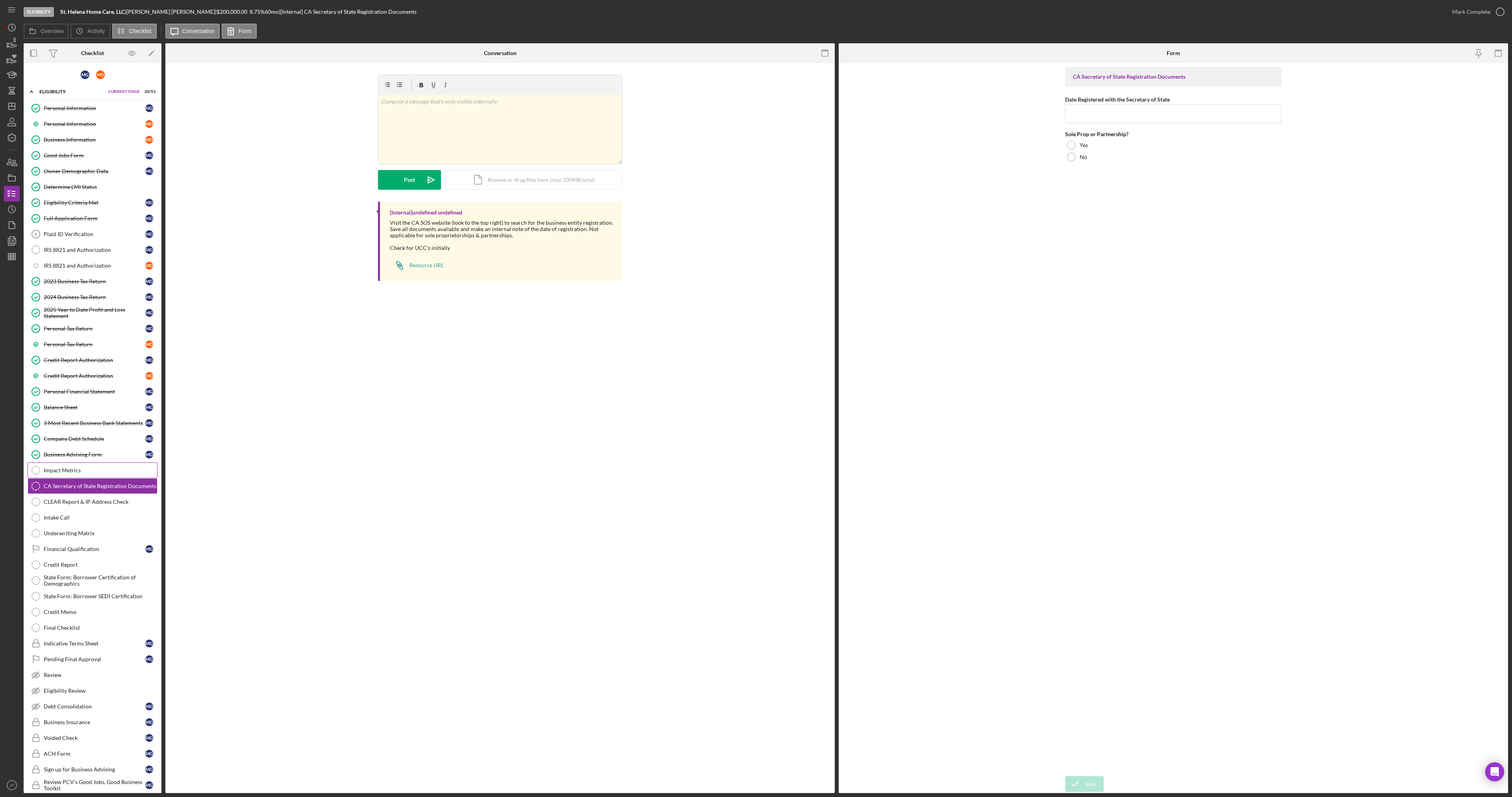
click at [64, 466] on link "Impact Metrics Impact Metrics" at bounding box center [92, 470] width 130 height 16
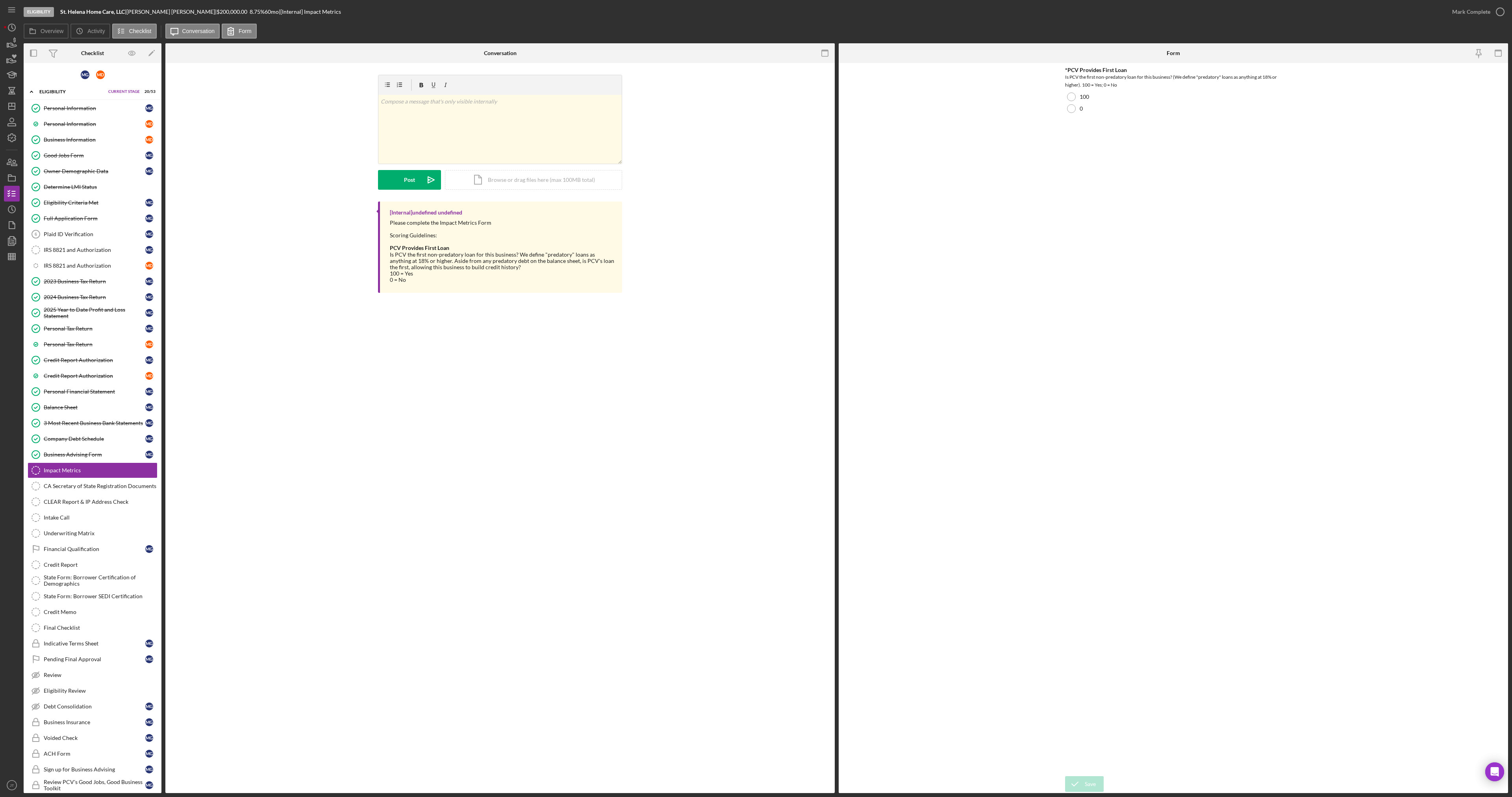
scroll to position [39, 0]
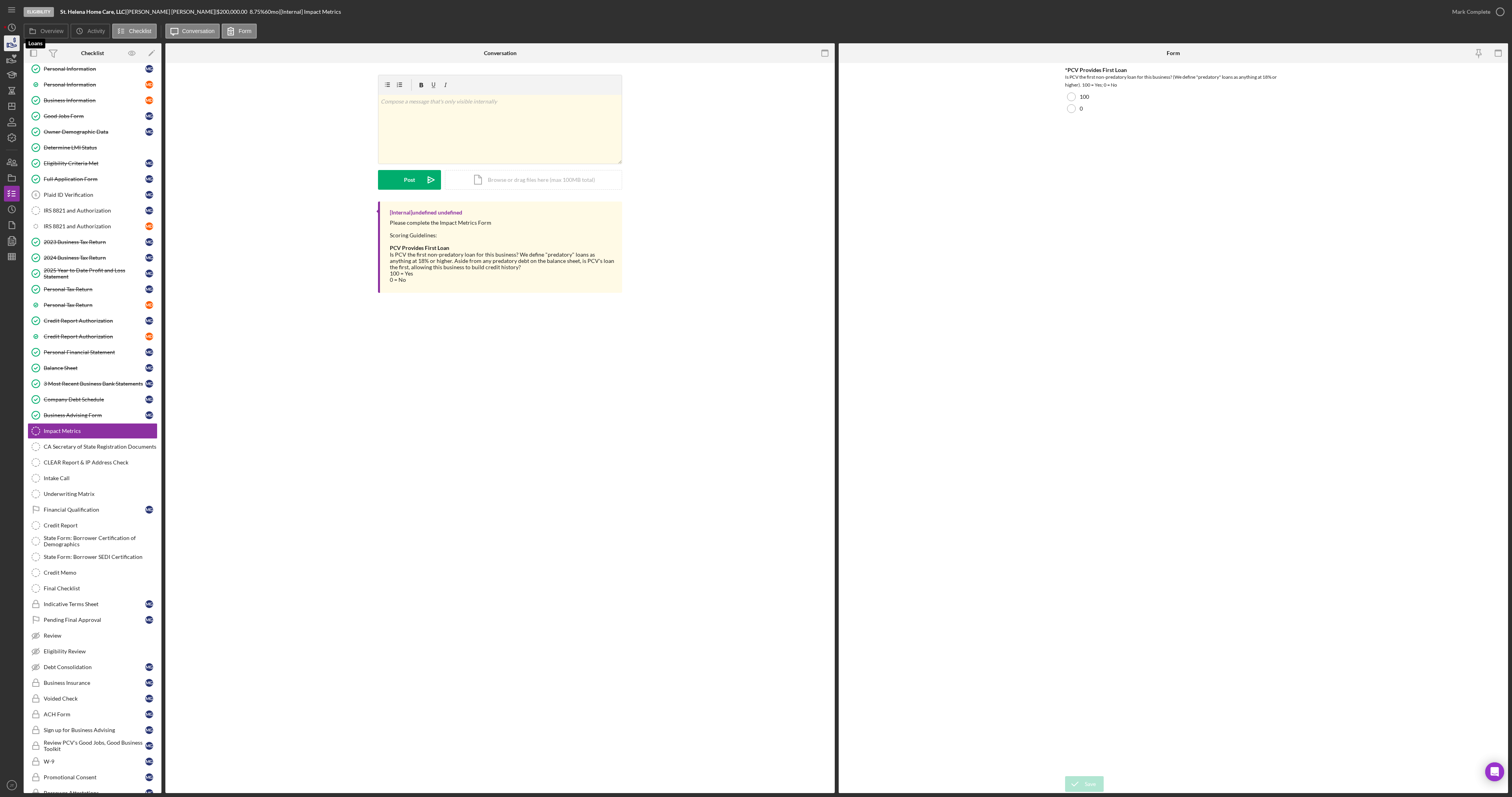
click at [12, 46] on icon "button" at bounding box center [12, 43] width 20 height 20
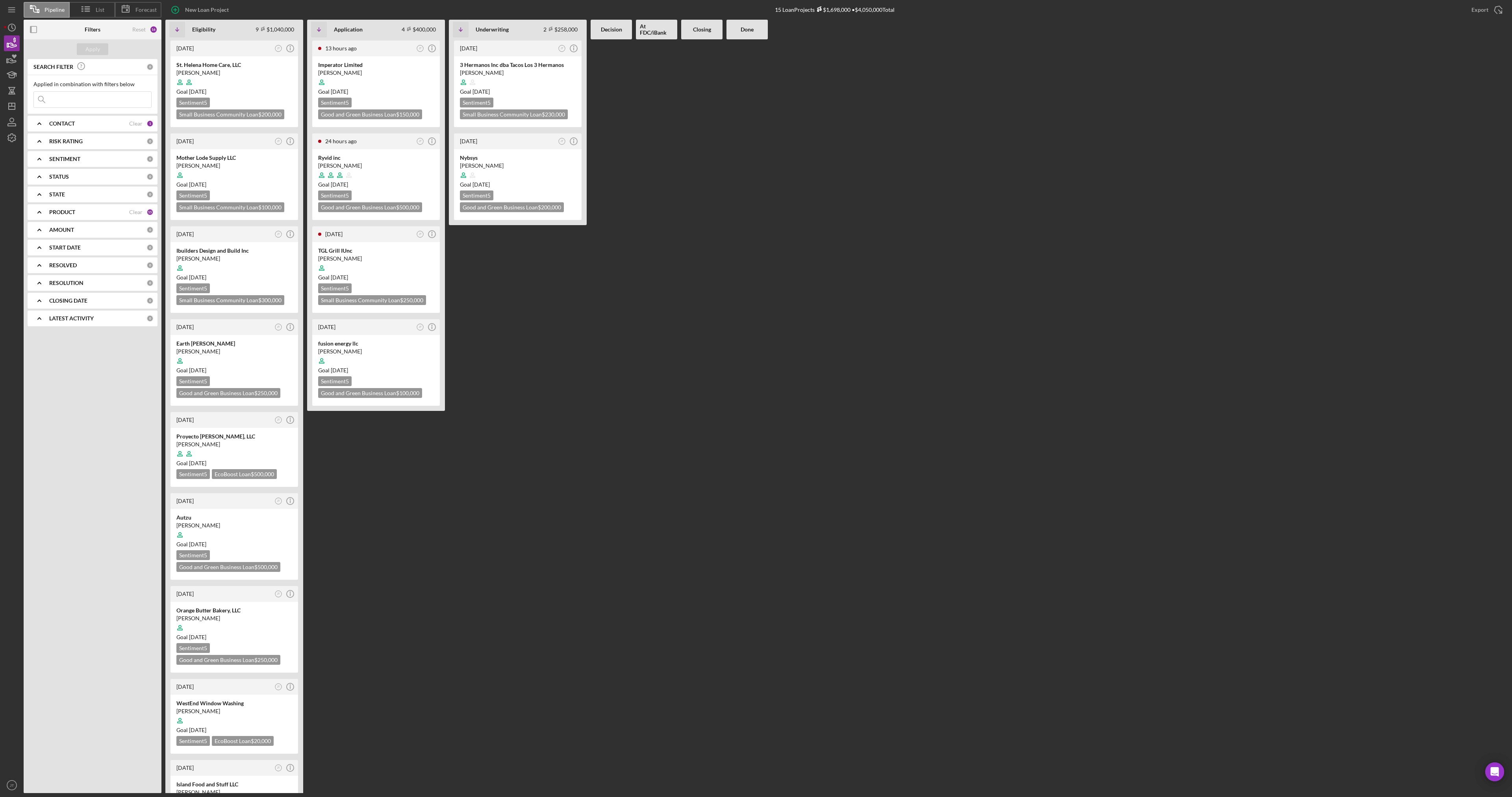
click at [556, 336] on div "[DATE] JT Icon/Info 3 Hermanos Inc dba Tacos Los 3 Hermanos [PERSON_NAME] Goal …" at bounding box center [518, 416] width 138 height 754
click at [380, 181] on div "Goal [DATE]" at bounding box center [376, 184] width 116 height 8
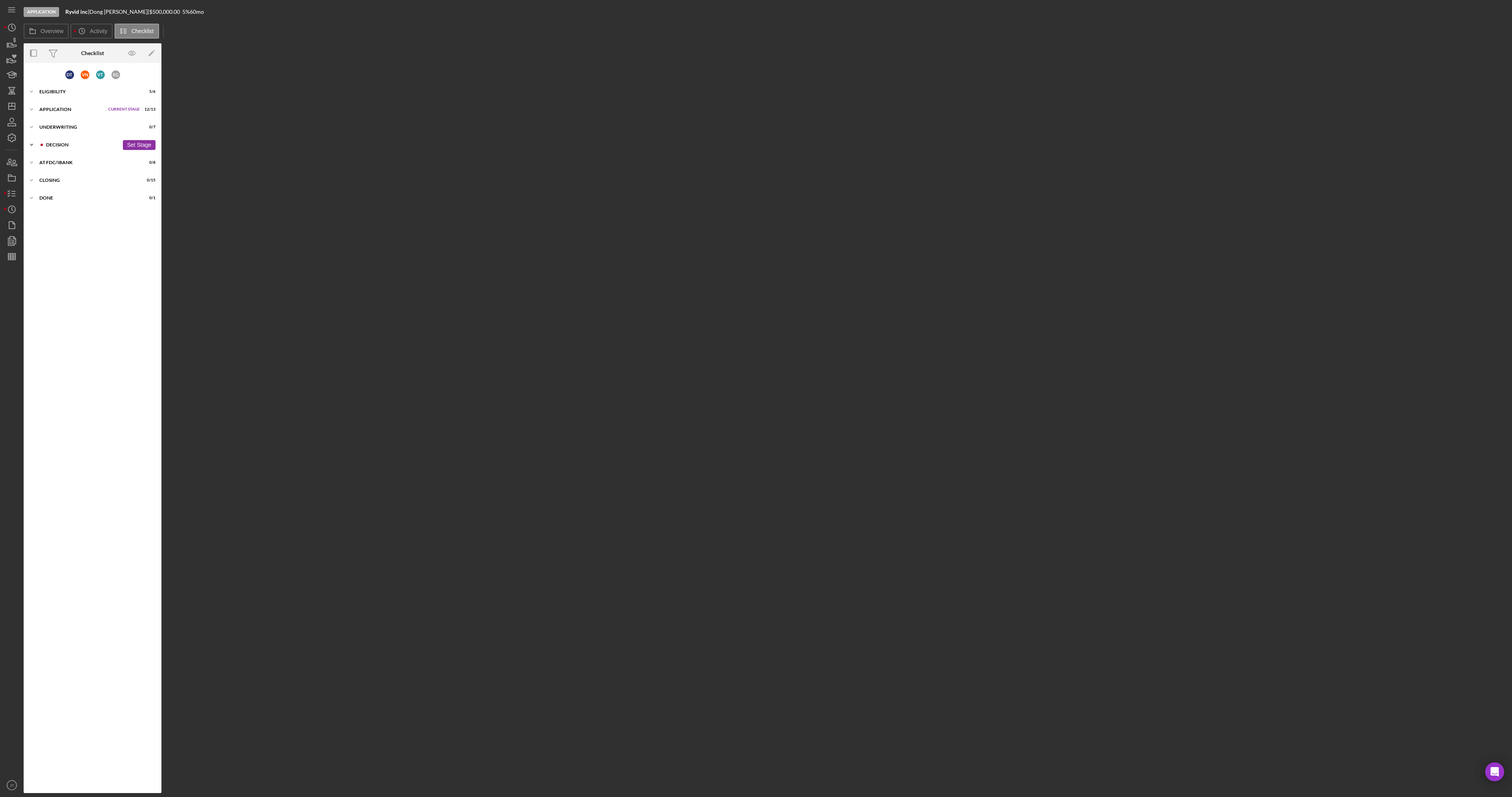
click at [91, 147] on div "Decision" at bounding box center [82, 145] width 73 height 5
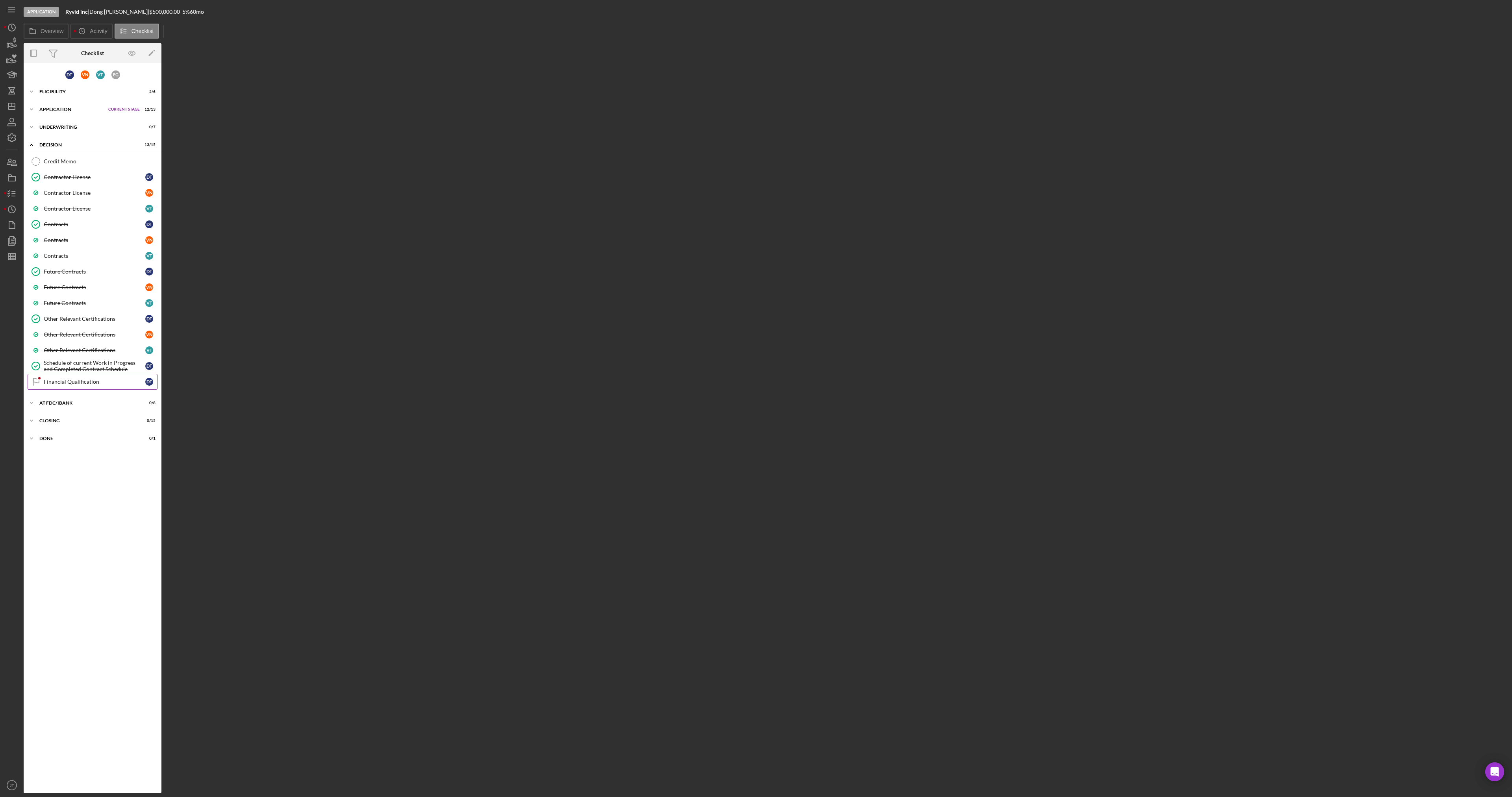
click at [73, 387] on link "Financial Qualification Financial Qualification D T" at bounding box center [92, 381] width 130 height 16
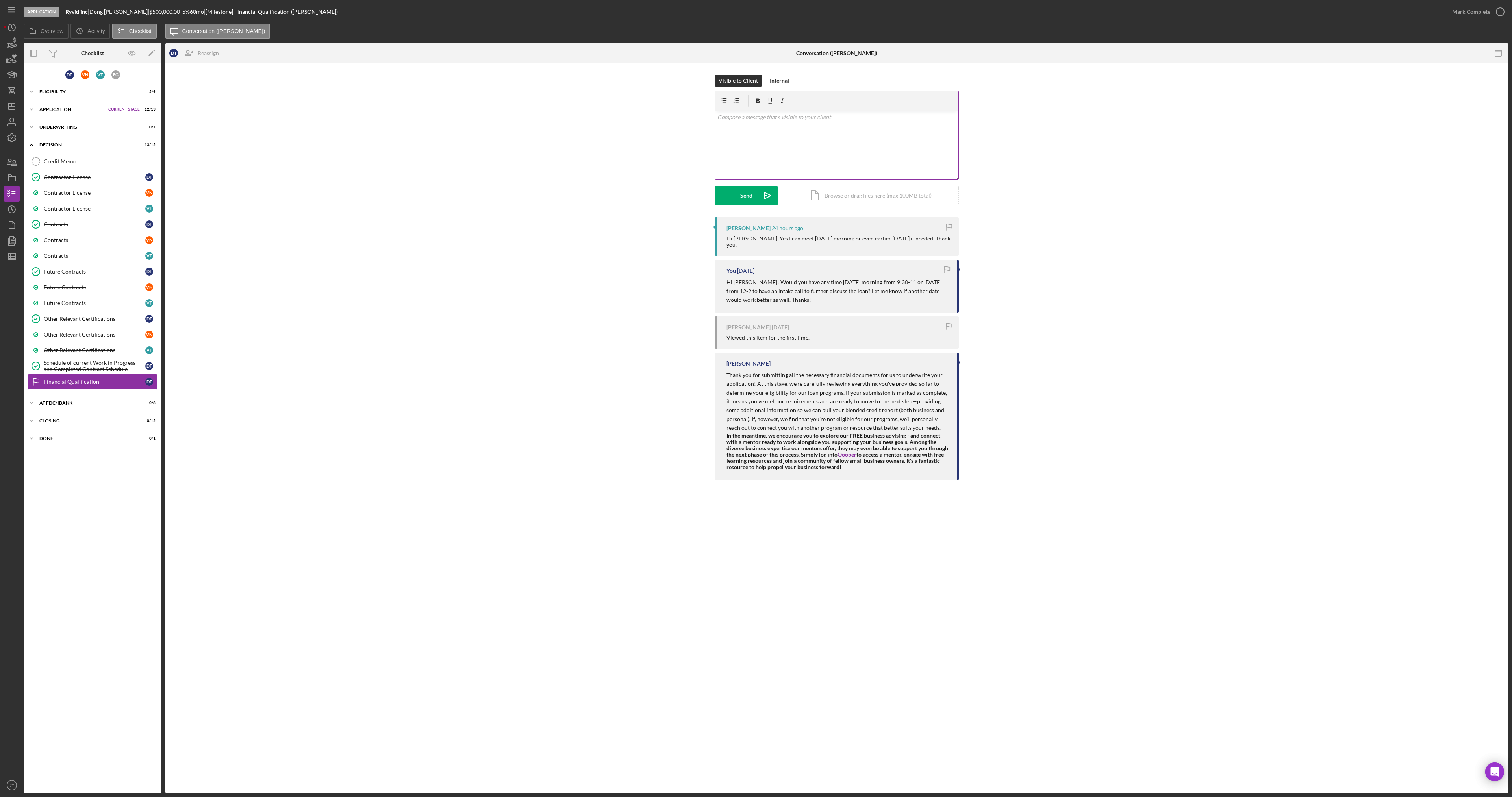
click at [812, 169] on div "v Color teal Color pink Remove color Add row above Add row below Add column bef…" at bounding box center [836, 145] width 244 height 69
click at [9, 181] on rect "button" at bounding box center [12, 179] width 7 height 5
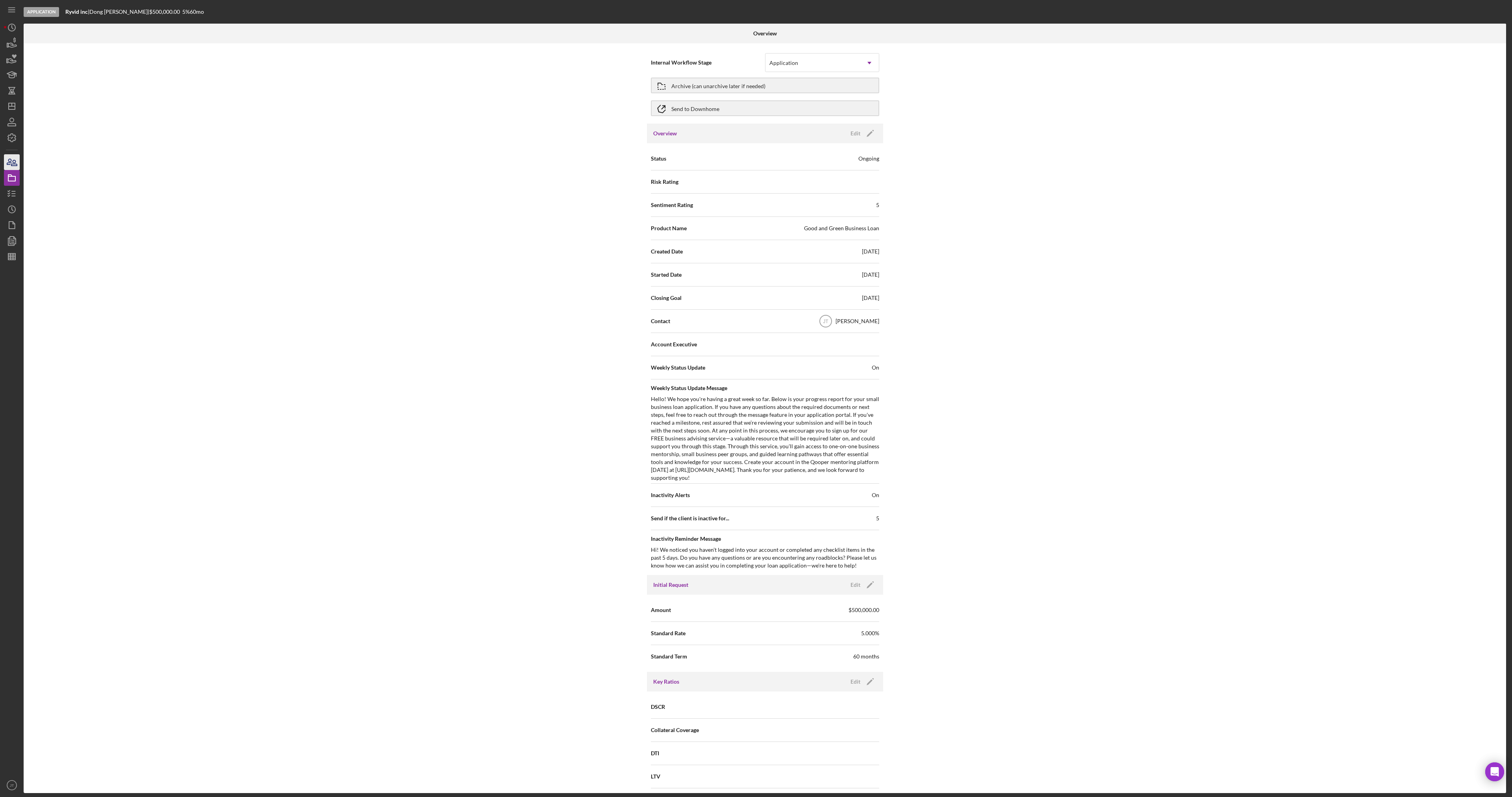
click at [18, 161] on icon "button" at bounding box center [12, 163] width 20 height 20
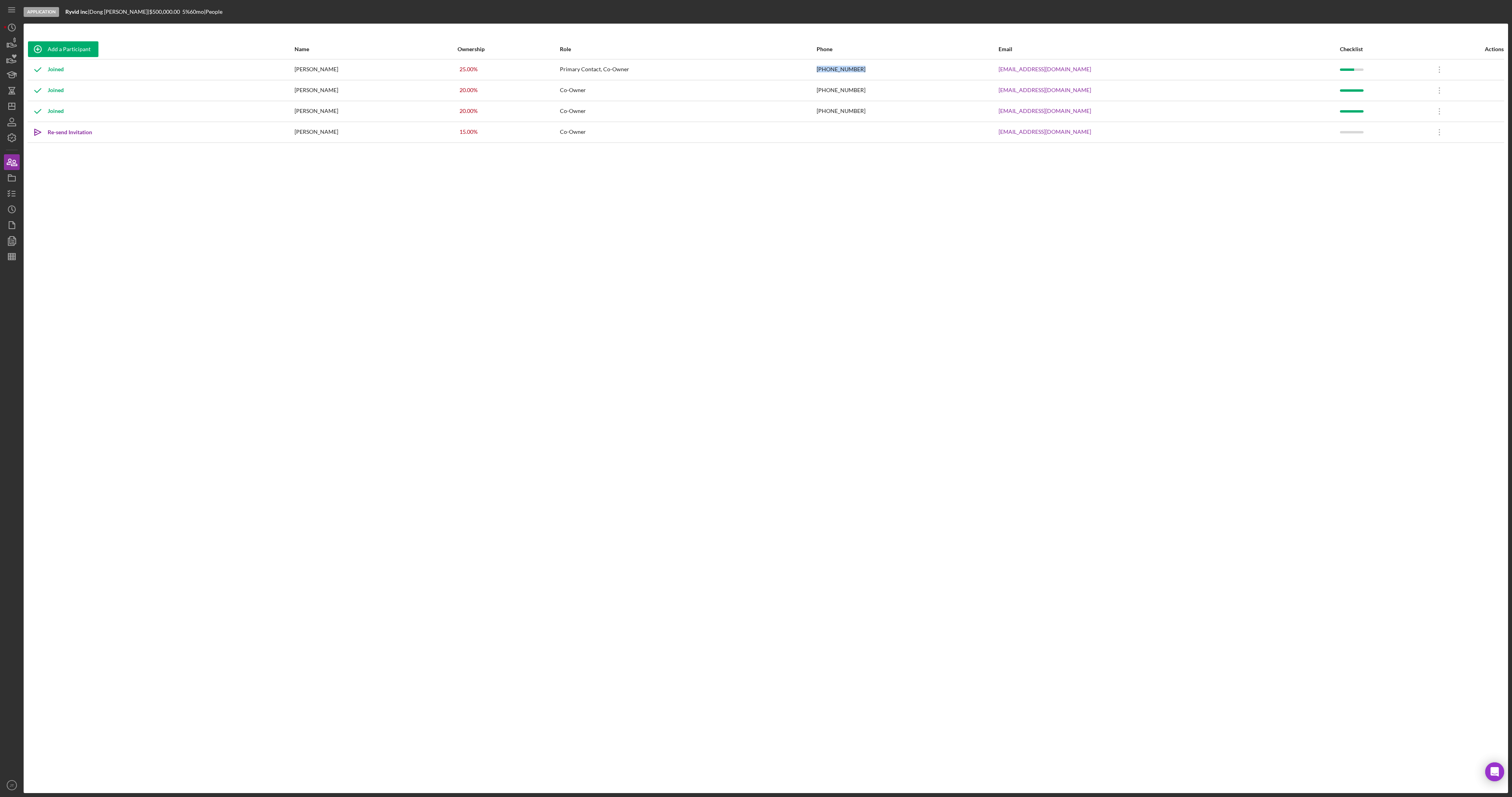
drag, startPoint x: 927, startPoint y: 69, endPoint x: 971, endPoint y: 67, distance: 44.0
click at [971, 67] on tr "Joined [PERSON_NAME] 25.00 % Primary Contact, Co-Owner [PHONE_NUMBER] [EMAIL_AD…" at bounding box center [766, 70] width 1477 height 21
copy tr "[PHONE_NUMBER]"
click at [13, 192] on icon "button" at bounding box center [12, 194] width 20 height 20
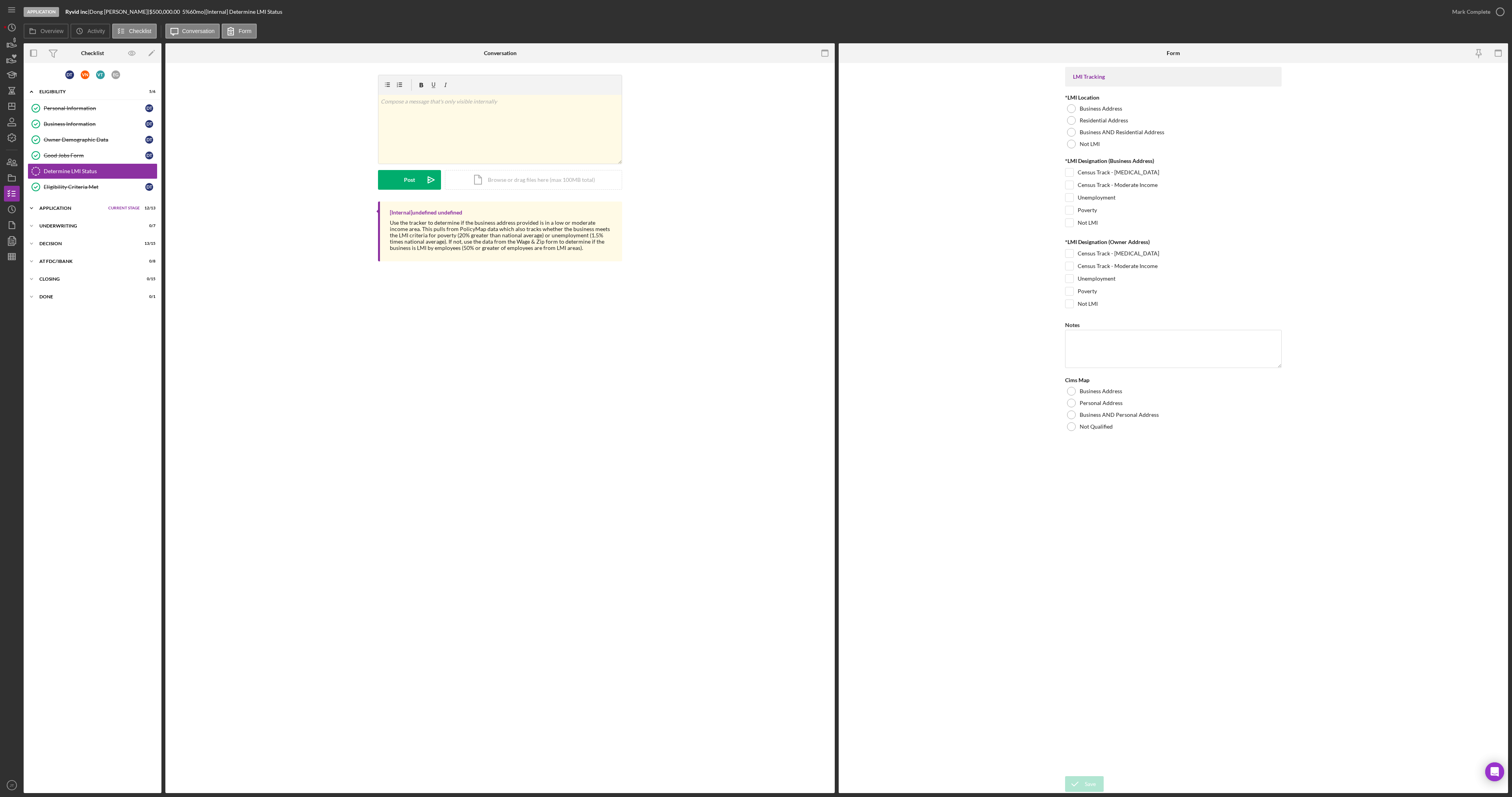
click at [56, 211] on div "Icon/Expander Application Current Stage 12 / 13 Set Stage" at bounding box center [92, 208] width 138 height 16
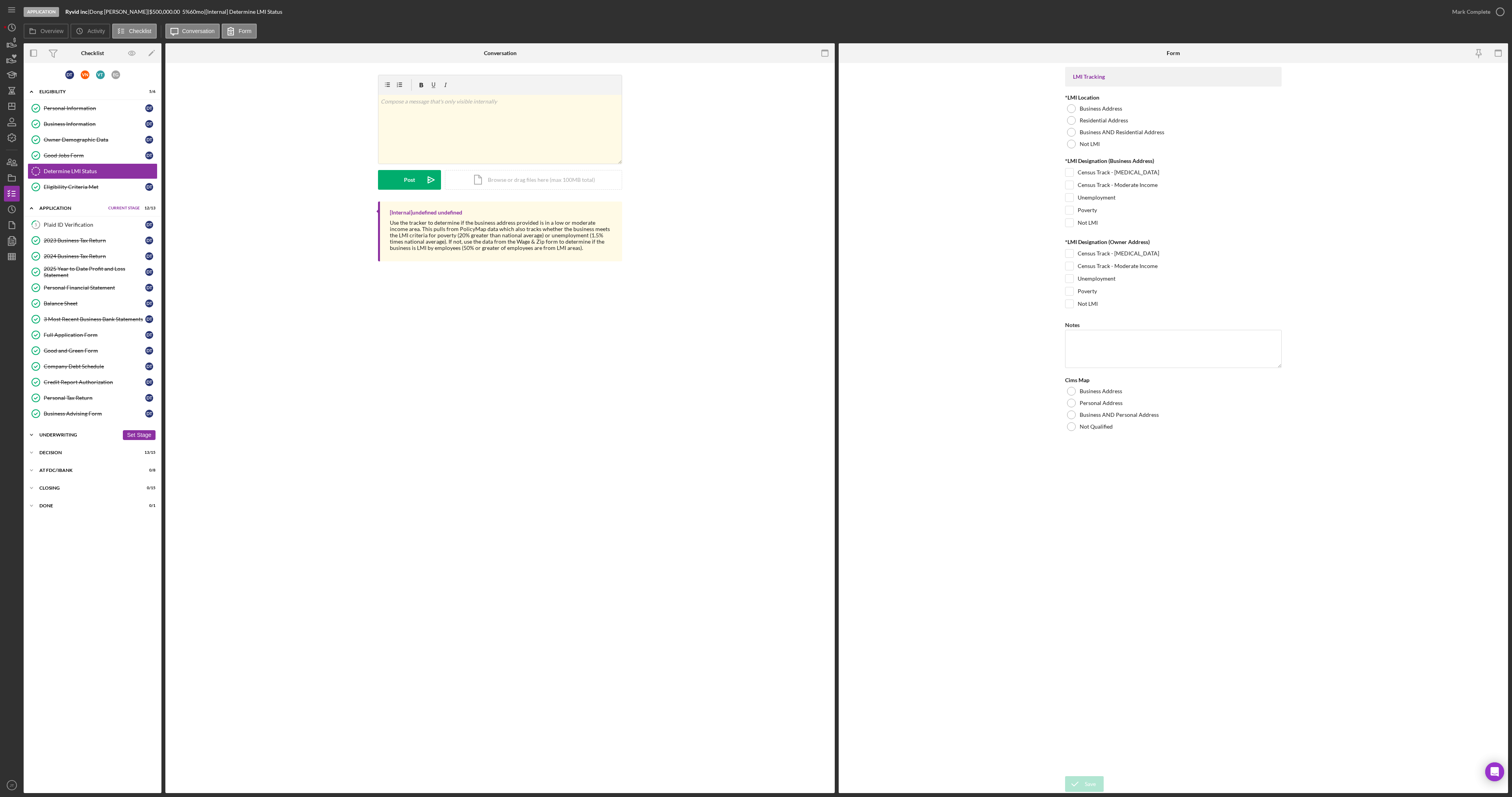
click at [68, 436] on div "Underwriting" at bounding box center [79, 435] width 80 height 5
click at [72, 570] on div "Icon/Expander Decision 13 / 15 Set Stage" at bounding box center [92, 567] width 138 height 16
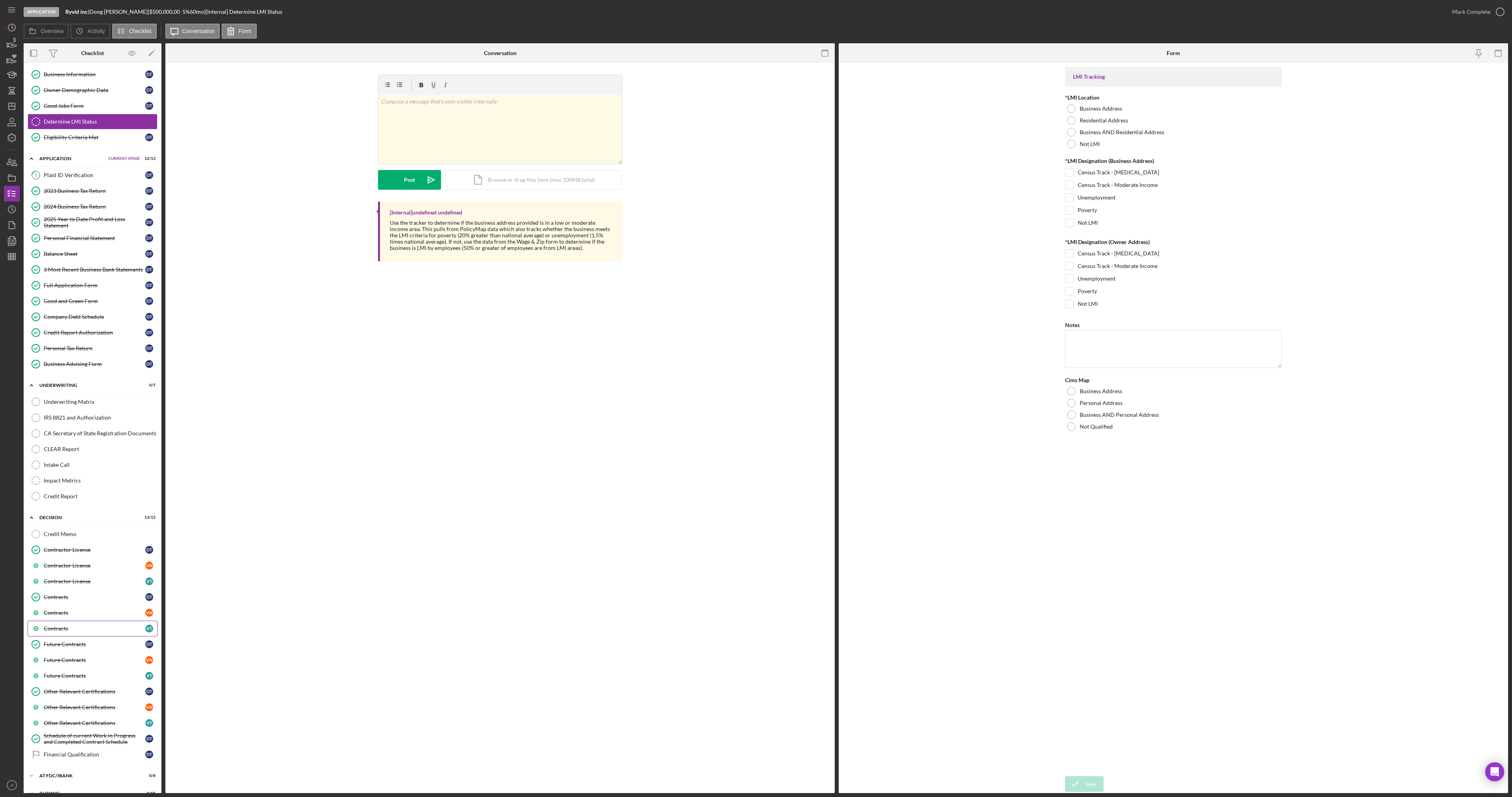
scroll to position [80, 0]
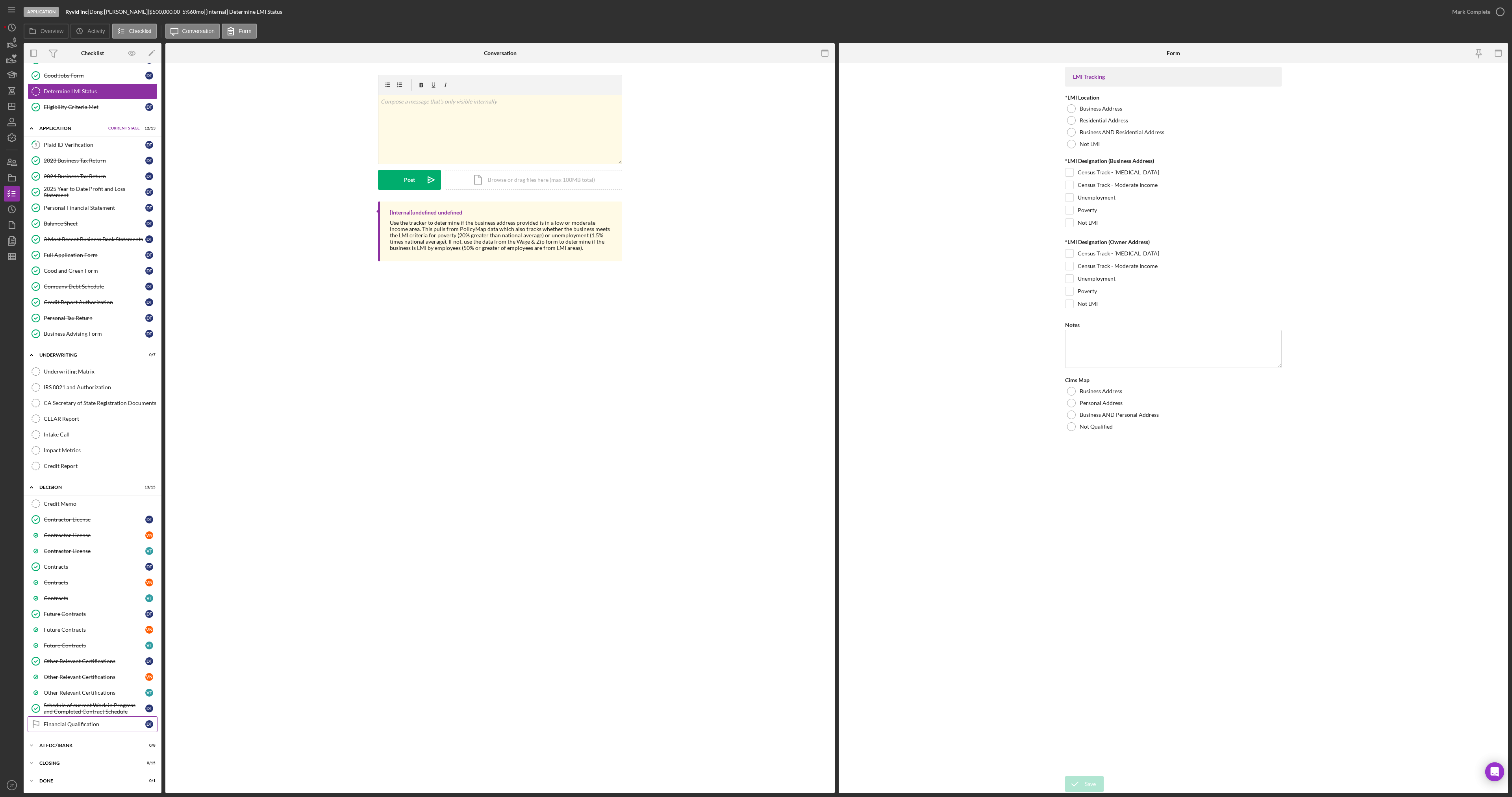
click at [72, 718] on link "Financial Qualification Financial Qualification D T" at bounding box center [92, 724] width 130 height 16
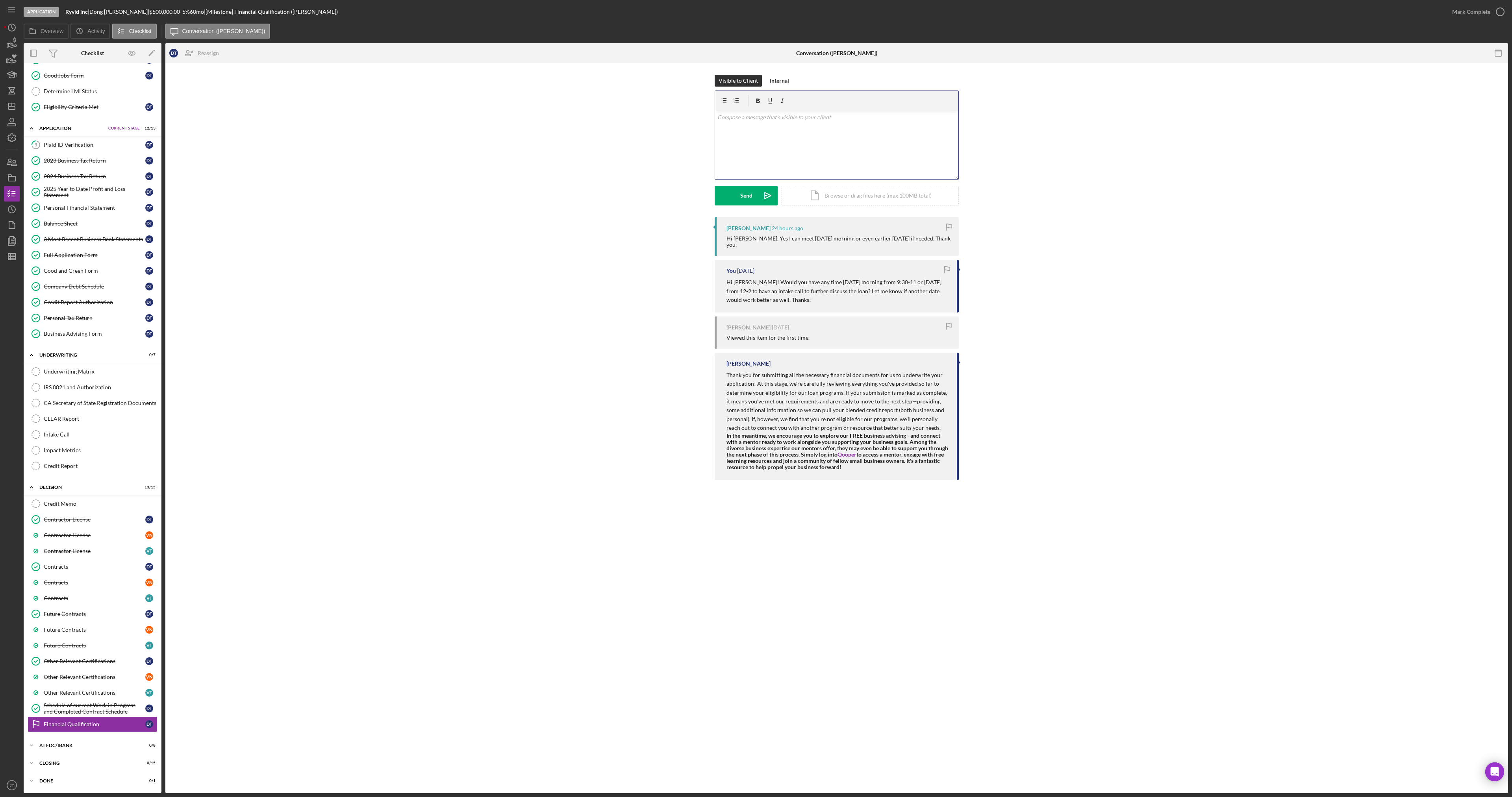
click at [815, 124] on div "v Color teal Color pink Remove color Add row above Add row below Add column bef…" at bounding box center [836, 145] width 244 height 69
drag, startPoint x: 777, startPoint y: 160, endPoint x: 730, endPoint y: 162, distance: 47.0
click at [730, 162] on td "[PHONE_NUMBER]" at bounding box center [839, 154] width 222 height 23
click at [907, 117] on p "Great! I'll be giving you a call with our associate director, [PERSON_NAME]. I'…" at bounding box center [836, 117] width 239 height 9
click at [779, 162] on p "[PHONE_NUMBER]" at bounding box center [839, 163] width 217 height 18
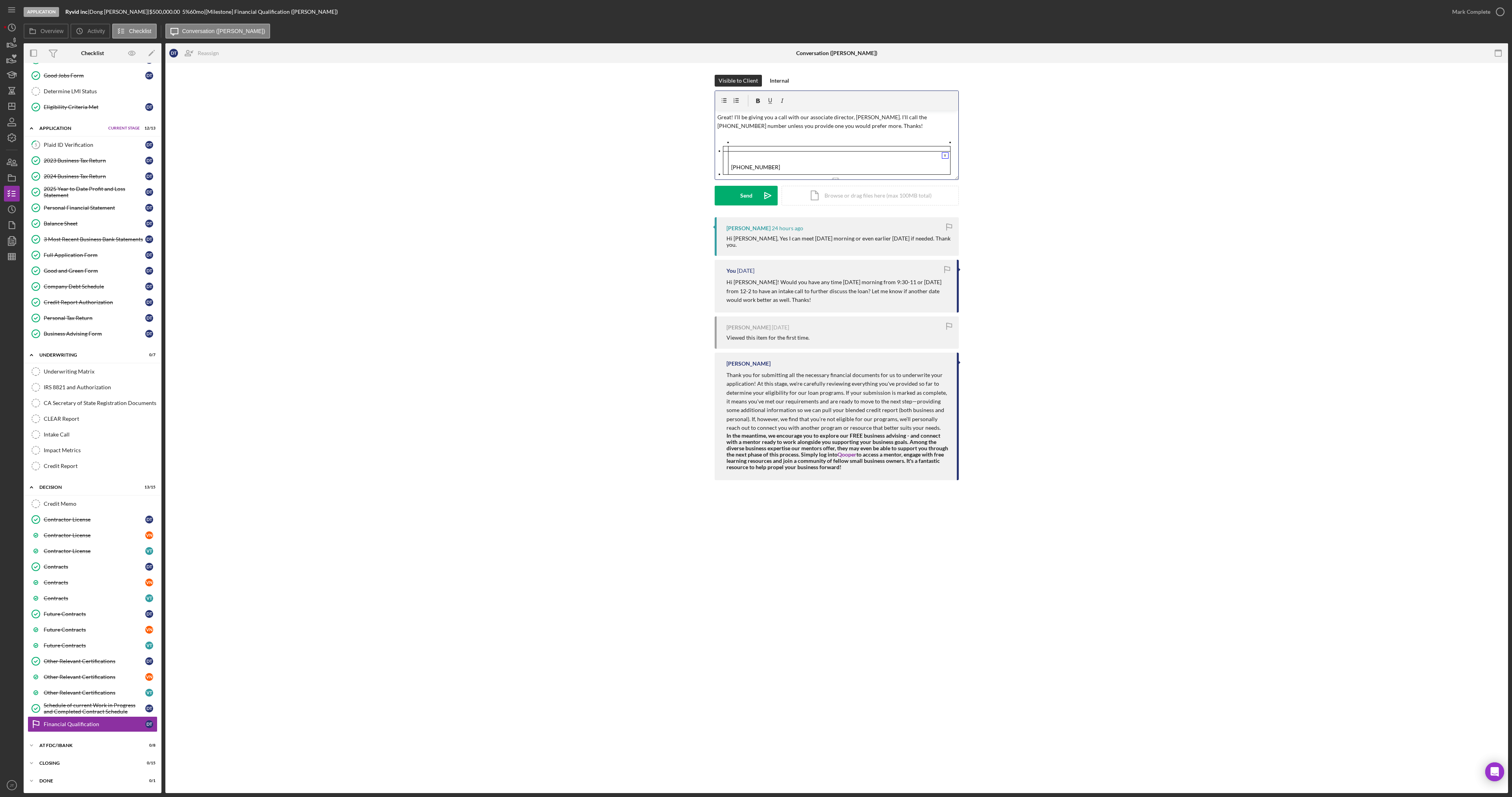
click at [779, 162] on p "[PHONE_NUMBER]" at bounding box center [839, 163] width 217 height 18
click at [925, 169] on p "[PHONE_NUMBER]" at bounding box center [839, 163] width 217 height 18
click at [836, 173] on icon at bounding box center [835, 170] width 7 height 7
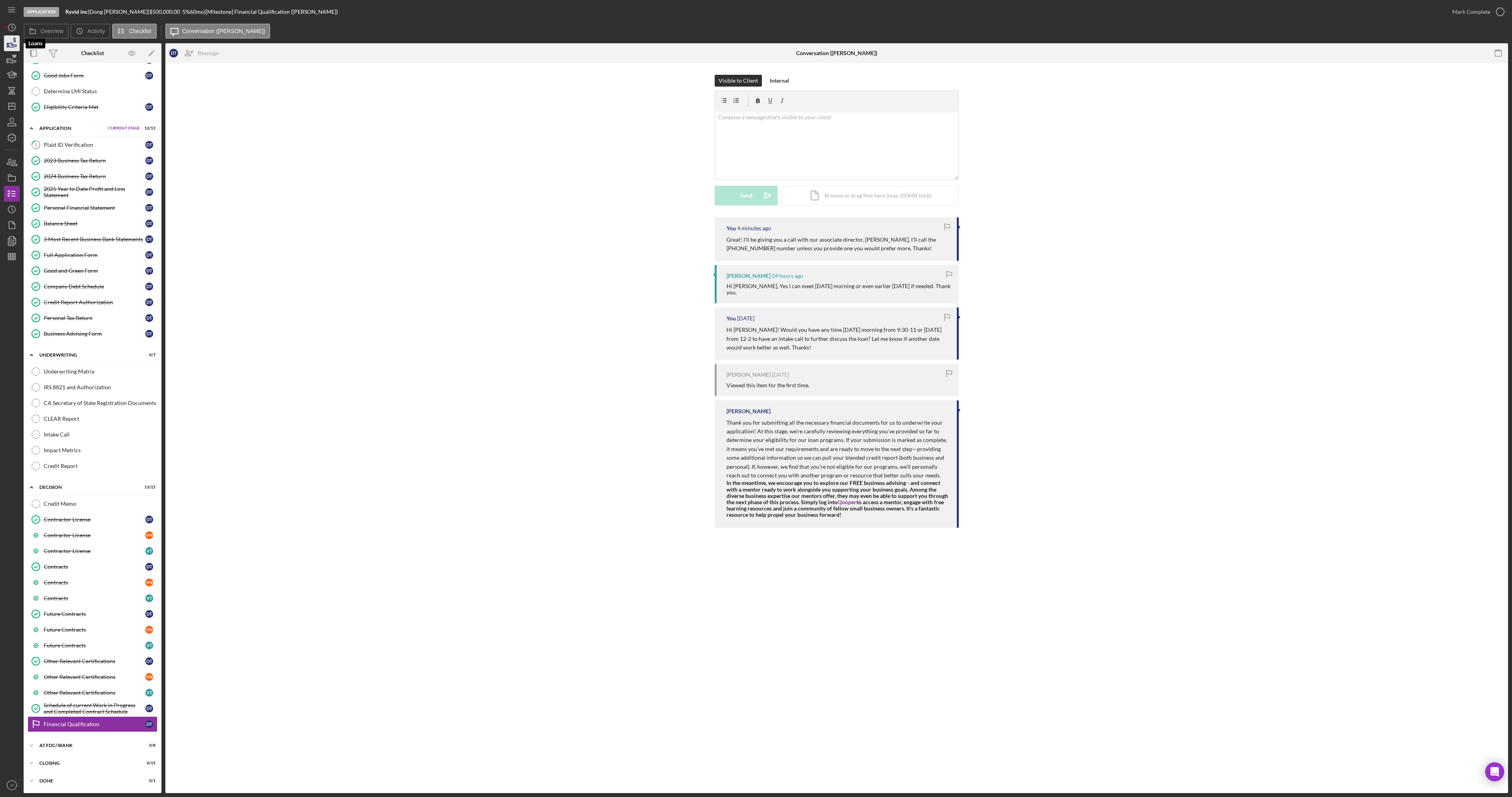
click at [15, 45] on icon "button" at bounding box center [12, 45] width 8 height 4
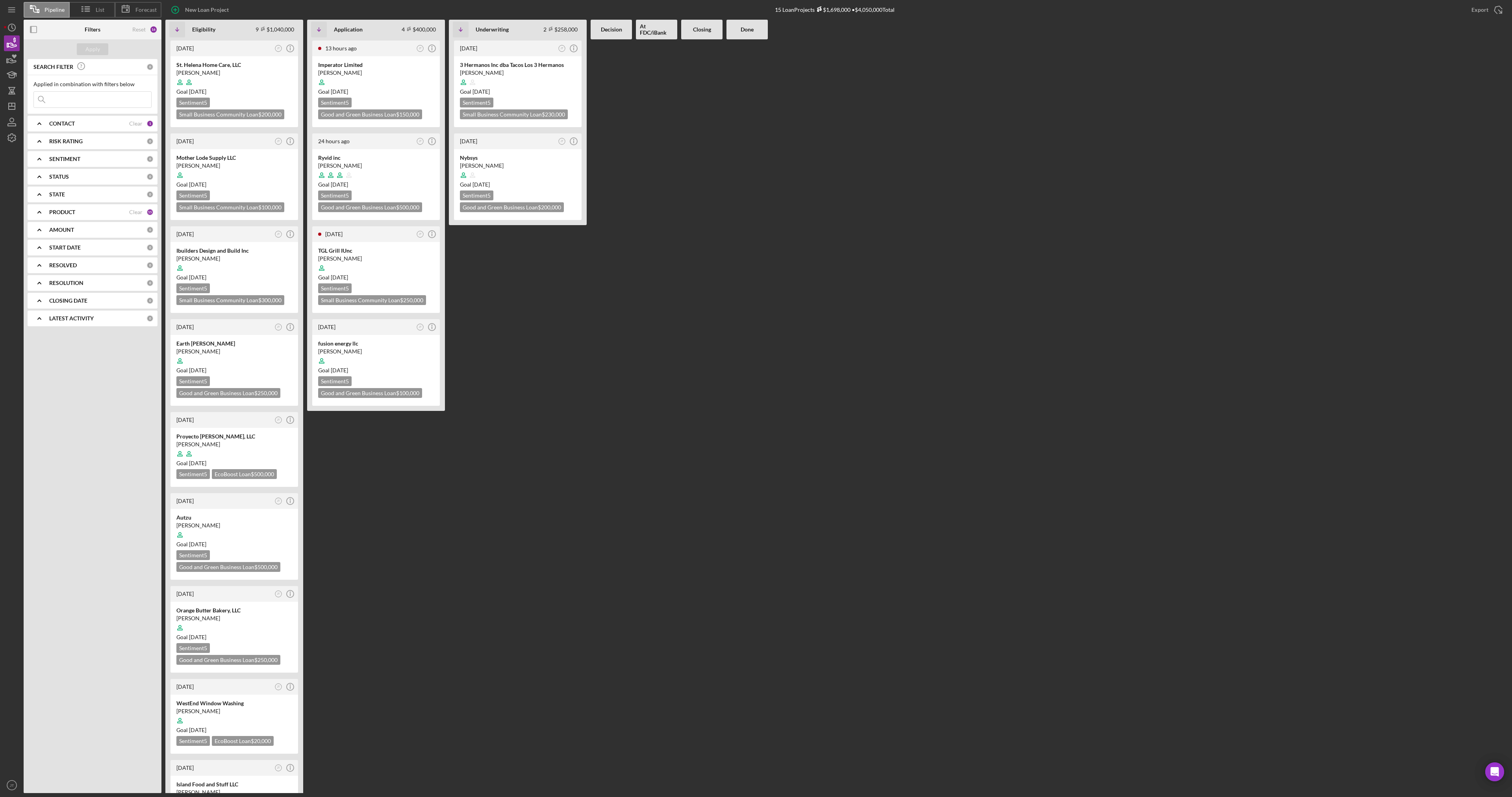
click at [86, 122] on div "CONTACT" at bounding box center [89, 123] width 80 height 6
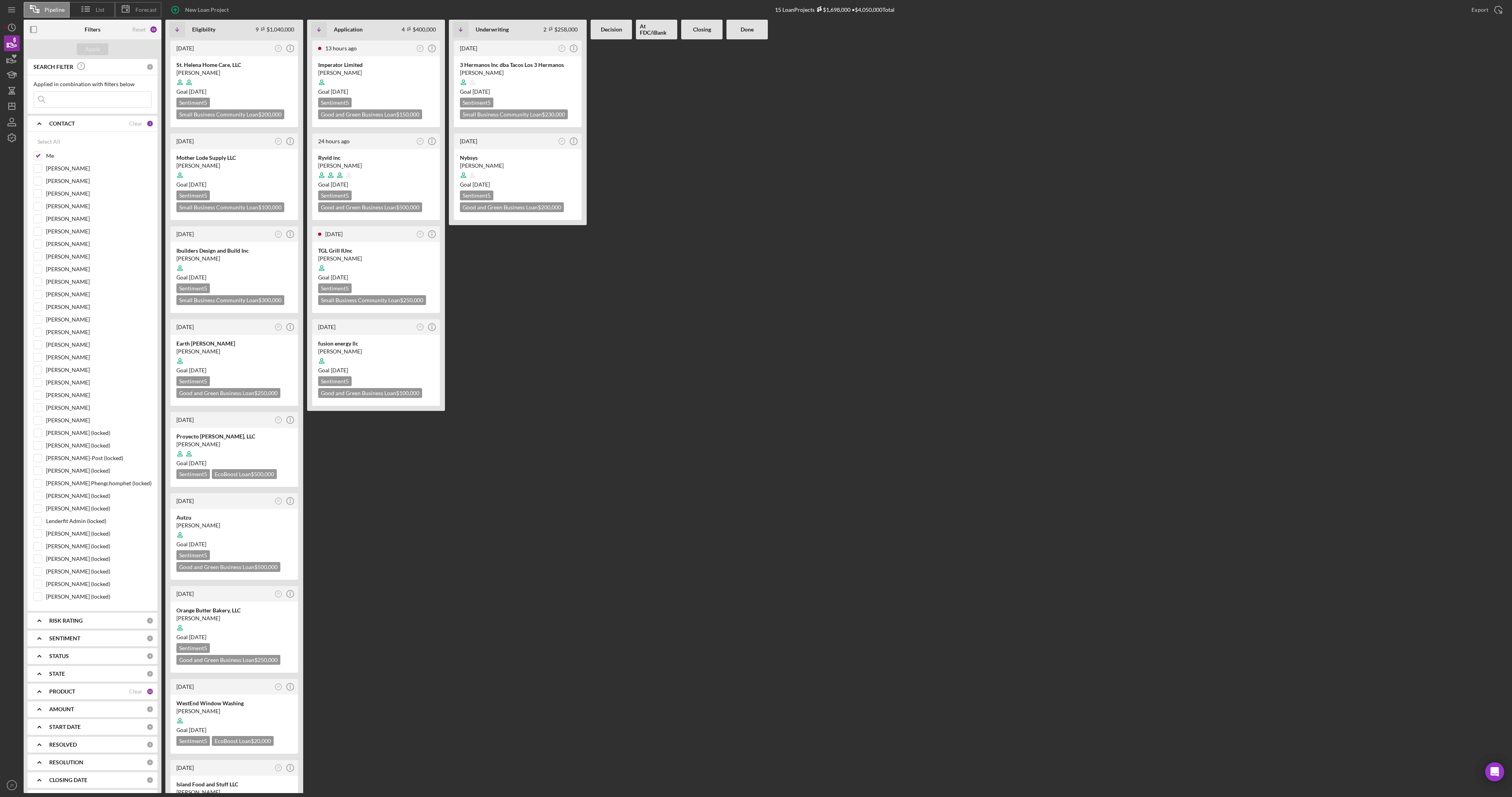
click at [86, 127] on div "CONTACT" at bounding box center [89, 123] width 80 height 6
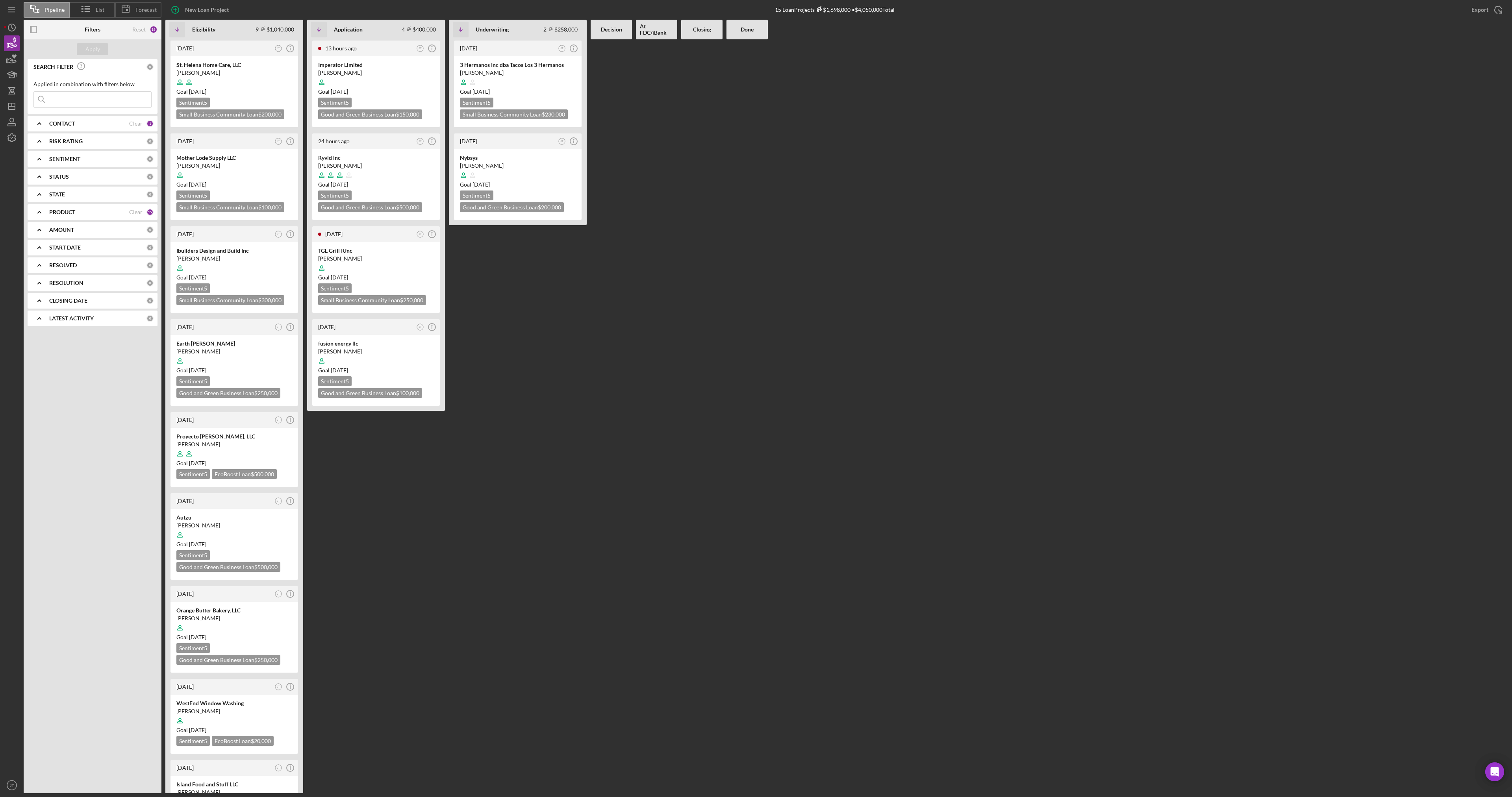
click at [785, 202] on div "[DATE] JT Icon/Info St. Helena Home Care, LLC [PERSON_NAME] Goal [DATE] Sentime…" at bounding box center [837, 416] width 1343 height 754
